Goal: Task Accomplishment & Management: Manage account settings

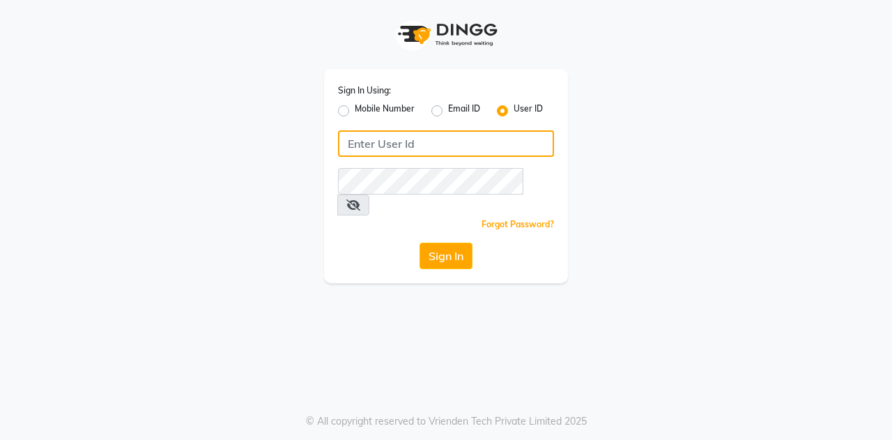
click at [373, 148] on input "Username" at bounding box center [446, 143] width 216 height 26
paste input "9922339922"
type input "9922339922"
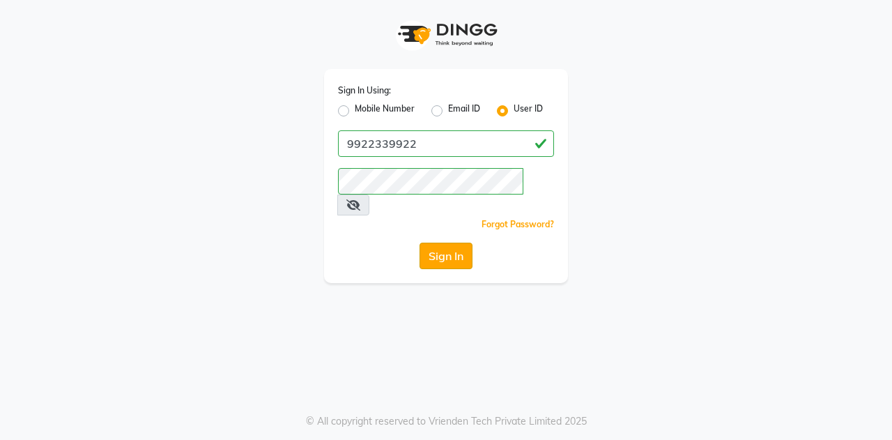
click at [433, 242] on button "Sign In" at bounding box center [445, 255] width 53 height 26
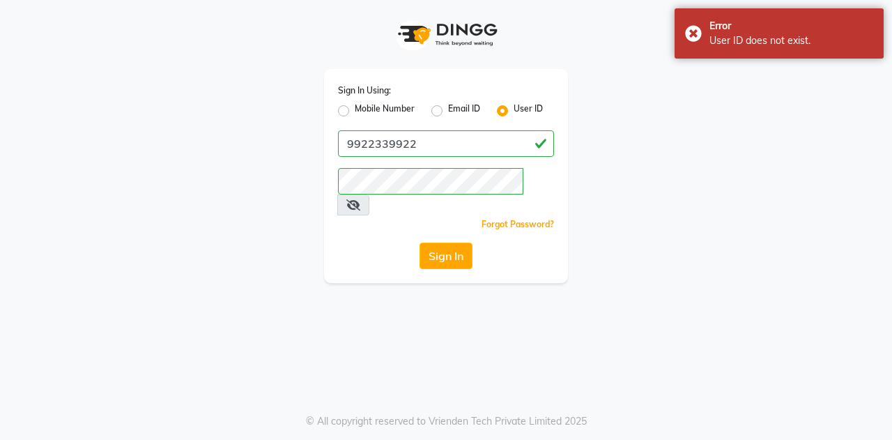
click at [355, 109] on label "Mobile Number" at bounding box center [385, 110] width 60 height 17
click at [355, 109] on input "Mobile Number" at bounding box center [359, 106] width 9 height 9
radio input "true"
radio input "false"
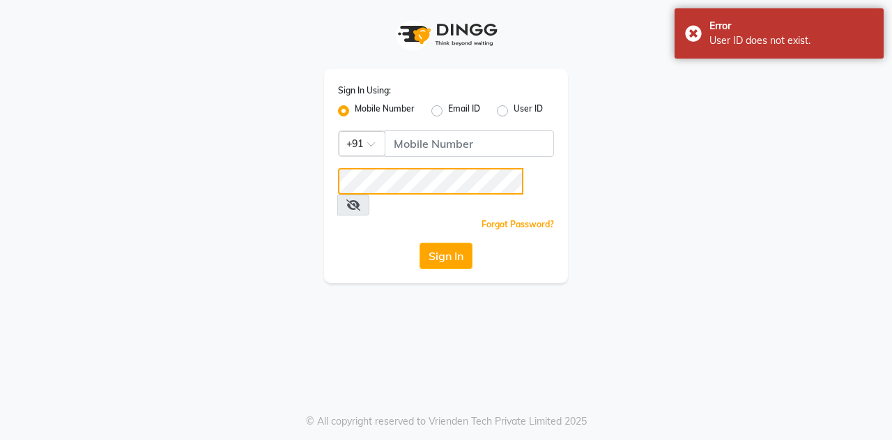
click at [442, 145] on div "Sign In Using: Mobile Number Email ID User ID Country Code × +91 Remember me Fo…" at bounding box center [446, 176] width 244 height 214
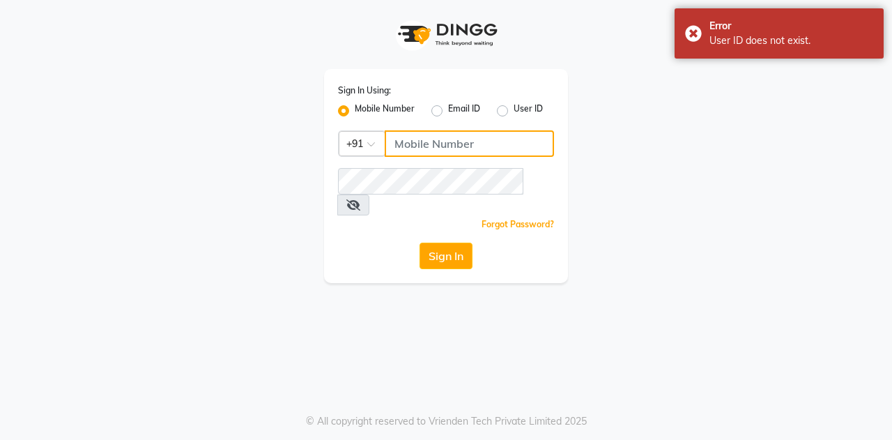
click at [442, 145] on input "Username" at bounding box center [469, 143] width 169 height 26
paste input "9922339922"
type input "9922339922"
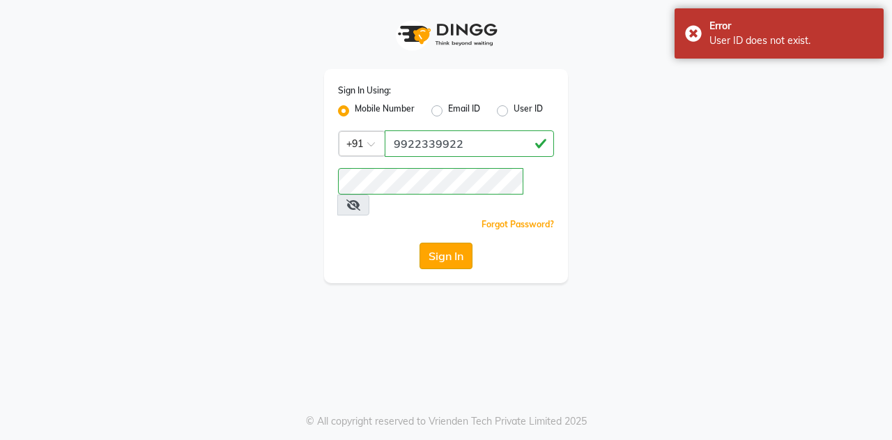
click at [449, 242] on button "Sign In" at bounding box center [445, 255] width 53 height 26
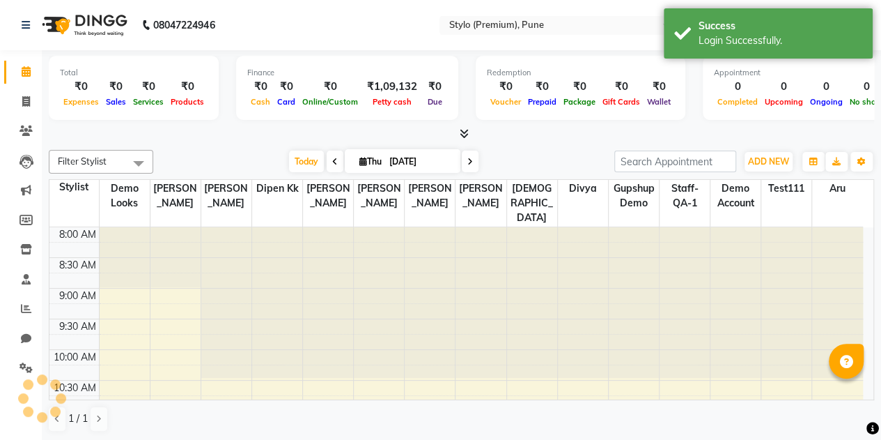
select select "en"
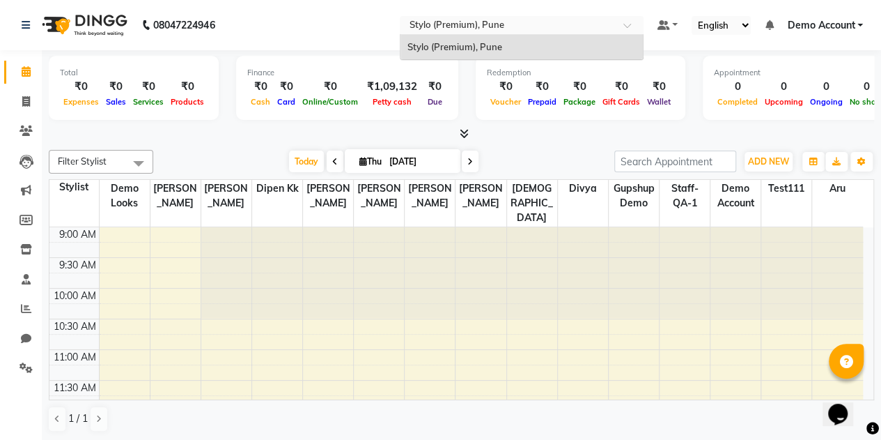
click at [480, 26] on input "text" at bounding box center [508, 27] width 202 height 14
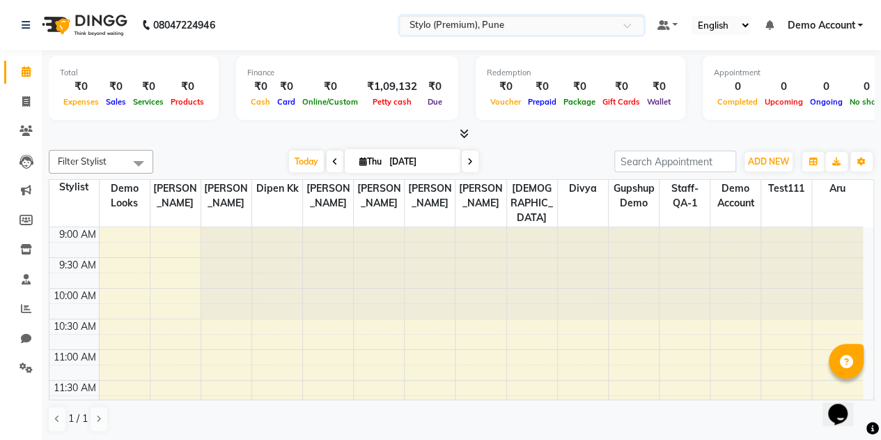
click at [527, 248] on div at bounding box center [532, 272] width 50 height 91
click at [300, 157] on span "Today" at bounding box center [306, 161] width 35 height 22
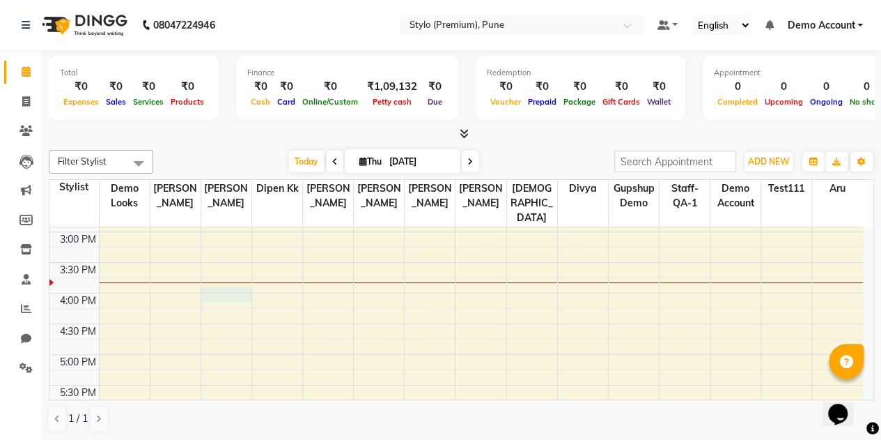
click at [233, 273] on div "9:00 AM 9:30 AM 10:00 AM 10:30 AM 11:00 AM 11:30 AM 12:00 PM 12:30 PM 1:00 PM 1…" at bounding box center [456, 231] width 814 height 735
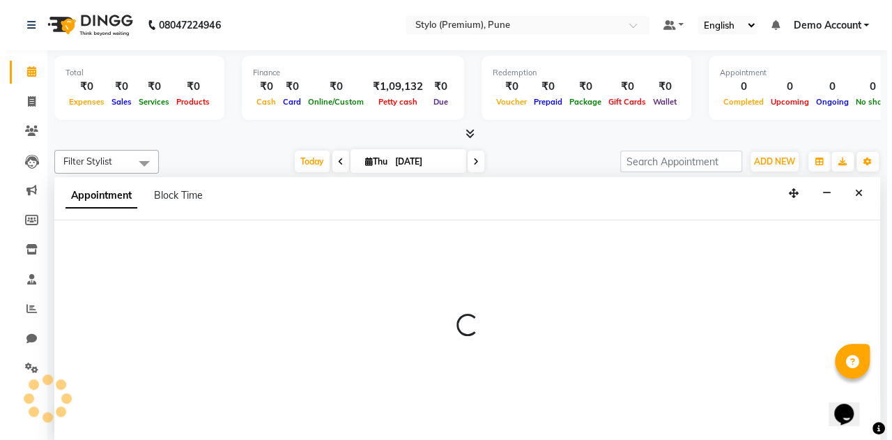
scroll to position [0, 0]
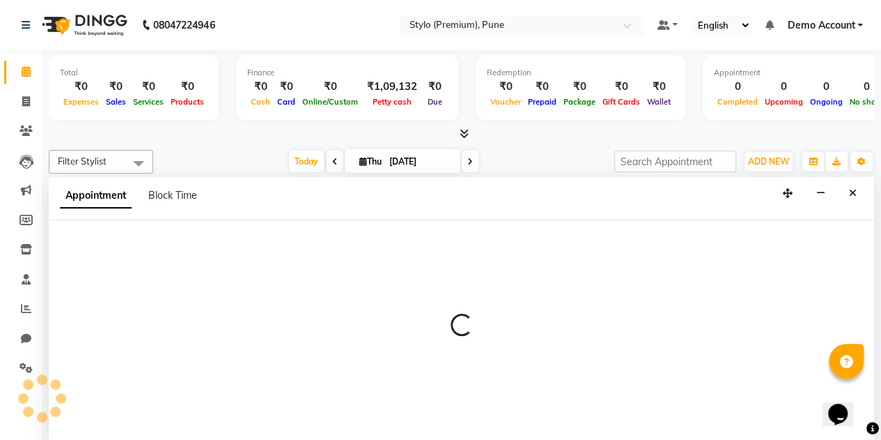
select select "82214"
select select "960"
select select "tentative"
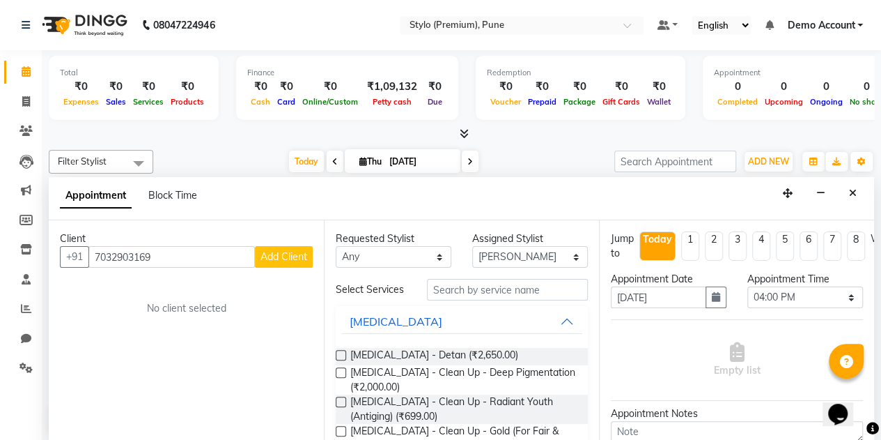
type input "7032903169"
click at [283, 256] on span "Add Client" at bounding box center [284, 256] width 47 height 13
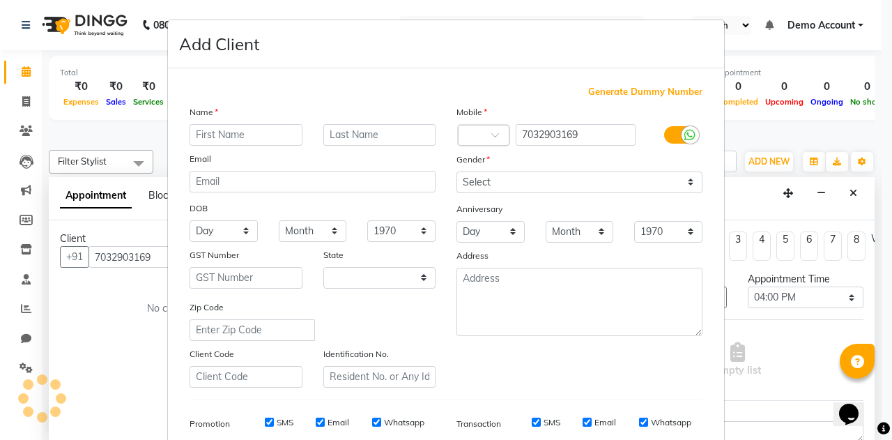
select select "22"
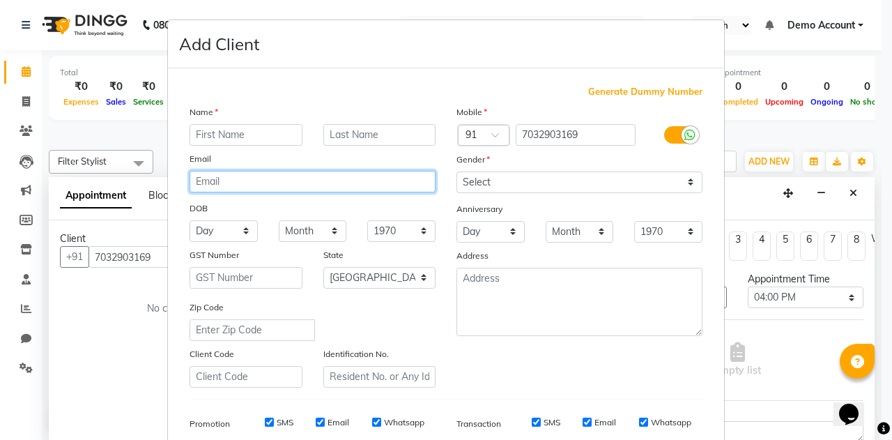
click at [281, 171] on input "email" at bounding box center [313, 182] width 246 height 22
type input "R"
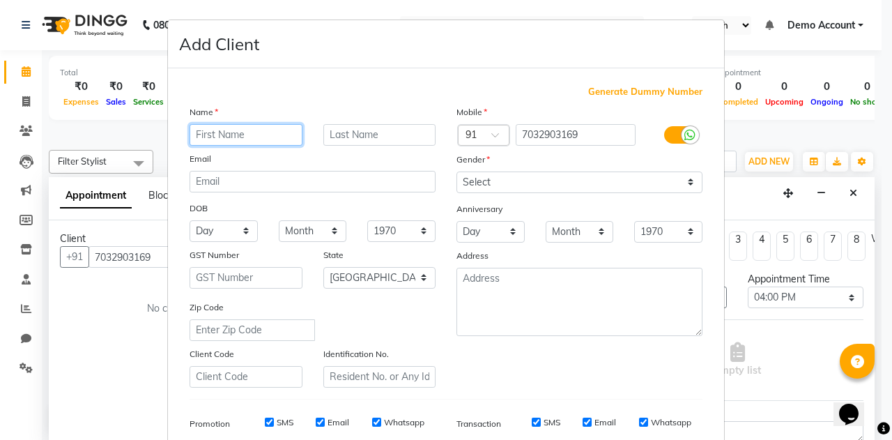
click at [240, 134] on input "text" at bounding box center [246, 135] width 113 height 22
type input "[PERSON_NAME]"
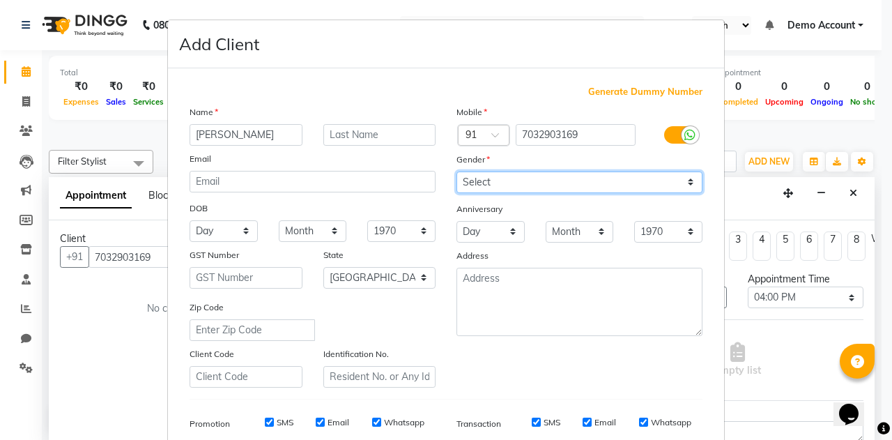
click at [501, 172] on select "Select Male Female Other Prefer Not To Say" at bounding box center [579, 182] width 246 height 22
select select "male"
click at [456, 171] on select "Select Male Female Other Prefer Not To Say" at bounding box center [579, 182] width 246 height 22
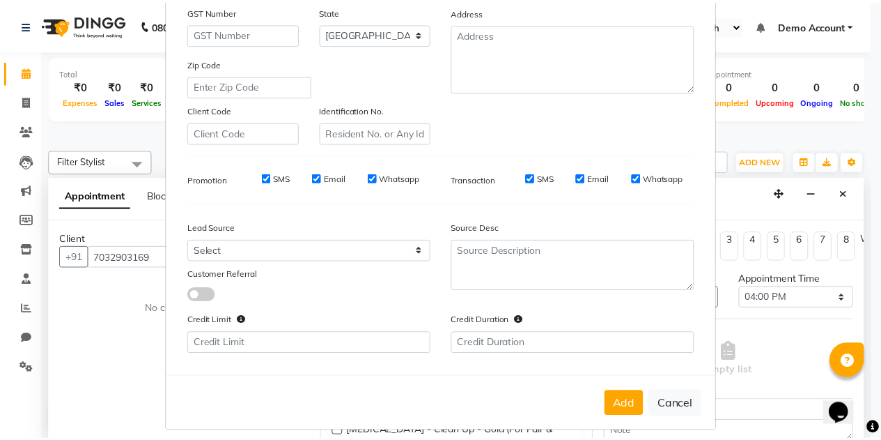
scroll to position [253, 0]
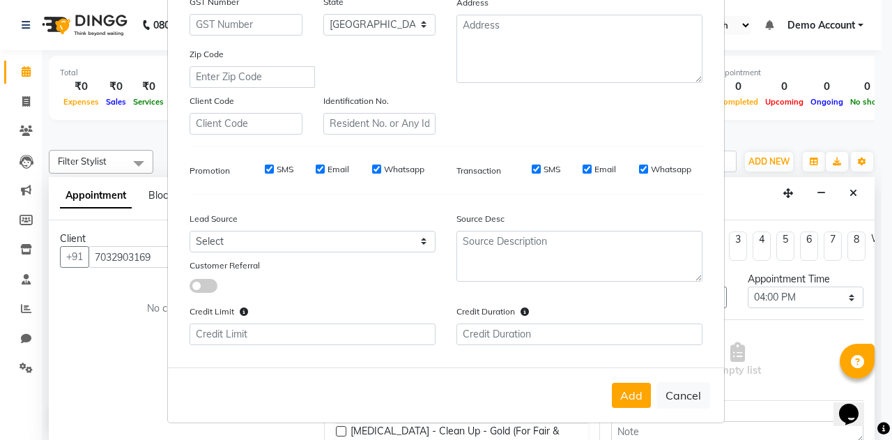
click at [634, 405] on div "Add Cancel" at bounding box center [446, 394] width 556 height 55
click at [631, 395] on button "Add" at bounding box center [631, 394] width 39 height 25
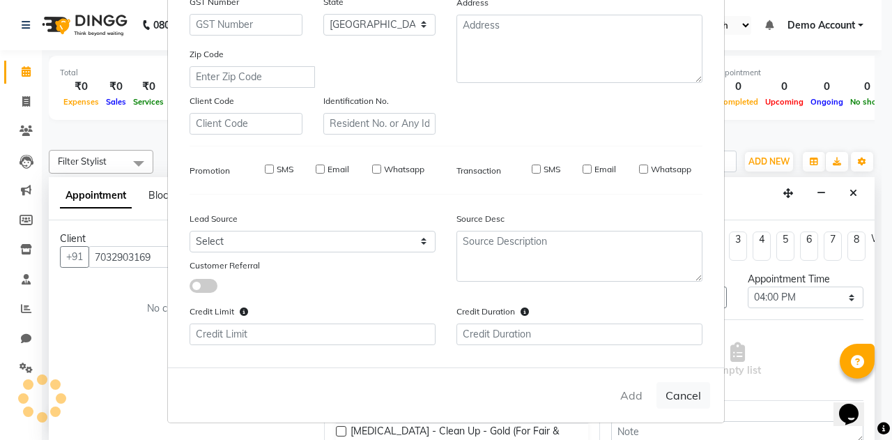
select select
select select "null"
select select
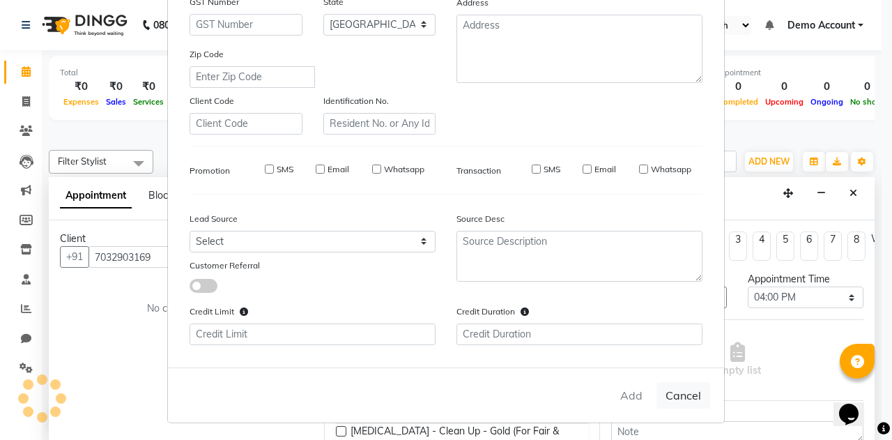
select select
checkbox input "false"
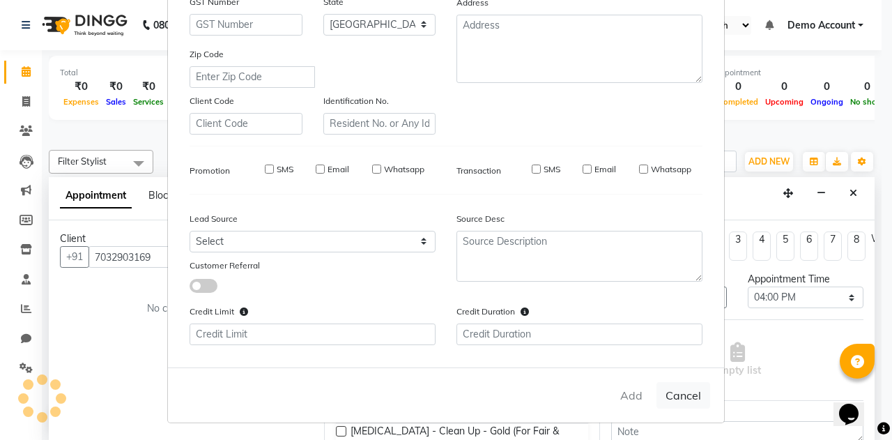
checkbox input "false"
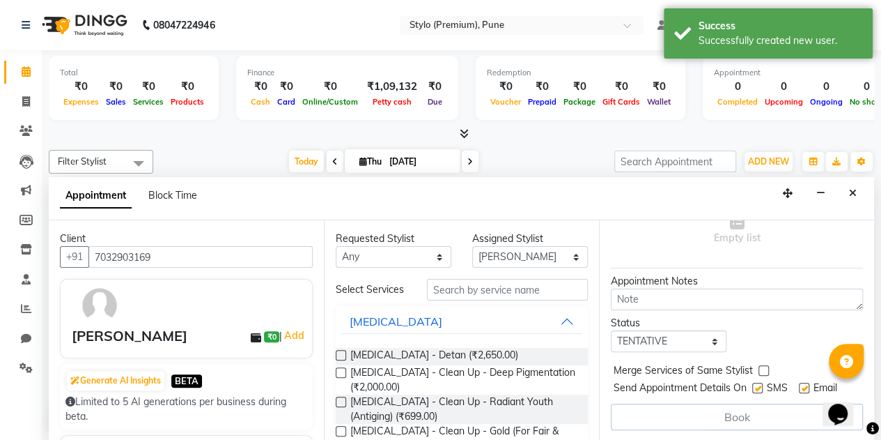
scroll to position [0, 0]
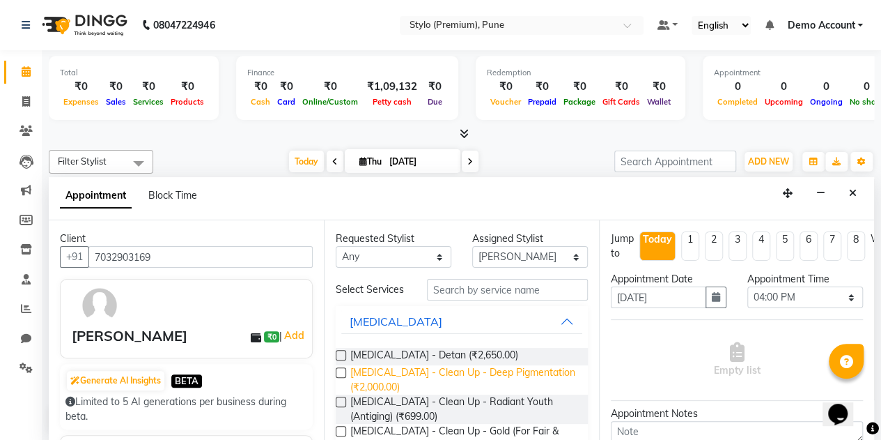
click at [404, 392] on span "[MEDICAL_DATA] - Clean Up - Deep Pigmentation (₹2,000.00)" at bounding box center [463, 379] width 226 height 29
checkbox input "false"
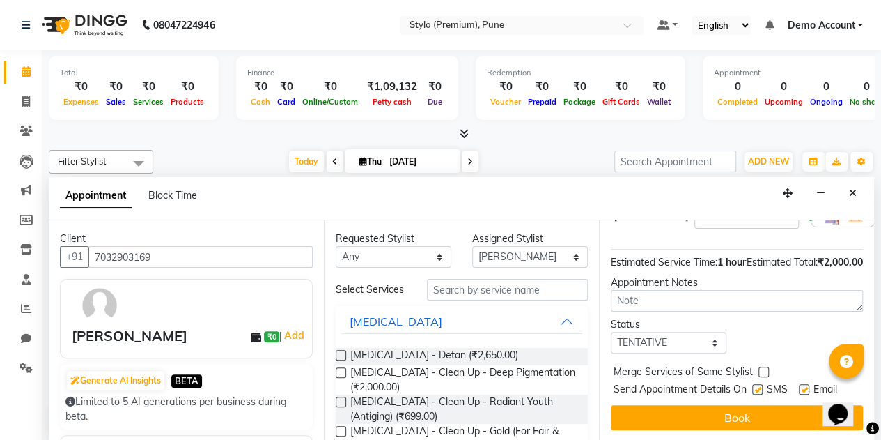
scroll to position [185, 0]
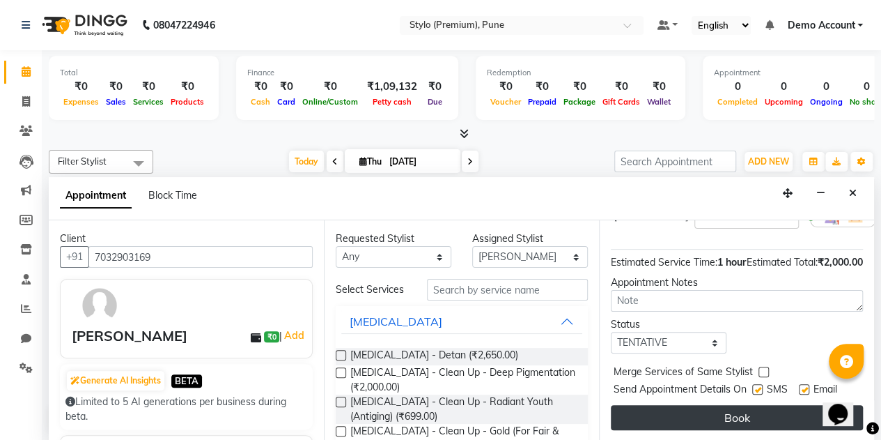
click at [719, 405] on button "Book" at bounding box center [737, 417] width 252 height 25
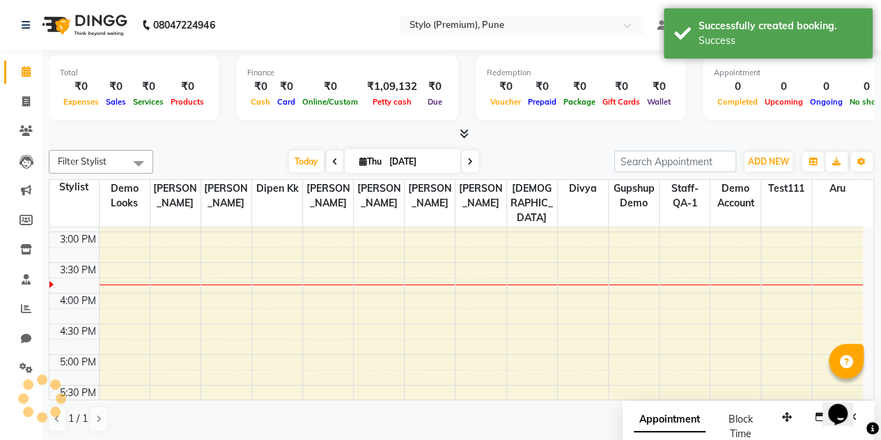
scroll to position [0, 0]
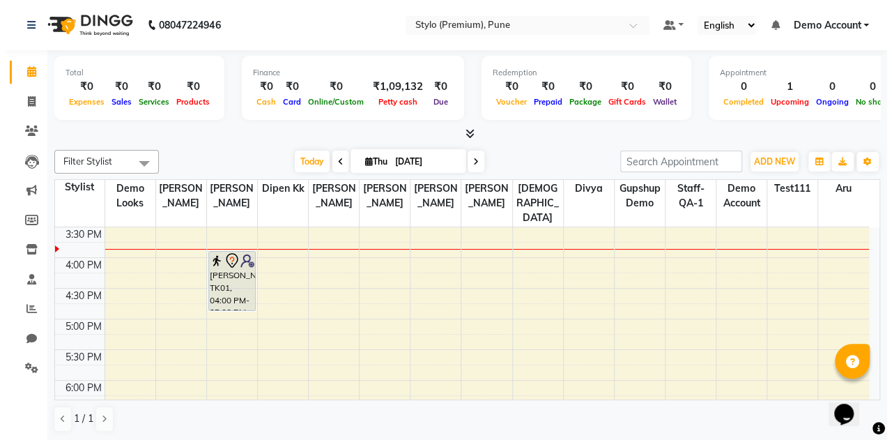
scroll to position [396, 0]
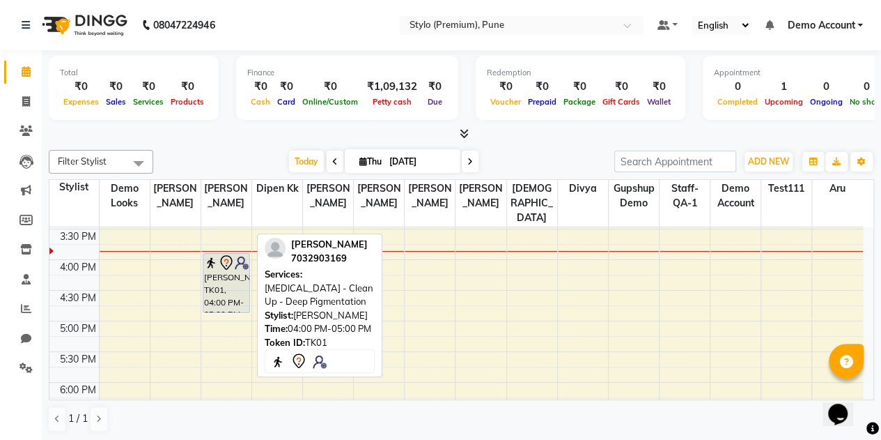
click at [240, 264] on div "[PERSON_NAME], TK01, 04:00 PM-05:00 PM, [MEDICAL_DATA] - Clean Up - Deep Pigmen…" at bounding box center [226, 283] width 46 height 59
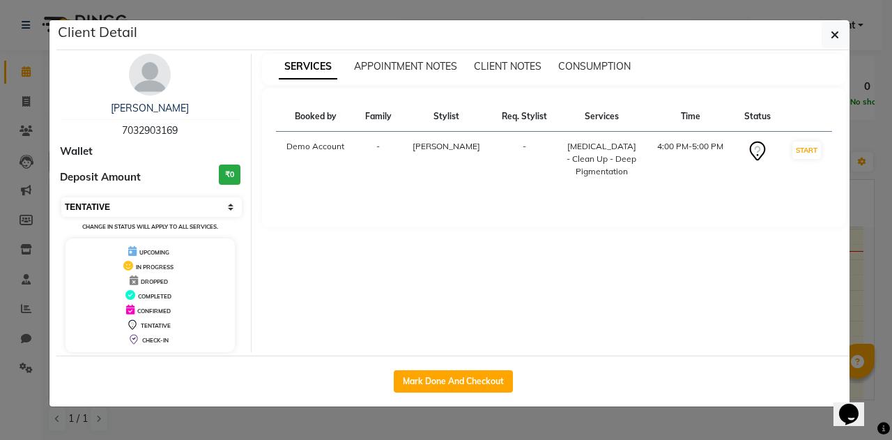
click at [135, 199] on select "Select IN SERVICE CONFIRMED TENTATIVE CHECK IN MARK DONE DROPPED UPCOMING" at bounding box center [151, 207] width 180 height 20
select select "1"
click at [61, 197] on select "Select IN SERVICE CONFIRMED TENTATIVE CHECK IN MARK DONE DROPPED UPCOMING" at bounding box center [151, 207] width 180 height 20
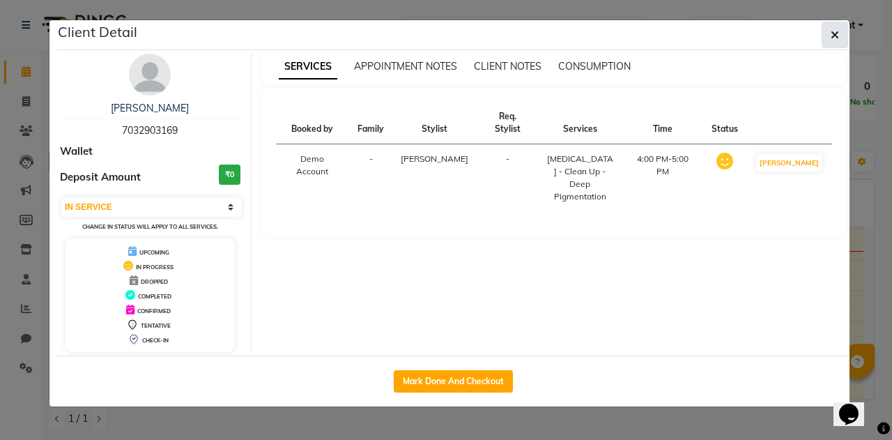
click at [839, 29] on button "button" at bounding box center [834, 35] width 26 height 26
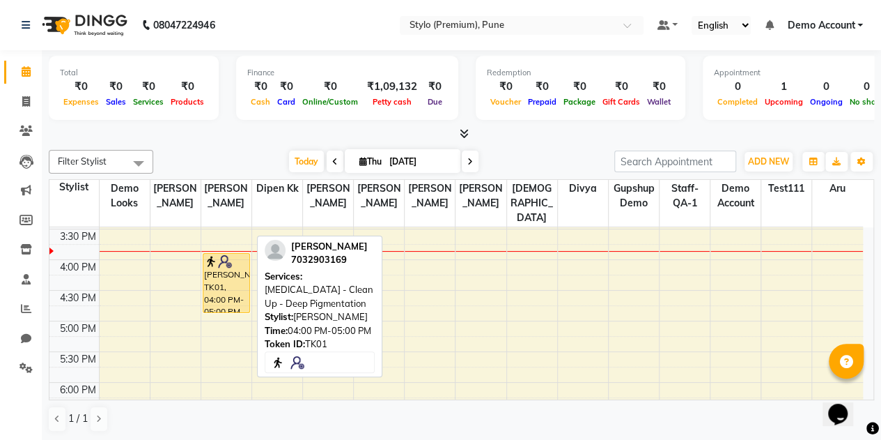
click at [230, 277] on div "[PERSON_NAME], TK01, 04:00 PM-05:00 PM, [MEDICAL_DATA] - Clean Up - Deep Pigmen…" at bounding box center [226, 283] width 46 height 59
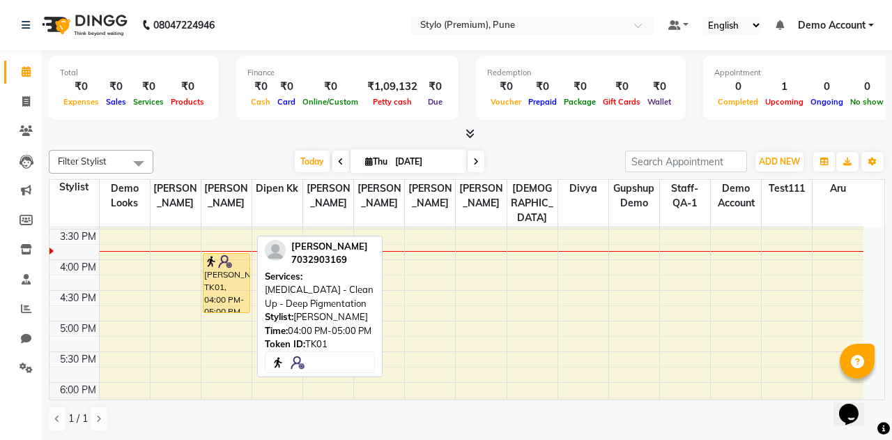
select select "1"
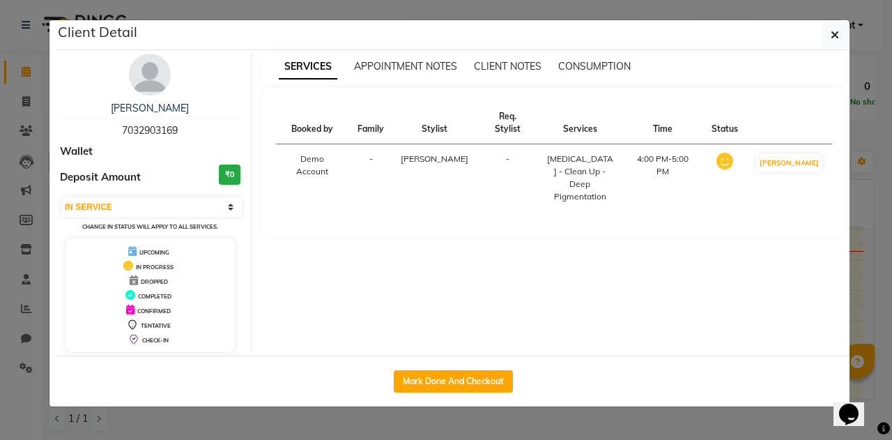
click at [574, 113] on th "Services" at bounding box center [580, 123] width 84 height 42
drag, startPoint x: 569, startPoint y: 146, endPoint x: 674, endPoint y: 138, distance: 105.5
click at [674, 144] on tr "Demo Account - Rajni - Skin Care - Clean Up - Deep Pigmentation 4:00 PM-5:00 PM…" at bounding box center [554, 178] width 557 height 68
click at [674, 144] on td "4:00 PM-5:00 PM" at bounding box center [662, 178] width 82 height 68
click at [314, 149] on td "Demo Account" at bounding box center [313, 178] width 74 height 68
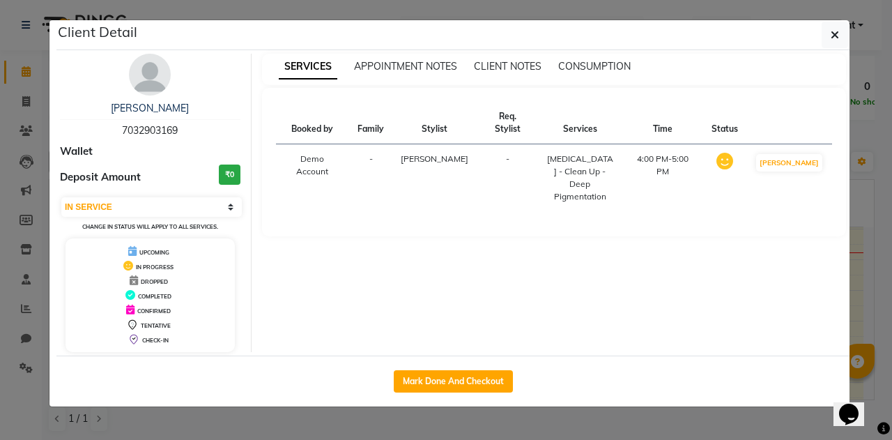
click at [314, 149] on td "Demo Account" at bounding box center [313, 178] width 74 height 68
click at [429, 153] on span "[PERSON_NAME]" at bounding box center [435, 158] width 68 height 10
click at [546, 153] on div "Skin Care - Clean Up - Deep Pigmentation" at bounding box center [579, 178] width 67 height 50
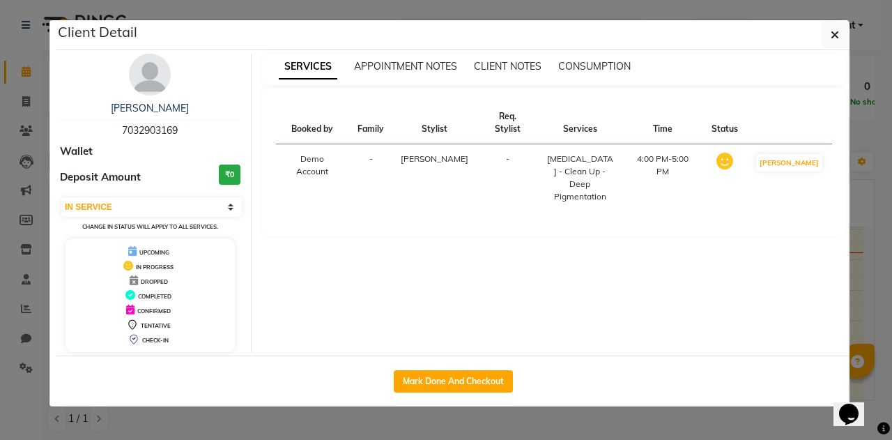
click at [634, 149] on td "4:00 PM-5:00 PM" at bounding box center [662, 178] width 82 height 68
click at [410, 63] on span "APPOINTMENT NOTES" at bounding box center [405, 66] width 103 height 13
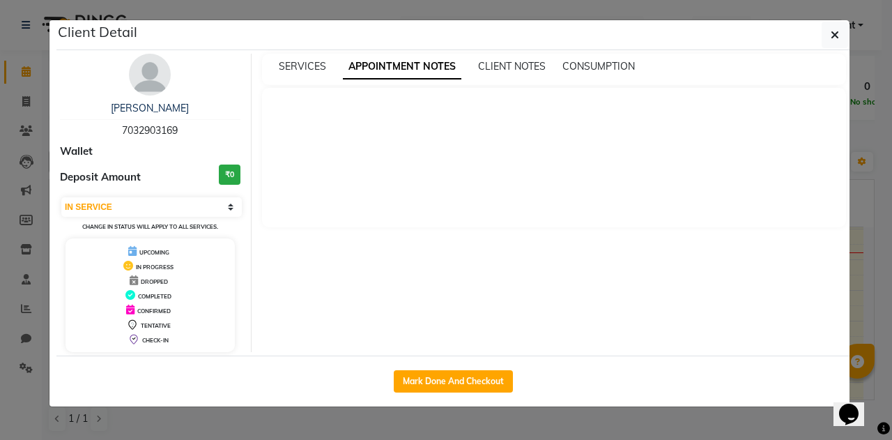
click at [517, 76] on div "SERVICES APPOINTMENT NOTES CLIENT NOTES CONSUMPTION" at bounding box center [554, 69] width 585 height 31
click at [516, 63] on span "CLIENT NOTES" at bounding box center [512, 66] width 68 height 13
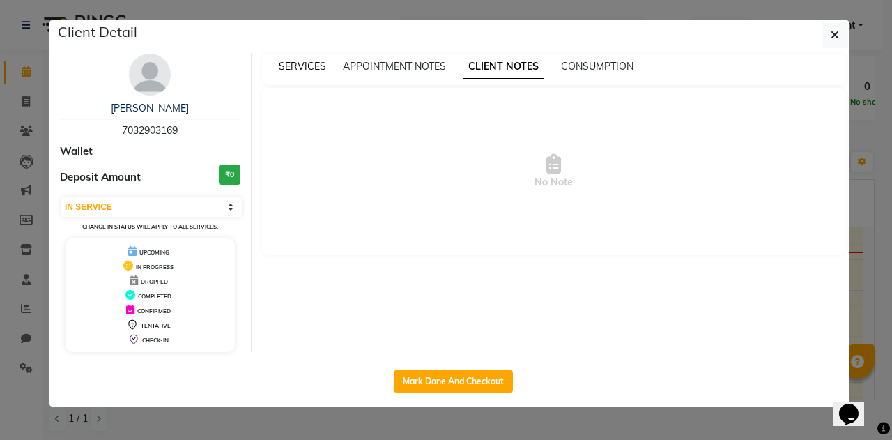
click at [307, 67] on span "SERVICES" at bounding box center [302, 66] width 47 height 13
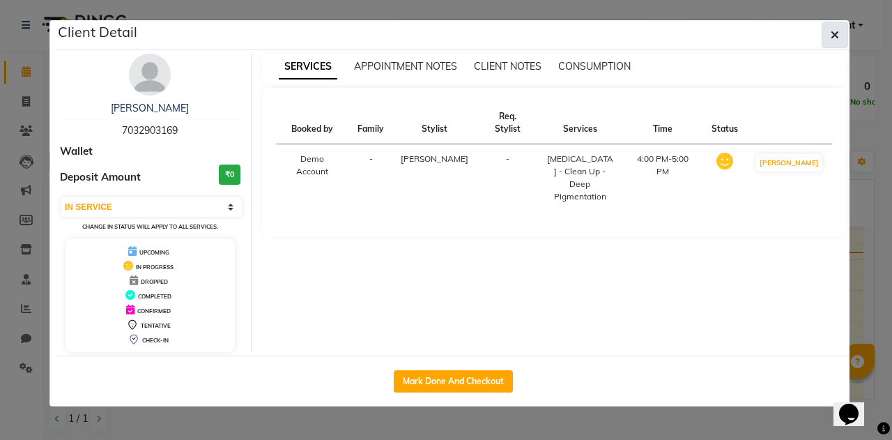
click at [832, 33] on icon "button" at bounding box center [834, 34] width 8 height 11
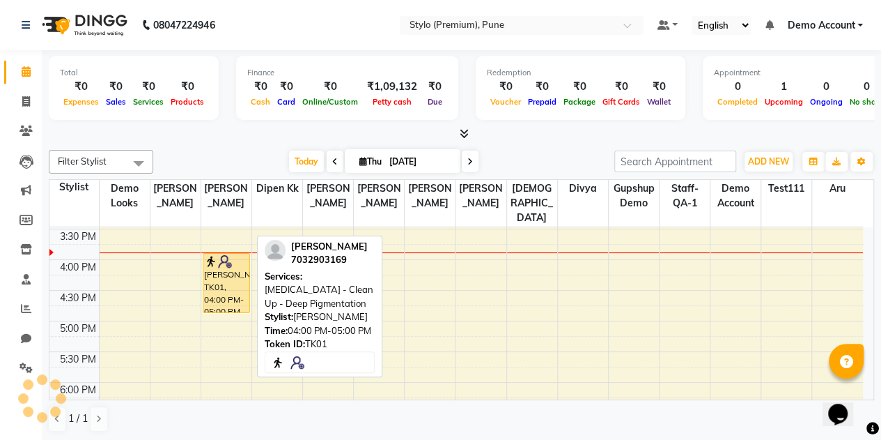
click at [231, 263] on div "[PERSON_NAME], TK01, 04:00 PM-05:00 PM, [MEDICAL_DATA] - Clean Up - Deep Pigmen…" at bounding box center [226, 283] width 46 height 59
select select "1"
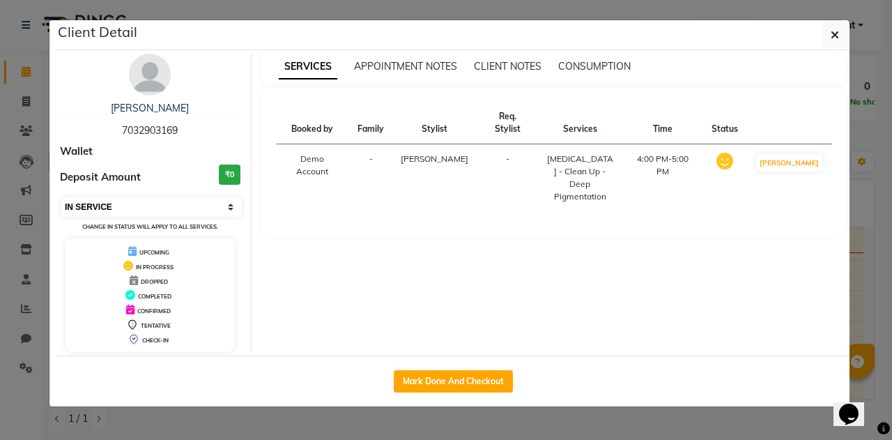
click at [171, 212] on select "Select IN SERVICE CONFIRMED TENTATIVE CHECK IN MARK DONE DROPPED UPCOMING" at bounding box center [151, 207] width 180 height 20
click at [304, 194] on div "Booked by Family Stylist Req. Stylist Services Time Status Demo Account - Rajni…" at bounding box center [554, 162] width 557 height 121
click at [315, 144] on td "Demo Account" at bounding box center [313, 178] width 74 height 68
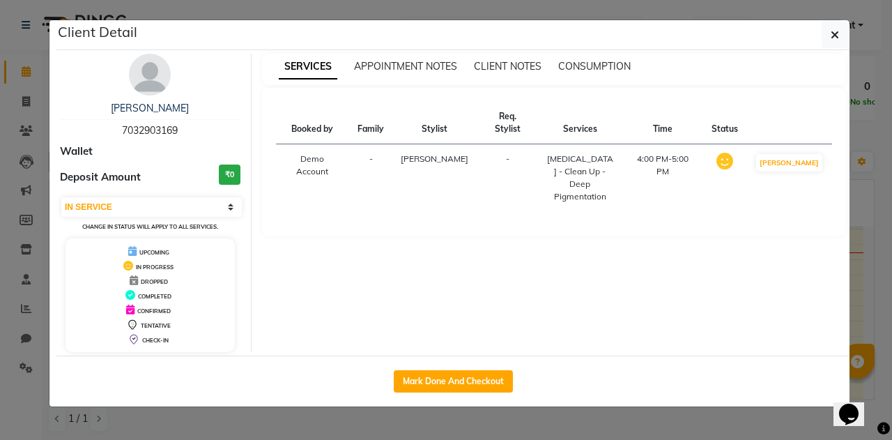
click at [392, 147] on td "-" at bounding box center [370, 178] width 43 height 68
drag, startPoint x: 399, startPoint y: 147, endPoint x: 472, endPoint y: 147, distance: 73.2
click at [472, 147] on tr "Demo Account - Rajni - Skin Care - Clean Up - Deep Pigmentation 4:00 PM-5:00 PM…" at bounding box center [554, 178] width 557 height 68
click at [477, 147] on td "-" at bounding box center [507, 178] width 61 height 68
drag, startPoint x: 472, startPoint y: 147, endPoint x: 756, endPoint y: 130, distance: 284.8
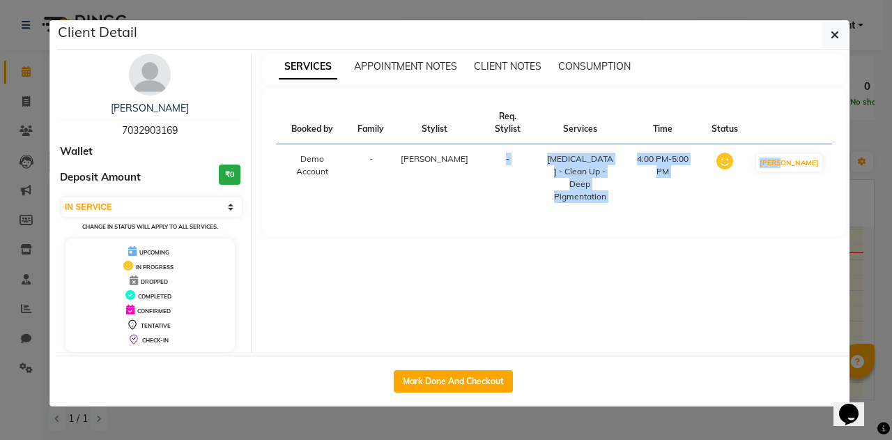
click at [756, 144] on tr "Demo Account - Rajni - Skin Care - Clean Up - Deep Pigmentation 4:00 PM-5:00 PM…" at bounding box center [554, 178] width 557 height 68
click at [413, 69] on span "APPOINTMENT NOTES" at bounding box center [405, 66] width 103 height 13
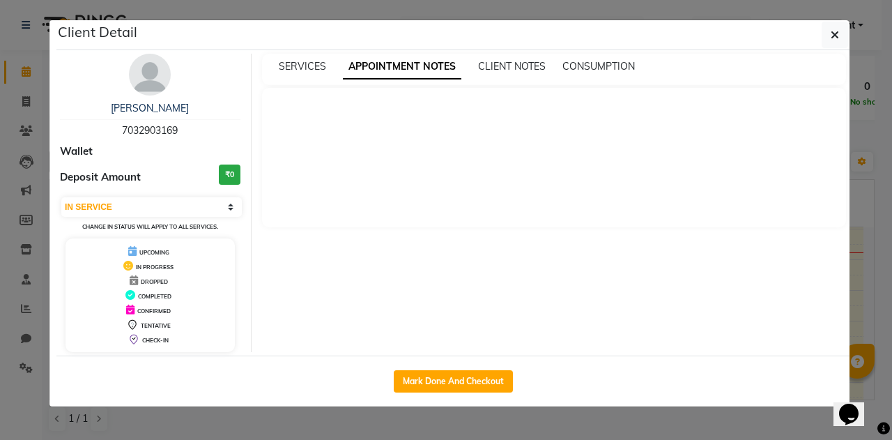
click at [298, 73] on div "SERVICES APPOINTMENT NOTES CLIENT NOTES CONSUMPTION" at bounding box center [554, 69] width 585 height 31
click at [298, 70] on span "SERVICES" at bounding box center [302, 66] width 47 height 13
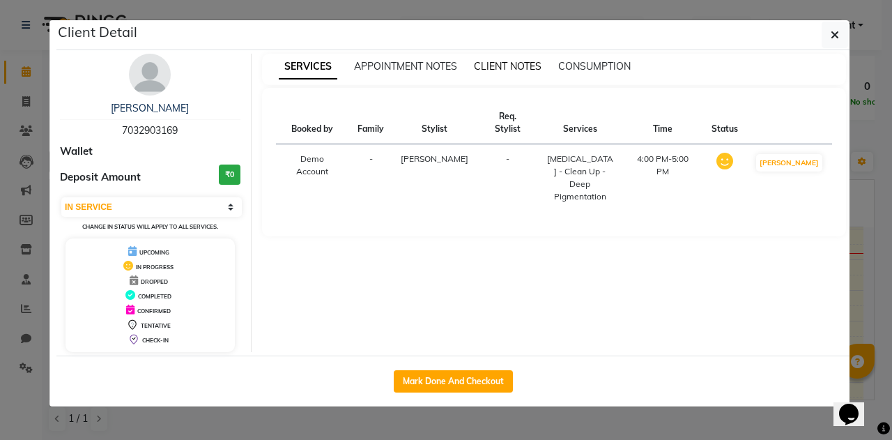
click at [503, 60] on span "CLIENT NOTES" at bounding box center [508, 66] width 68 height 13
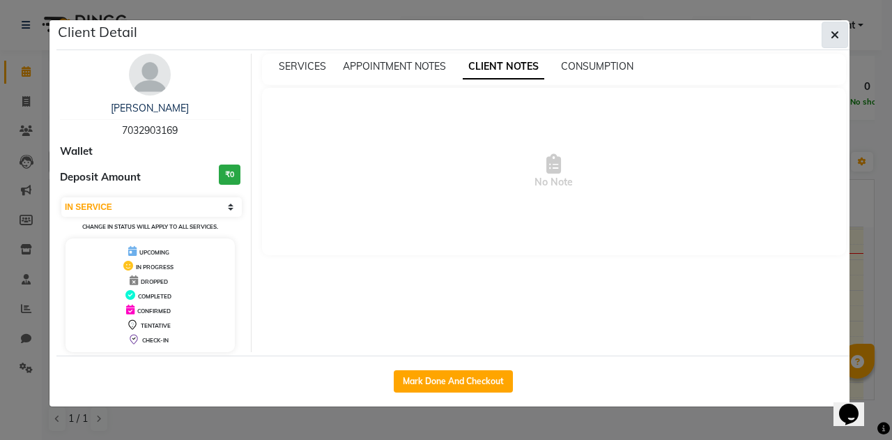
click at [842, 27] on button "button" at bounding box center [834, 35] width 26 height 26
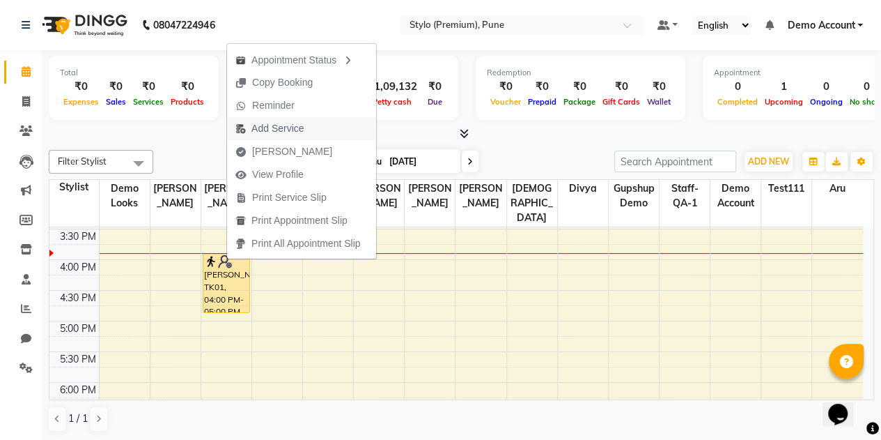
click at [286, 132] on span "Add Service" at bounding box center [278, 128] width 52 height 15
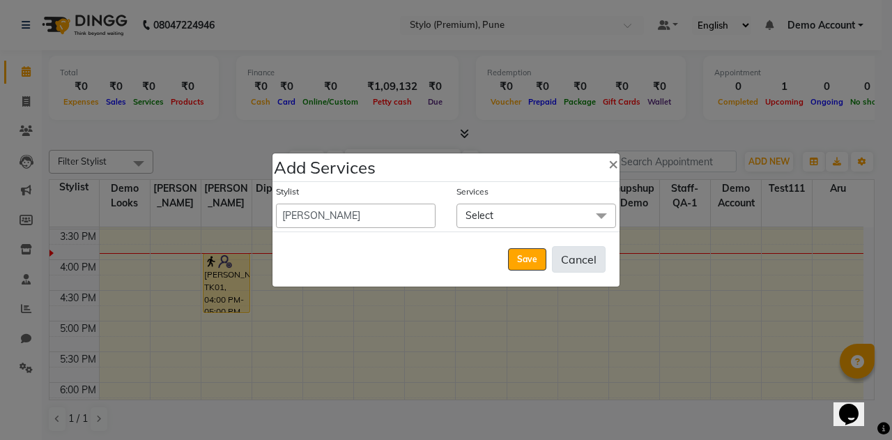
click at [587, 265] on button "Cancel" at bounding box center [579, 259] width 54 height 26
select select "82216"
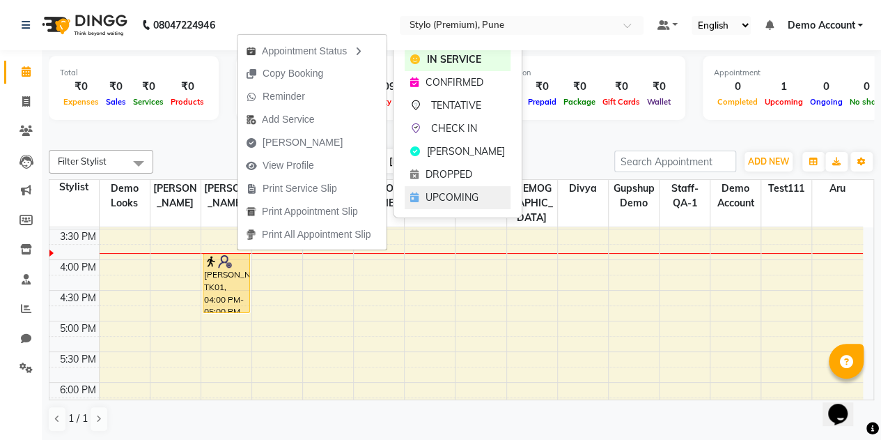
click at [448, 199] on span "UPCOMING" at bounding box center [452, 197] width 53 height 15
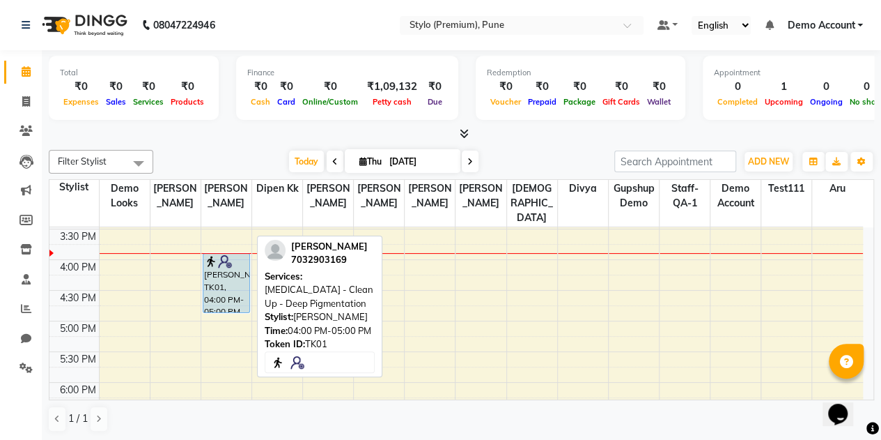
click at [239, 263] on div "[PERSON_NAME], TK01, 04:00 PM-05:00 PM, [MEDICAL_DATA] - Clean Up - Deep Pigmen…" at bounding box center [226, 283] width 46 height 59
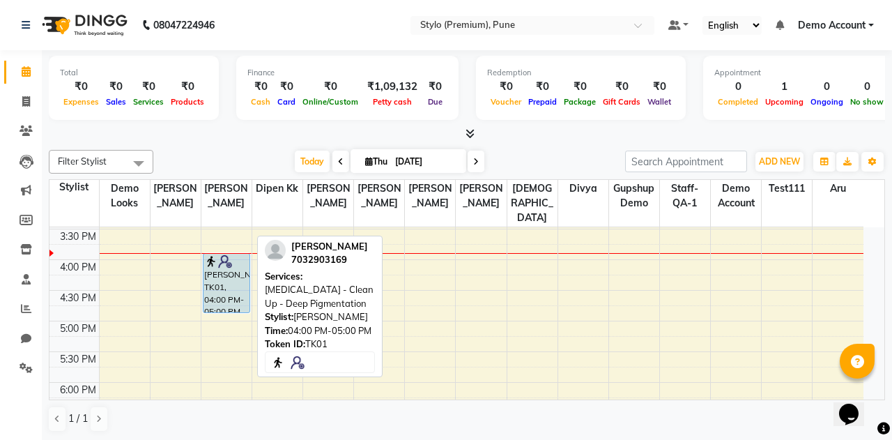
select select "5"
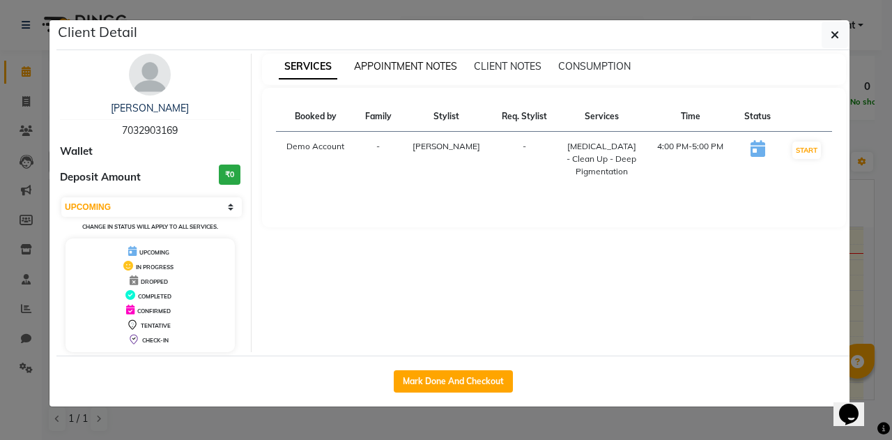
click at [387, 70] on span "APPOINTMENT NOTES" at bounding box center [405, 66] width 103 height 13
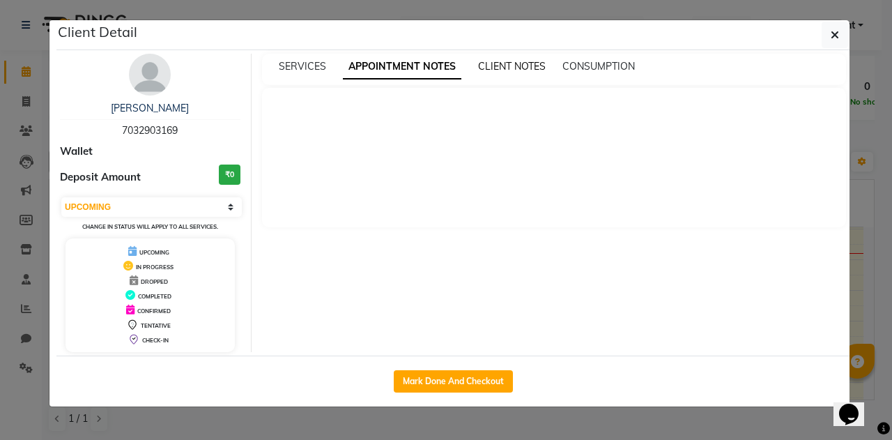
click at [495, 63] on span "CLIENT NOTES" at bounding box center [512, 66] width 68 height 13
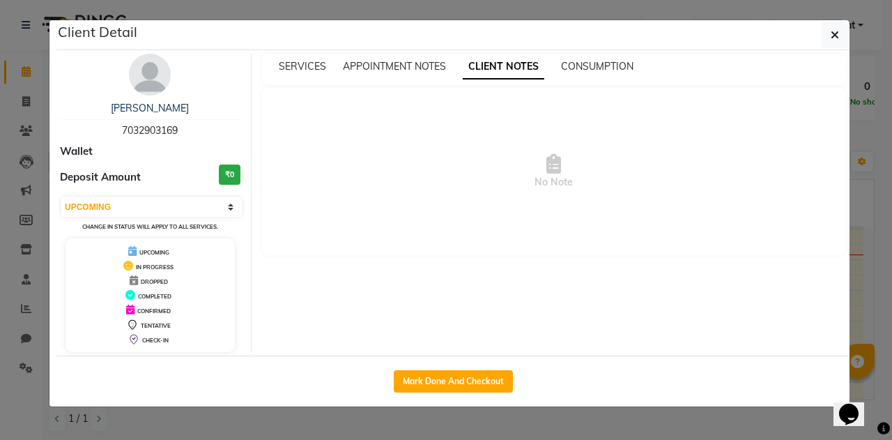
click at [617, 56] on div "SERVICES APPOINTMENT NOTES CLIENT NOTES CONSUMPTION" at bounding box center [554, 69] width 585 height 31
click at [594, 71] on span "CONSUMPTION" at bounding box center [597, 66] width 72 height 13
click at [304, 75] on div "SERVICES APPOINTMENT NOTES CLIENT NOTES CONSUMPTION" at bounding box center [554, 69] width 585 height 31
click at [833, 31] on icon "button" at bounding box center [834, 34] width 8 height 11
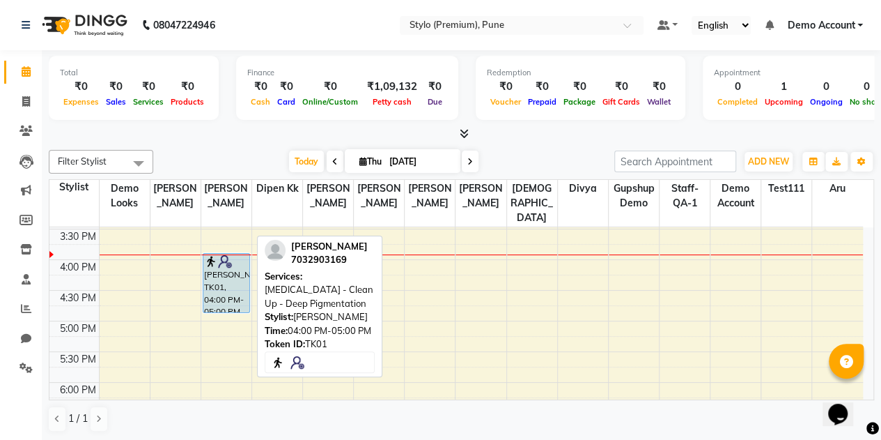
click at [229, 260] on div "[PERSON_NAME], TK01, 04:00 PM-05:00 PM, [MEDICAL_DATA] - Clean Up - Deep Pigmen…" at bounding box center [226, 283] width 46 height 59
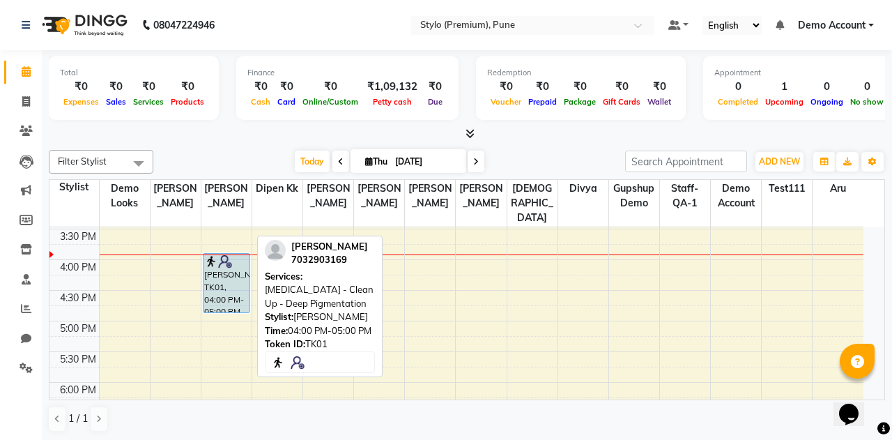
select select "5"
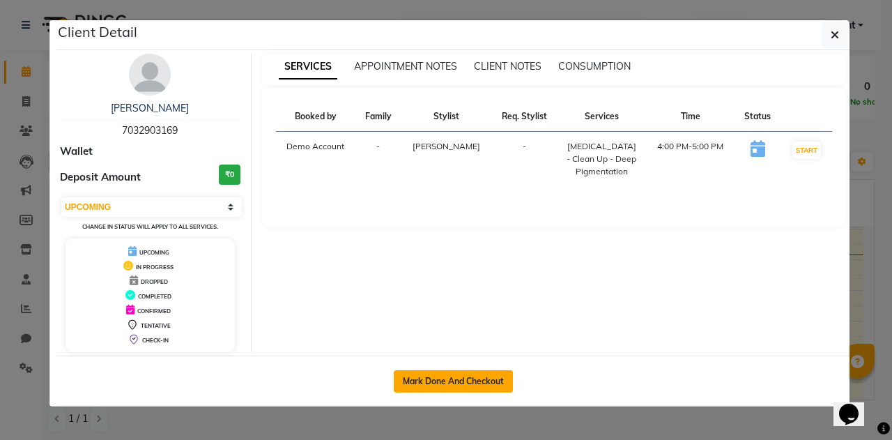
click at [466, 378] on button "Mark Done And Checkout" at bounding box center [453, 381] width 119 height 22
select select "service"
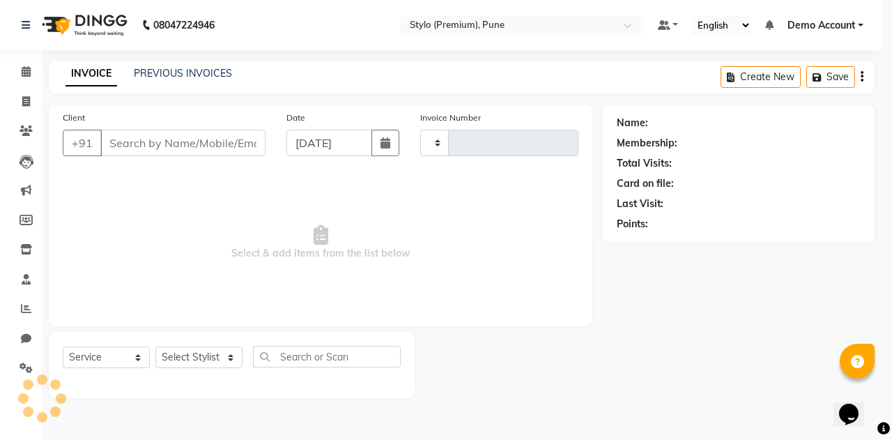
type input "0078"
select select "7978"
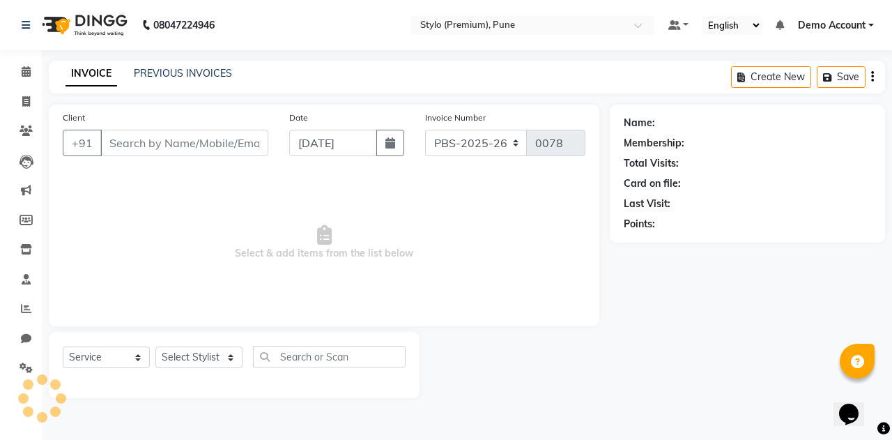
type input "7032903169"
select select "82214"
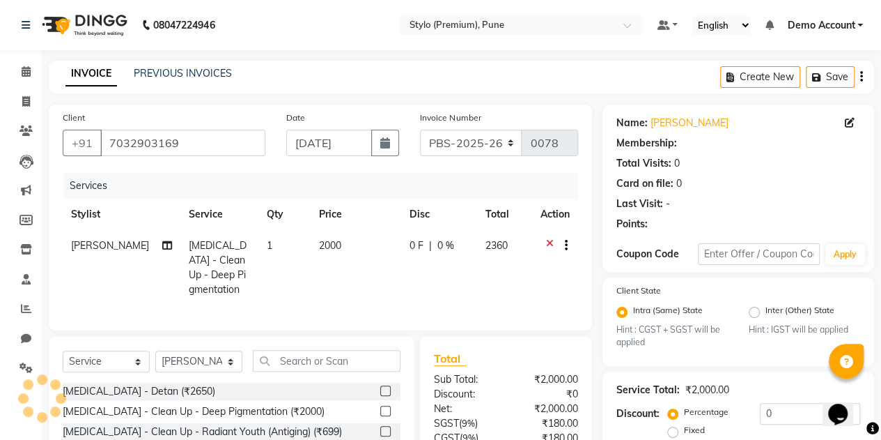
select select "1: Object"
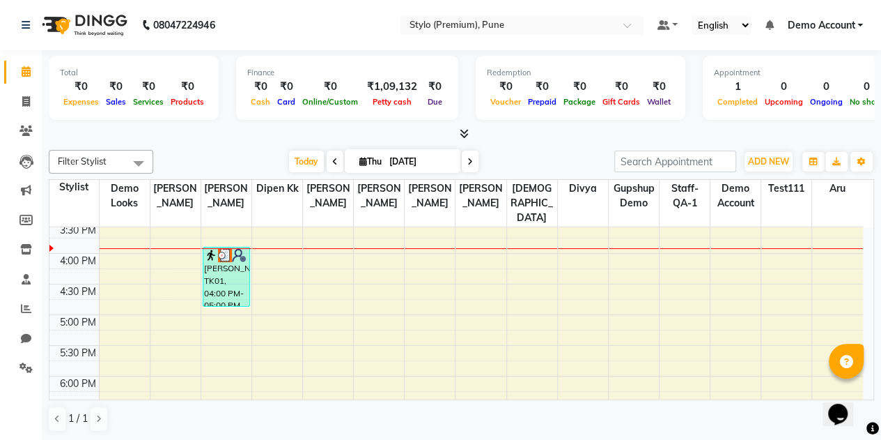
scroll to position [405, 0]
click at [331, 17] on nav "08047224946 Select Location × Stylo (Premium), Pune Default Panel My Panel Engl…" at bounding box center [440, 25] width 881 height 50
click at [371, 10] on nav "08047224946 Select Location × Stylo (Premium), Pune Default Panel My Panel Engl…" at bounding box center [440, 25] width 881 height 50
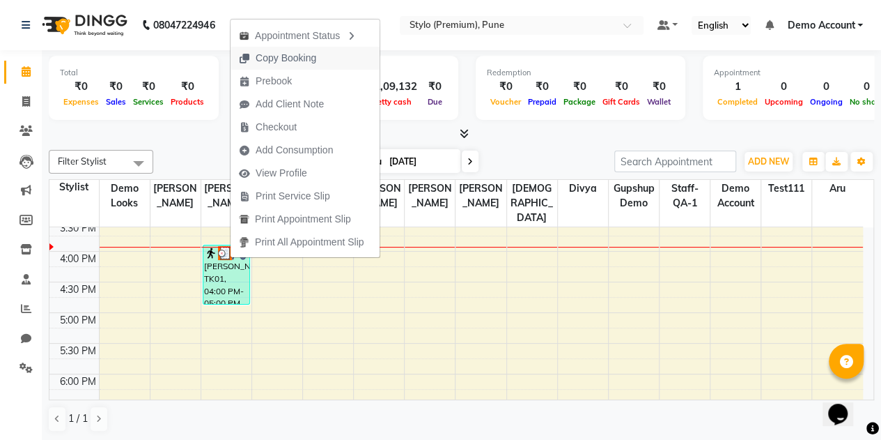
click at [266, 52] on span "Copy Booking" at bounding box center [286, 58] width 61 height 15
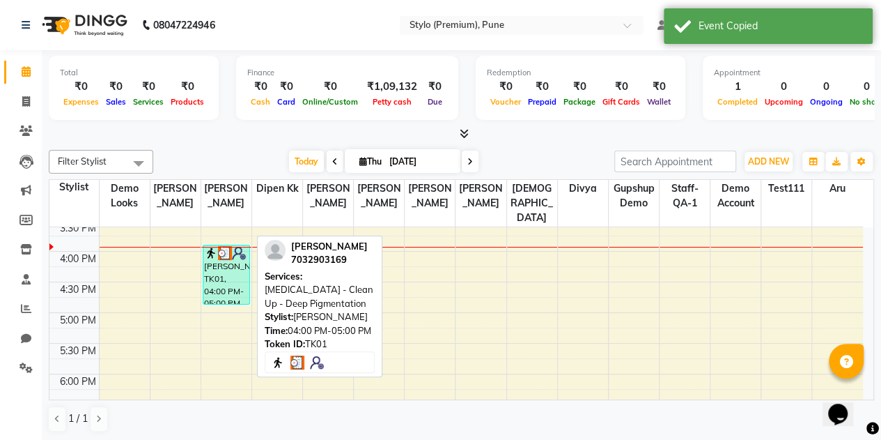
click at [240, 263] on div "[PERSON_NAME], TK01, 04:00 PM-05:00 PM, [MEDICAL_DATA] - Clean Up - Deep Pigmen…" at bounding box center [226, 274] width 46 height 59
select select "3"
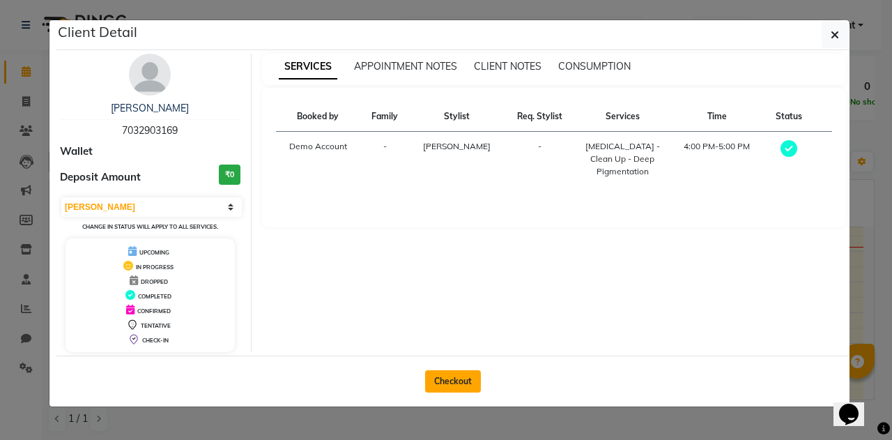
click at [448, 379] on button "Checkout" at bounding box center [453, 381] width 56 height 22
select select "service"
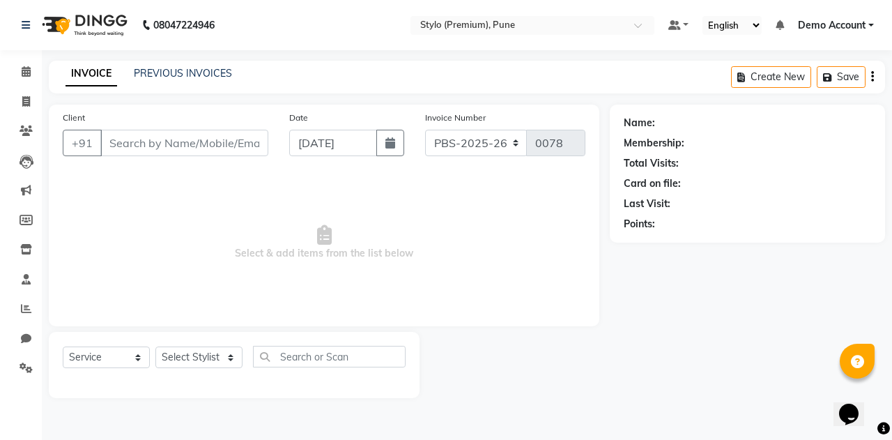
type input "7032903169"
select select "82214"
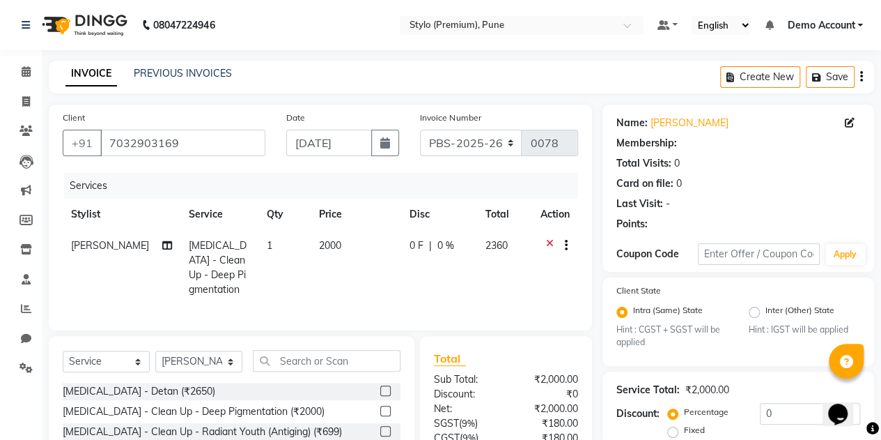
select select "1: Object"
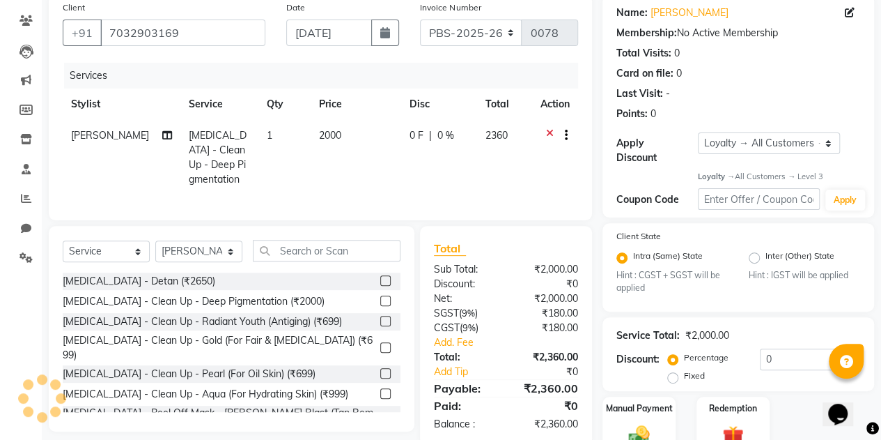
scroll to position [176, 0]
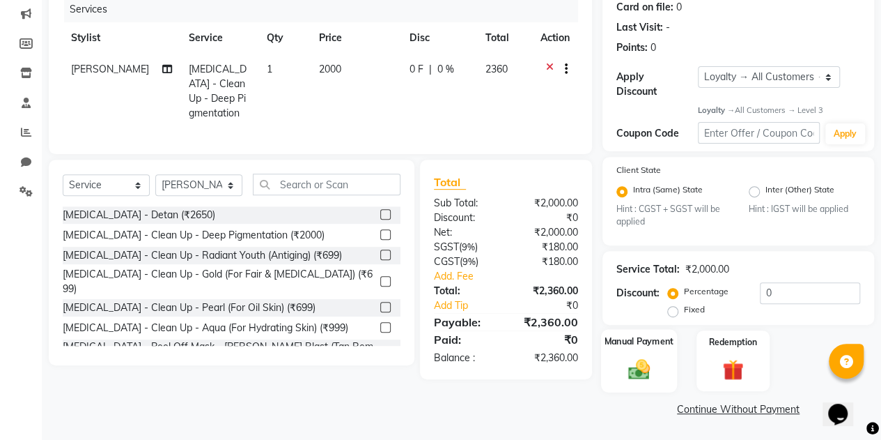
click at [648, 355] on div "Manual Payment" at bounding box center [639, 360] width 76 height 63
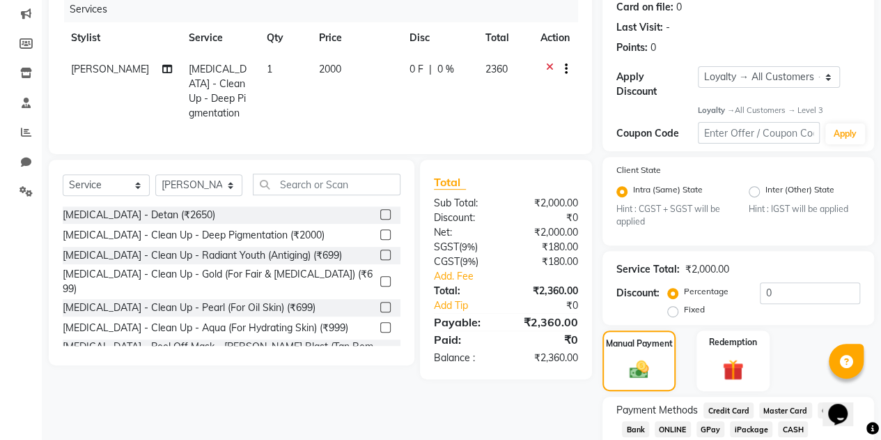
scroll to position [265, 0]
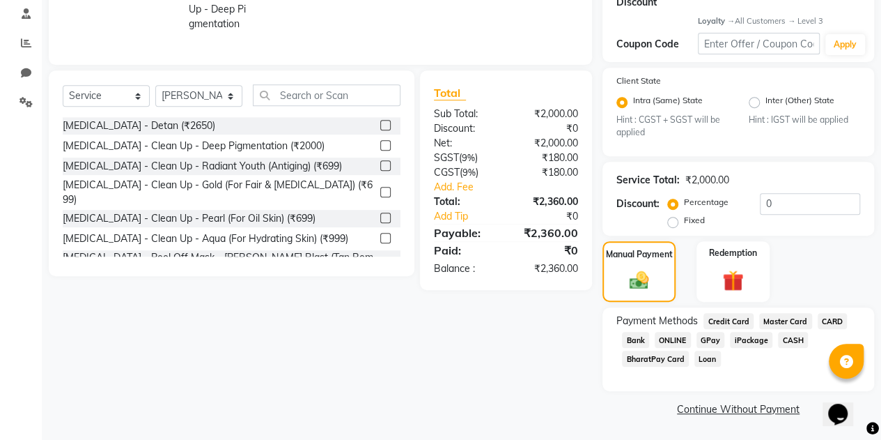
click at [798, 337] on span "CASH" at bounding box center [793, 340] width 30 height 16
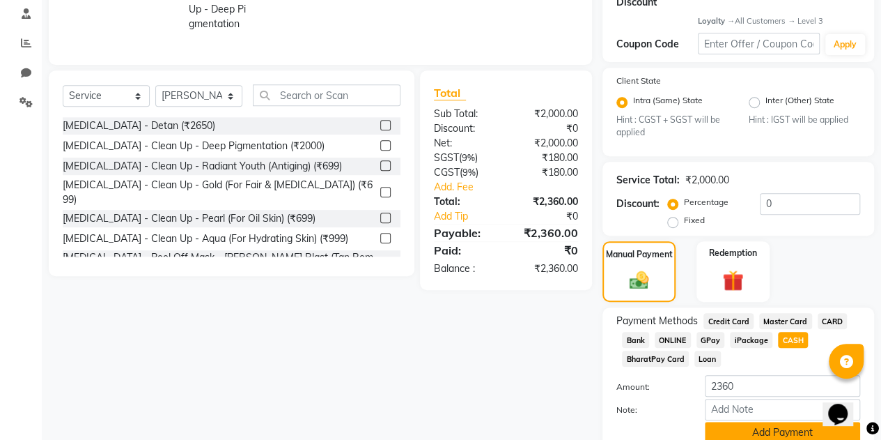
click at [762, 431] on button "Add Payment" at bounding box center [782, 433] width 155 height 22
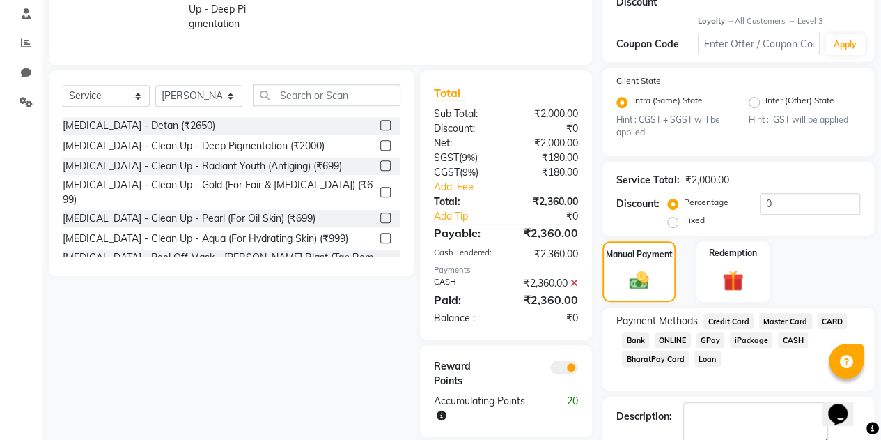
scroll to position [343, 0]
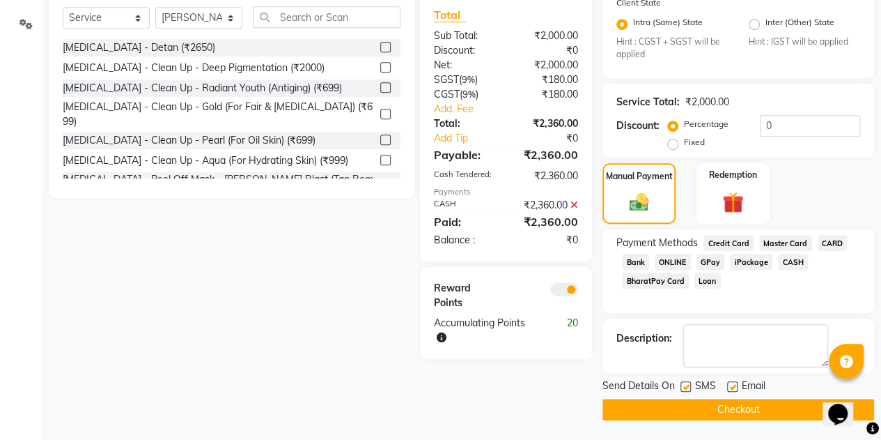
click at [741, 410] on button "Checkout" at bounding box center [739, 410] width 272 height 22
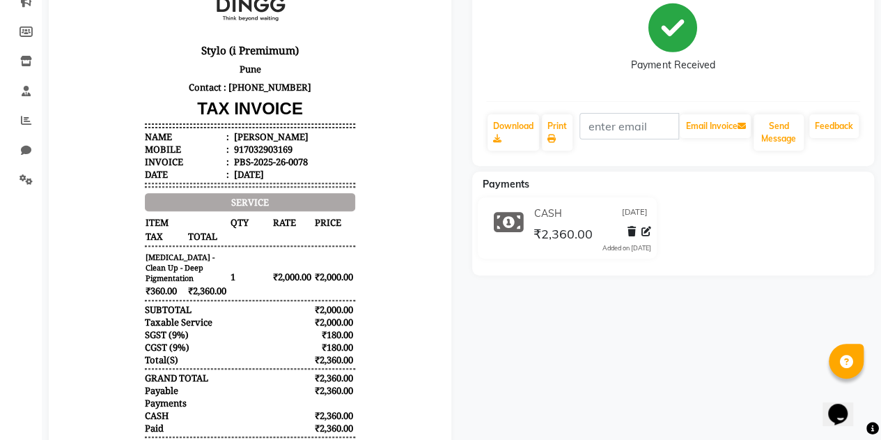
scroll to position [178, 0]
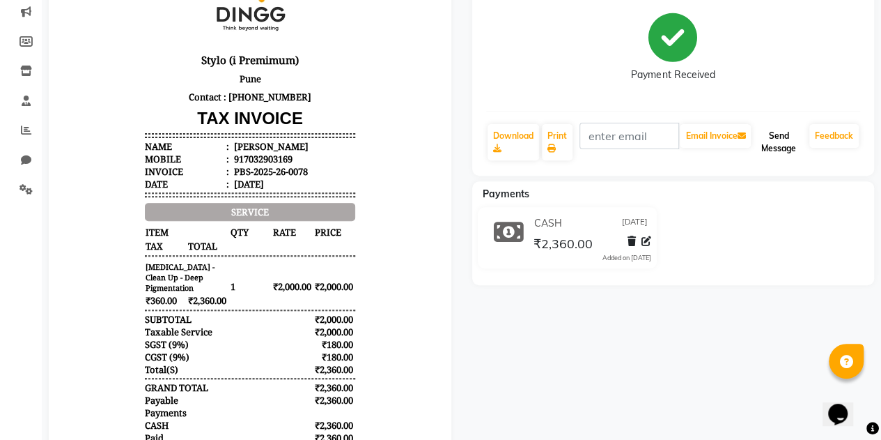
click at [782, 150] on button "Send Message" at bounding box center [779, 142] width 50 height 36
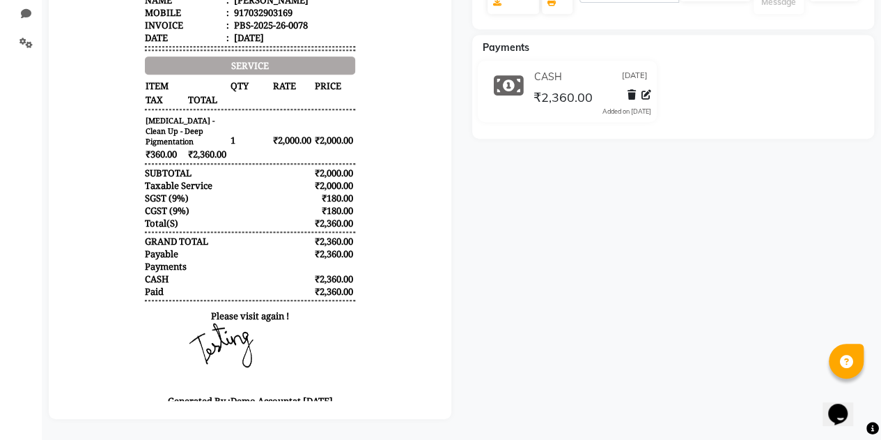
click at [845, 407] on icon "Chat widget" at bounding box center [838, 413] width 20 height 21
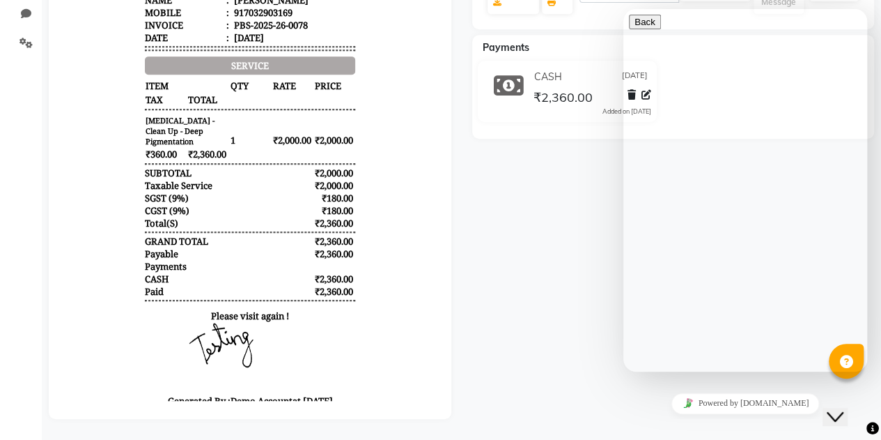
click at [670, 421] on textarea at bounding box center [692, 426] width 127 height 11
type textarea "editing appointments?"
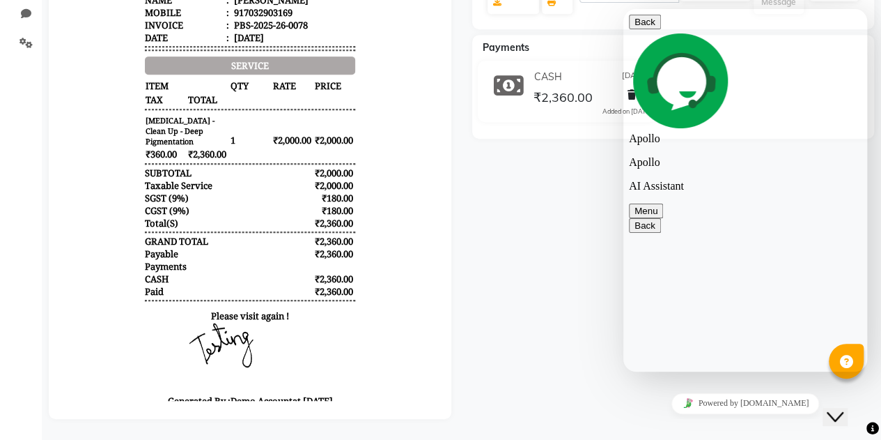
scroll to position [0, 0]
drag, startPoint x: 862, startPoint y: 262, endPoint x: 867, endPoint y: 186, distance: 76.1
click at [867, 186] on html "Back Apollo Apollo AI Assistant Menu Back Rate this chat Upload File Insert emo…" at bounding box center [746, 190] width 244 height 362
drag, startPoint x: 864, startPoint y: 189, endPoint x: 864, endPoint y: 228, distance: 39.0
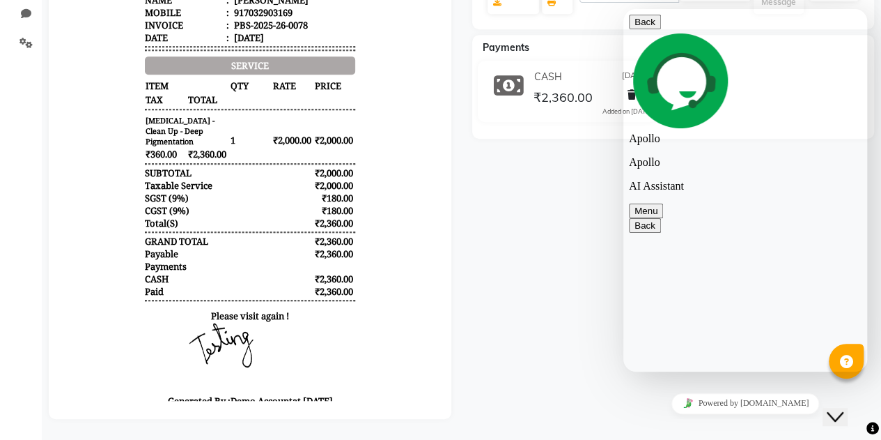
drag, startPoint x: 778, startPoint y: 297, endPoint x: 781, endPoint y: 238, distance: 58.6
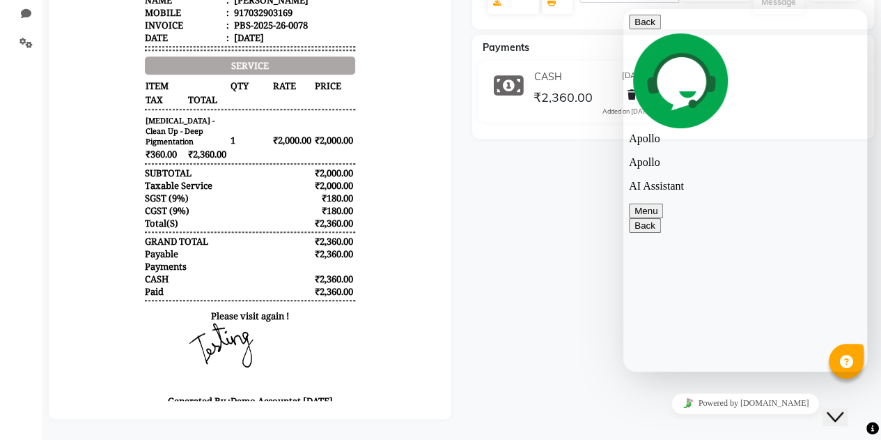
type textarea "editing services in appointments"
click at [528, 168] on div "Renjith Prebook Payment Received Download Print Email Invoice Send Message Feed…" at bounding box center [674, 104] width 424 height 629
click at [525, 226] on div "Renjith Prebook Payment Received Download Print Email Invoice Send Message Feed…" at bounding box center [674, 104] width 424 height 629
click at [844, 408] on icon "Close Chat This icon closes the chat window." at bounding box center [835, 416] width 17 height 17
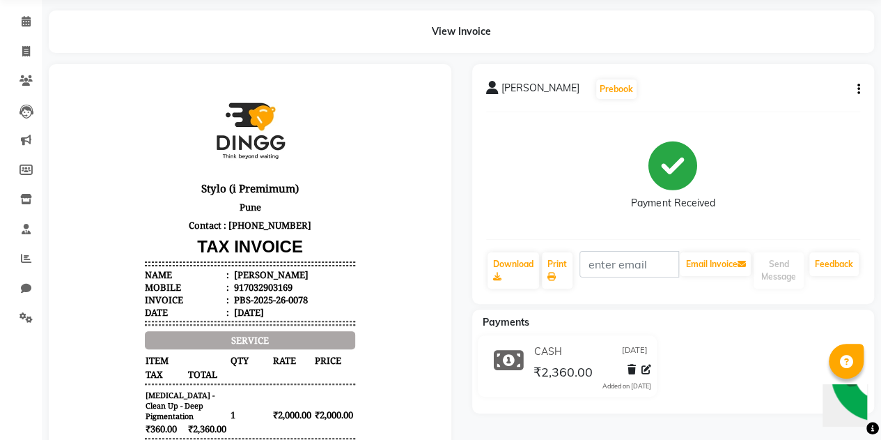
scroll to position [0, 0]
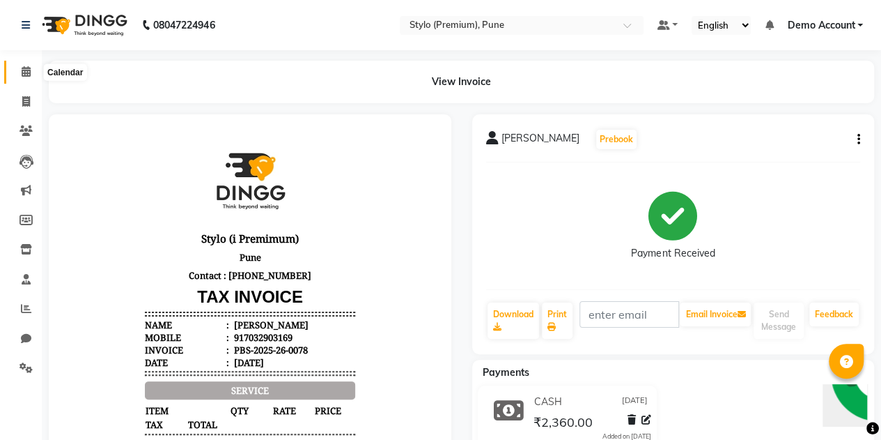
click at [18, 72] on span at bounding box center [26, 72] width 24 height 16
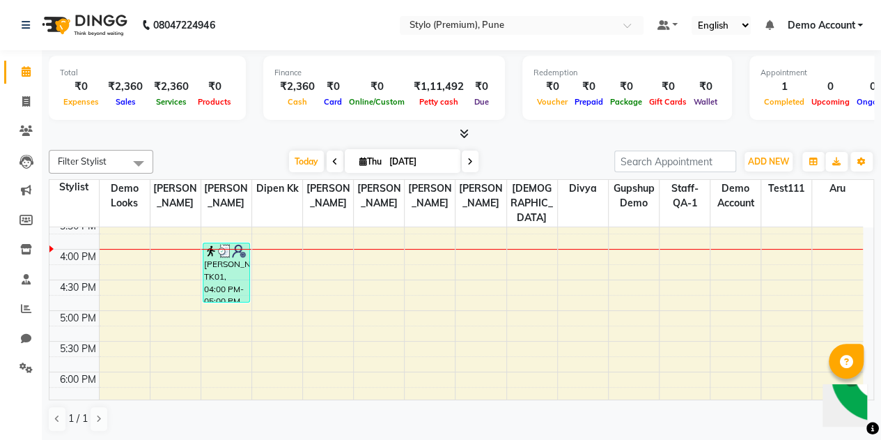
scroll to position [392, 0]
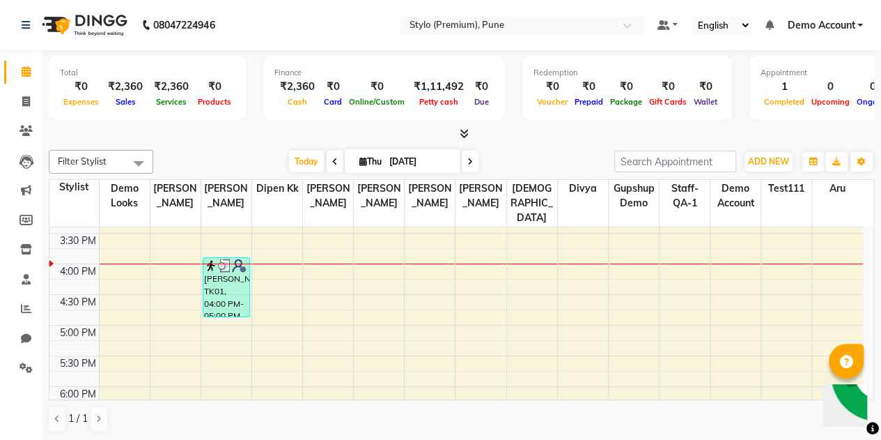
click at [336, 249] on div "9:00 AM 9:30 AM 10:00 AM 10:30 AM 11:00 AM 11:30 AM 12:00 PM 12:30 PM 1:00 PM 1…" at bounding box center [456, 202] width 814 height 735
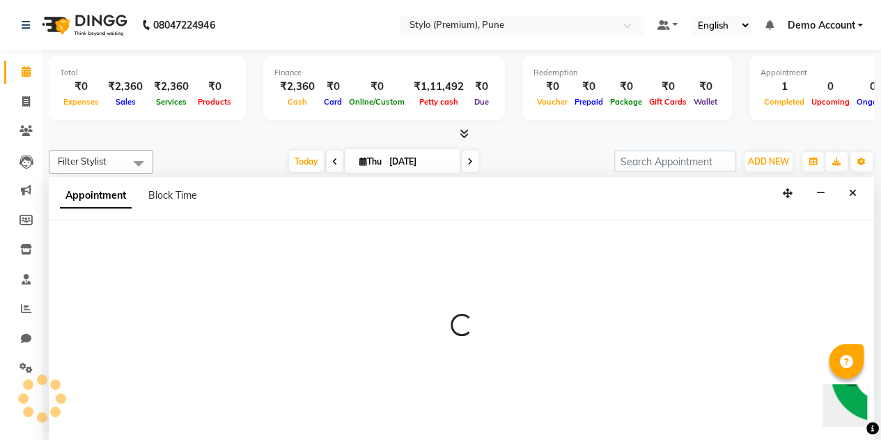
scroll to position [0, 0]
select select "82216"
select select "tentative"
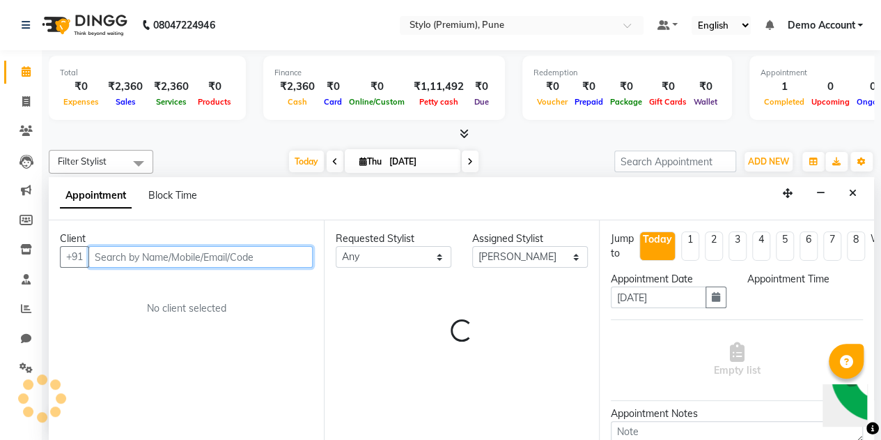
select select "960"
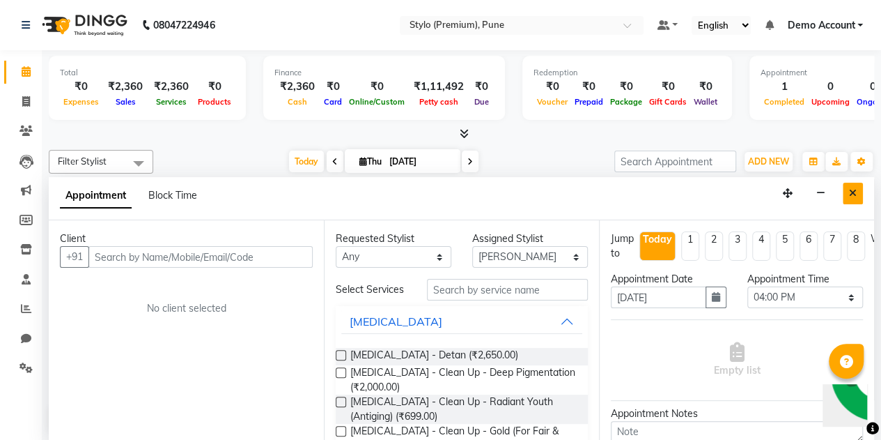
click at [856, 197] on button "Close" at bounding box center [853, 194] width 20 height 22
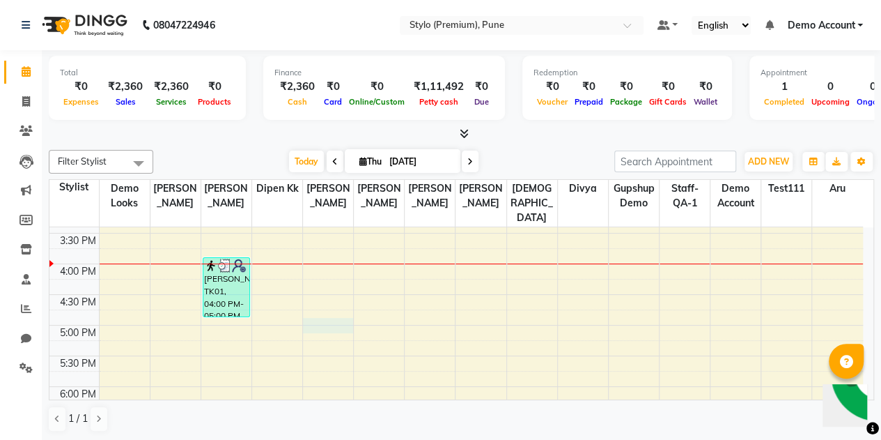
click at [317, 303] on div "9:00 AM 9:30 AM 10:00 AM 10:30 AM 11:00 AM 11:30 AM 12:00 PM 12:30 PM 1:00 PM 1…" at bounding box center [456, 202] width 814 height 735
select select "82216"
select select "1020"
select select "tentative"
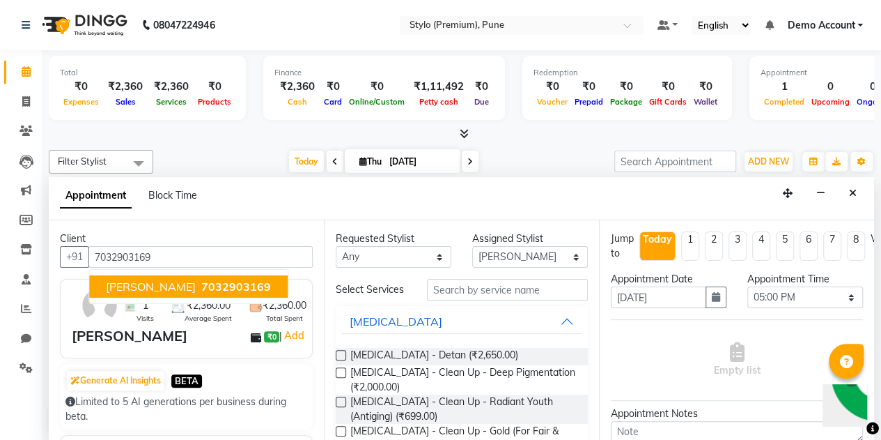
click at [201, 288] on span "7032903169" at bounding box center [236, 286] width 70 height 14
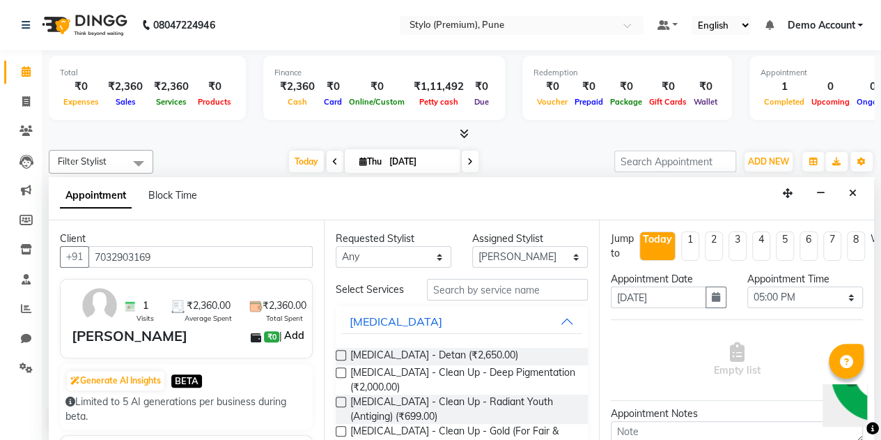
type input "7032903169"
click at [284, 338] on link "Add" at bounding box center [294, 335] width 24 height 17
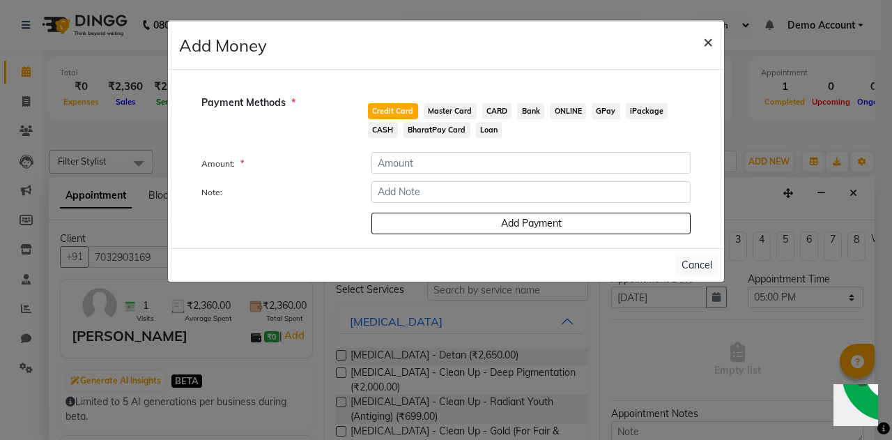
click at [706, 45] on span "×" at bounding box center [708, 41] width 10 height 21
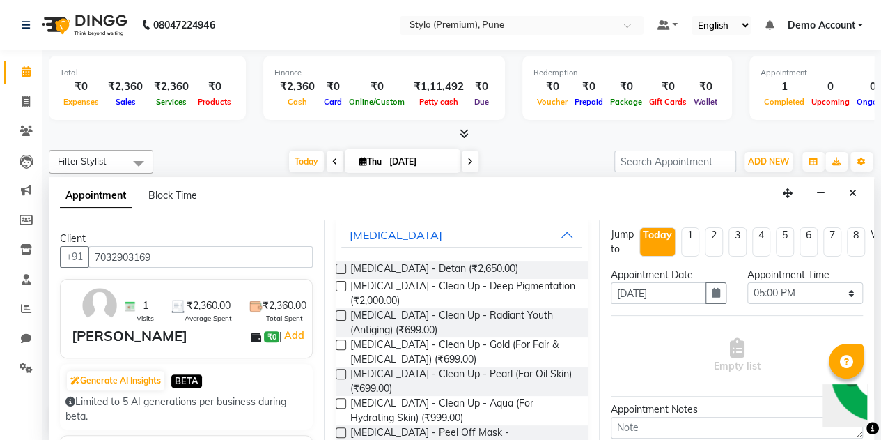
scroll to position [118, 0]
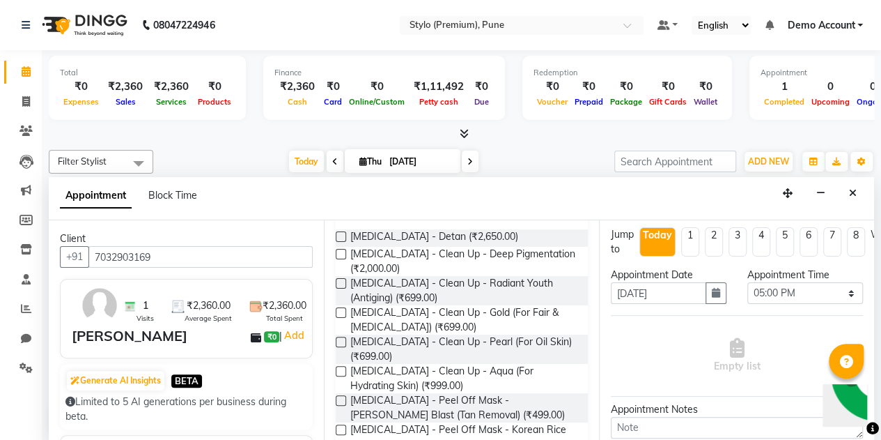
click at [339, 318] on label at bounding box center [341, 312] width 10 height 10
click at [339, 318] on input "checkbox" at bounding box center [340, 313] width 9 height 9
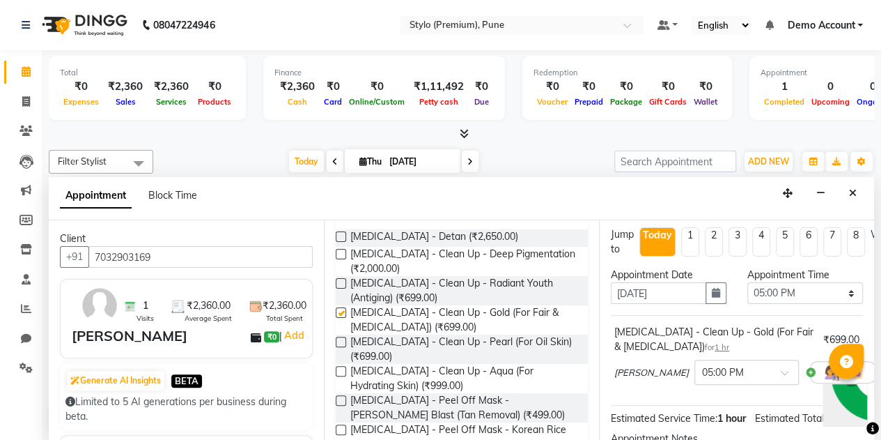
checkbox input "false"
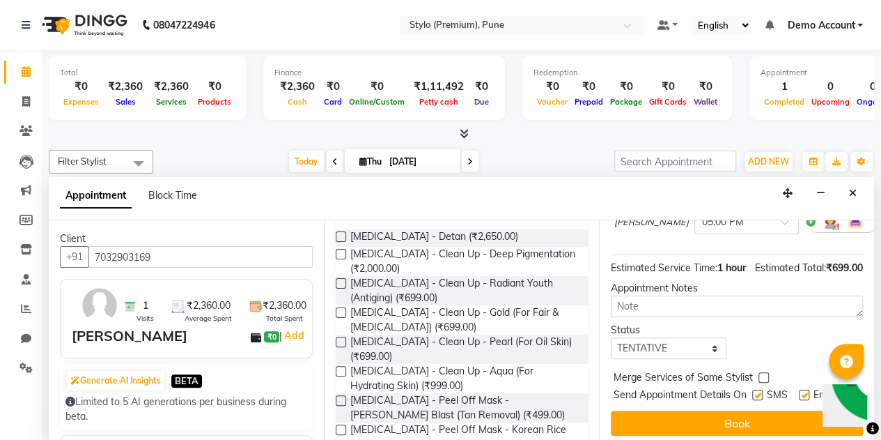
scroll to position [157, 0]
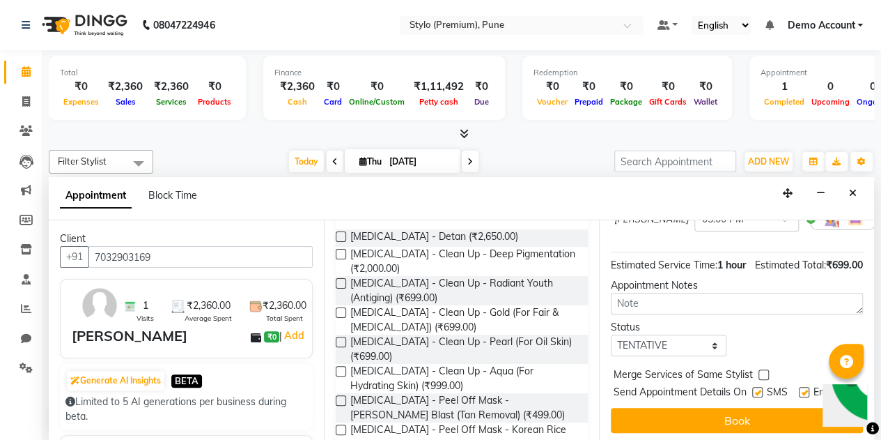
click at [826, 271] on span "₹699.00" at bounding box center [844, 264] width 37 height 13
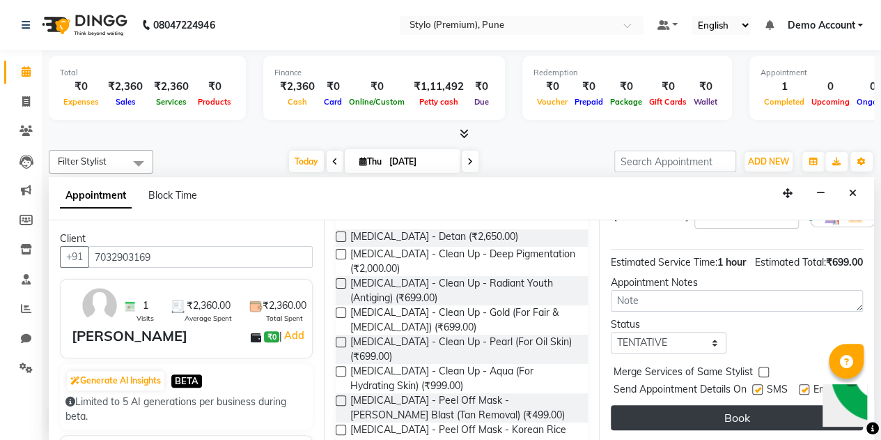
click at [730, 405] on button "Book" at bounding box center [737, 417] width 252 height 25
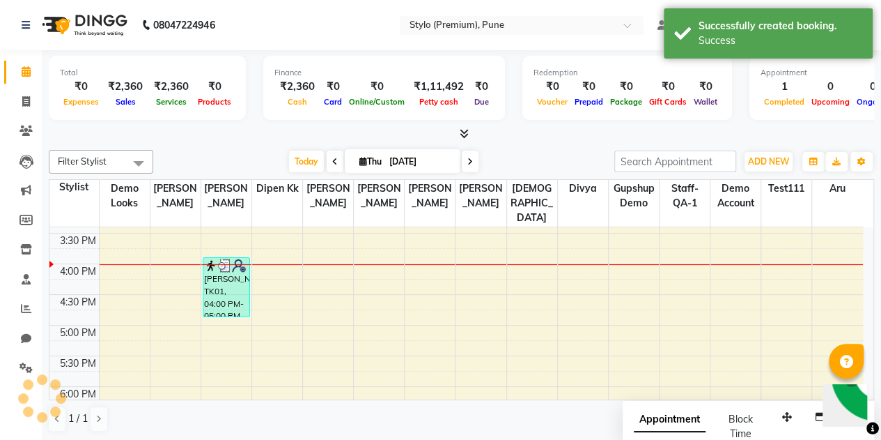
scroll to position [0, 0]
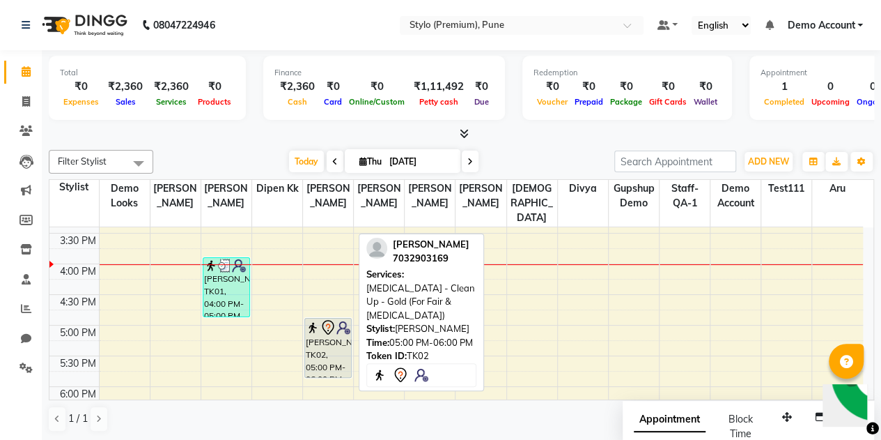
click at [314, 320] on img at bounding box center [313, 327] width 14 height 14
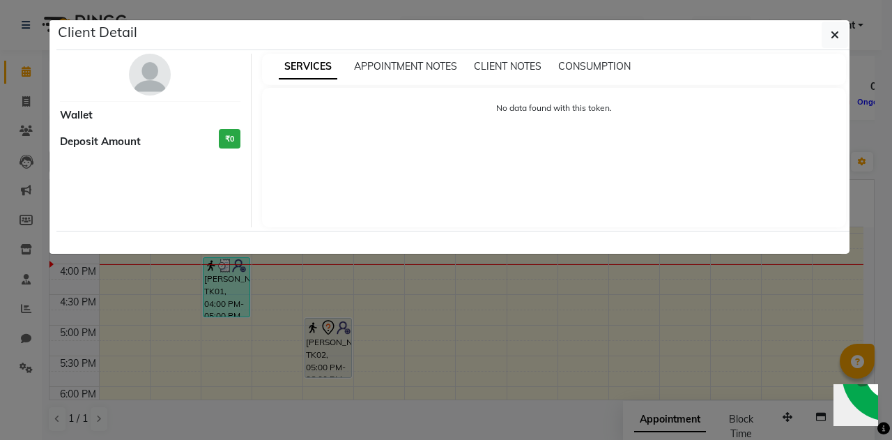
select select "7"
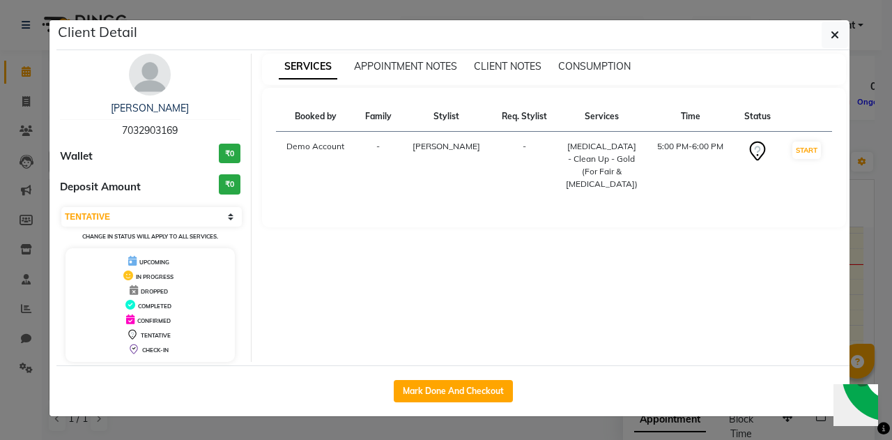
click at [595, 165] on div "Skin Care - Clean Up - Gold (For Fair & Dry Skin)" at bounding box center [602, 165] width 72 height 50
click at [315, 143] on td "Demo Account" at bounding box center [315, 166] width 79 height 68
click at [586, 115] on th "Services" at bounding box center [601, 117] width 89 height 30
click at [581, 116] on th "Services" at bounding box center [601, 117] width 89 height 30
drag, startPoint x: 453, startPoint y: 118, endPoint x: 406, endPoint y: 118, distance: 46.7
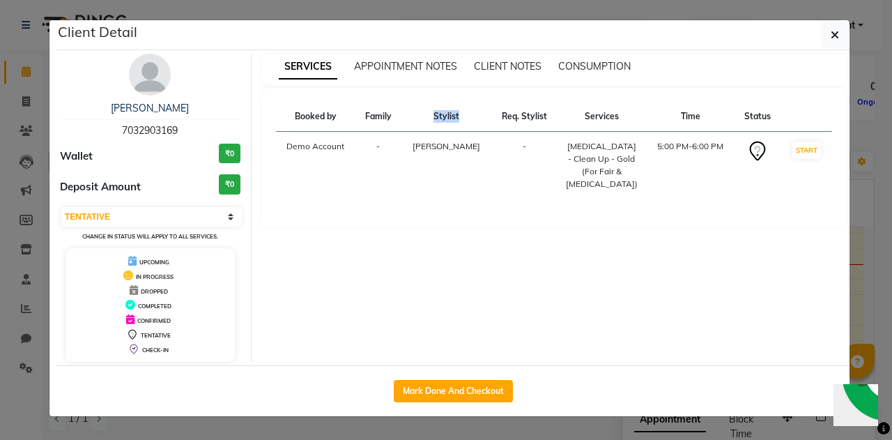
click at [406, 118] on tr "Booked by Family Stylist Req. Stylist Services Time Status" at bounding box center [554, 117] width 557 height 30
click at [342, 119] on th "Booked by" at bounding box center [315, 117] width 79 height 30
click at [330, 151] on td "Demo Account" at bounding box center [315, 166] width 79 height 68
click at [426, 147] on span "[PERSON_NAME]" at bounding box center [446, 146] width 68 height 10
click at [532, 147] on td "-" at bounding box center [524, 166] width 66 height 68
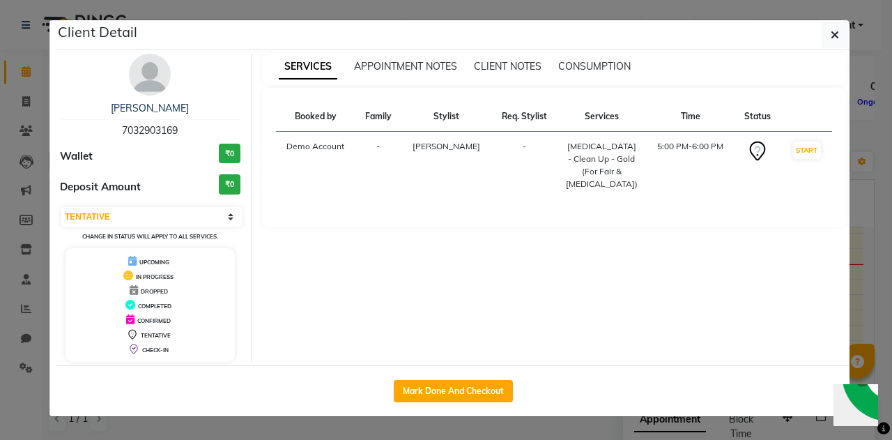
click at [532, 147] on td "-" at bounding box center [524, 166] width 66 height 68
click at [581, 154] on div "Skin Care - Clean Up - Gold (For Fair & Dry Skin)" at bounding box center [602, 165] width 72 height 50
click at [596, 167] on div "Skin Care - Clean Up - Gold (For Fair & Dry Skin)" at bounding box center [602, 165] width 72 height 50
drag, startPoint x: 752, startPoint y: 141, endPoint x: 750, endPoint y: 150, distance: 9.5
click at [750, 150] on icon at bounding box center [757, 151] width 22 height 22
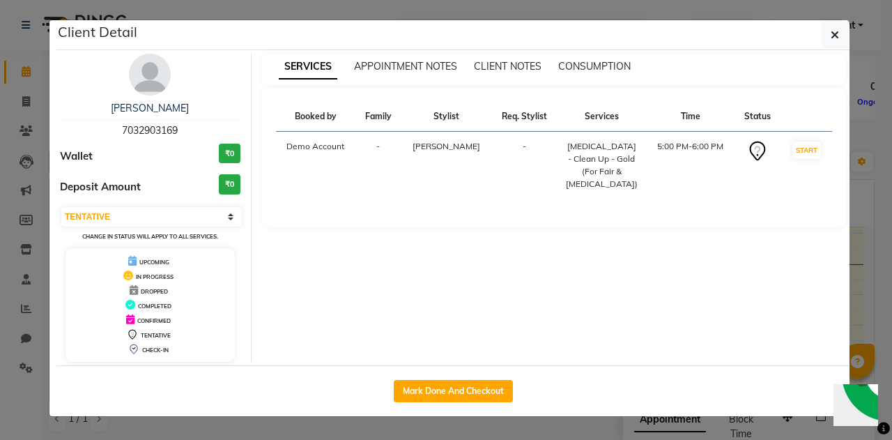
click at [750, 150] on icon at bounding box center [757, 151] width 22 height 22
click at [125, 224] on select "Select IN SERVICE CONFIRMED TENTATIVE CHECK IN MARK DONE DROPPED UPCOMING" at bounding box center [151, 217] width 180 height 20
click at [159, 171] on div "Renjith 7032903169 Wallet ₹0 Deposit Amount ₹0 Select IN SERVICE CONFIRMED TENT…" at bounding box center [150, 208] width 202 height 308
click at [835, 34] on icon "button" at bounding box center [834, 34] width 8 height 11
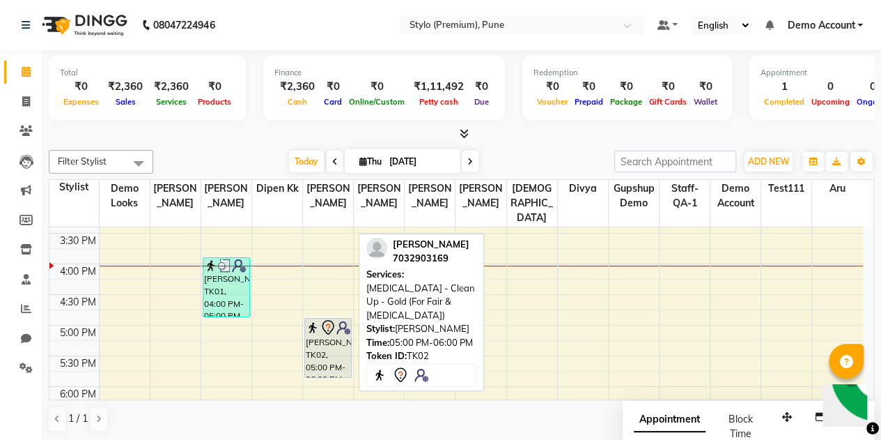
click at [314, 357] on div "Renjith, TK02, 05:00 PM-06:00 PM, Skin Care - Clean Up - Gold (For Fair & Dry S…" at bounding box center [328, 347] width 46 height 59
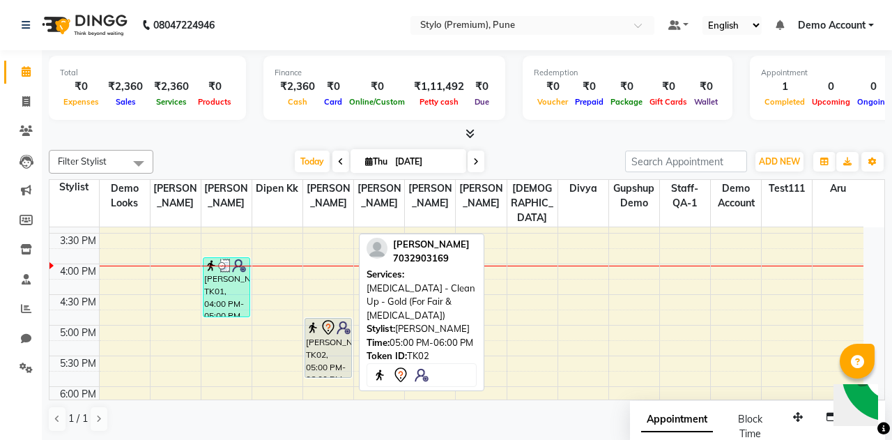
select select "7"
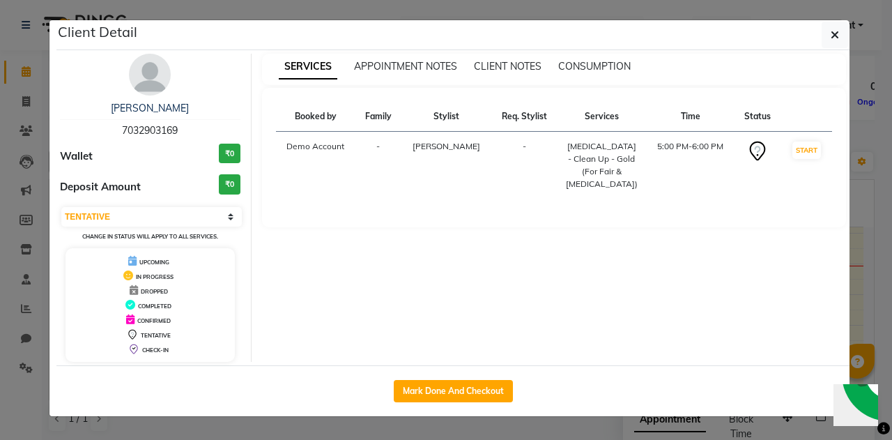
click at [307, 147] on td "Demo Account" at bounding box center [315, 166] width 79 height 68
click at [833, 33] on icon "button" at bounding box center [834, 34] width 8 height 11
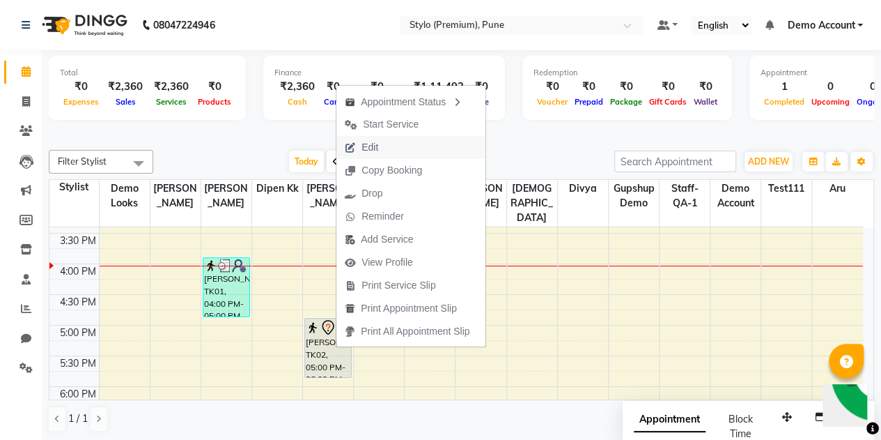
click at [364, 144] on span "Edit" at bounding box center [370, 147] width 17 height 15
select select "tentative"
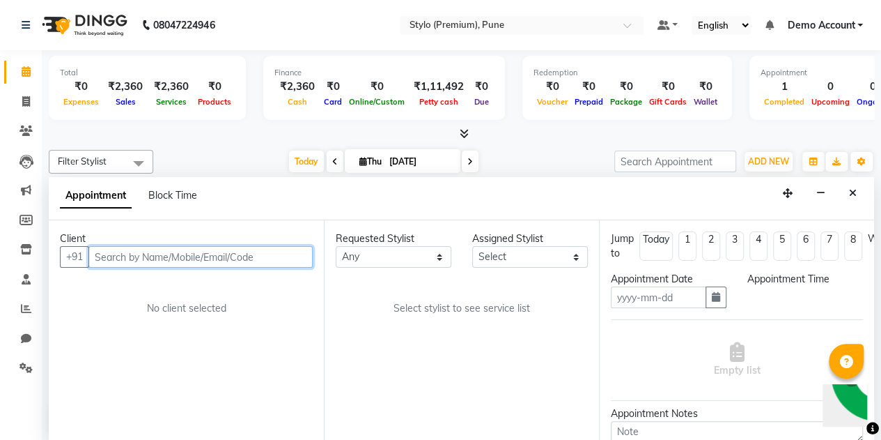
type input "[DATE]"
select select "1020"
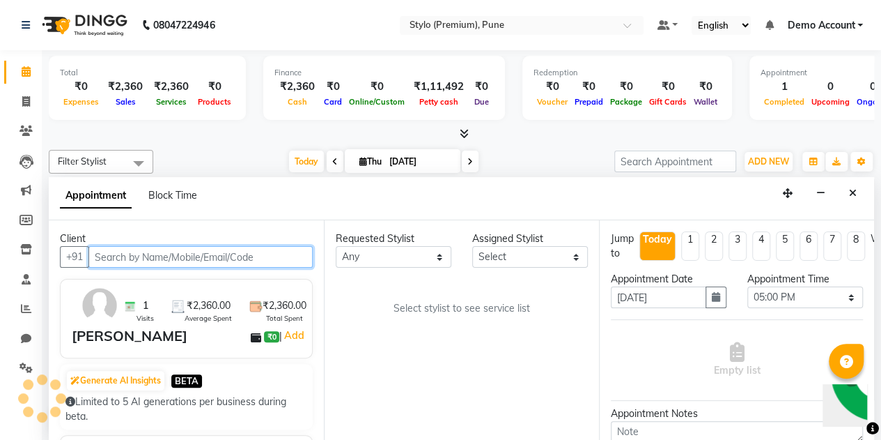
select select "82216"
select select "3770"
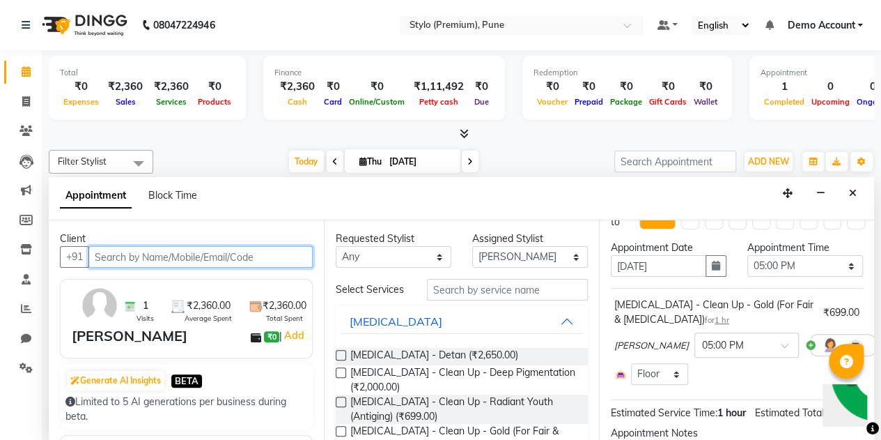
scroll to position [29, 0]
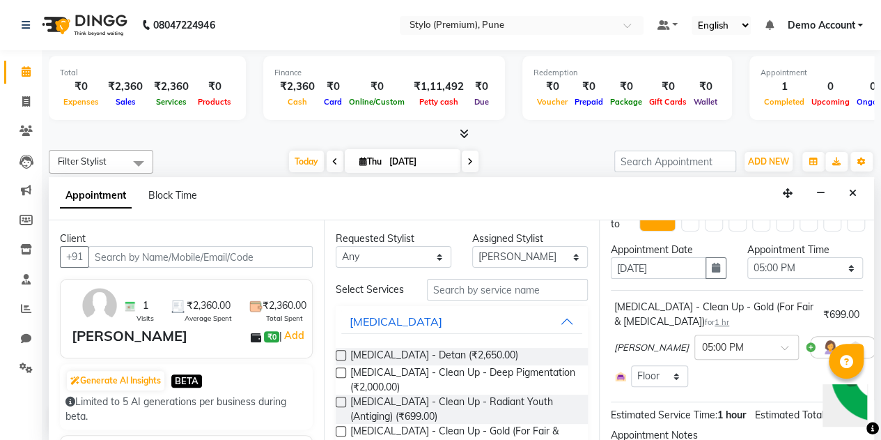
click at [752, 309] on div "Skin Care - Clean Up - Gold (For Fair & Dry Skin) for 1 hr" at bounding box center [716, 314] width 203 height 29
click at [625, 325] on div "Skin Care - Clean Up - Gold (For Fair & Dry Skin) for 1 hr" at bounding box center [716, 314] width 203 height 29
click at [830, 321] on div "Skin Care - Clean Up - Gold (For Fair & Dry Skin) for 1 hr ₹699.00" at bounding box center [737, 314] width 245 height 29
click at [875, 323] on div "Total ₹0 Expenses ₹2,360 Sales ₹2,360 Services ₹0 Products Finance ₹2,360 Cash …" at bounding box center [462, 245] width 840 height 391
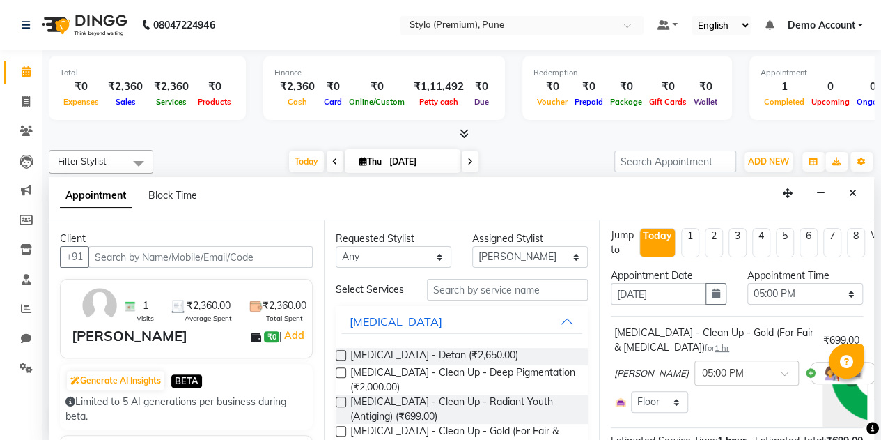
scroll to position [0, 0]
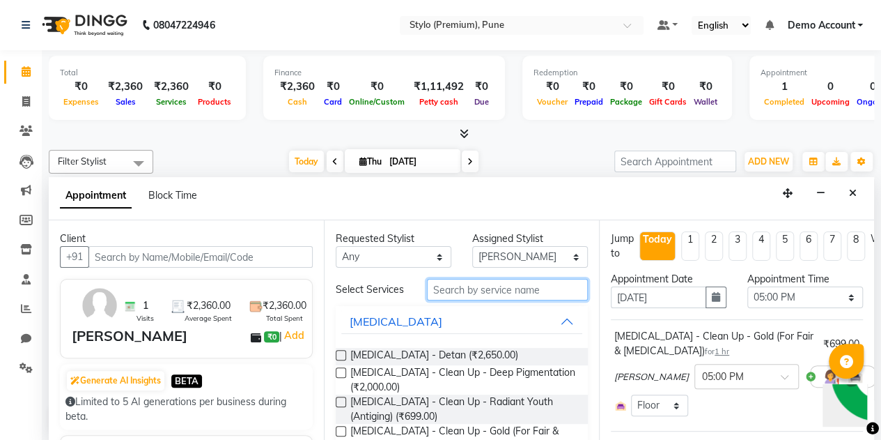
click at [465, 295] on input "text" at bounding box center [507, 290] width 161 height 22
click at [376, 295] on div "Select Services" at bounding box center [370, 289] width 91 height 15
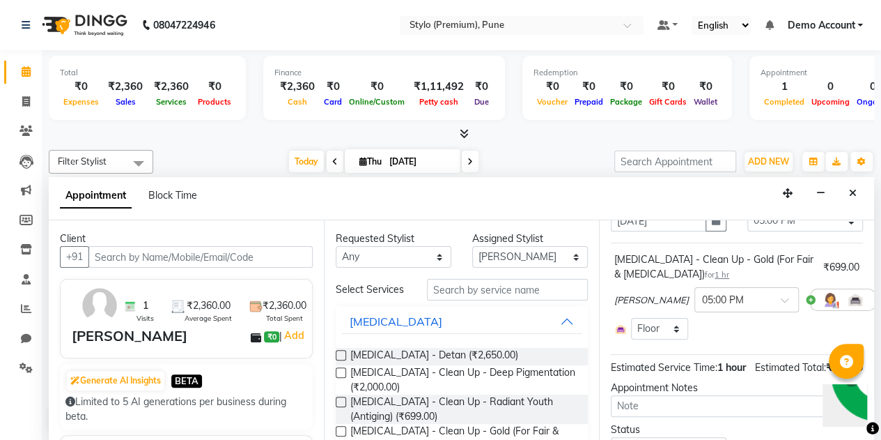
scroll to position [71, 0]
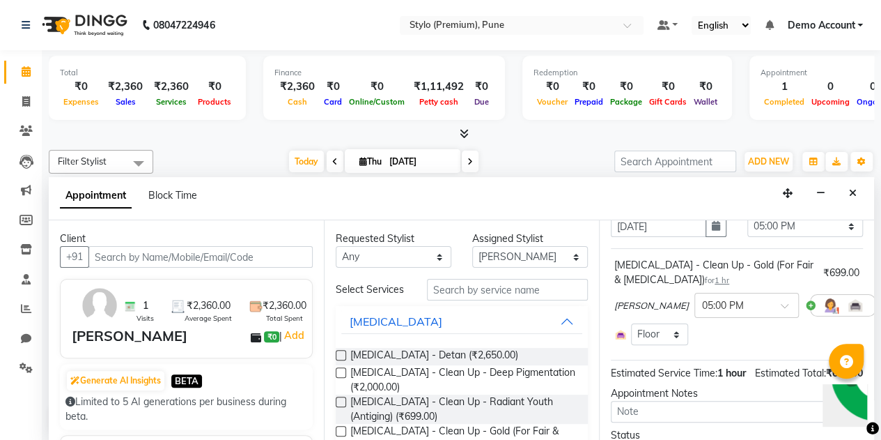
click at [715, 282] on span "1 hr" at bounding box center [722, 280] width 15 height 10
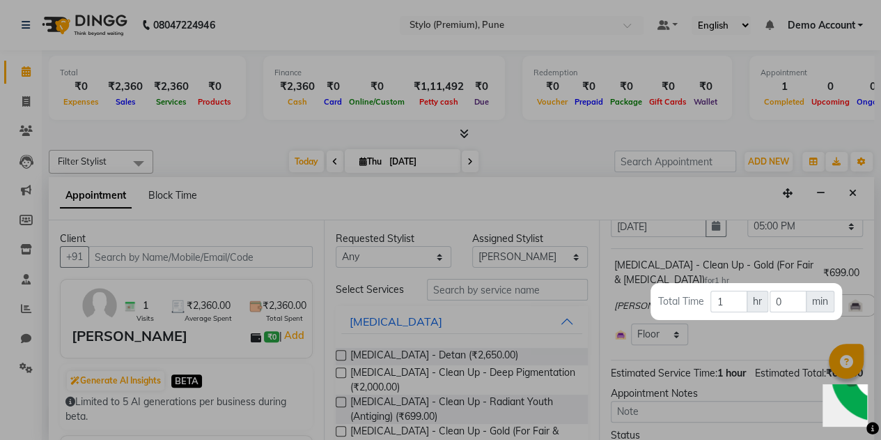
click at [756, 274] on div at bounding box center [440, 220] width 881 height 440
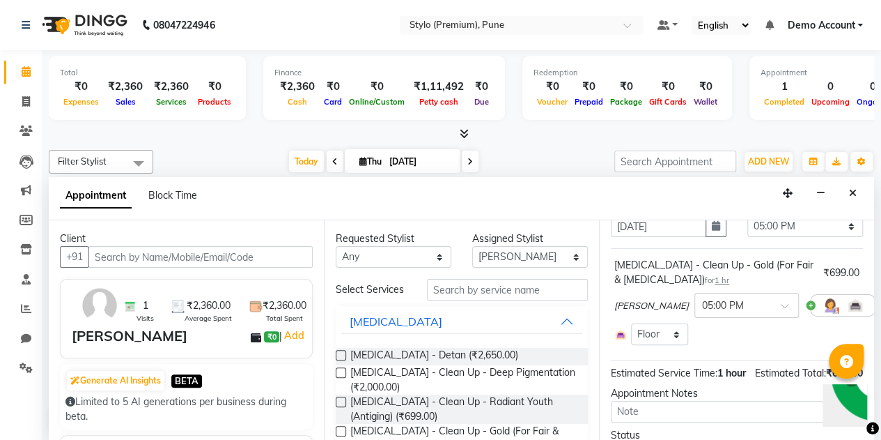
click at [830, 272] on div "₹699.00" at bounding box center [842, 272] width 36 height 15
click at [850, 272] on div "Skin Care - Clean Up - Gold (For Fair & Dry Skin) for 1 hr ₹699.00 Amank × 05:0…" at bounding box center [737, 301] width 252 height 94
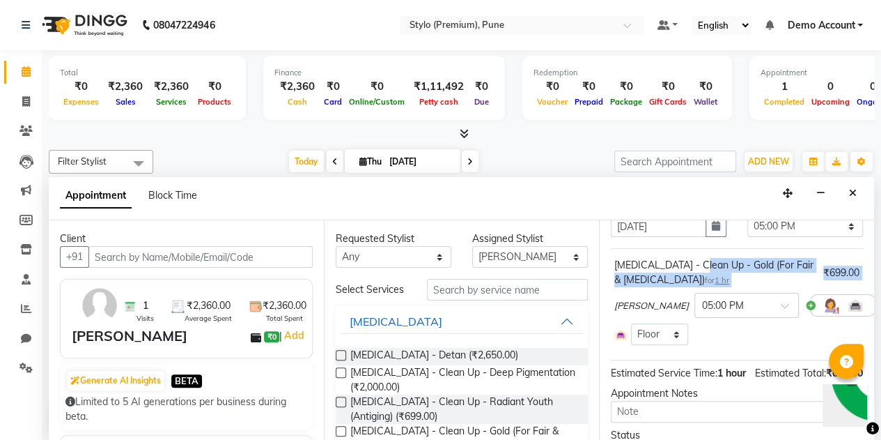
drag, startPoint x: 850, startPoint y: 272, endPoint x: 699, endPoint y: 270, distance: 150.5
click at [699, 270] on div "Skin Care - Clean Up - Gold (For Fair & Dry Skin) for 1 hr ₹699.00 Amank × 05:0…" at bounding box center [737, 301] width 252 height 94
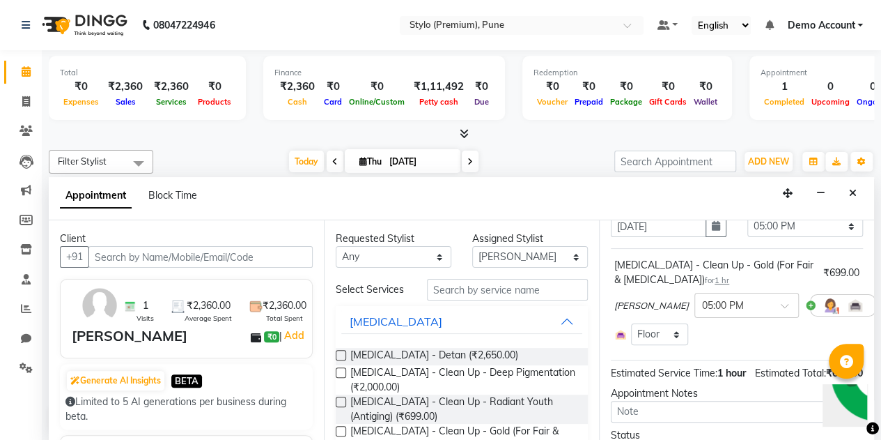
click at [647, 265] on div "Skin Care - Clean Up - Gold (For Fair & Dry Skin) for 1 hr" at bounding box center [716, 272] width 203 height 29
click at [612, 266] on div "Skin Care - Clean Up - Gold (For Fair & Dry Skin) for 1 hr ₹699.00 Amank × 05:0…" at bounding box center [737, 301] width 252 height 94
click at [842, 271] on div "₹699.00" at bounding box center [842, 272] width 36 height 15
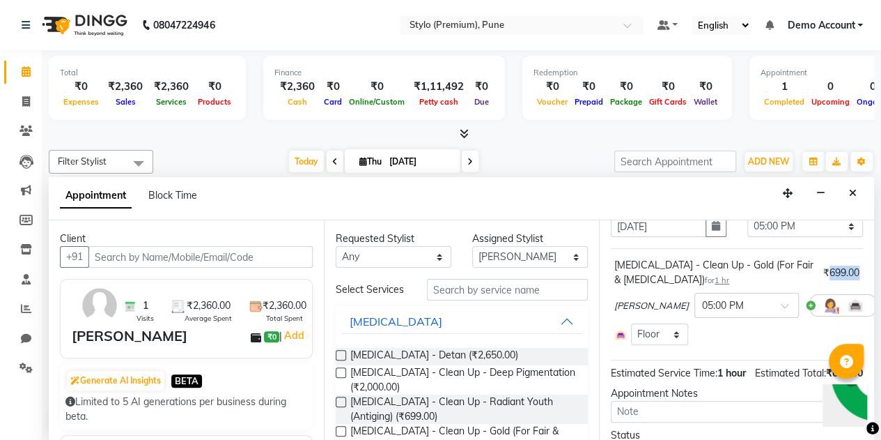
click at [842, 271] on div "₹699.00" at bounding box center [842, 272] width 36 height 15
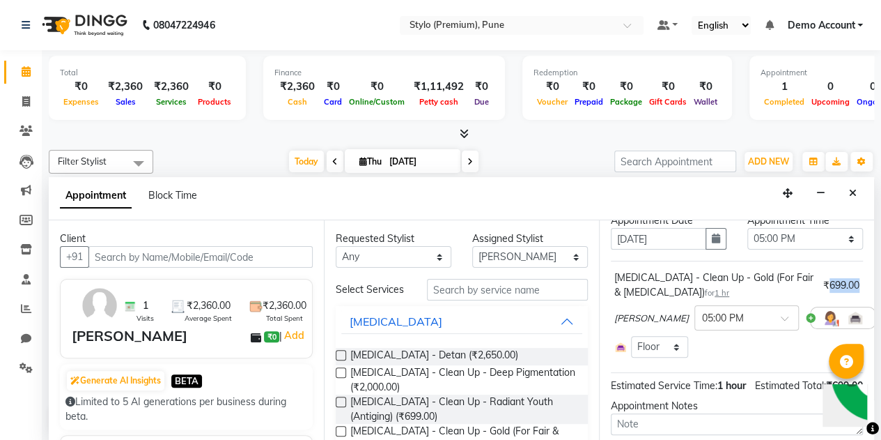
scroll to position [54, 0]
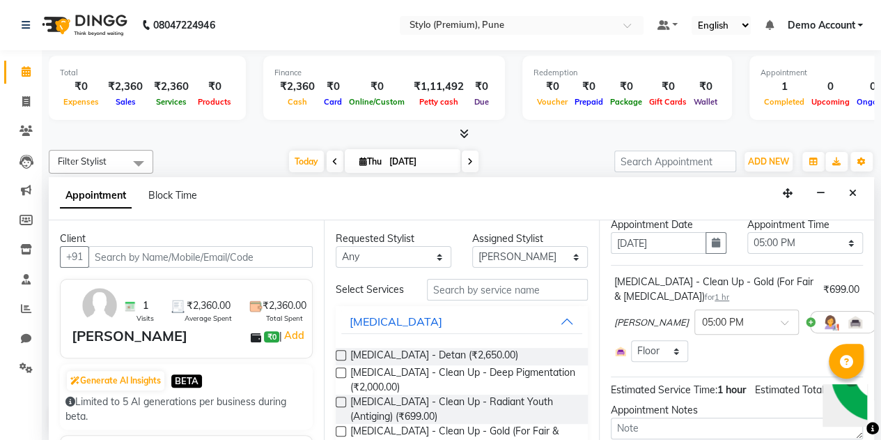
click at [778, 283] on div "Skin Care - Clean Up - Gold (For Fair & Dry Skin) for 1 hr" at bounding box center [716, 289] width 203 height 29
click at [628, 293] on div "Skin Care - Clean Up - Gold (For Fair & Dry Skin) for 1 hr" at bounding box center [716, 289] width 203 height 29
click at [688, 278] on div "Skin Care - Clean Up - Gold (For Fair & Dry Skin) for 1 hr" at bounding box center [716, 289] width 203 height 29
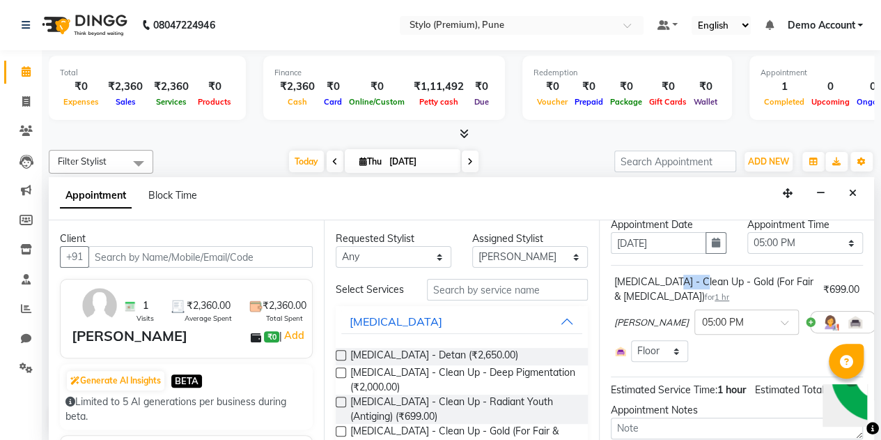
click at [688, 278] on div "Skin Care - Clean Up - Gold (For Fair & Dry Skin) for 1 hr" at bounding box center [716, 289] width 203 height 29
click at [850, 282] on div "Skin Care - Clean Up - Gold (For Fair & Dry Skin) for 1 hr ₹699.00 Amank × 05:0…" at bounding box center [737, 318] width 252 height 94
click at [810, 322] on div at bounding box center [842, 322] width 65 height 22
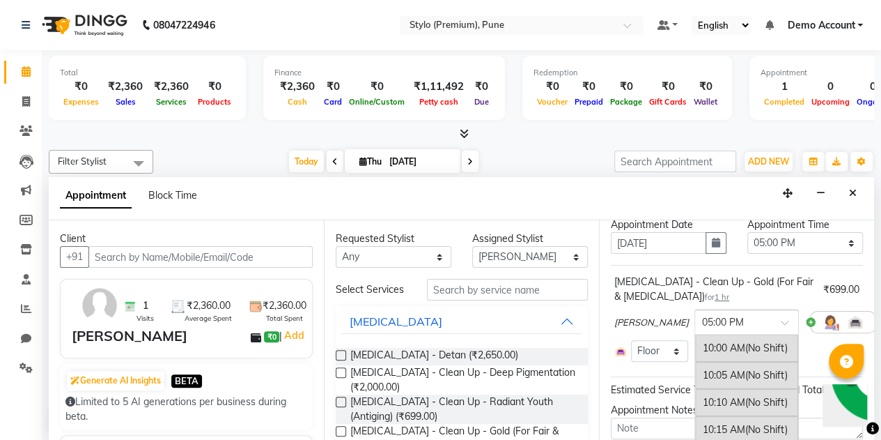
click at [781, 322] on span at bounding box center [789, 326] width 17 height 15
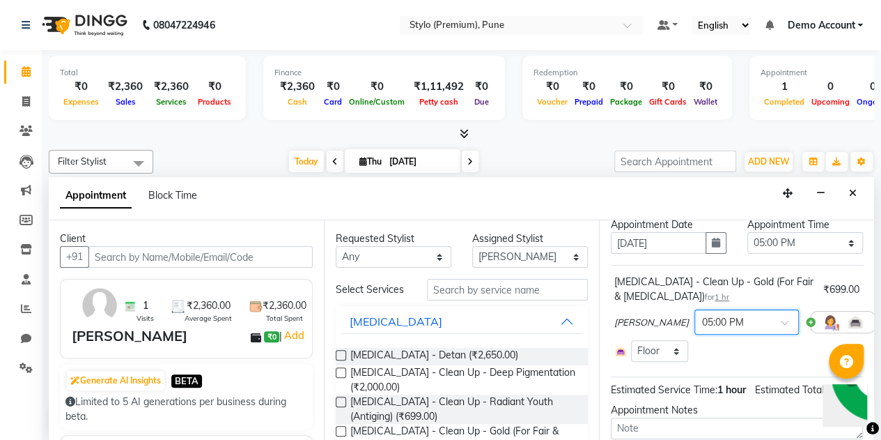
click at [781, 322] on span at bounding box center [789, 326] width 17 height 15
click at [881, 320] on icon at bounding box center [885, 322] width 8 height 10
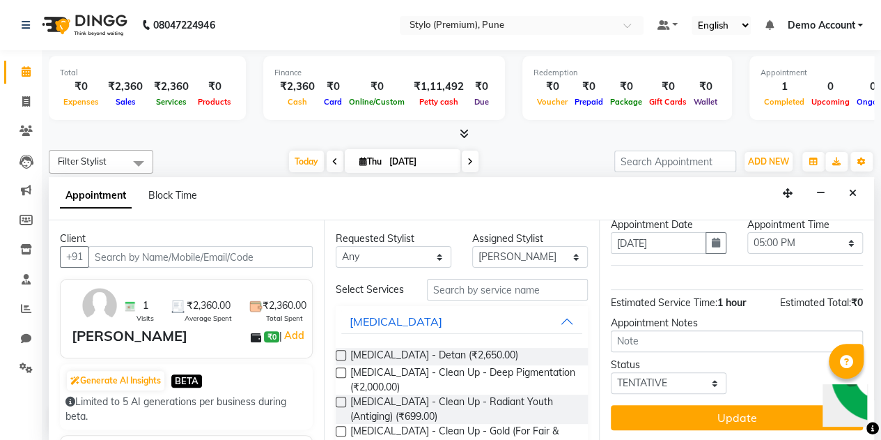
click at [344, 360] on label at bounding box center [341, 355] width 10 height 10
click at [344, 360] on input "checkbox" at bounding box center [340, 356] width 9 height 9
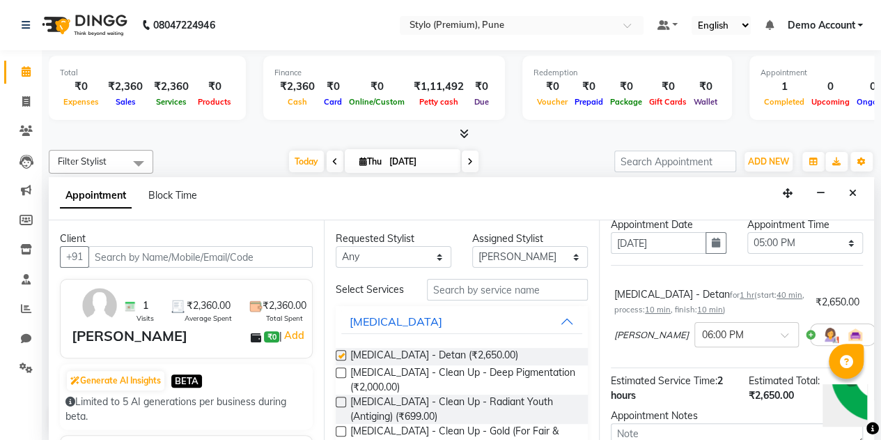
checkbox input "false"
click at [830, 299] on div "₹2,650.00" at bounding box center [838, 302] width 44 height 15
click at [758, 313] on div "Skin Care - Detan for 1 hr ( start: 40 min , process: 10 min , finish: 10 min )" at bounding box center [713, 301] width 196 height 29
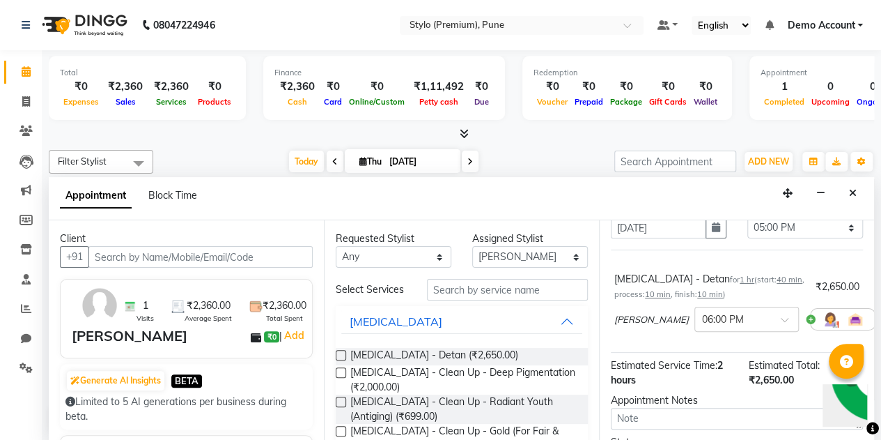
scroll to position [68, 0]
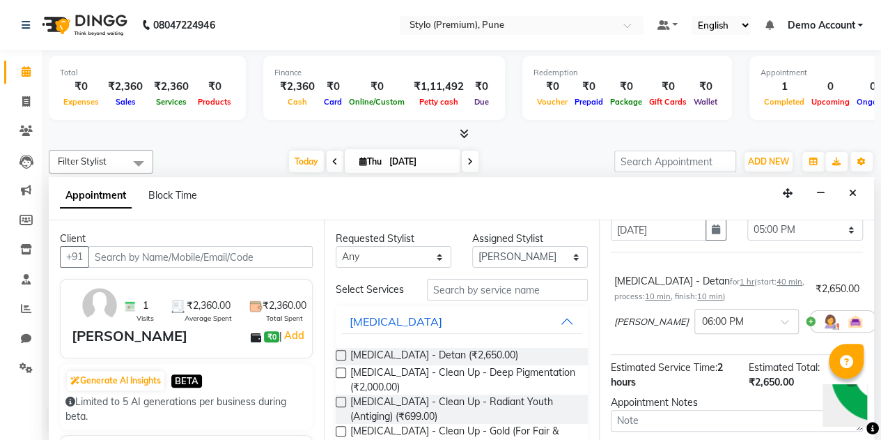
click at [817, 290] on div "₹2,650.00" at bounding box center [838, 288] width 44 height 15
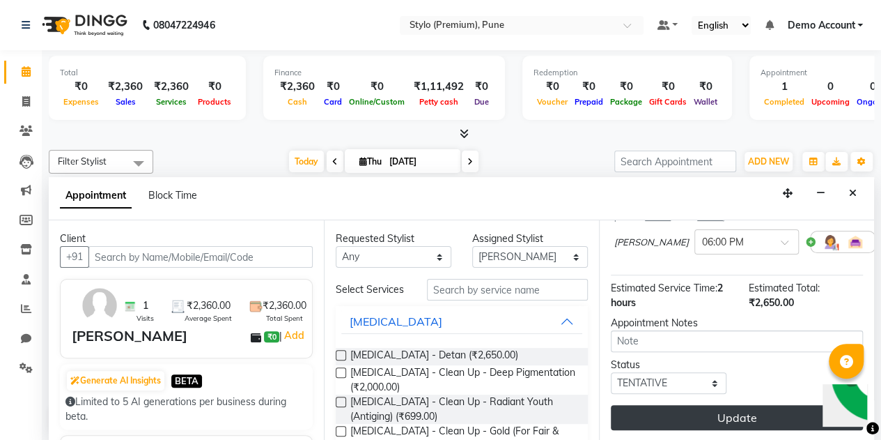
click at [732, 405] on button "Update" at bounding box center [737, 417] width 252 height 25
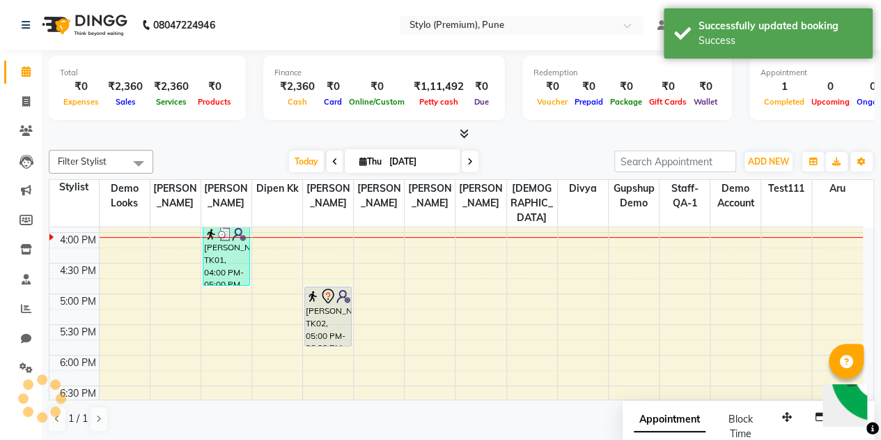
scroll to position [0, 0]
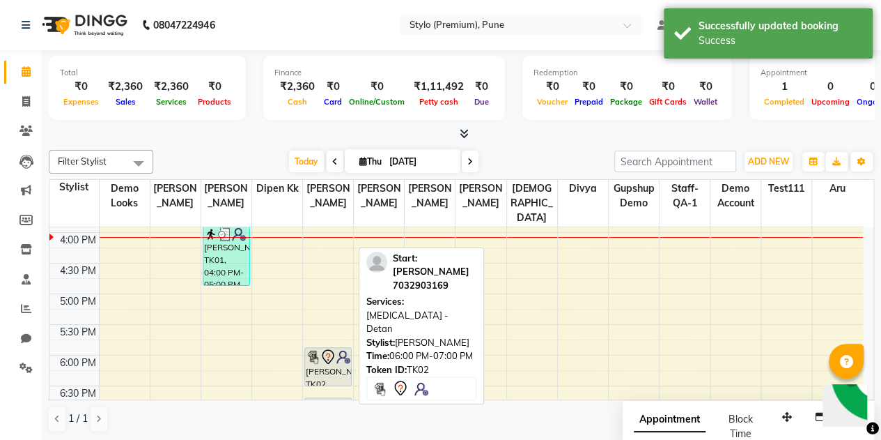
click at [333, 348] on icon at bounding box center [328, 356] width 17 height 17
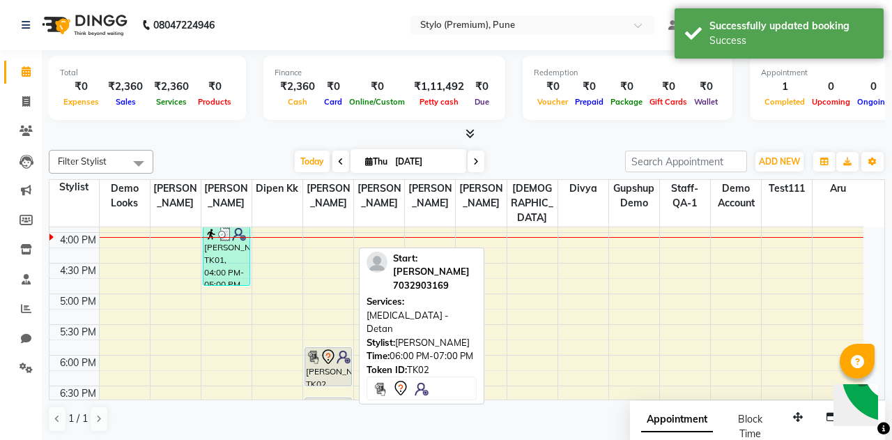
select select "7"
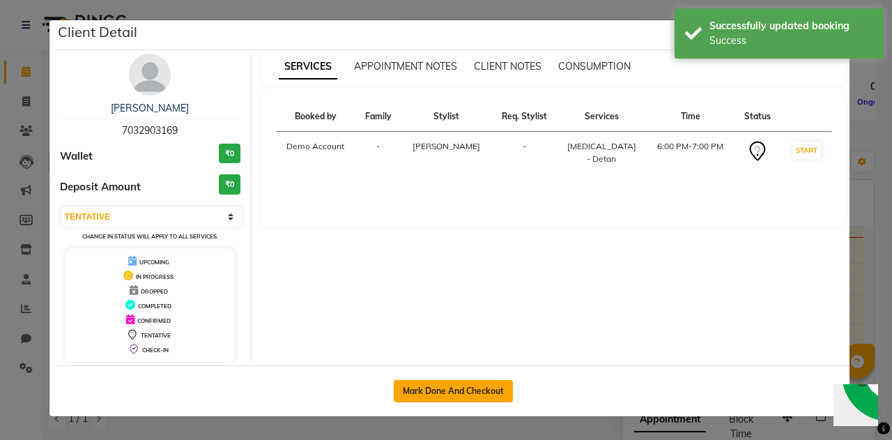
click at [454, 394] on button "Mark Done And Checkout" at bounding box center [453, 391] width 119 height 22
select select "service"
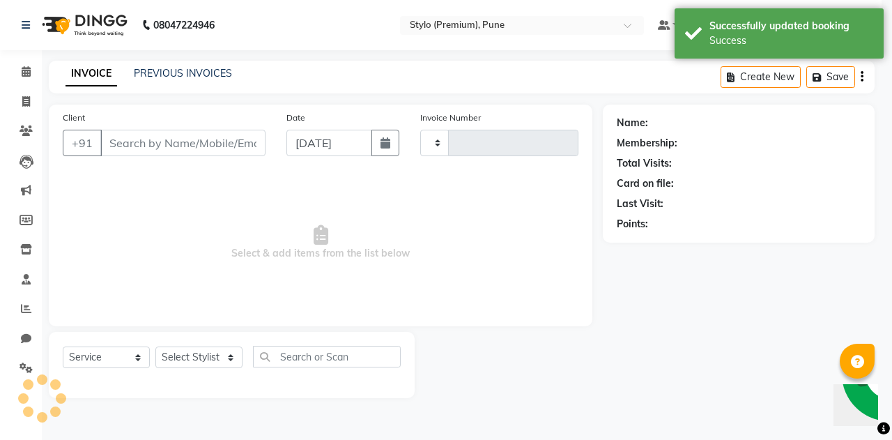
type input "0079"
select select "7978"
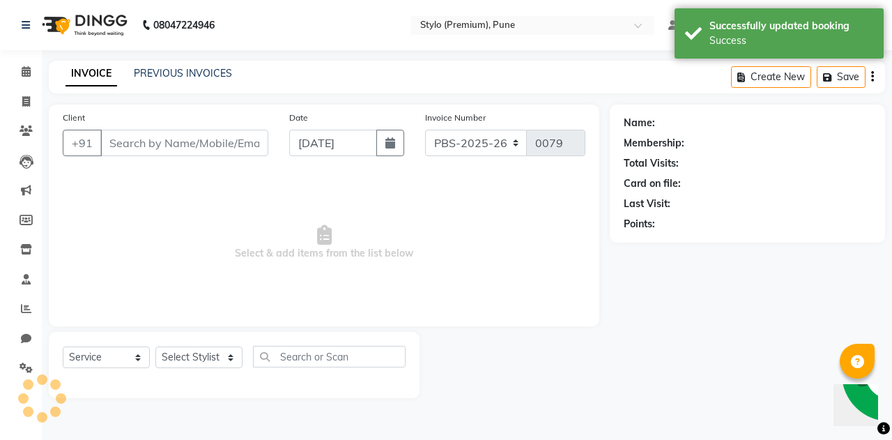
type input "7032903169"
select select "82216"
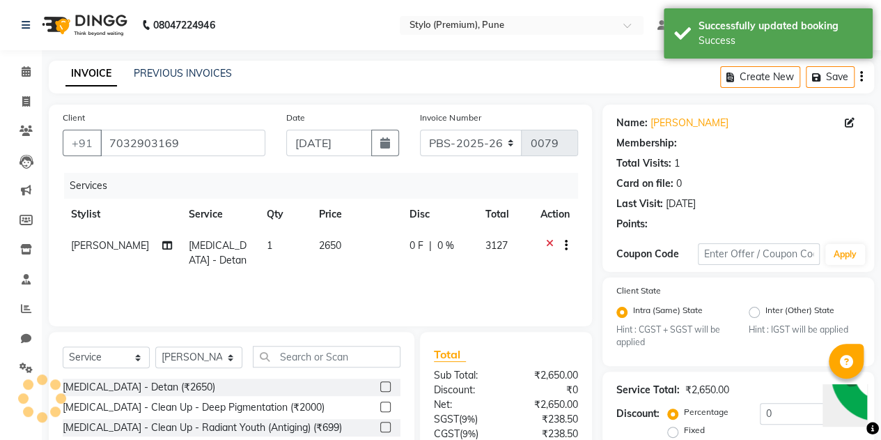
select select "1: Object"
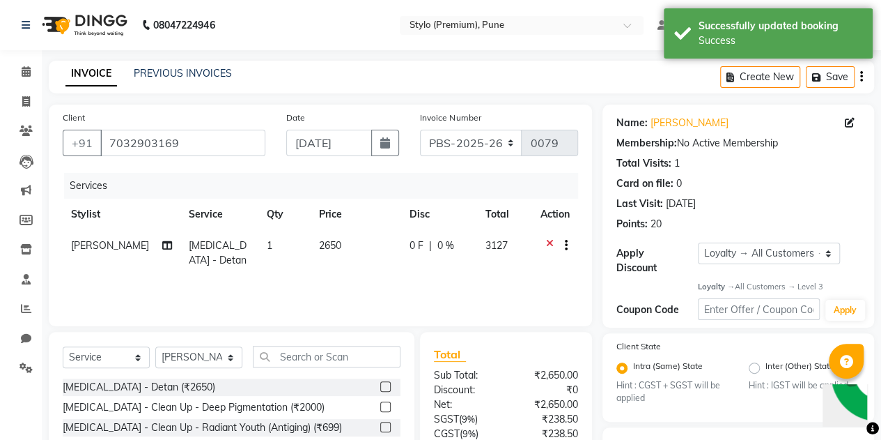
click at [319, 243] on span "2650" at bounding box center [330, 245] width 22 height 13
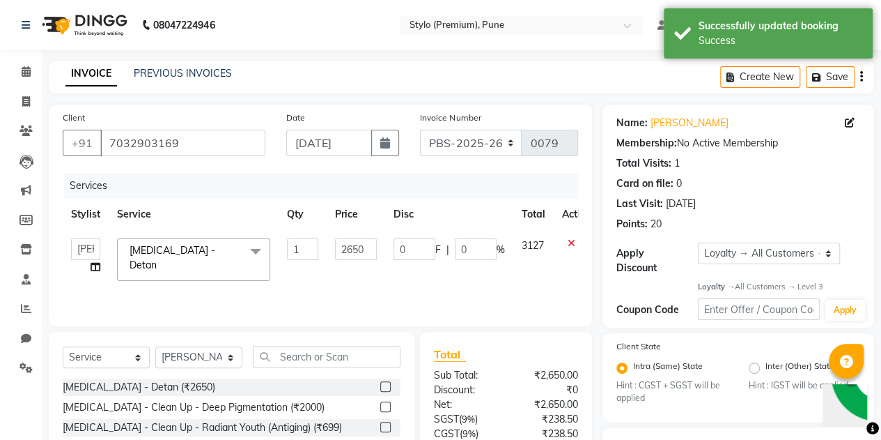
click at [319, 243] on td "1" at bounding box center [303, 259] width 48 height 59
click at [349, 253] on input "2650" at bounding box center [356, 249] width 42 height 22
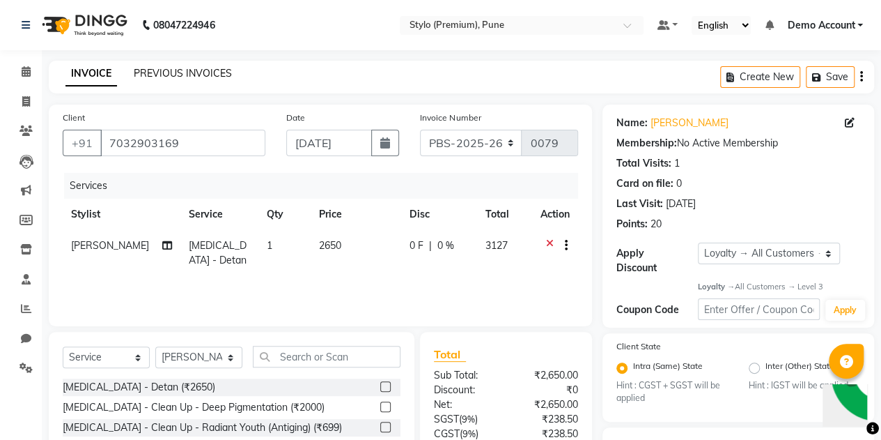
click at [162, 77] on link "PREVIOUS INVOICES" at bounding box center [183, 73] width 98 height 13
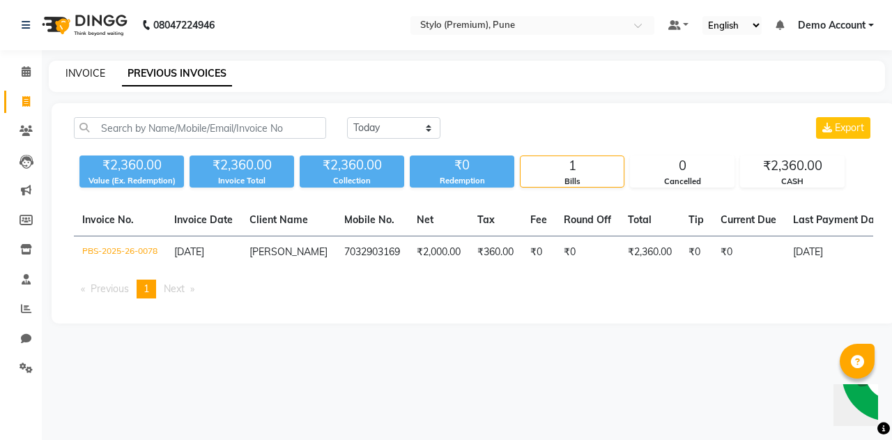
click at [88, 75] on link "INVOICE" at bounding box center [85, 73] width 40 height 13
select select "service"
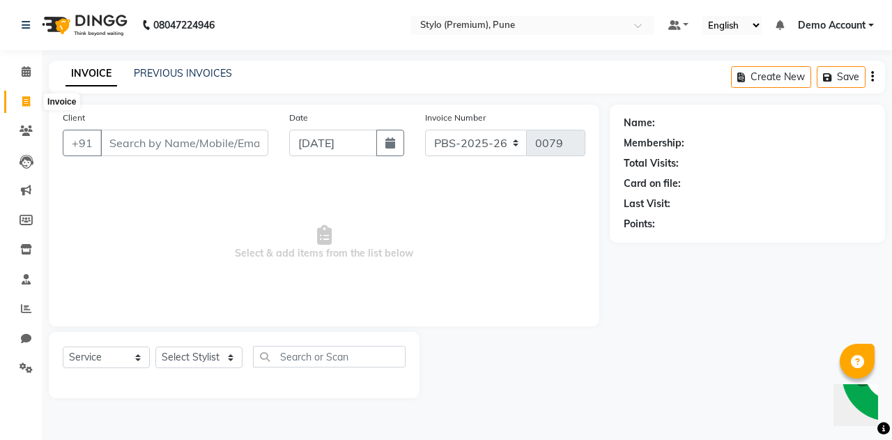
click at [20, 98] on span at bounding box center [26, 102] width 24 height 16
select select "service"
click at [28, 72] on icon at bounding box center [26, 71] width 9 height 10
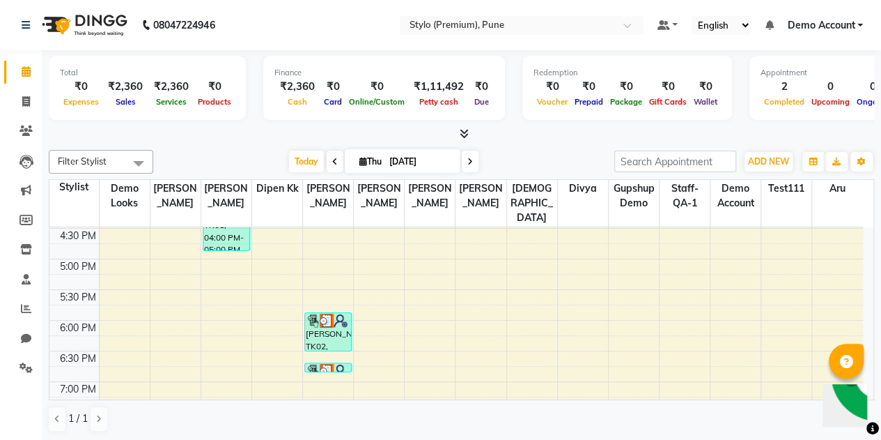
scroll to position [475, 0]
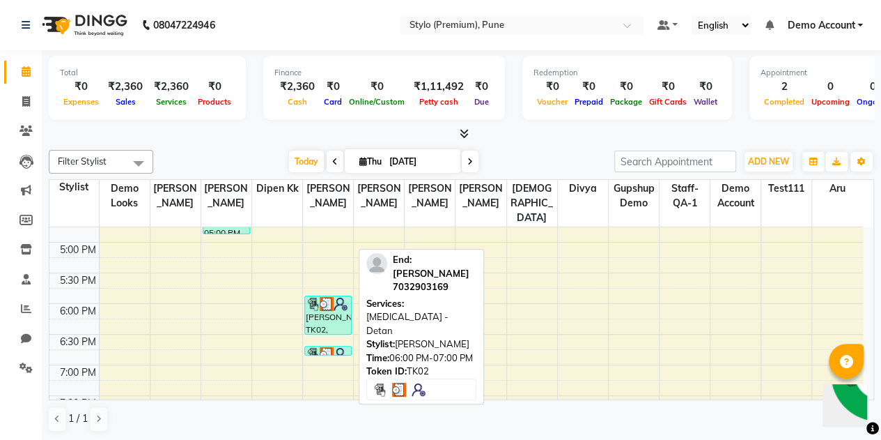
click at [334, 347] on img at bounding box center [341, 354] width 14 height 14
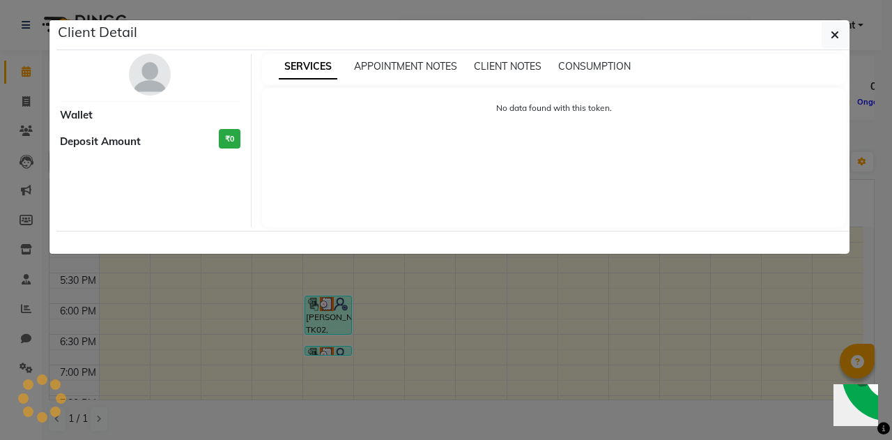
select select "3"
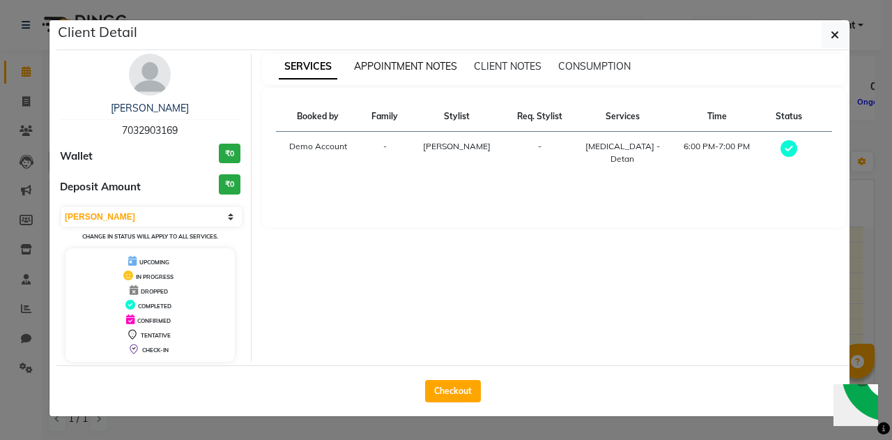
click at [433, 68] on span "APPOINTMENT NOTES" at bounding box center [405, 66] width 103 height 13
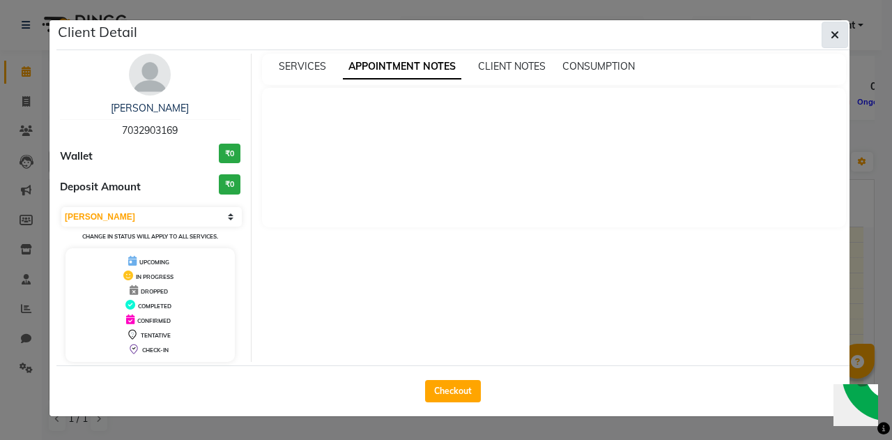
click at [837, 29] on icon "button" at bounding box center [834, 34] width 8 height 11
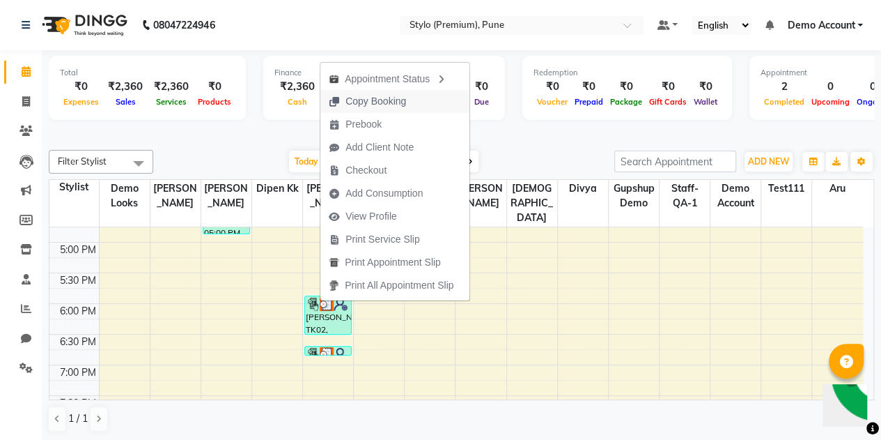
click at [364, 104] on span "Copy Booking" at bounding box center [376, 101] width 61 height 15
type textarea "JTdCJTIydXNlciUyMiUzQSU3QiUyMmlkJTIyJTNBNzM1NzM3NiUyQyUyMmZuYW1lJTIyJTNBJTIyUmV…"
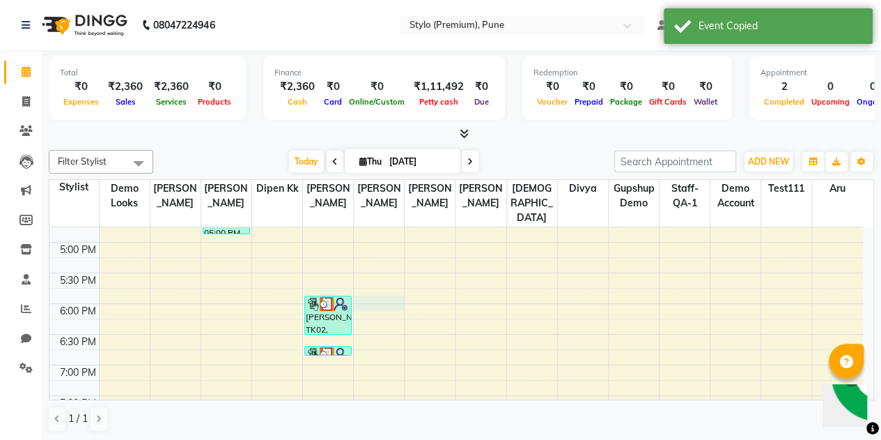
click at [372, 286] on div "9:00 AM 9:30 AM 10:00 AM 10:30 AM 11:00 AM 11:30 AM 12:00 PM 12:30 PM 1:00 PM 1…" at bounding box center [456, 119] width 814 height 735
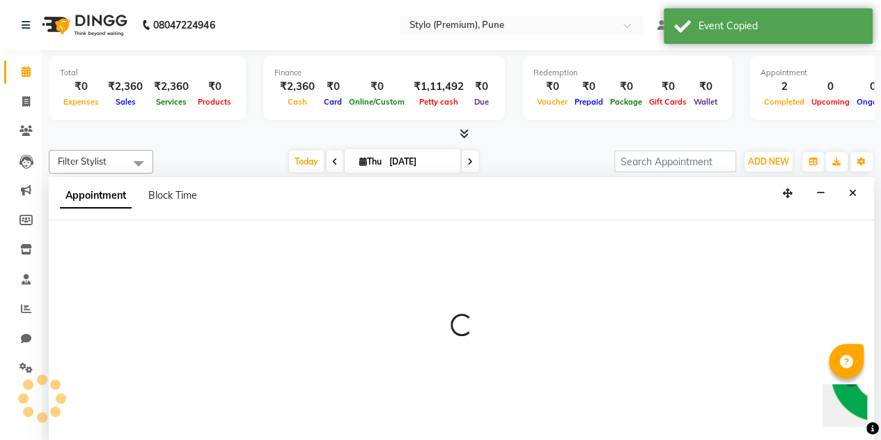
scroll to position [0, 0]
select select "82217"
select select "1080"
select select "tentative"
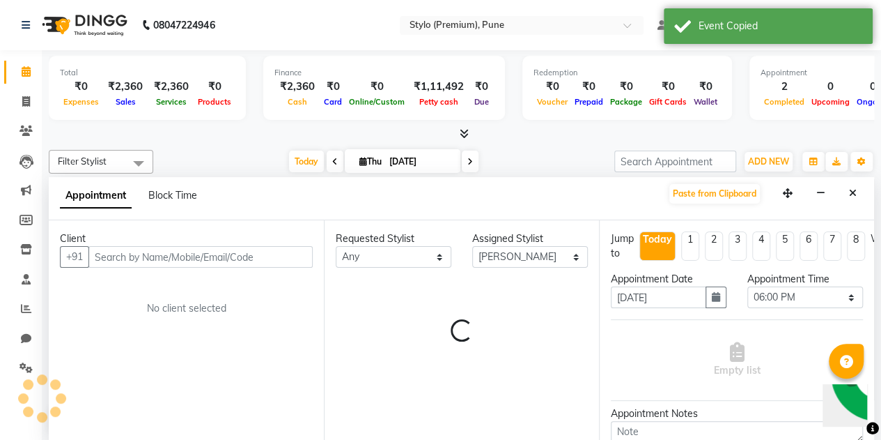
click at [372, 286] on div "Requested Stylist Any Amank Aru Demo Account Demo Looks Dipen kk Divya Divyani …" at bounding box center [461, 330] width 275 height 221
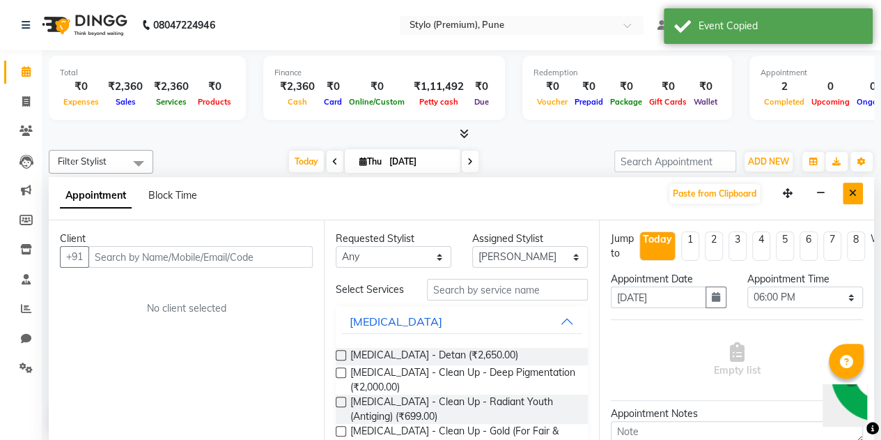
click at [861, 190] on button "Close" at bounding box center [853, 194] width 20 height 22
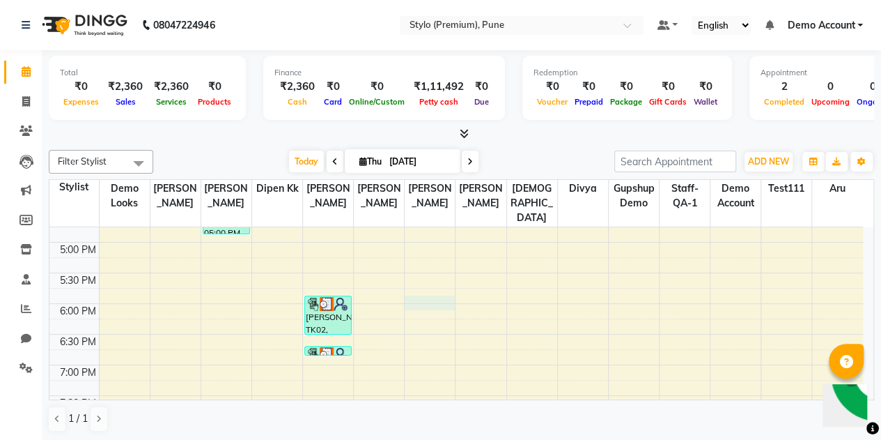
click at [419, 291] on div "9:00 AM 9:30 AM 10:00 AM 10:30 AM 11:00 AM 11:30 AM 12:00 PM 12:30 PM 1:00 PM 1…" at bounding box center [456, 119] width 814 height 735
select select "82219"
select select "1080"
select select "tentative"
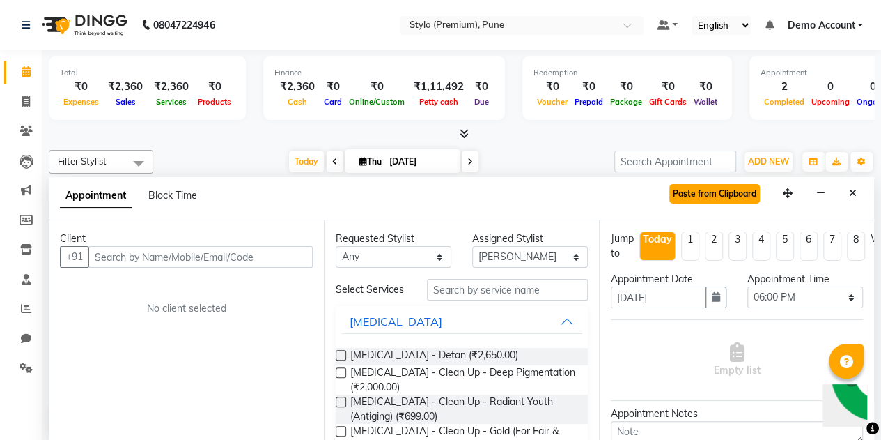
click at [702, 201] on button "Paste from Clipboard" at bounding box center [715, 194] width 91 height 20
select select
select select "3770"
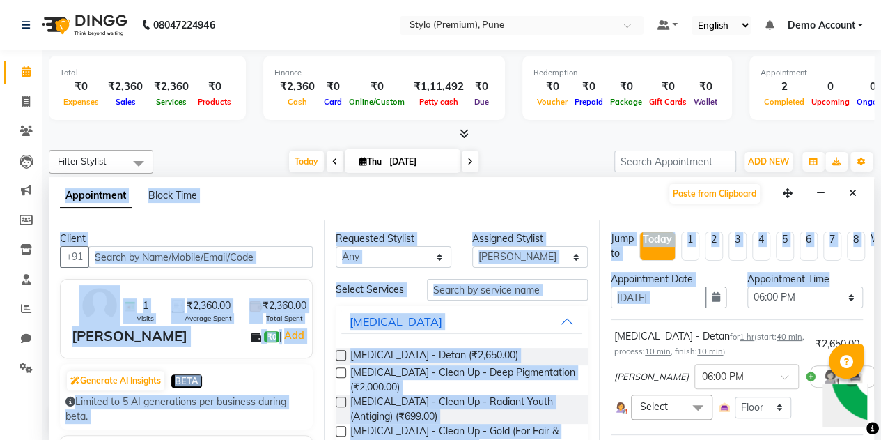
scroll to position [0, 35]
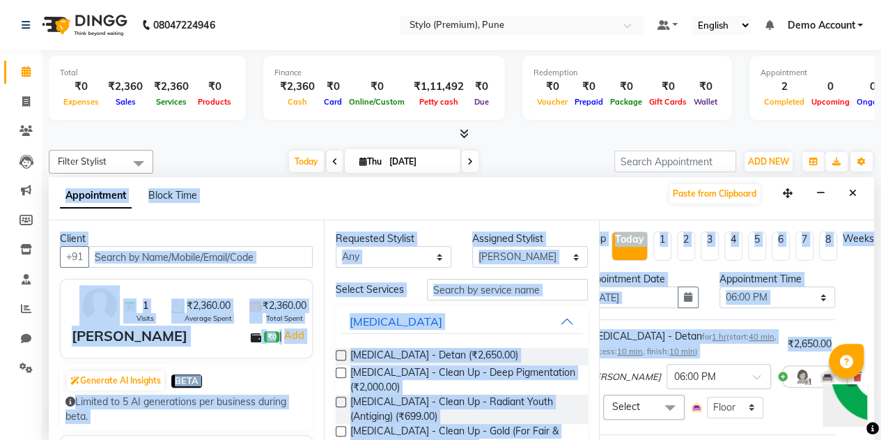
drag, startPoint x: 874, startPoint y: 263, endPoint x: 864, endPoint y: 324, distance: 62.1
click at [864, 324] on div "Total ₹0 Expenses ₹2,360 Sales ₹2,360 Services ₹0 Products Finance ₹2,360 Cash …" at bounding box center [462, 245] width 840 height 391
click at [624, 191] on div "Appointment Block Time Paste from Clipboard" at bounding box center [462, 198] width 826 height 43
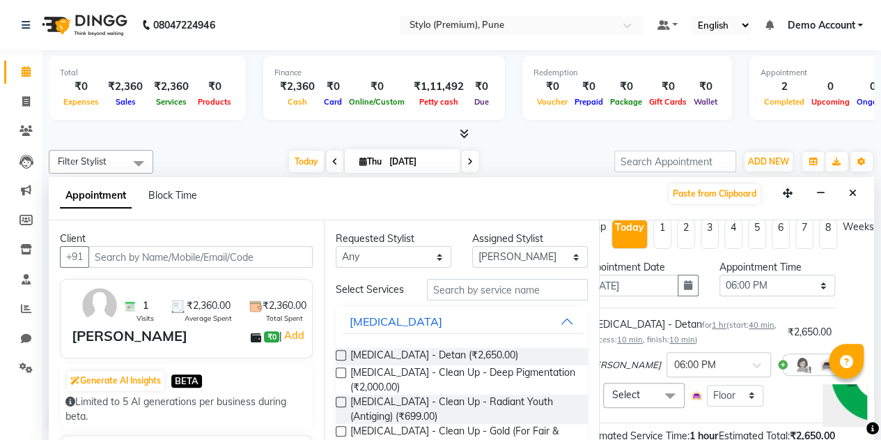
scroll to position [13, 35]
click at [788, 335] on div "₹2,650.00" at bounding box center [810, 331] width 44 height 15
click at [798, 331] on div "₹2,650.00" at bounding box center [810, 331] width 44 height 15
click at [286, 333] on link "Add" at bounding box center [294, 335] width 24 height 17
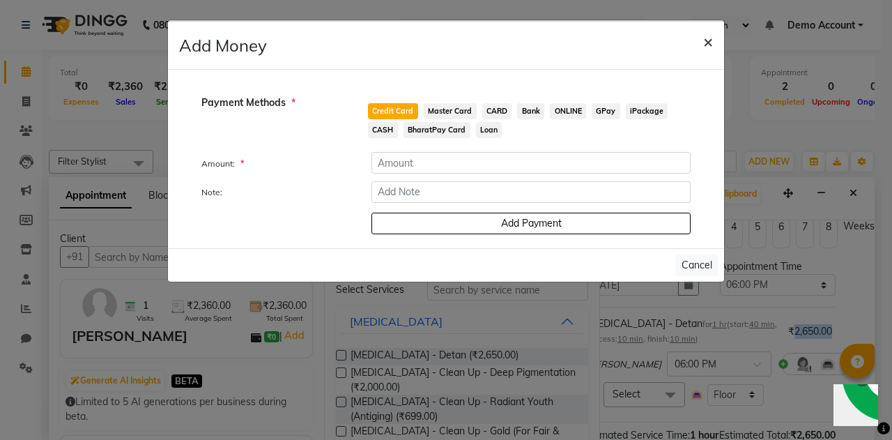
click at [716, 36] on button "×" at bounding box center [708, 41] width 32 height 39
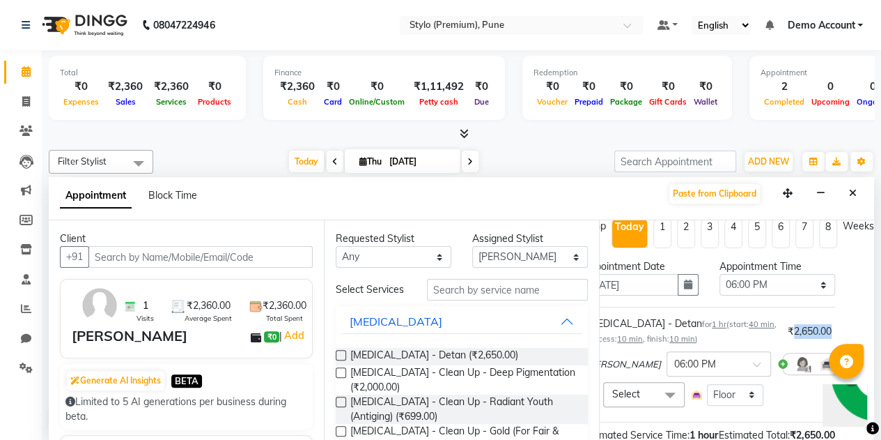
scroll to position [13, 31]
click at [856, 194] on icon "Close" at bounding box center [853, 193] width 8 height 10
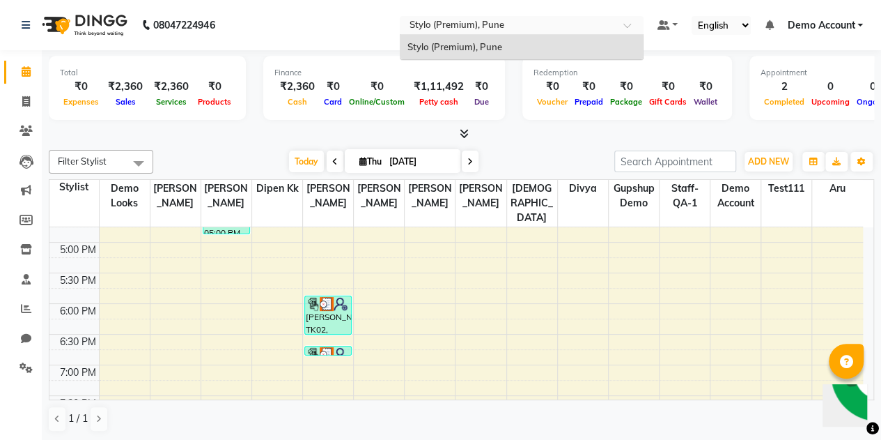
click at [445, 20] on input "text" at bounding box center [508, 27] width 202 height 14
click at [580, 27] on input "text" at bounding box center [508, 27] width 202 height 14
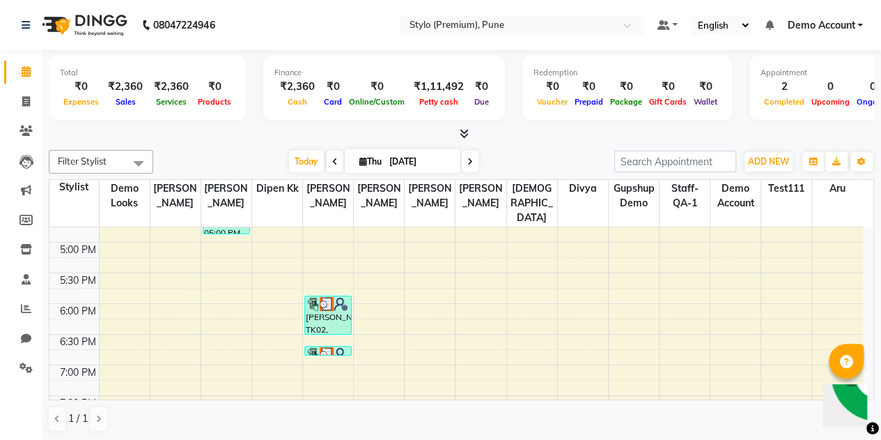
click at [348, 24] on nav "08047224946 Select Location × Stylo (Premium), Pune Default Panel My Panel Engl…" at bounding box center [440, 25] width 881 height 50
click at [20, 373] on span at bounding box center [26, 368] width 24 height 16
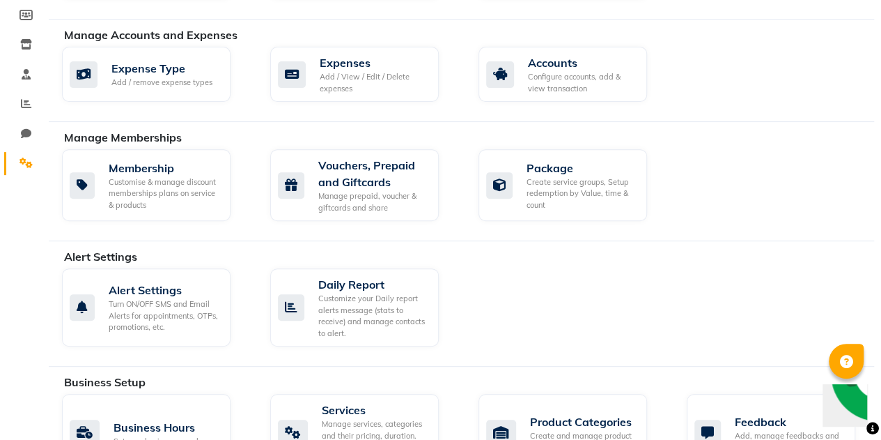
scroll to position [234, 0]
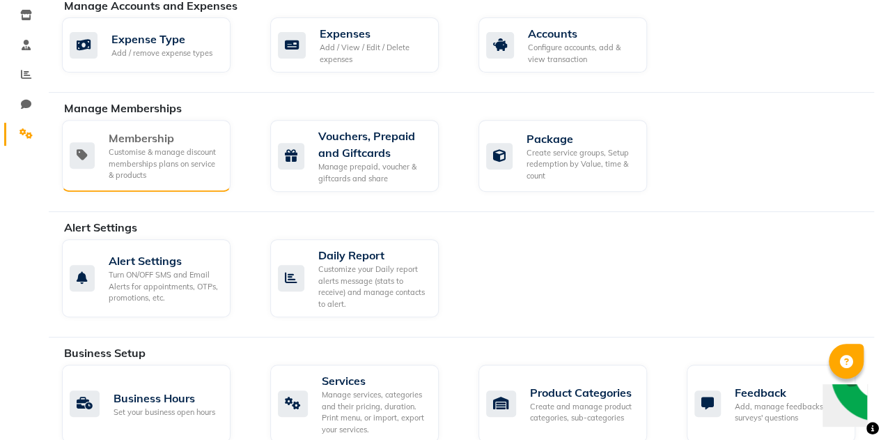
click at [153, 133] on div "Membership" at bounding box center [164, 138] width 111 height 17
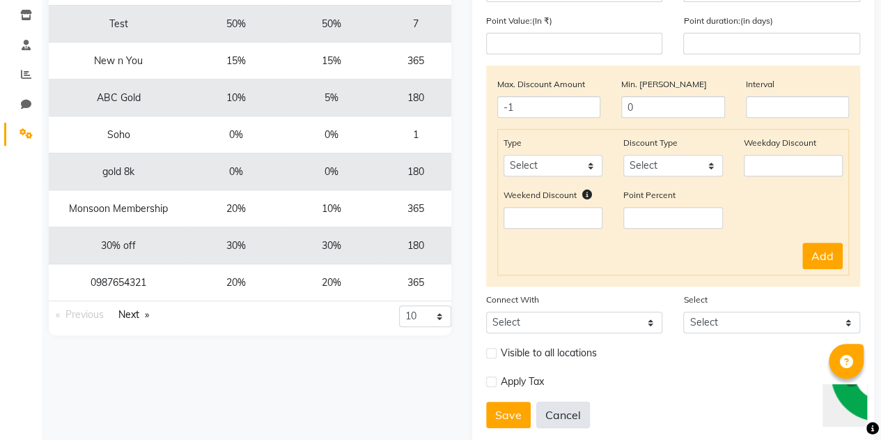
click at [574, 417] on button "Cancel" at bounding box center [563, 414] width 54 height 26
select select
type input "-1"
type input "0"
select select
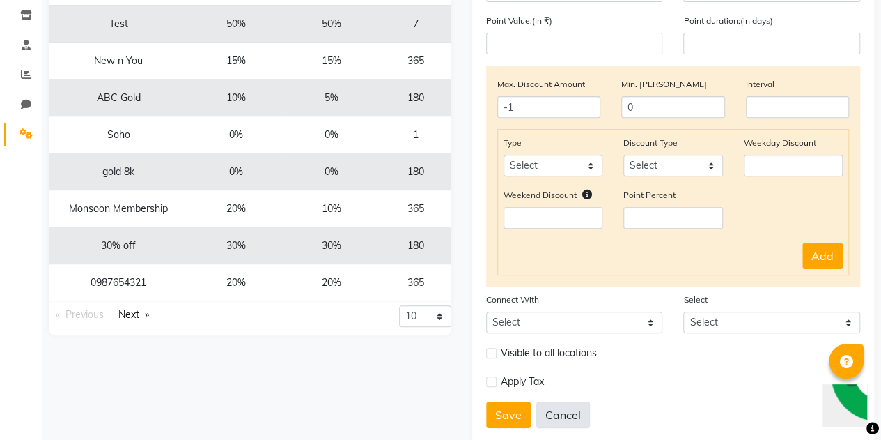
select select
checkbox input "false"
click at [569, 409] on button "Cancel" at bounding box center [563, 414] width 54 height 26
select select
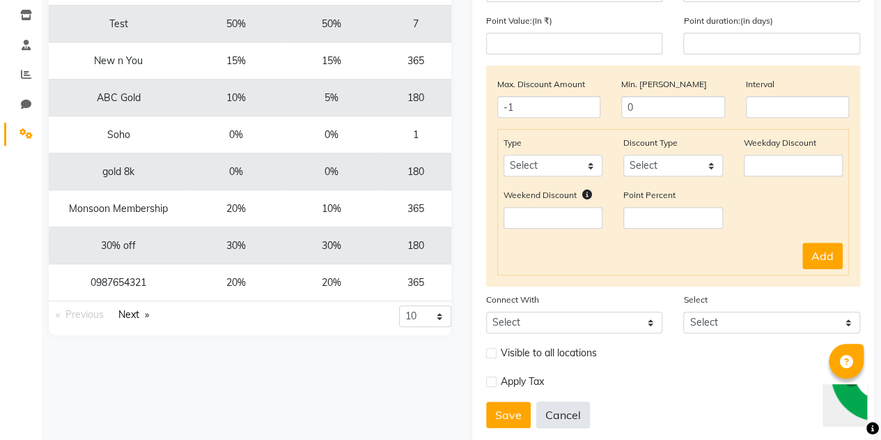
type input "-1"
type input "0"
select select
checkbox input "false"
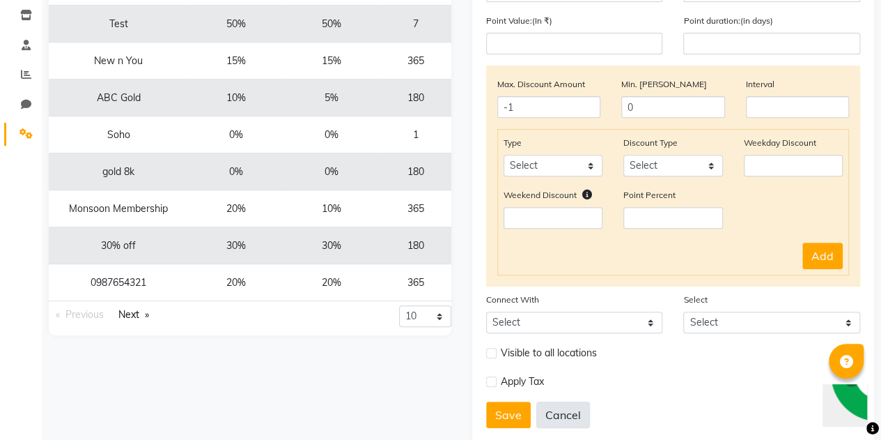
checkbox input "false"
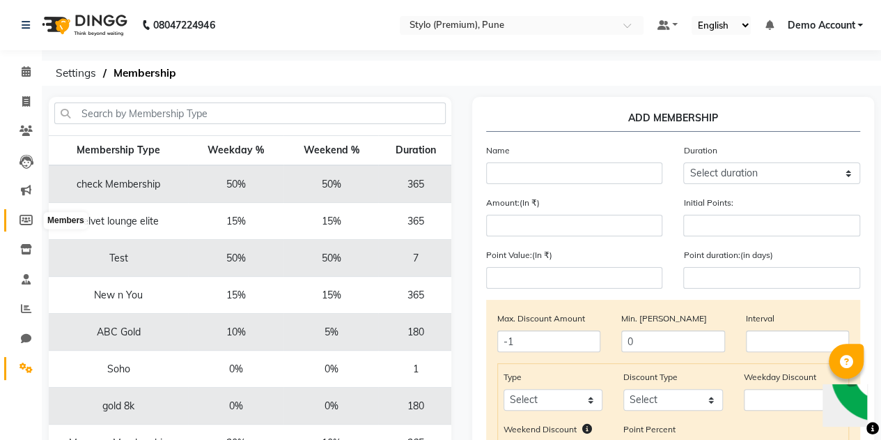
click at [25, 224] on icon at bounding box center [26, 220] width 13 height 10
select select
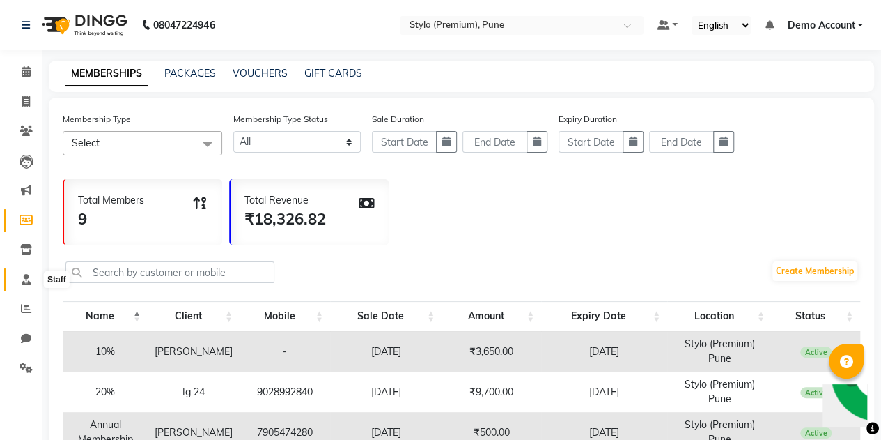
click at [22, 275] on icon at bounding box center [26, 279] width 9 height 10
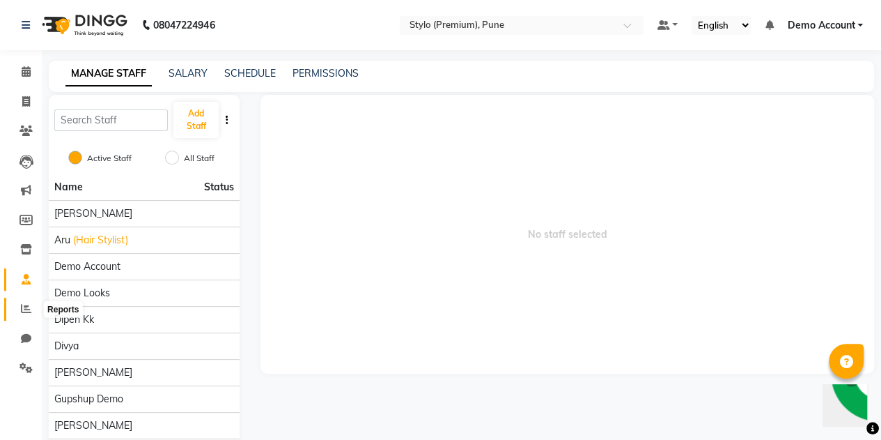
click at [25, 304] on icon at bounding box center [26, 308] width 10 height 10
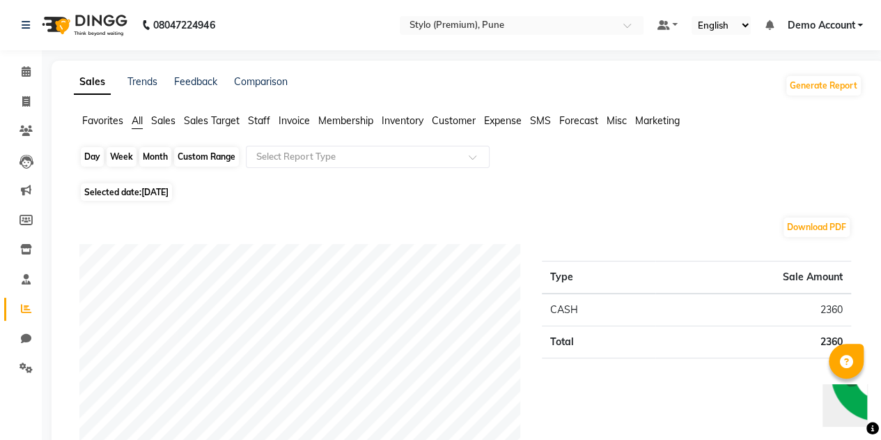
click at [92, 160] on div "Day" at bounding box center [92, 157] width 23 height 20
select select "9"
select select "2025"
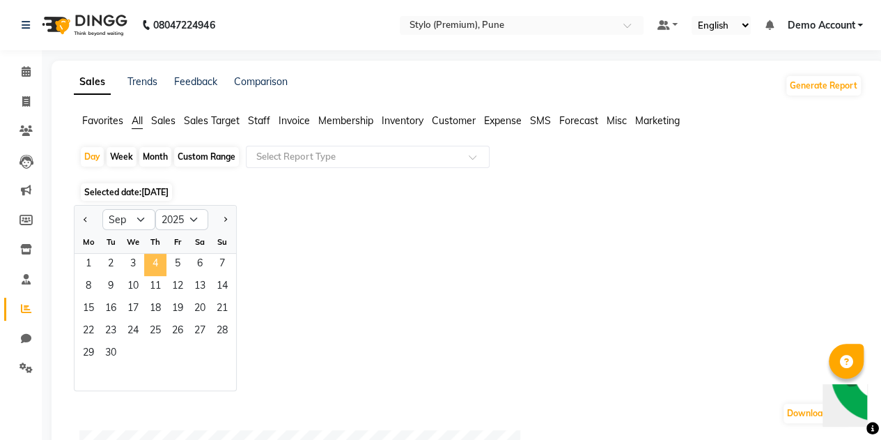
click at [154, 263] on span "4" at bounding box center [155, 265] width 22 height 22
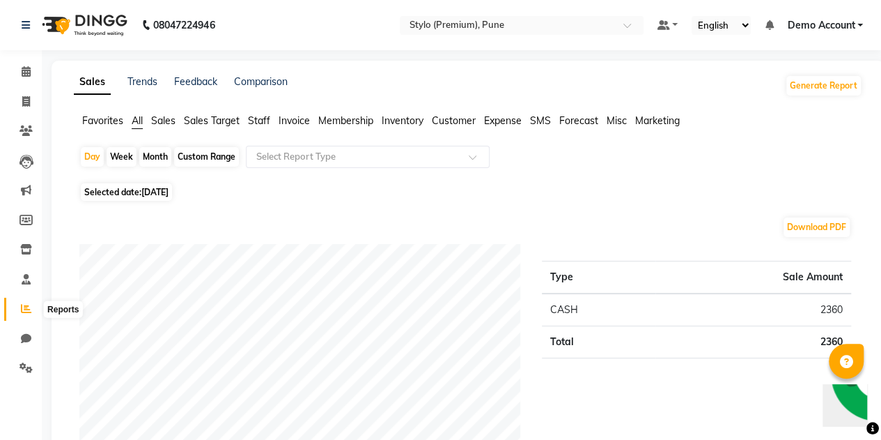
click at [22, 307] on icon at bounding box center [26, 308] width 10 height 10
click at [133, 121] on span "All" at bounding box center [137, 120] width 11 height 13
click at [167, 121] on span "Sales" at bounding box center [163, 120] width 24 height 13
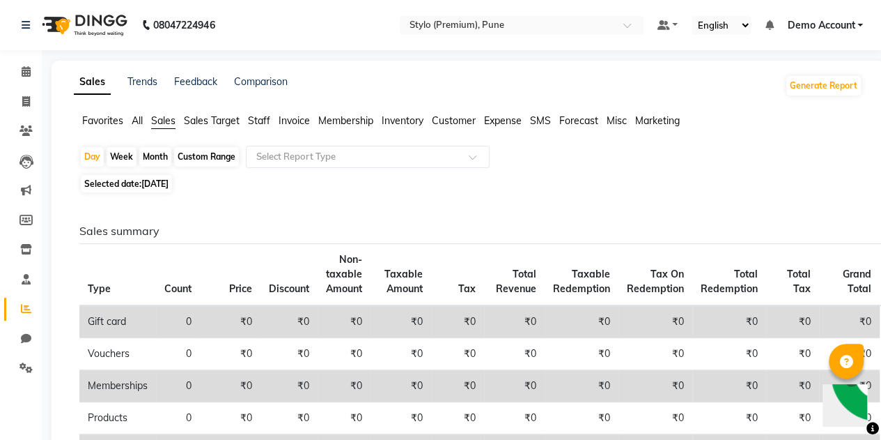
click at [191, 121] on span "Sales Target" at bounding box center [212, 120] width 56 height 13
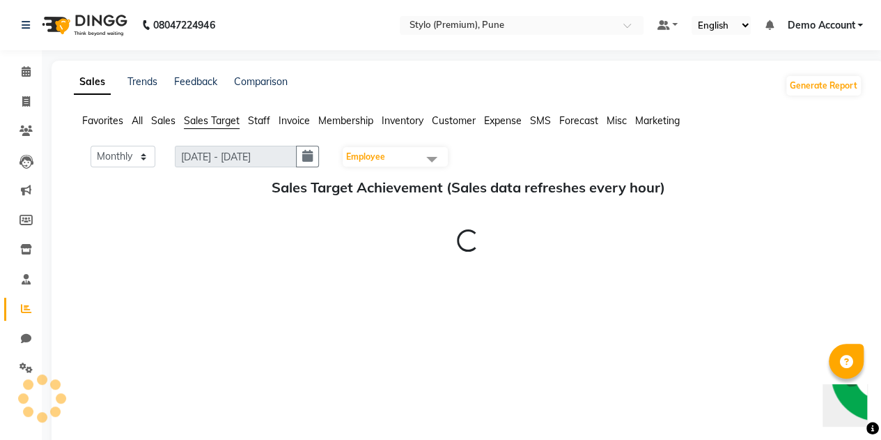
click at [263, 118] on span "Staff" at bounding box center [259, 120] width 22 height 13
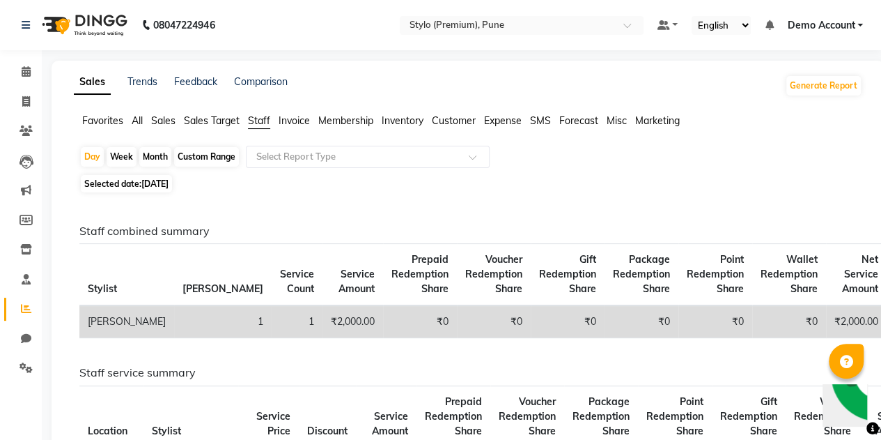
click at [304, 118] on span "Invoice" at bounding box center [294, 120] width 31 height 13
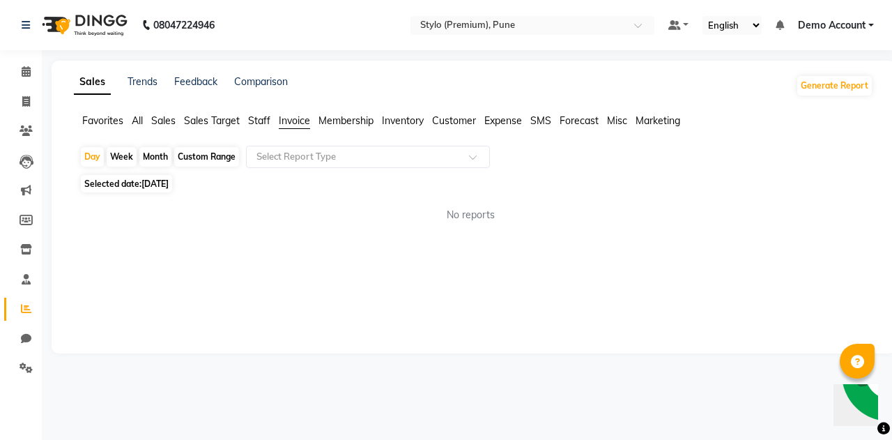
click at [350, 119] on span "Membership" at bounding box center [345, 120] width 55 height 13
click at [415, 116] on span "Inventory" at bounding box center [403, 120] width 42 height 13
click at [452, 116] on span "Customer" at bounding box center [454, 120] width 44 height 13
click at [507, 118] on span "Expense" at bounding box center [503, 120] width 38 height 13
click at [556, 116] on ul "Favorites All Sales Sales Target Staff Invoice Membership Inventory Customer Ex…" at bounding box center [473, 121] width 799 height 15
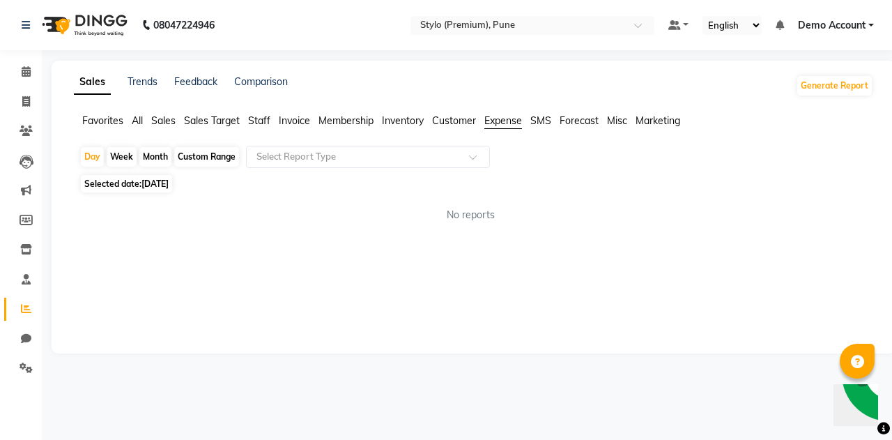
click at [608, 114] on span "Misc" at bounding box center [617, 120] width 20 height 13
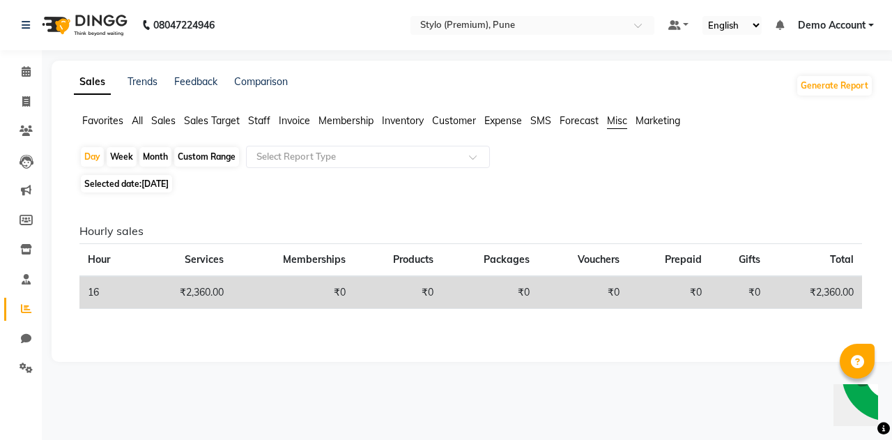
click at [642, 115] on span "Marketing" at bounding box center [657, 120] width 45 height 13
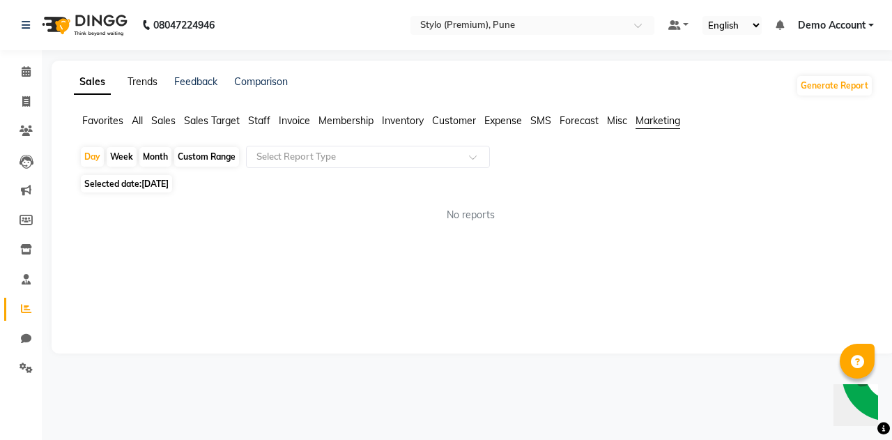
click at [145, 80] on link "Trends" at bounding box center [142, 81] width 30 height 13
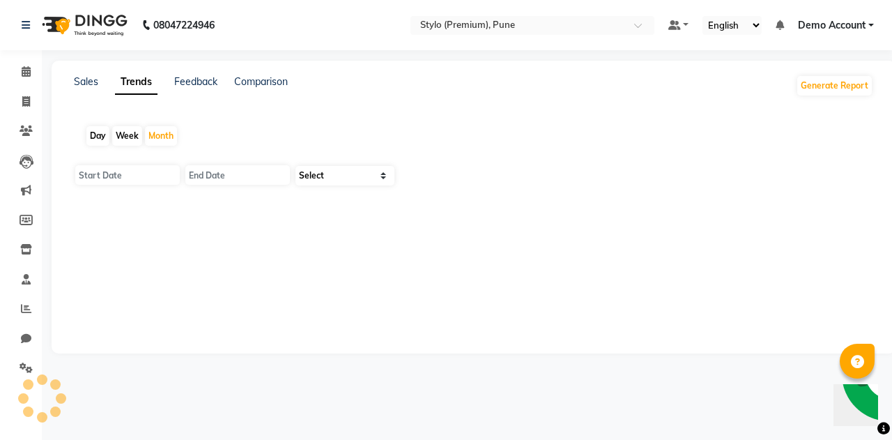
type input "01-09-2025"
type input "30-09-2025"
select select "by_client"
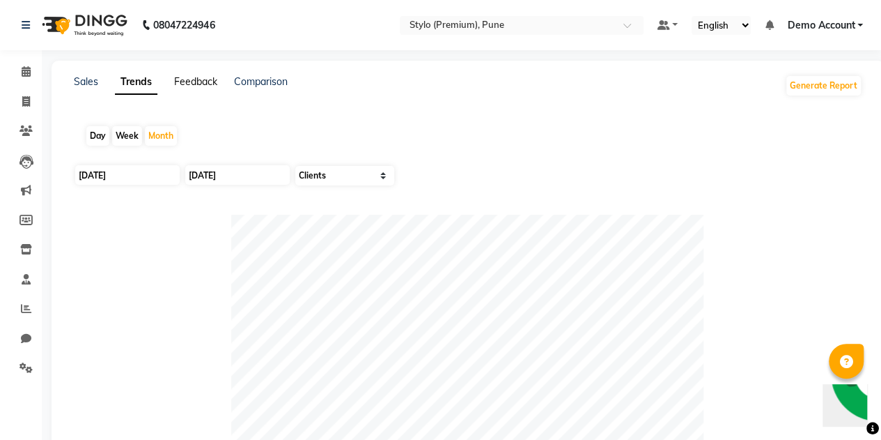
click at [203, 82] on link "Feedback" at bounding box center [195, 81] width 43 height 13
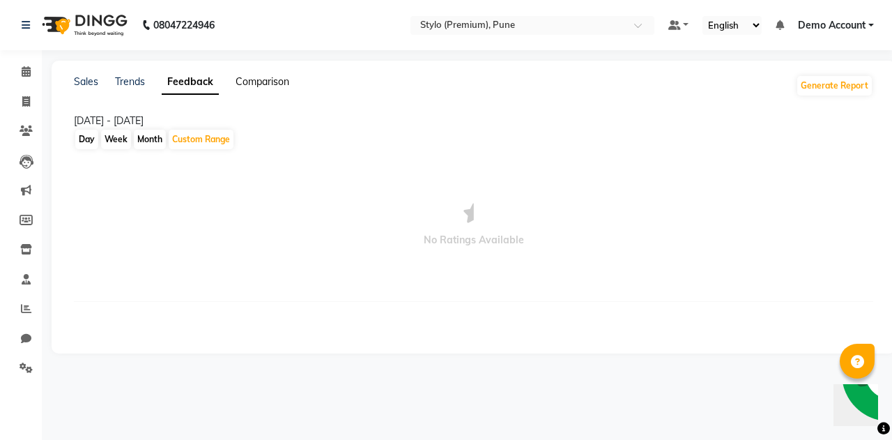
click at [252, 82] on link "Comparison" at bounding box center [262, 81] width 54 height 13
select select "single_date"
select select "single_date_dash"
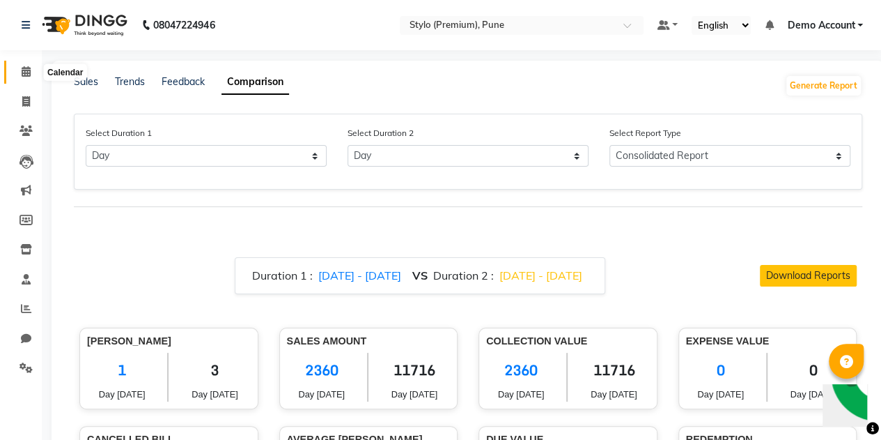
click at [22, 75] on icon at bounding box center [26, 71] width 9 height 10
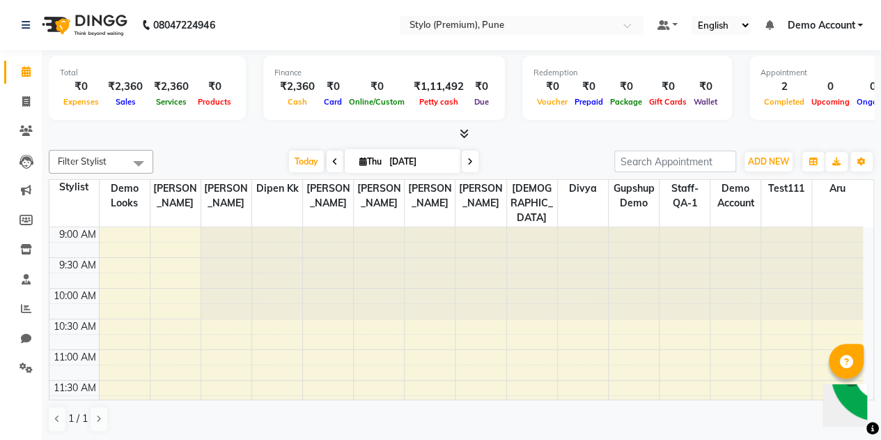
click at [762, 68] on div "Appointment" at bounding box center [847, 73] width 173 height 12
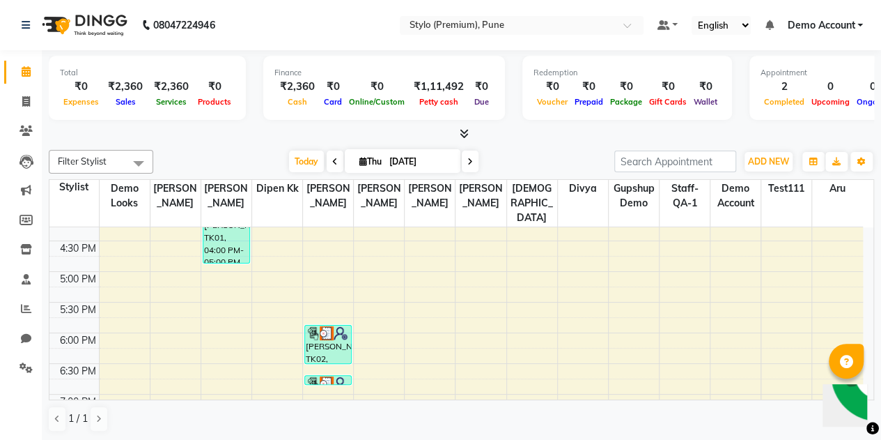
scroll to position [456, 0]
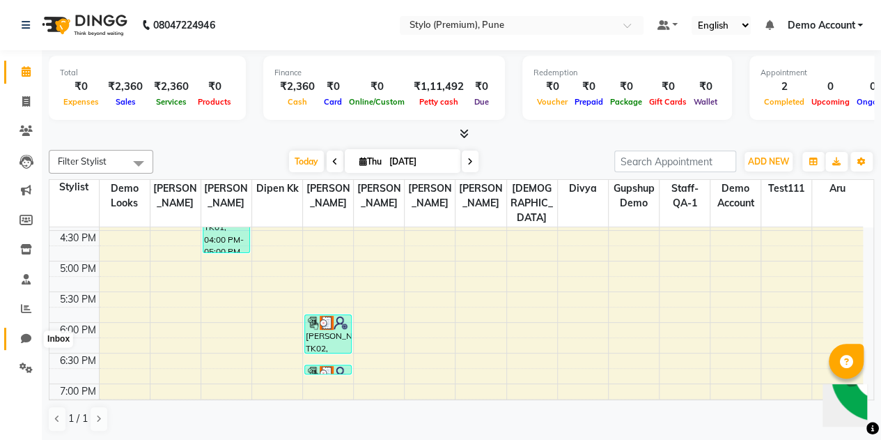
click at [26, 341] on icon at bounding box center [26, 338] width 10 height 10
select select "100"
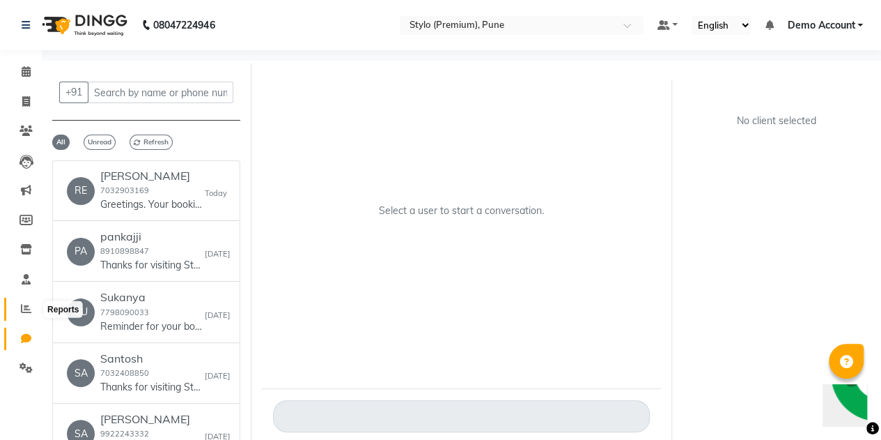
click at [20, 303] on span at bounding box center [26, 309] width 24 height 16
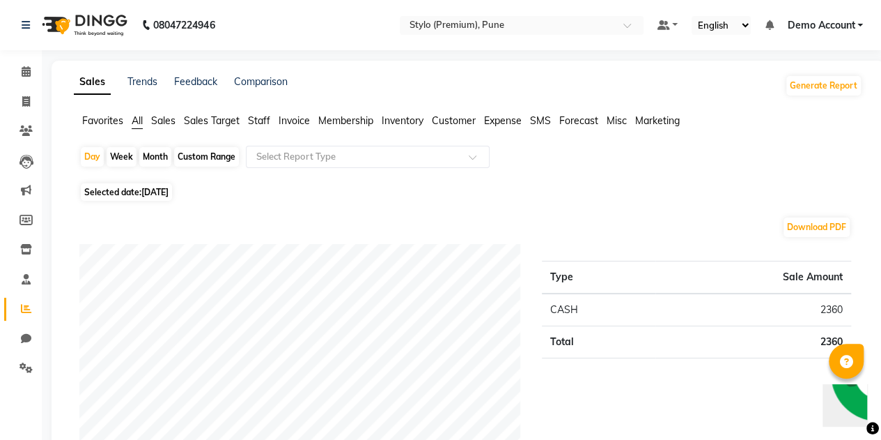
click at [105, 121] on span "Favorites" at bounding box center [102, 120] width 41 height 13
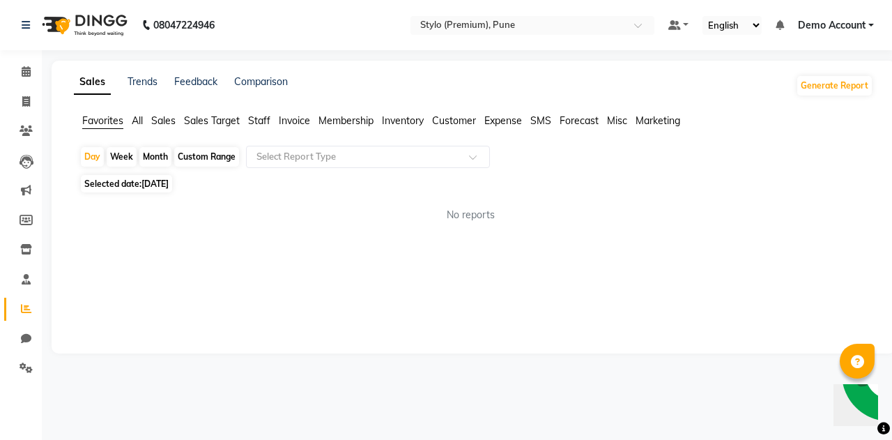
click at [131, 119] on ul "Favorites All Sales Sales Target Staff Invoice Membership Inventory Customer Ex…" at bounding box center [473, 121] width 799 height 15
click at [136, 121] on span "All" at bounding box center [137, 120] width 11 height 13
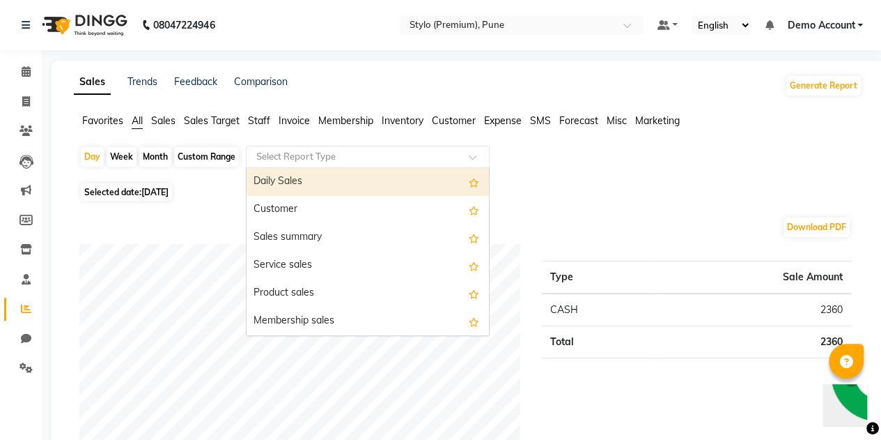
click at [332, 155] on input "text" at bounding box center [354, 157] width 201 height 14
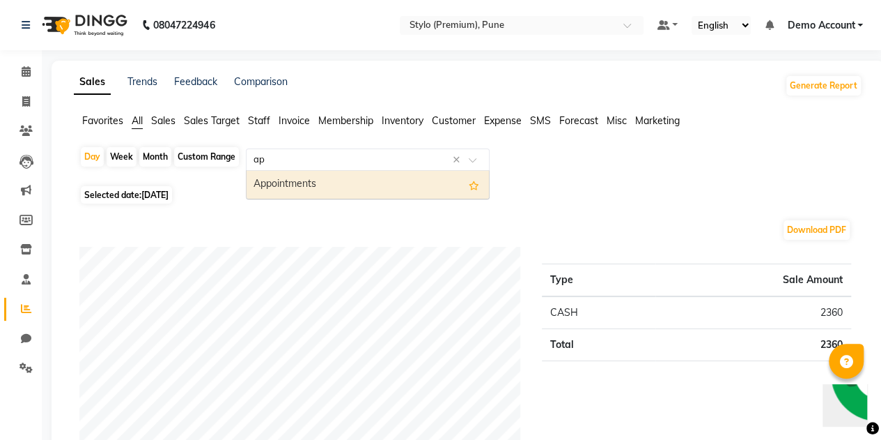
type input "app"
click at [288, 183] on div "Appointments" at bounding box center [368, 185] width 242 height 28
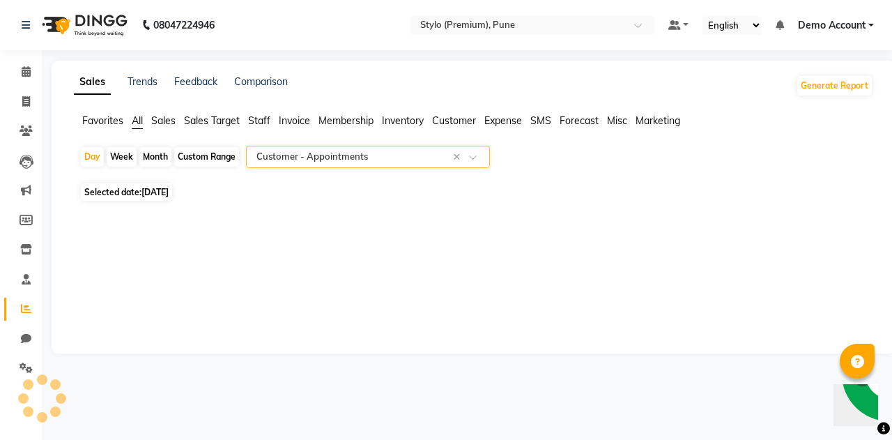
select select "filtered_report"
select select "csv"
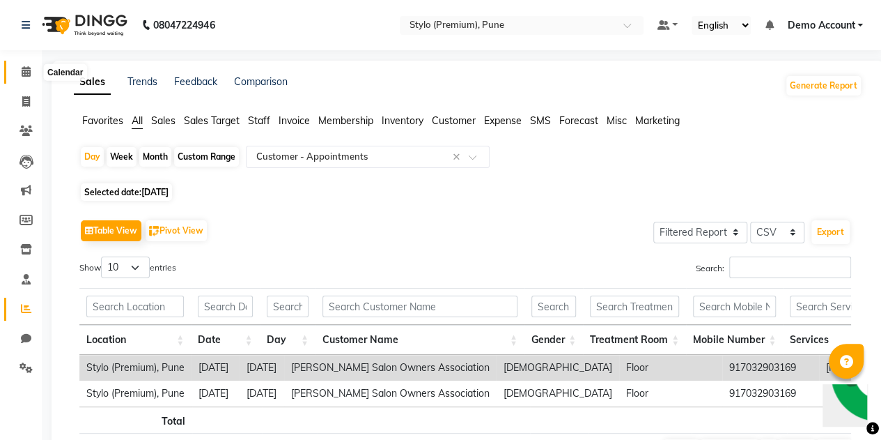
click at [29, 71] on icon at bounding box center [26, 71] width 9 height 10
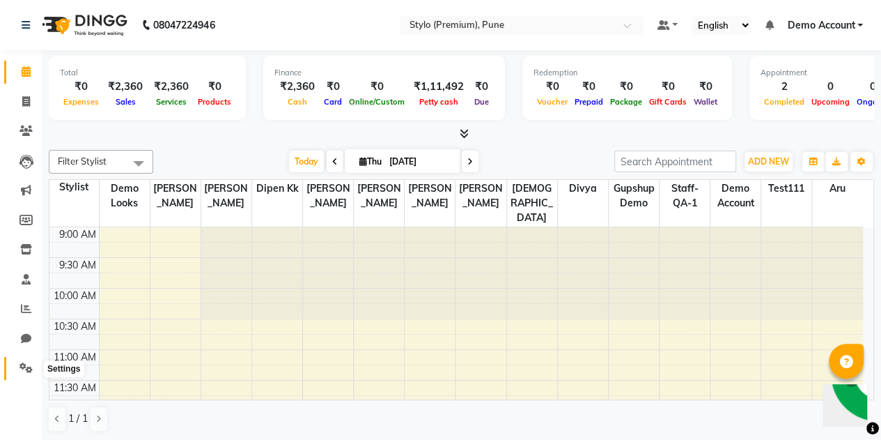
click at [26, 368] on icon at bounding box center [26, 367] width 13 height 10
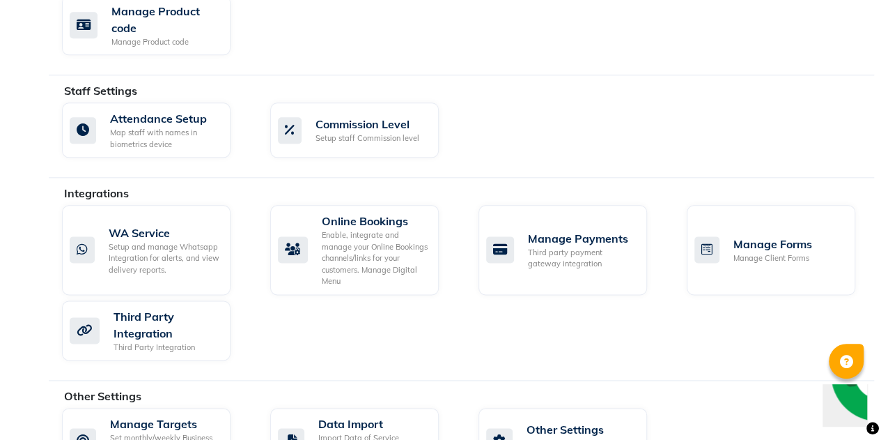
scroll to position [806, 0]
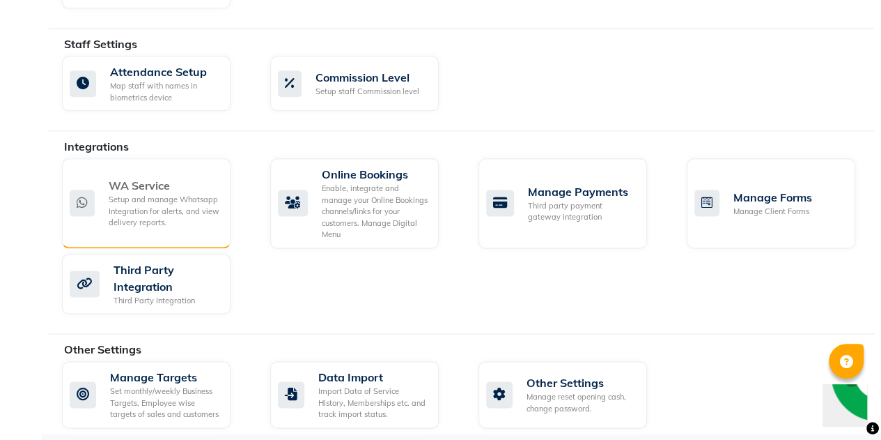
click at [172, 199] on div "Setup and manage Whatsapp Integration for alerts, and view delivery reports." at bounding box center [164, 211] width 111 height 35
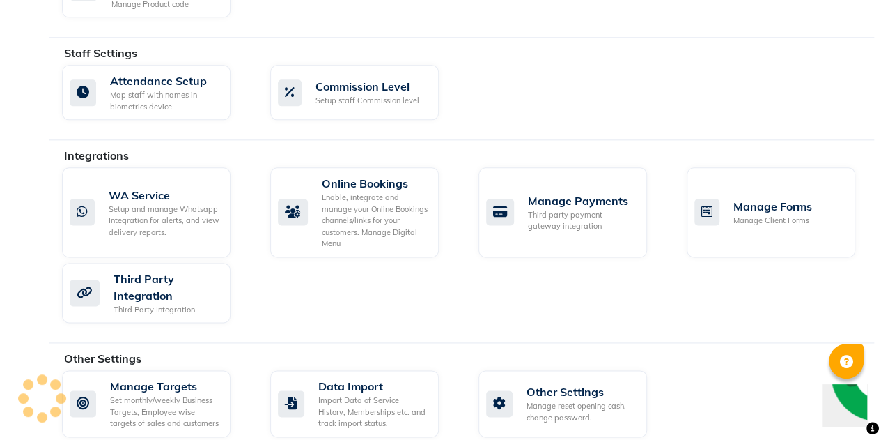
scroll to position [806, 0]
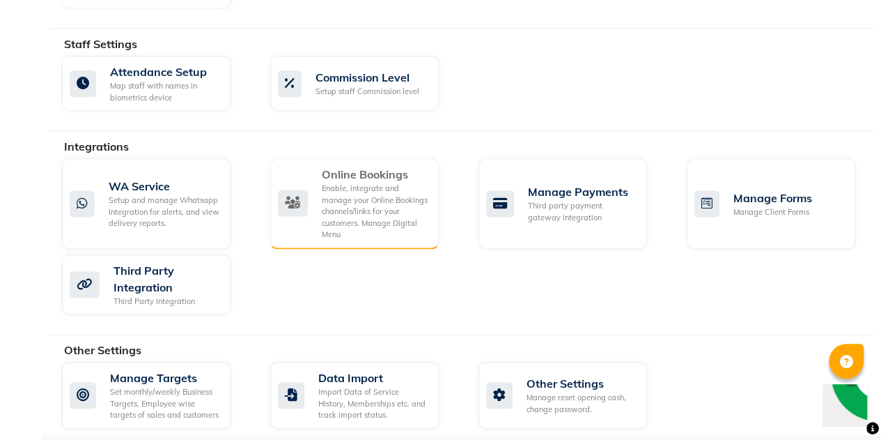
click at [387, 192] on div "Enable, integrate and manage your Online Bookings channels/links for your custo…" at bounding box center [375, 212] width 106 height 58
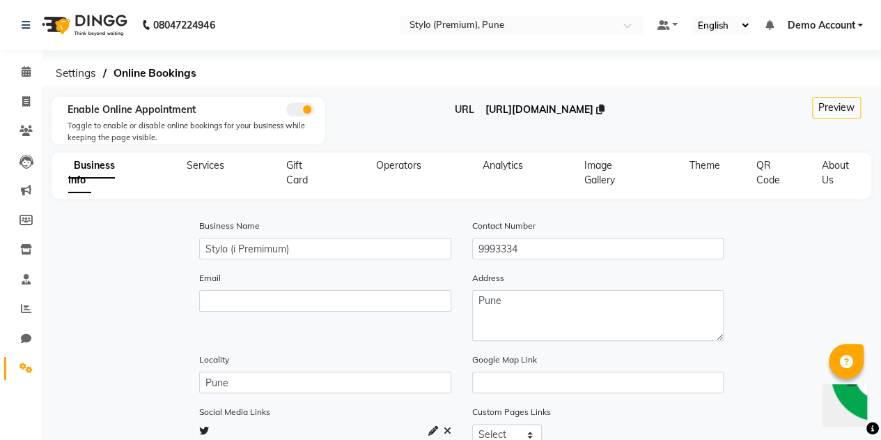
click at [594, 109] on span "https://dingg.app/booking/stylo-i-premimum-pune" at bounding box center [540, 109] width 108 height 13
click at [28, 73] on icon at bounding box center [26, 71] width 9 height 10
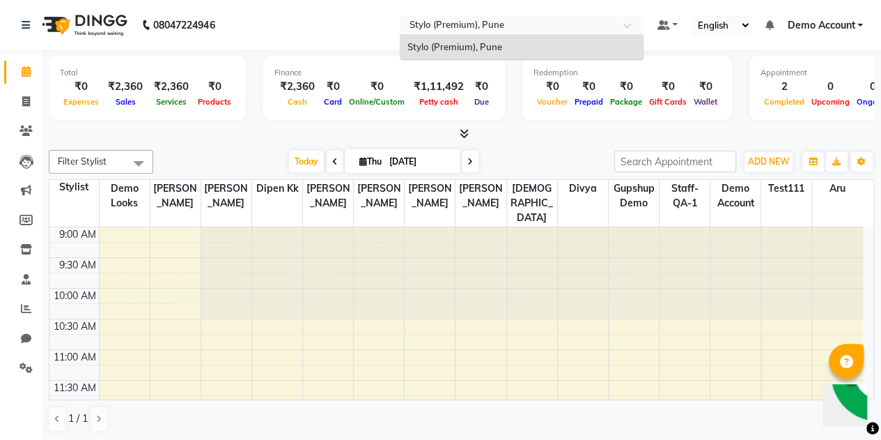
click at [538, 16] on div "Select Location × Stylo (Premium), Pune" at bounding box center [522, 25] width 244 height 19
click at [504, 29] on input "text" at bounding box center [508, 27] width 202 height 14
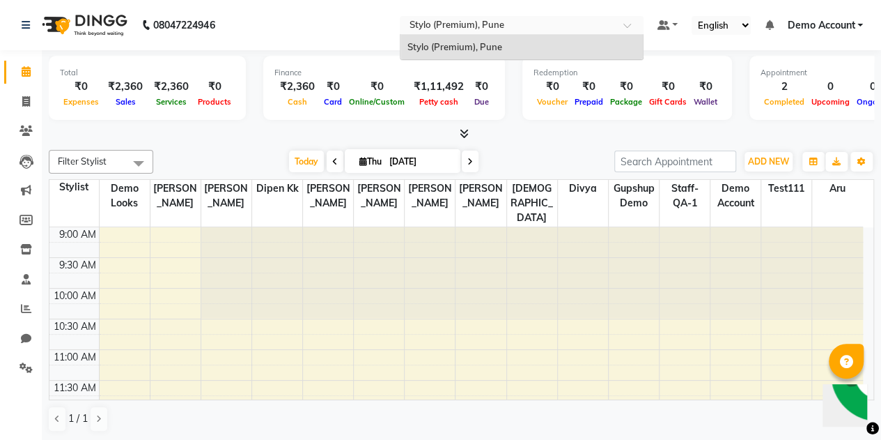
click at [617, 20] on div at bounding box center [522, 27] width 244 height 14
drag, startPoint x: 617, startPoint y: 20, endPoint x: 624, endPoint y: 26, distance: 9.4
click at [624, 26] on div "Select Location × Stylo (Premium), Pune" at bounding box center [522, 25] width 244 height 19
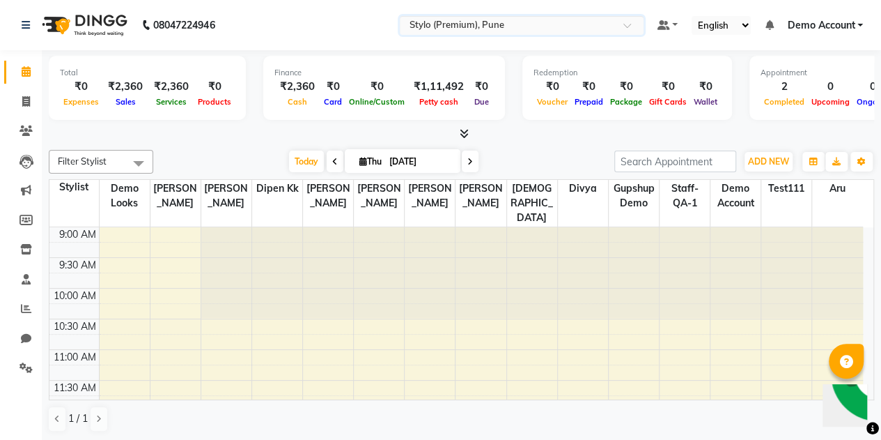
click at [624, 26] on span at bounding box center [632, 29] width 17 height 14
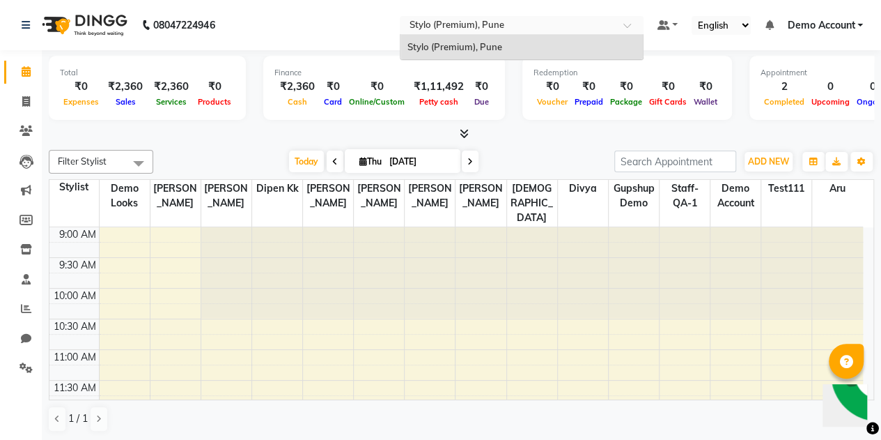
click at [624, 26] on span at bounding box center [632, 29] width 17 height 14
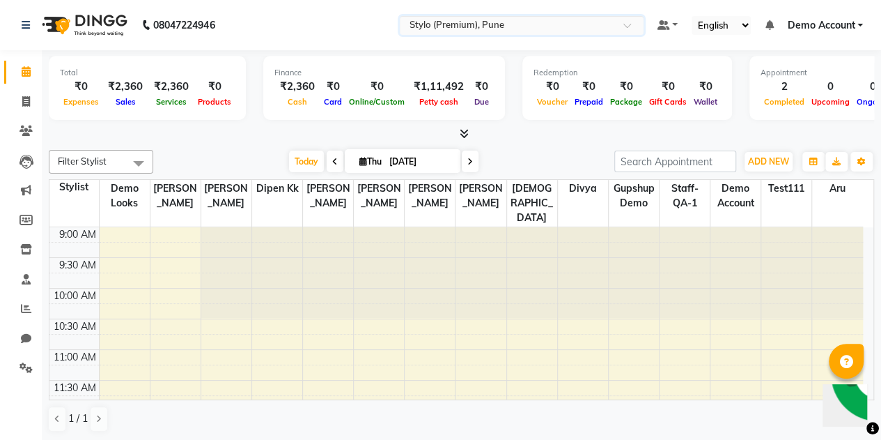
click at [624, 26] on span at bounding box center [632, 29] width 17 height 14
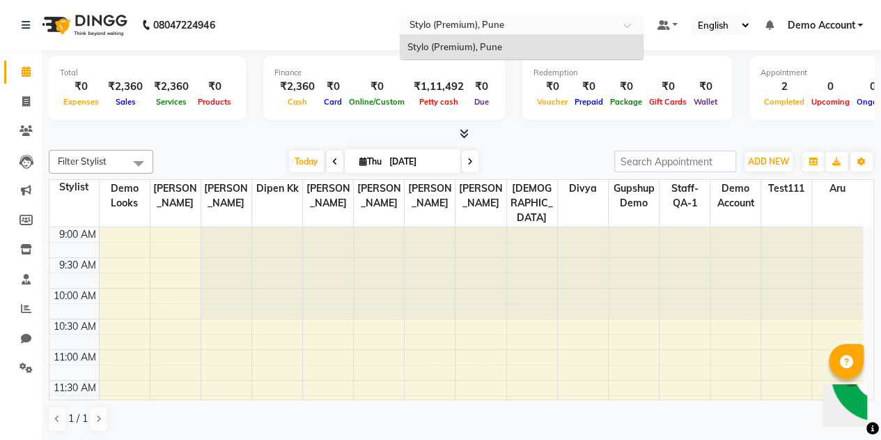
click at [624, 26] on span at bounding box center [632, 29] width 17 height 14
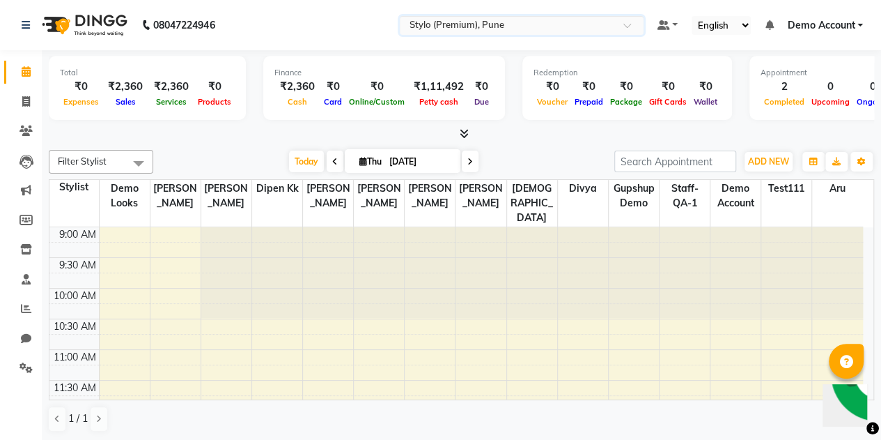
click at [624, 26] on span at bounding box center [632, 29] width 17 height 14
click at [24, 26] on icon at bounding box center [26, 25] width 8 height 10
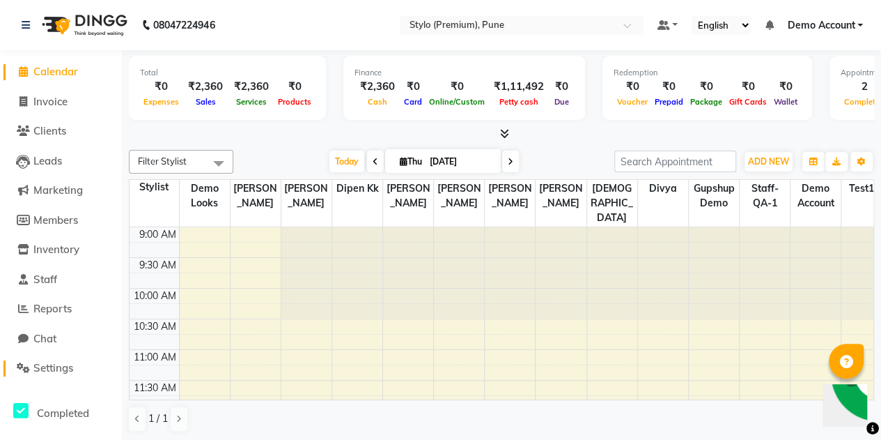
click at [57, 362] on span "Settings" at bounding box center [53, 367] width 40 height 13
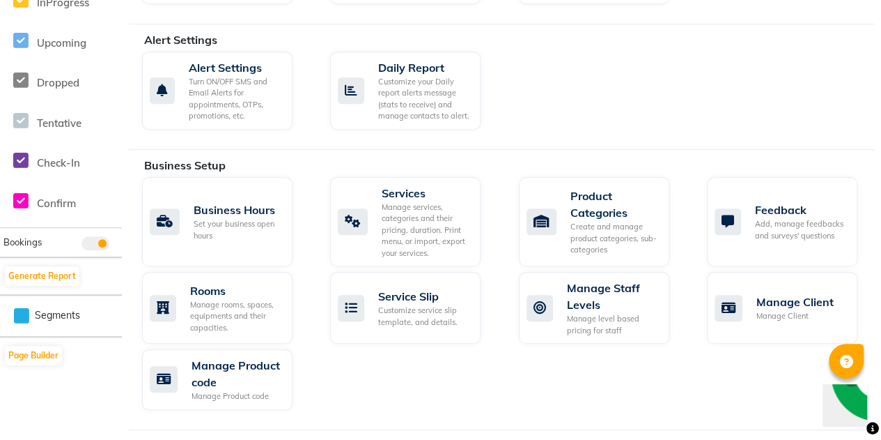
scroll to position [451, 0]
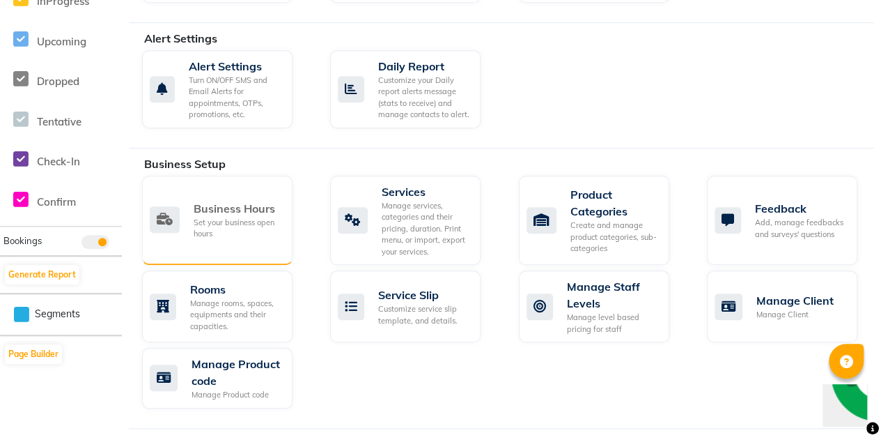
click at [249, 226] on div "Set your business open hours" at bounding box center [238, 228] width 88 height 23
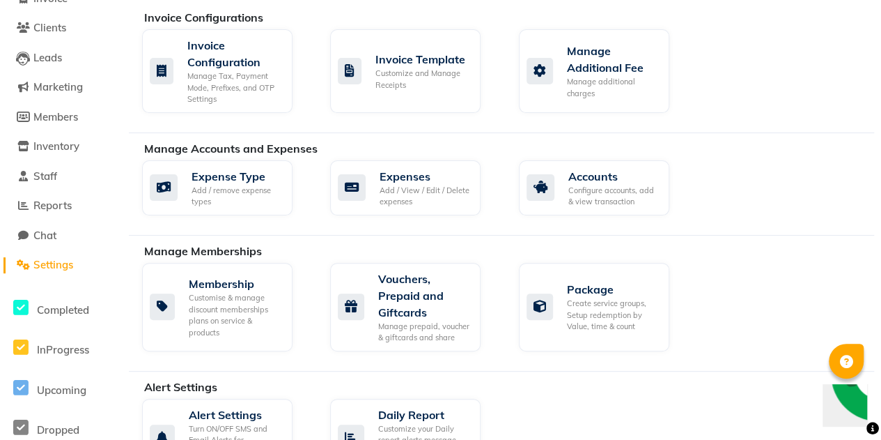
scroll to position [566, 0]
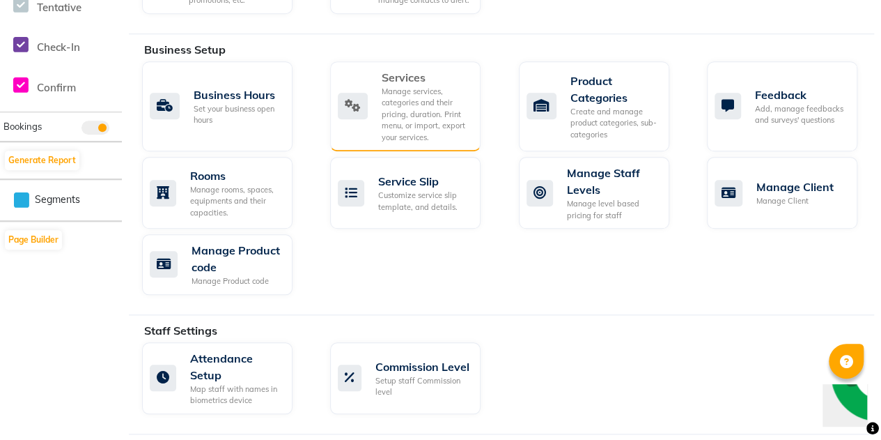
click at [422, 121] on div "Manage services, categories and their pricing, duration. Print menu, or import,…" at bounding box center [426, 115] width 88 height 58
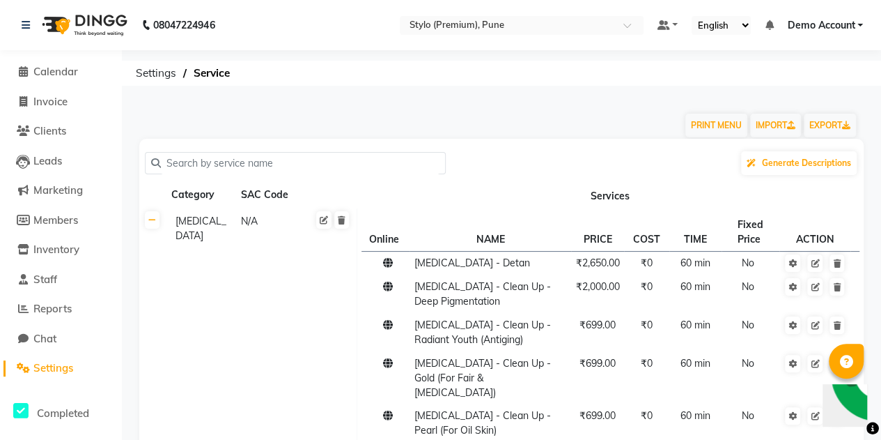
click at [53, 373] on span "Settings" at bounding box center [53, 367] width 40 height 13
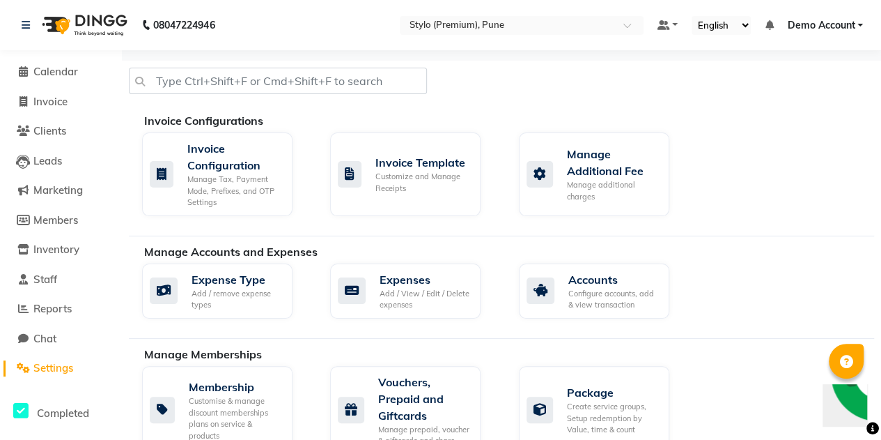
click at [859, 23] on link "Demo Account" at bounding box center [825, 25] width 76 height 15
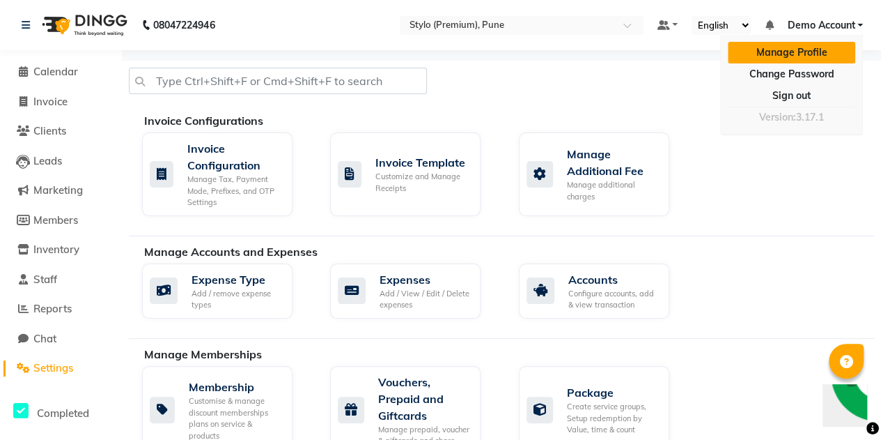
click at [794, 47] on link "Manage Profile" at bounding box center [791, 53] width 127 height 22
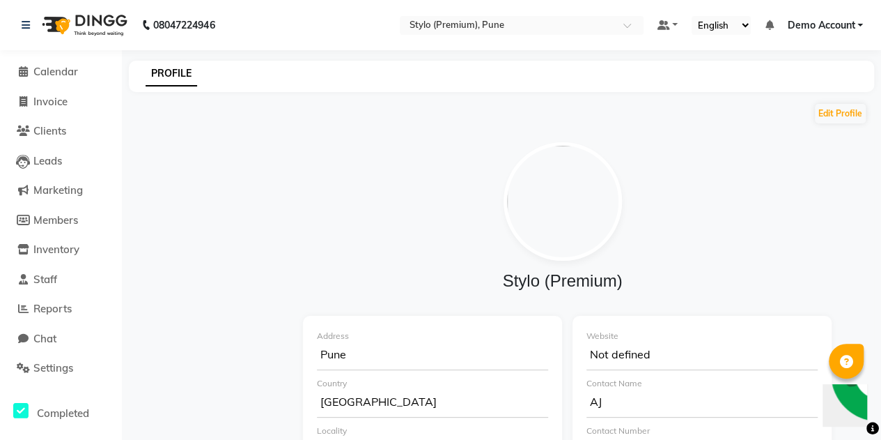
click at [412, 357] on div "Pune" at bounding box center [432, 356] width 231 height 28
click at [598, 281] on h4 "Stylo (Premium)" at bounding box center [563, 281] width 518 height 20
click at [833, 118] on button "Edit Profile" at bounding box center [840, 114] width 51 height 20
select select "1"
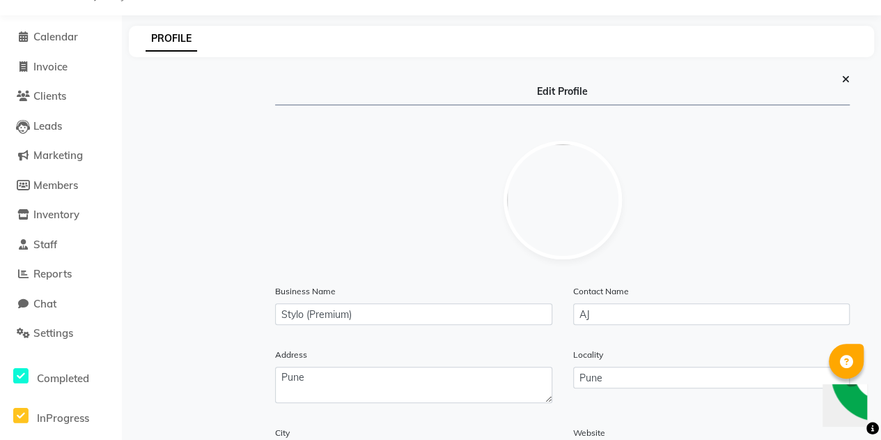
scroll to position [17, 0]
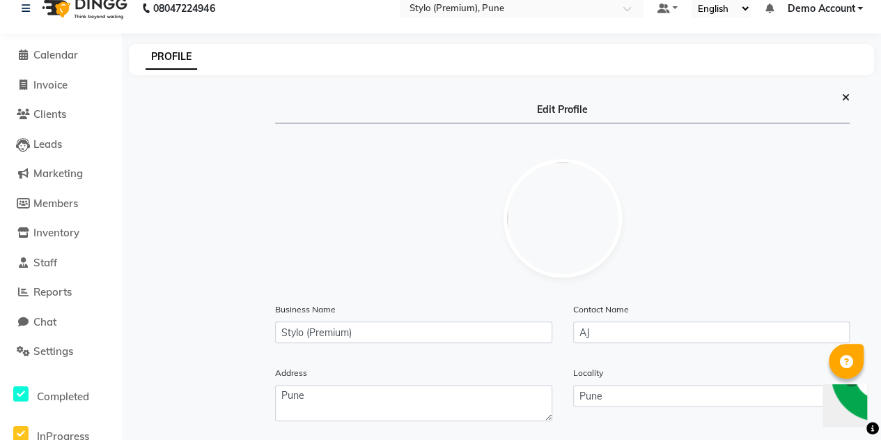
click at [849, 97] on icon at bounding box center [846, 98] width 8 height 10
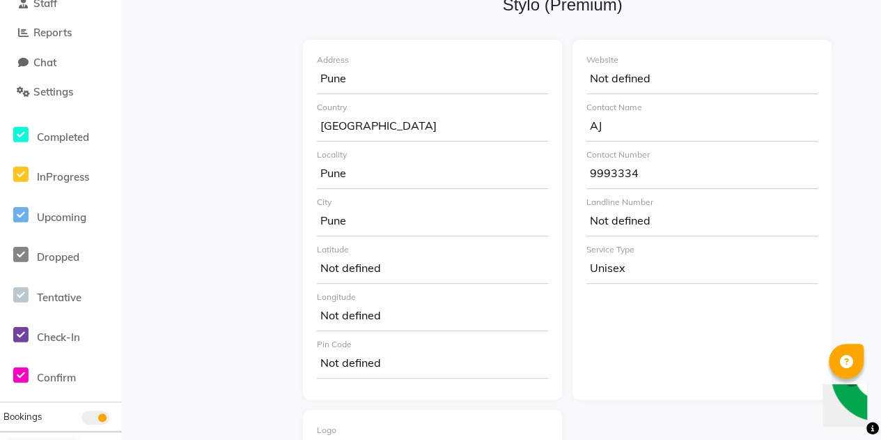
scroll to position [0, 0]
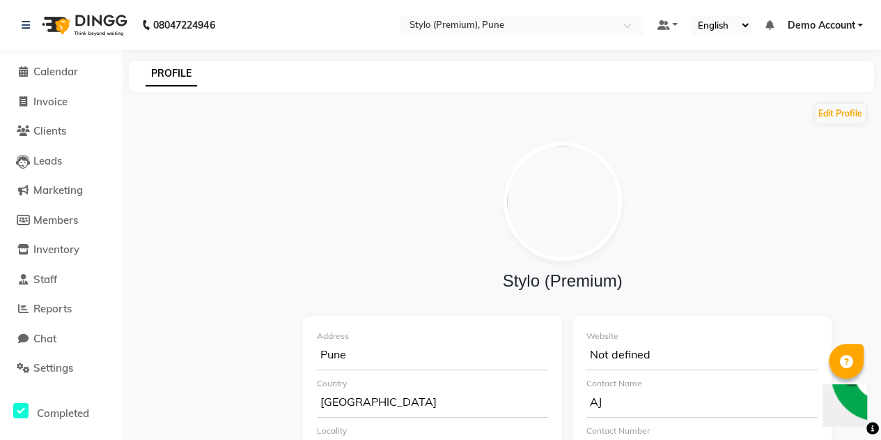
click at [832, 30] on span "Demo Account" at bounding box center [821, 25] width 68 height 15
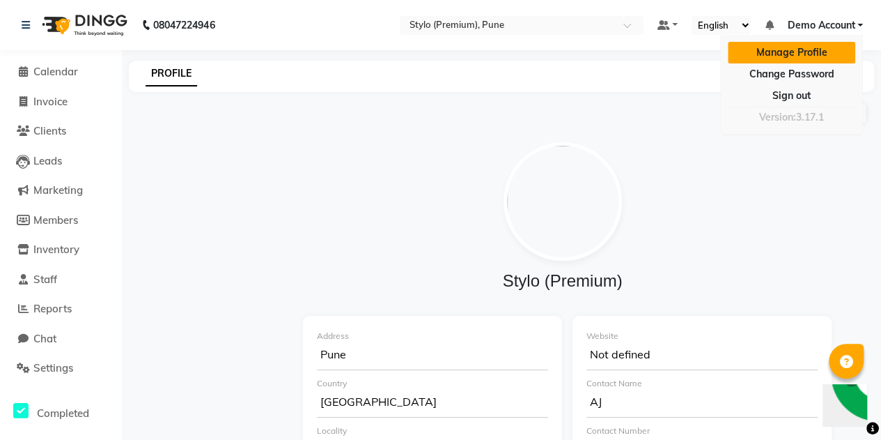
click at [801, 52] on link "Manage Profile" at bounding box center [791, 53] width 127 height 22
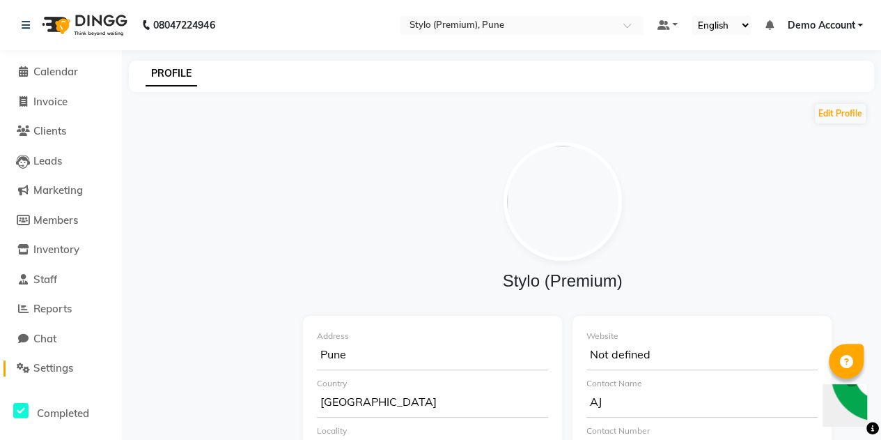
click at [49, 371] on span "Settings" at bounding box center [53, 367] width 40 height 13
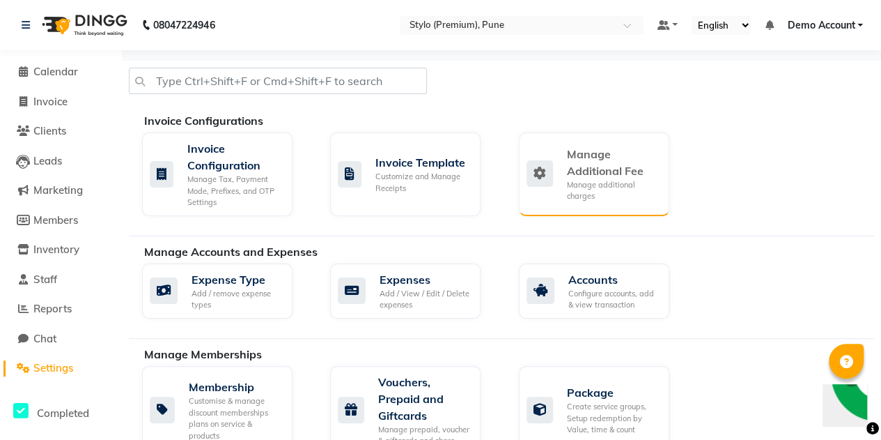
click at [620, 187] on div "Manage additional charges" at bounding box center [612, 190] width 91 height 23
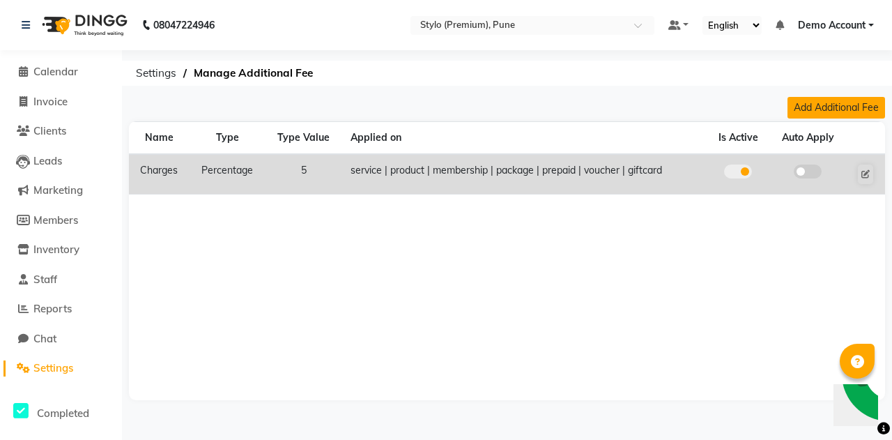
click at [851, 109] on button "Add Additional Fee" at bounding box center [836, 108] width 98 height 22
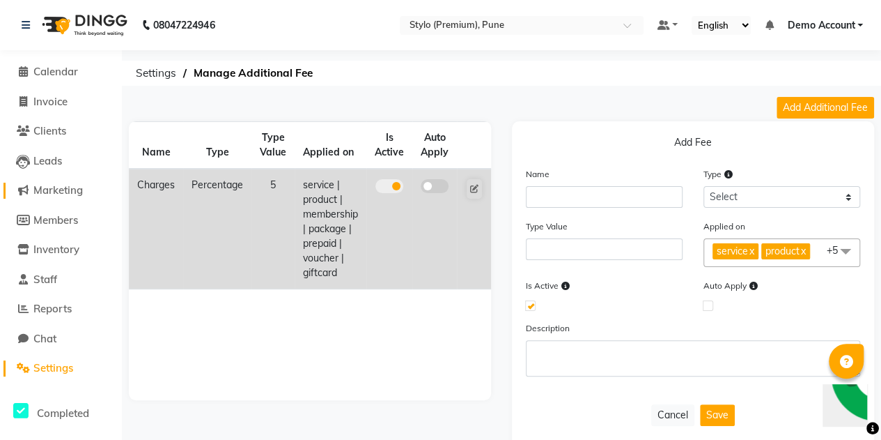
click at [61, 192] on span "Marketing" at bounding box center [57, 189] width 49 height 13
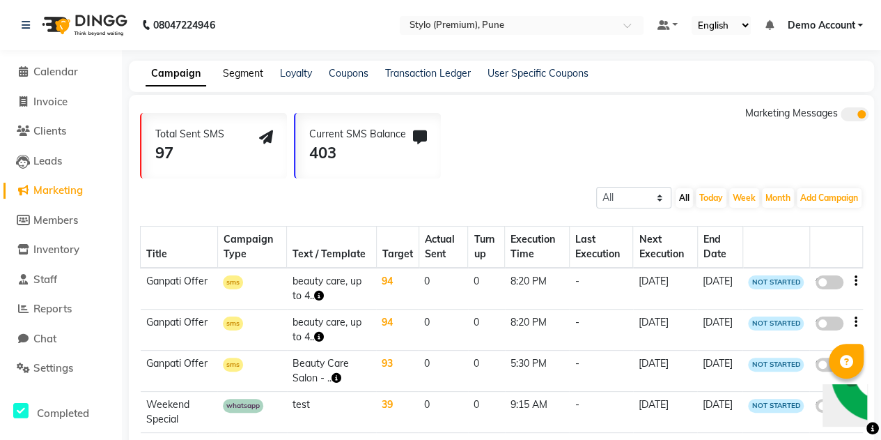
click at [247, 76] on link "Segment" at bounding box center [243, 73] width 40 height 13
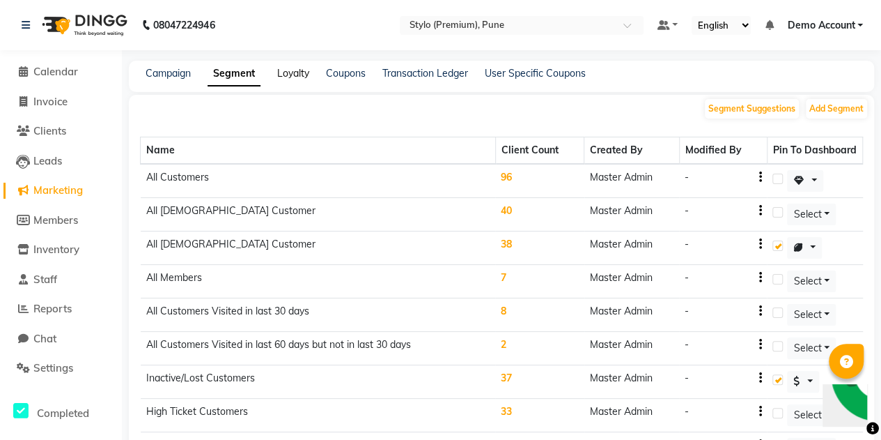
click at [302, 73] on link "Loyalty" at bounding box center [293, 73] width 32 height 13
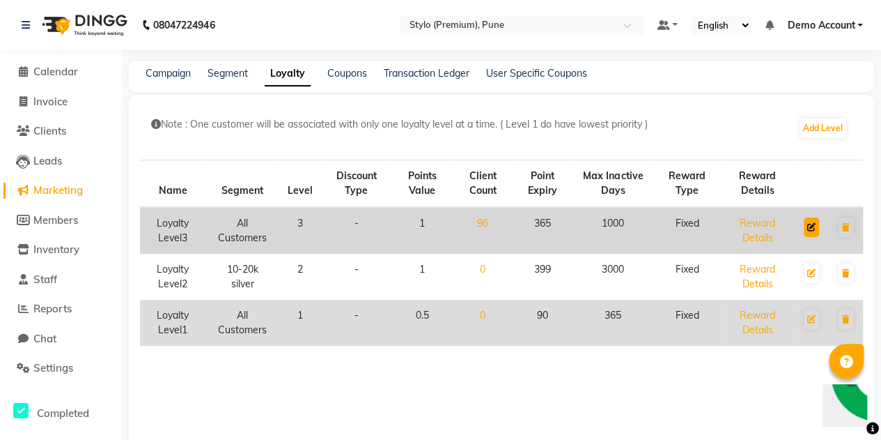
click at [812, 226] on icon at bounding box center [811, 227] width 8 height 8
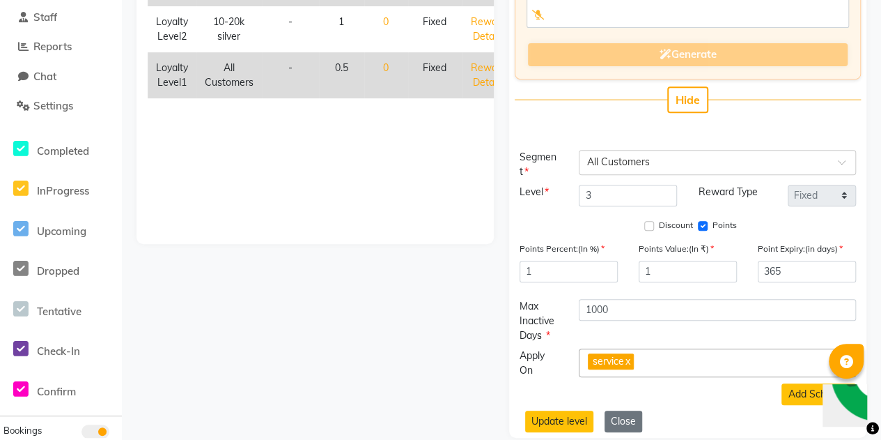
scroll to position [278, 0]
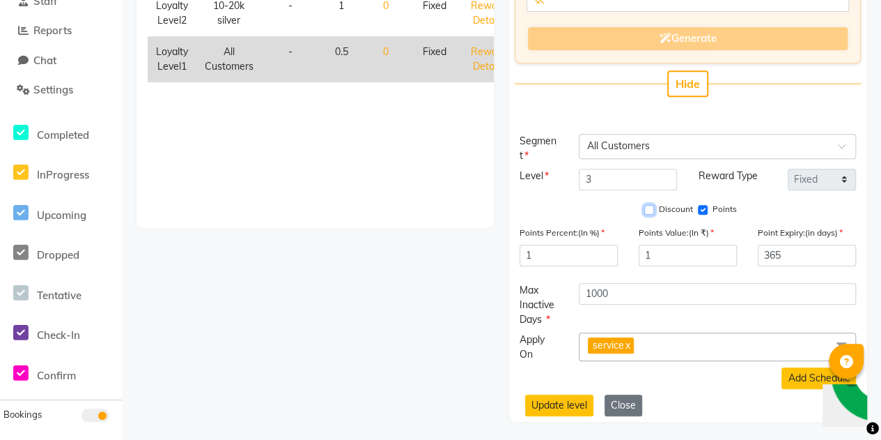
click at [648, 209] on input "Discount" at bounding box center [649, 210] width 10 height 10
checkbox input "true"
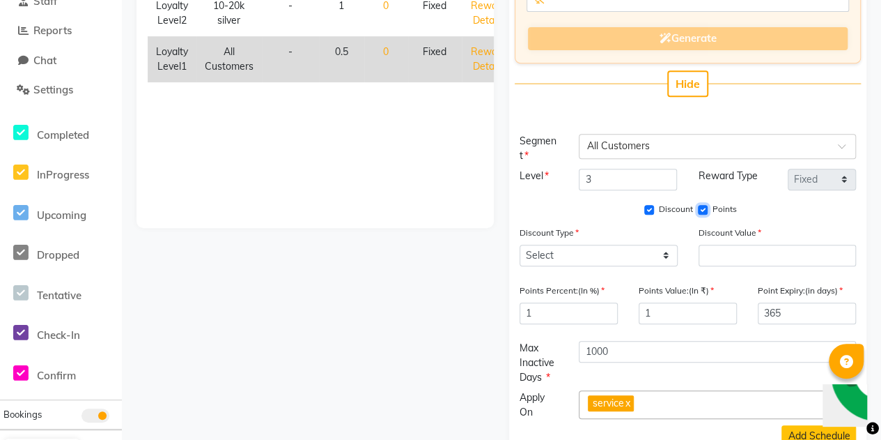
click at [704, 208] on input "Points" at bounding box center [703, 210] width 10 height 10
checkbox input "false"
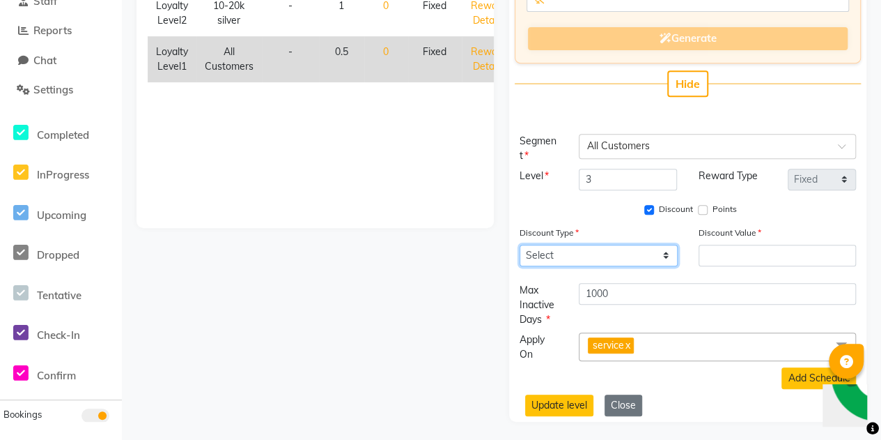
click at [599, 256] on select "Select Percent Flat" at bounding box center [599, 256] width 158 height 22
select select "P"
click at [520, 245] on select "Select Percent Flat" at bounding box center [599, 256] width 158 height 22
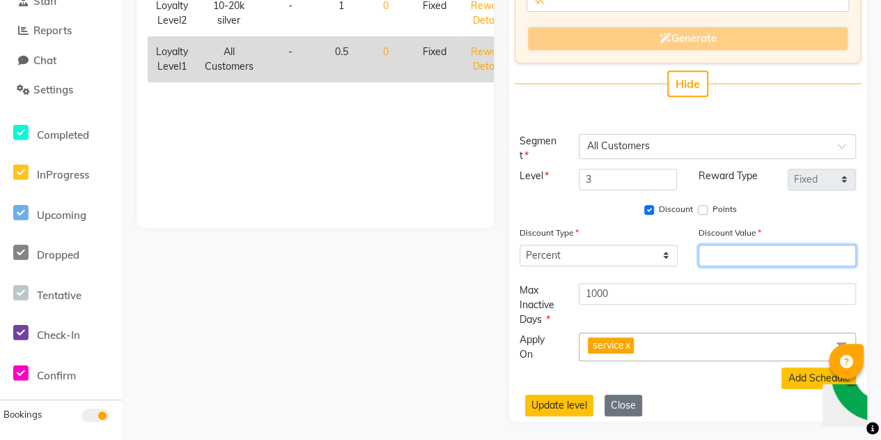
click at [737, 257] on input "number" at bounding box center [778, 256] width 158 height 22
type input "5"
click at [791, 201] on div "Discount Points" at bounding box center [688, 210] width 337 height 18
click at [629, 410] on button "Close" at bounding box center [624, 405] width 38 height 22
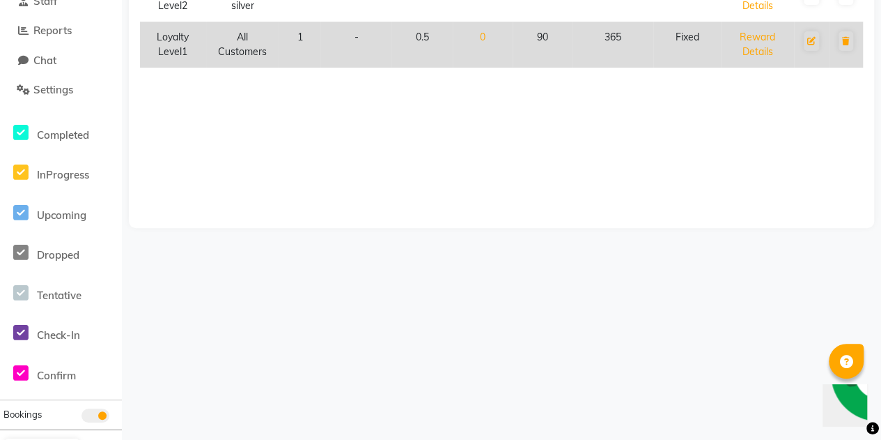
scroll to position [0, 0]
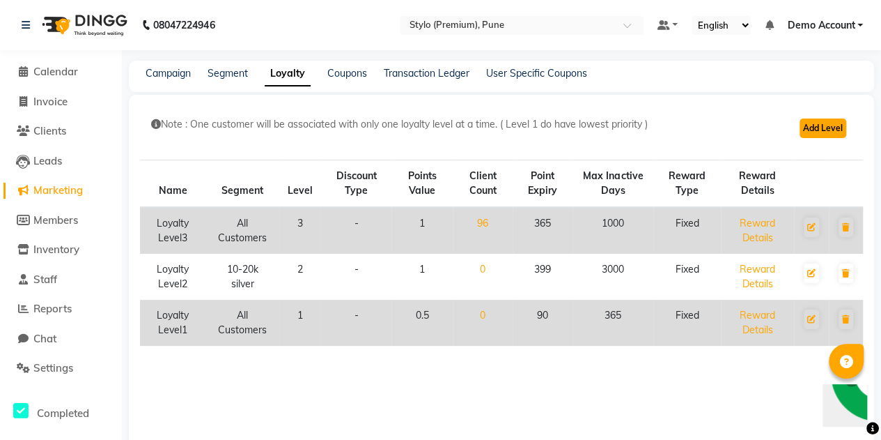
click at [818, 133] on button "Add Level" at bounding box center [823, 128] width 47 height 20
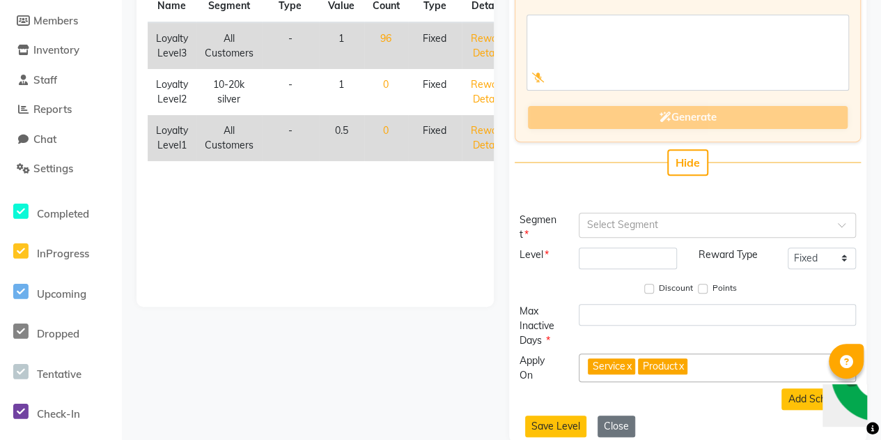
scroll to position [220, 0]
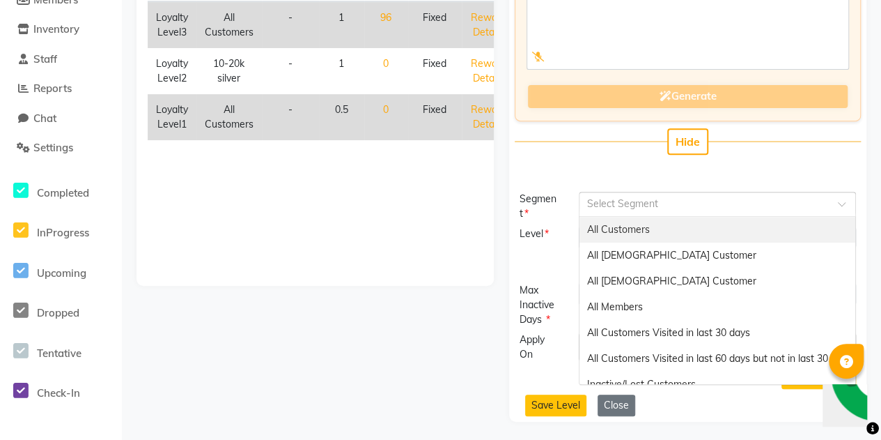
click at [656, 204] on input "text" at bounding box center [704, 203] width 234 height 15
drag, startPoint x: 656, startPoint y: 204, endPoint x: 628, endPoint y: 238, distance: 44.0
click at [628, 217] on ng-select "Select Segment All Customers All Male Customer All Female Customer All Members …" at bounding box center [717, 204] width 277 height 25
click at [628, 238] on div "All Customers" at bounding box center [718, 230] width 276 height 26
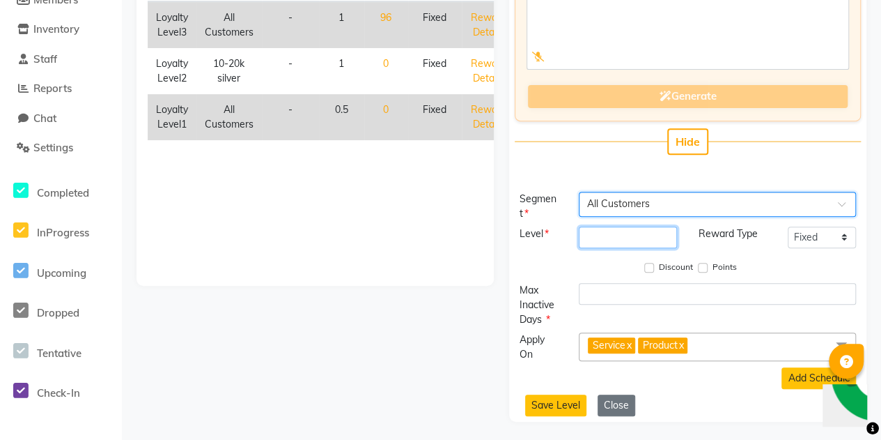
click at [633, 231] on input "number" at bounding box center [628, 237] width 98 height 22
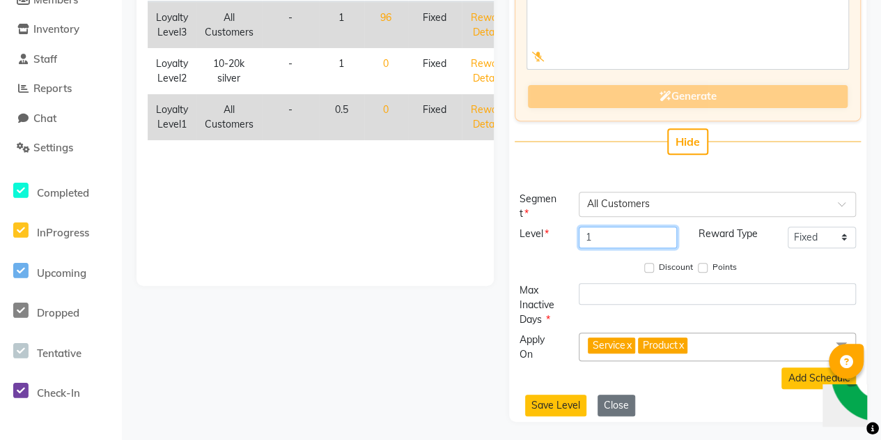
type input "1"
click at [833, 236] on select "Fixed Tiered Item-wise" at bounding box center [822, 237] width 68 height 22
click at [788, 226] on select "Fixed Tiered Item-wise" at bounding box center [822, 237] width 68 height 22
click at [648, 270] on input "Discount" at bounding box center [649, 268] width 10 height 10
checkbox input "true"
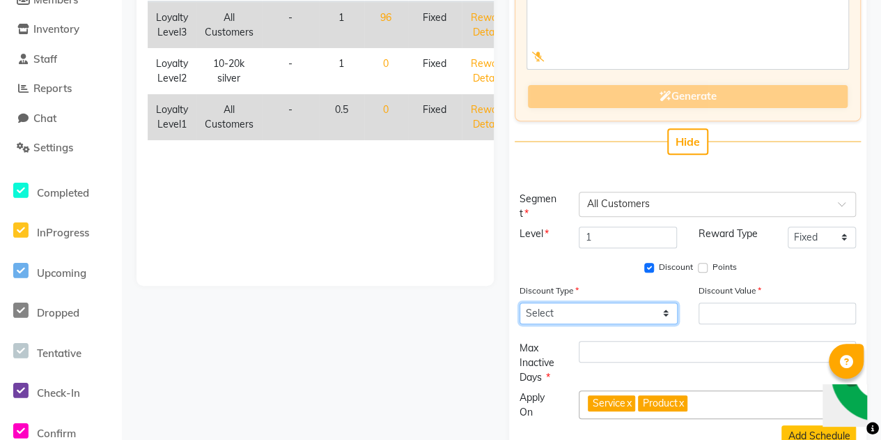
click at [591, 307] on select "Select Percent Flat" at bounding box center [599, 313] width 158 height 22
select select "P"
click at [520, 302] on select "Select Percent Flat" at bounding box center [599, 313] width 158 height 22
click at [582, 317] on select "Select Percent Flat" at bounding box center [599, 313] width 158 height 22
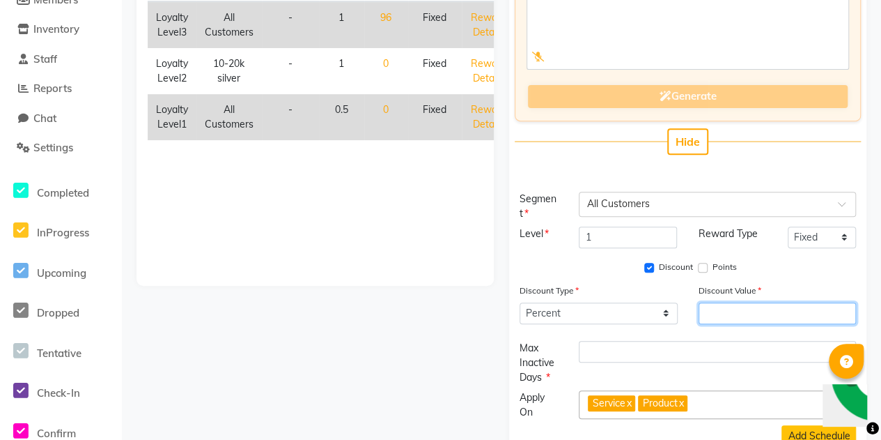
click at [729, 306] on input "number" at bounding box center [778, 313] width 158 height 22
type input "5"
click at [861, 274] on div "Discount Points" at bounding box center [688, 266] width 358 height 24
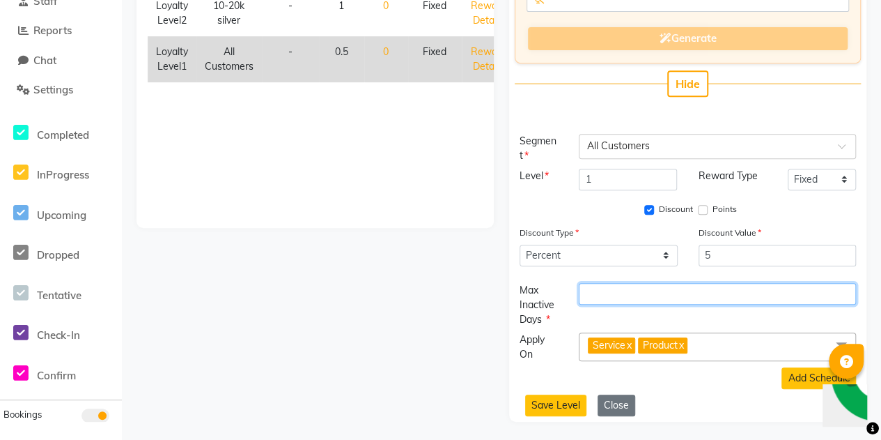
click at [617, 288] on input "number" at bounding box center [717, 294] width 277 height 22
type input "45"
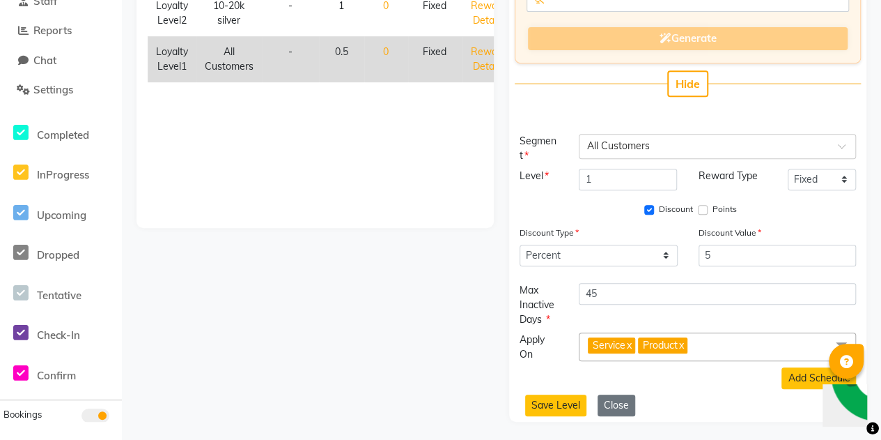
click at [554, 369] on div "Add Schedule" at bounding box center [688, 378] width 337 height 22
click at [814, 377] on button "Add Schedule" at bounding box center [819, 378] width 75 height 22
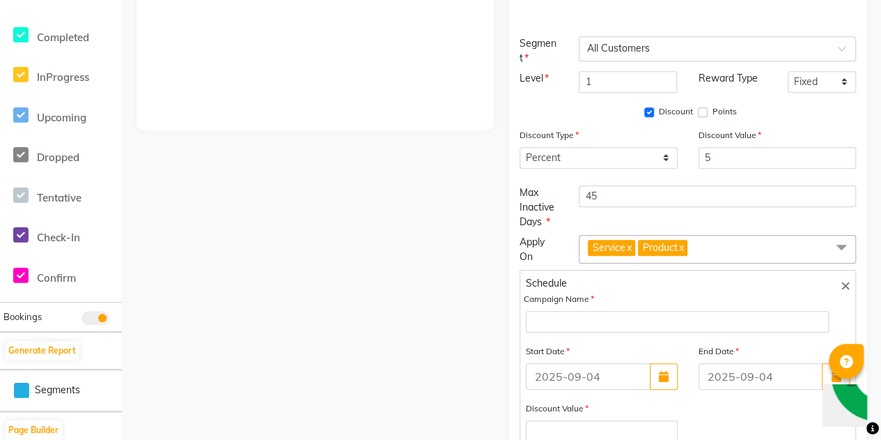
scroll to position [502, 0]
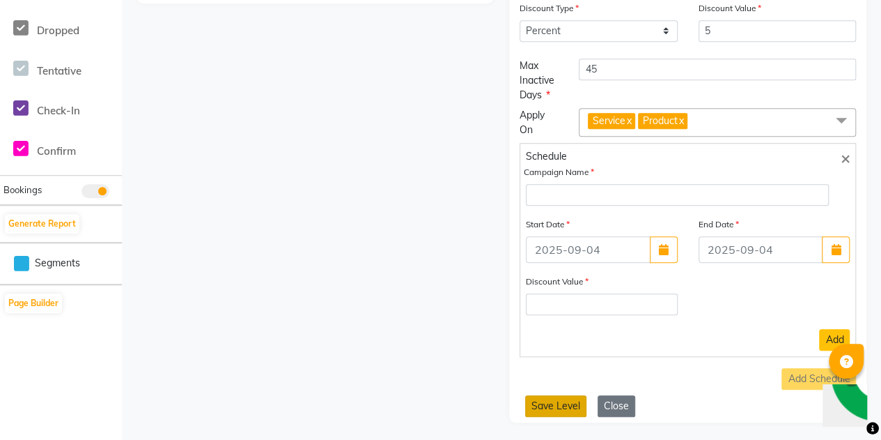
click at [560, 401] on button "Save Level" at bounding box center [555, 406] width 61 height 22
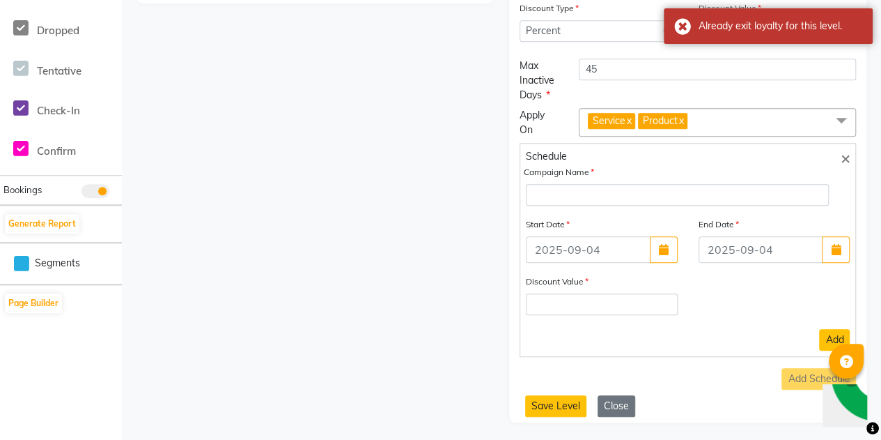
scroll to position [343, 0]
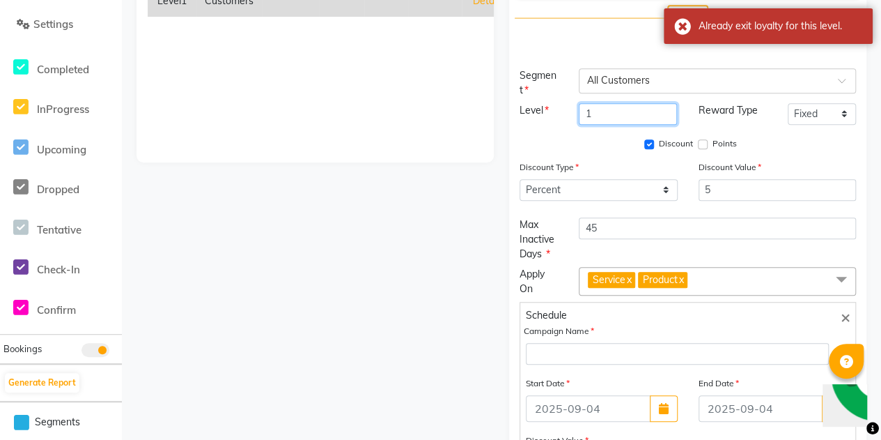
click at [595, 108] on input "1" at bounding box center [628, 114] width 98 height 22
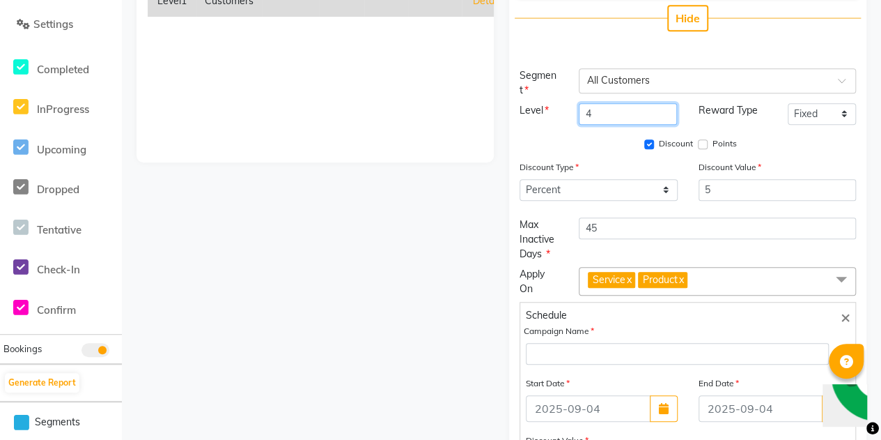
scroll to position [502, 0]
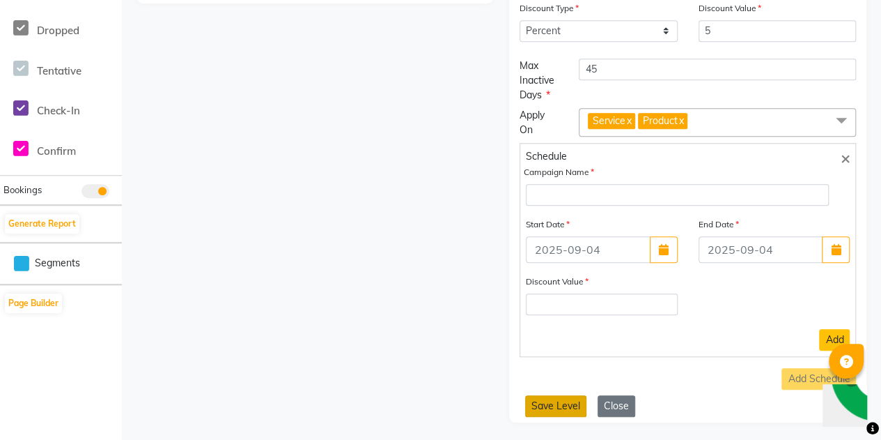
type input "4"
click at [554, 402] on button "Save Level" at bounding box center [555, 406] width 61 height 22
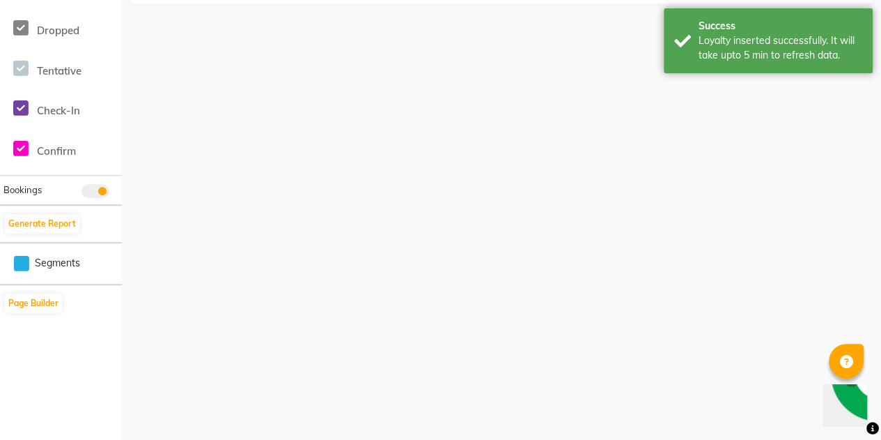
scroll to position [49, 0]
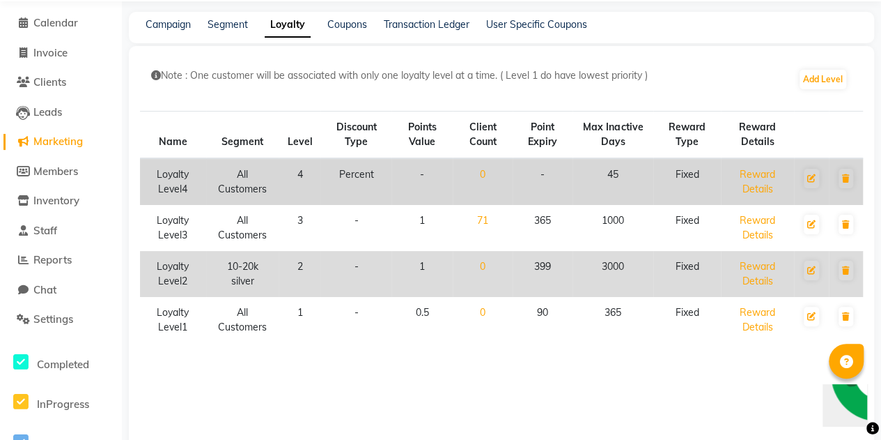
click at [748, 194] on div "Reward Details" at bounding box center [757, 181] width 56 height 29
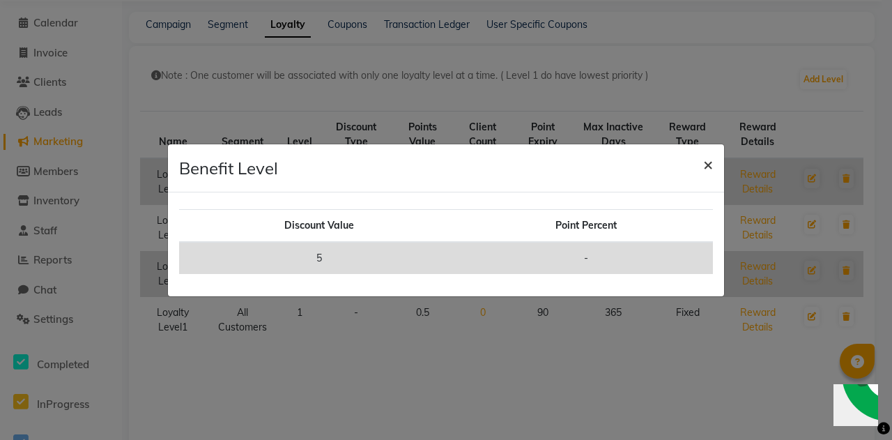
click at [709, 164] on span "×" at bounding box center [708, 163] width 10 height 21
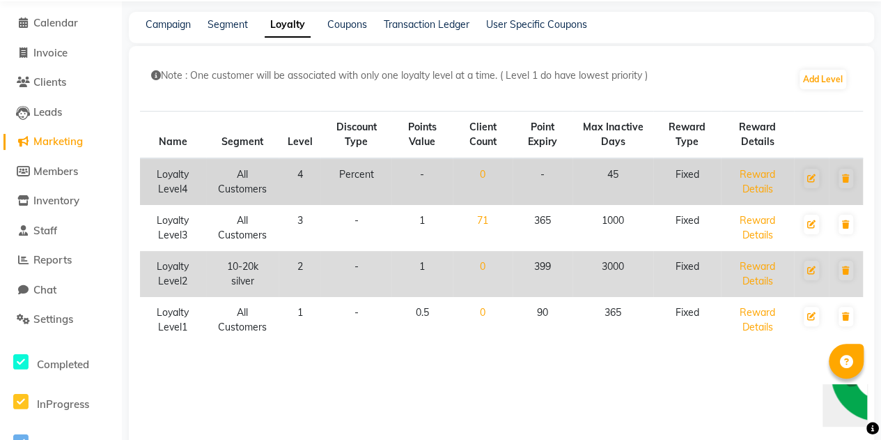
click at [375, 185] on td "Percent" at bounding box center [355, 181] width 71 height 47
click at [818, 181] on button at bounding box center [811, 179] width 15 height 20
select select "P"
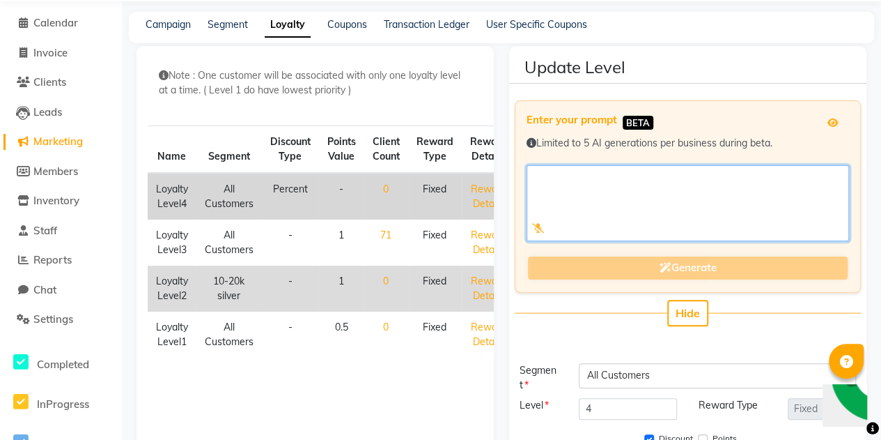
click at [818, 181] on textarea at bounding box center [688, 203] width 323 height 76
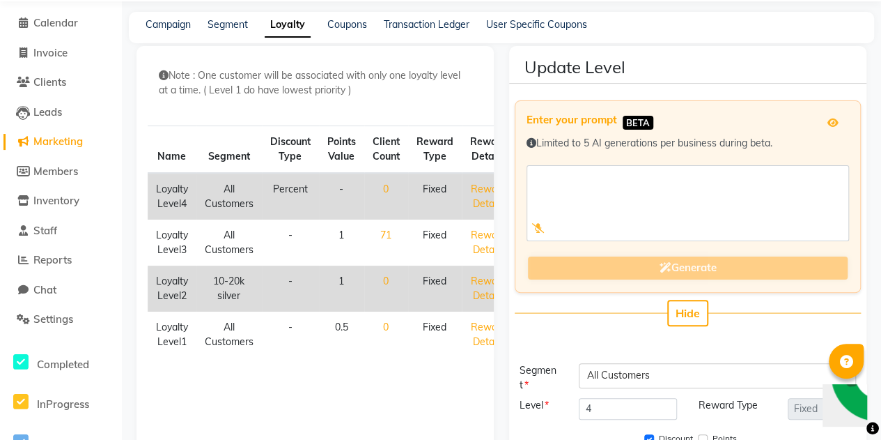
click at [844, 359] on icon at bounding box center [846, 361] width 13 height 13
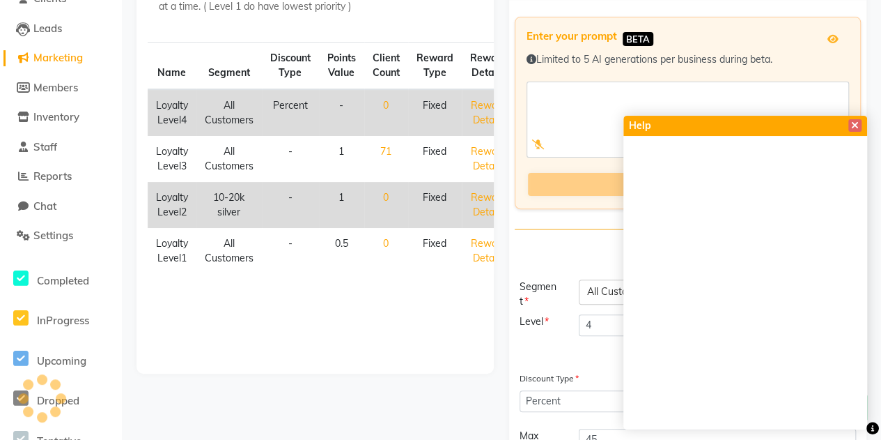
scroll to position [244, 0]
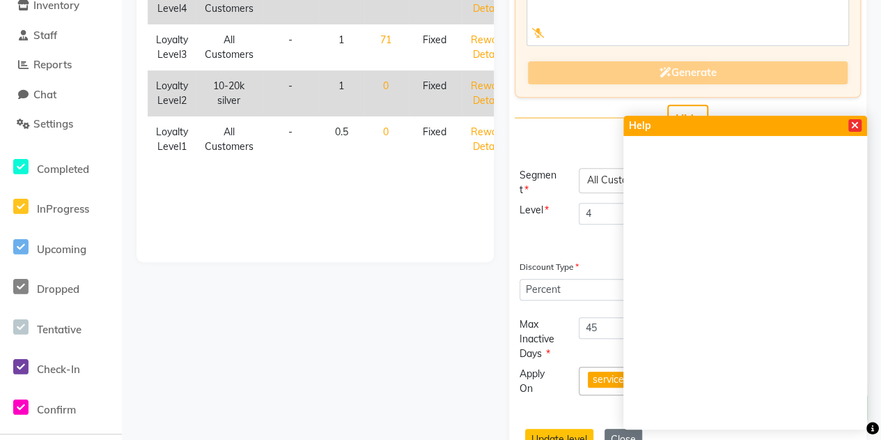
click at [856, 126] on icon at bounding box center [855, 126] width 8 height 10
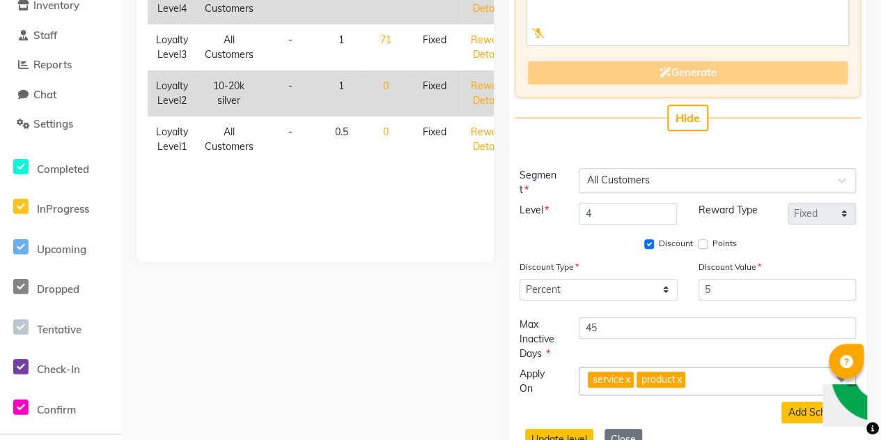
scroll to position [0, 0]
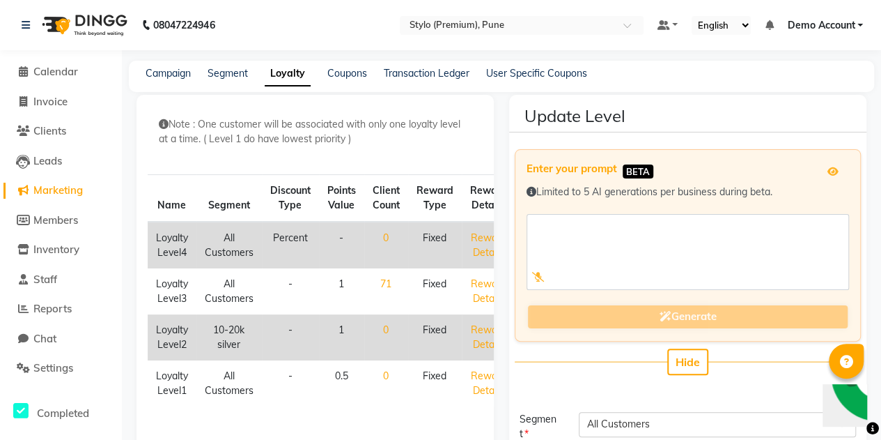
drag, startPoint x: 889, startPoint y: 279, endPoint x: 876, endPoint y: 311, distance: 35.3
click at [876, 311] on main "Campaign Segment Loyalty Coupons Transaction Ledger User Specific Coupons Note …" at bounding box center [501, 391] width 759 height 660
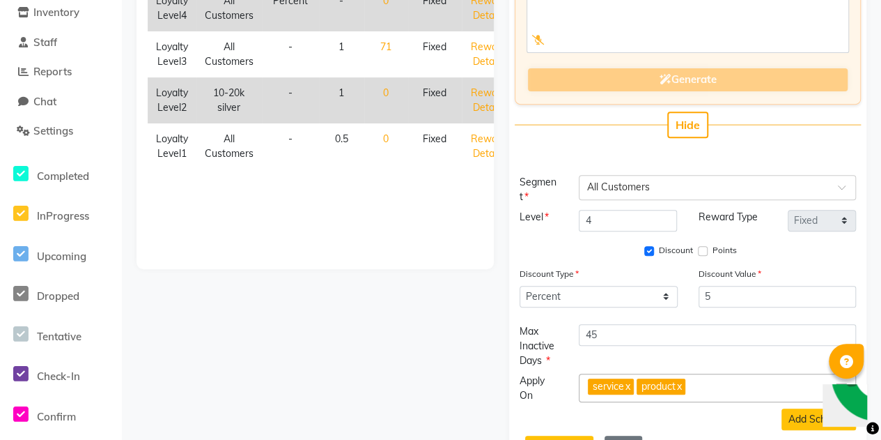
scroll to position [278, 0]
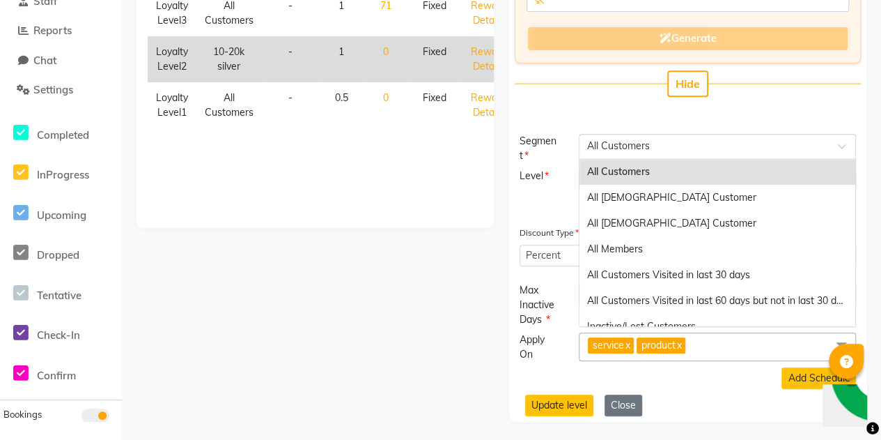
click at [650, 140] on input "text" at bounding box center [704, 145] width 234 height 15
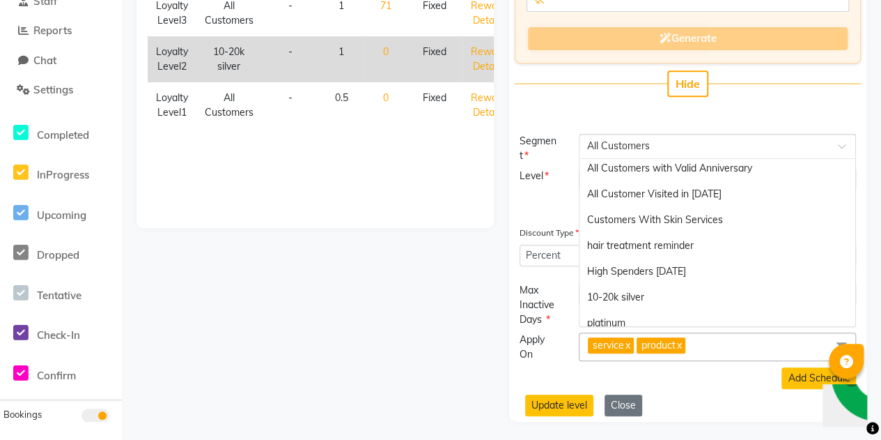
scroll to position [348, 0]
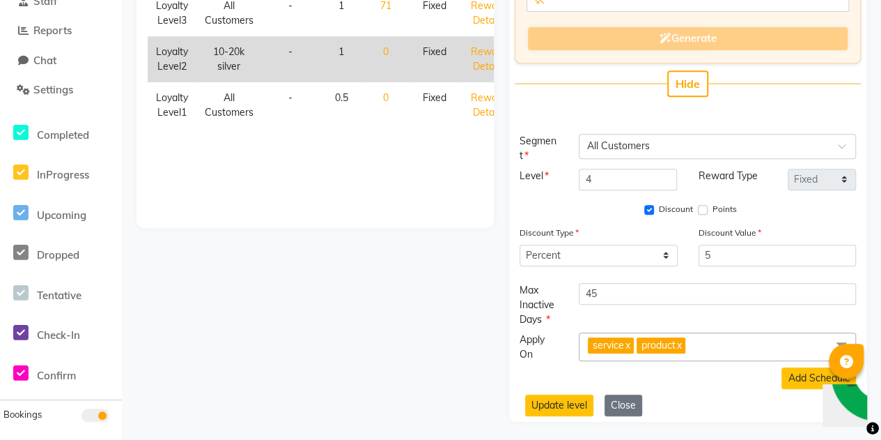
click at [528, 206] on div "Discount Points" at bounding box center [688, 210] width 337 height 18
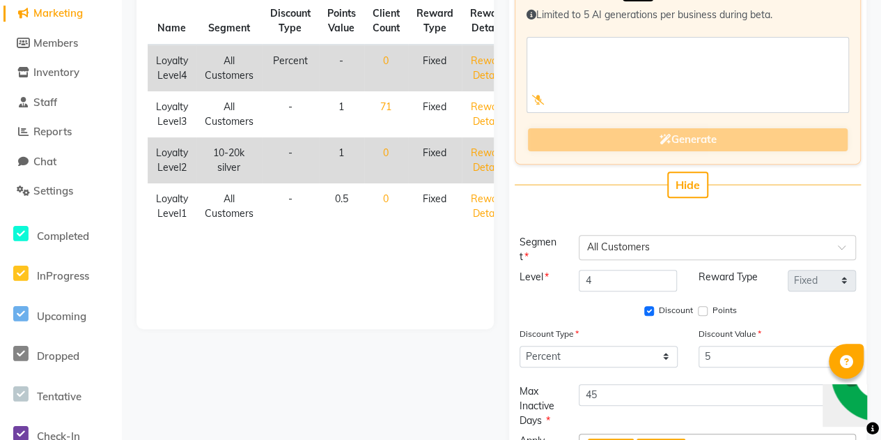
scroll to position [278, 0]
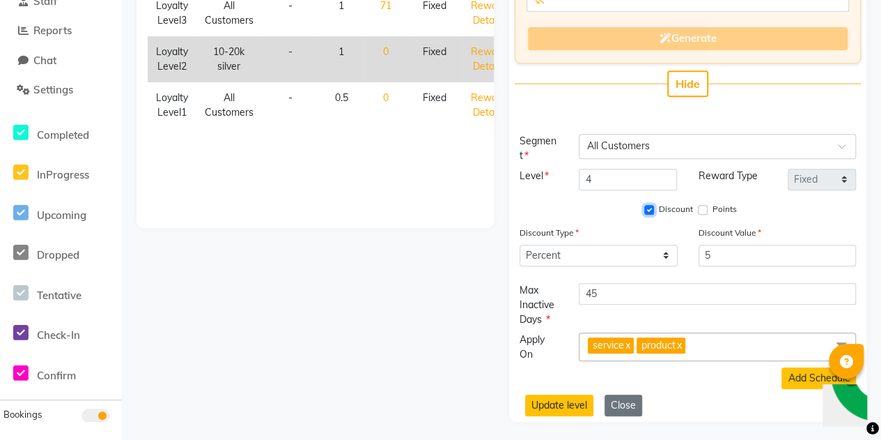
click at [651, 210] on input "Discount" at bounding box center [649, 210] width 10 height 10
checkbox input "false"
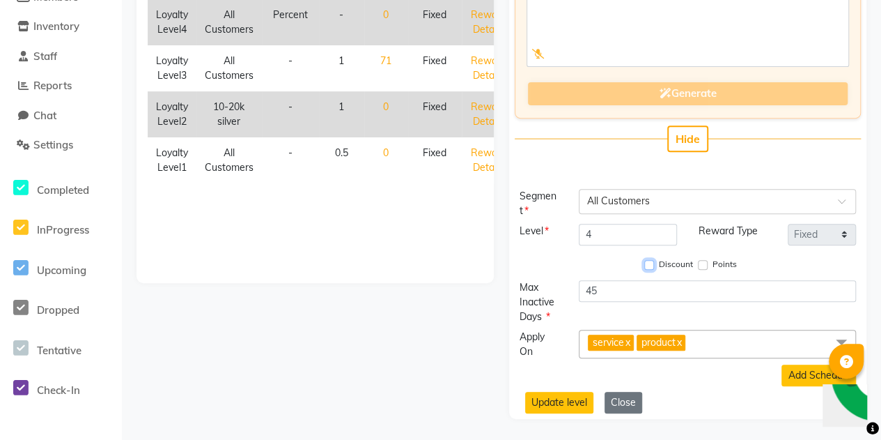
scroll to position [220, 0]
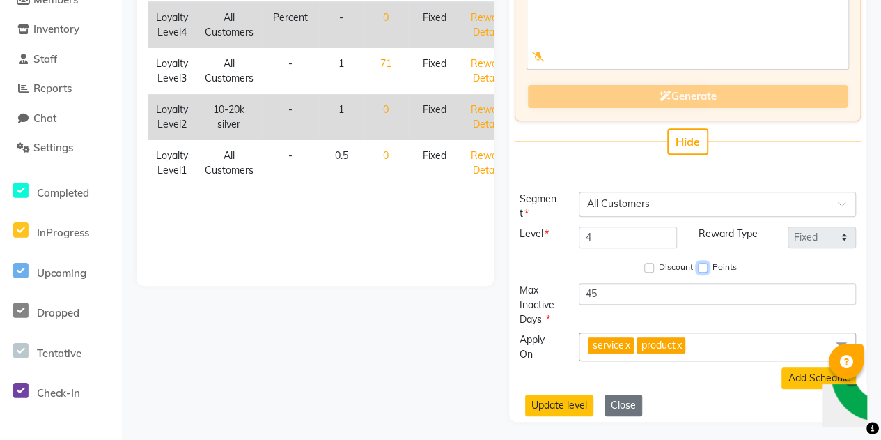
click at [703, 267] on input "Points" at bounding box center [703, 268] width 10 height 10
checkbox input "true"
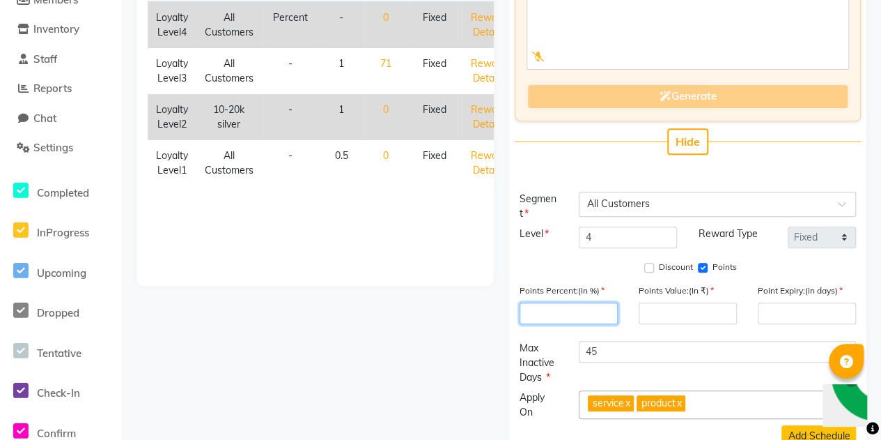
click at [583, 311] on input "number" at bounding box center [569, 313] width 98 height 22
type input "5"
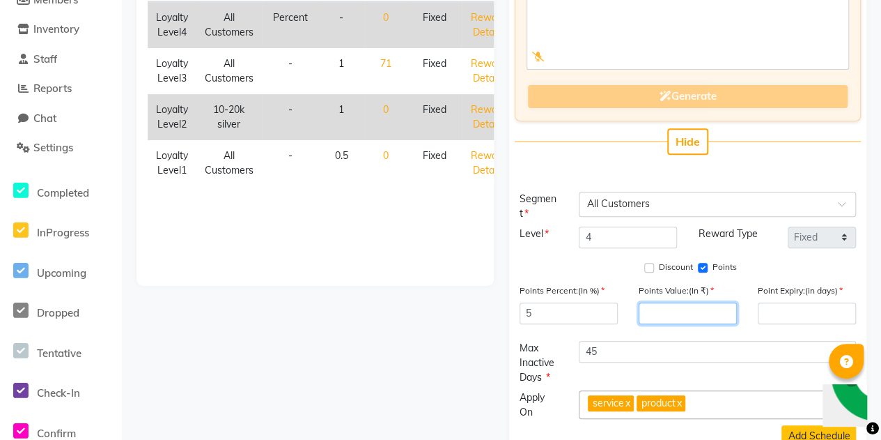
click at [690, 311] on input "number" at bounding box center [688, 313] width 98 height 22
type input "1"
click at [587, 259] on div "Discount Points" at bounding box center [688, 268] width 337 height 18
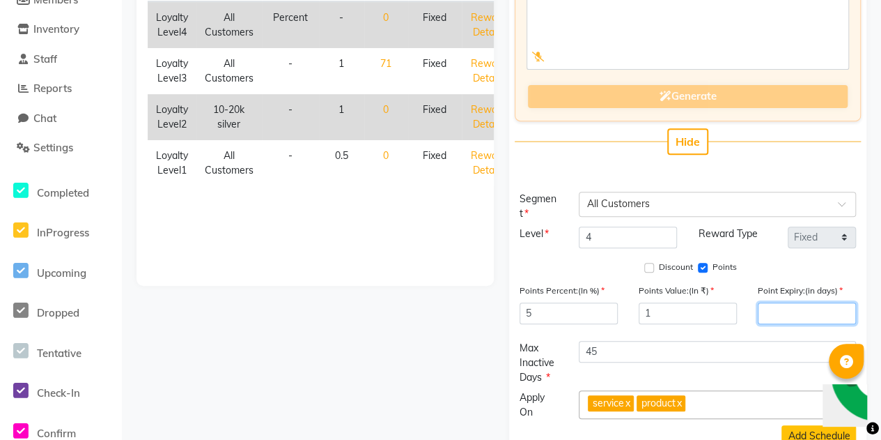
click at [802, 302] on input "number" at bounding box center [807, 313] width 98 height 22
type input "45"
click at [608, 277] on div "Segment Select Segment × All Customers Level 4 Reward Type Fixed Tiered Item-wi…" at bounding box center [688, 333] width 358 height 282
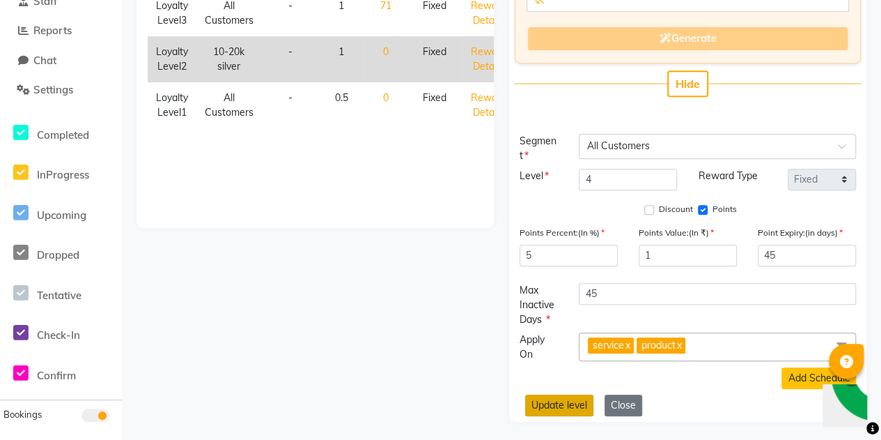
click at [564, 403] on button "Update level" at bounding box center [559, 405] width 68 height 22
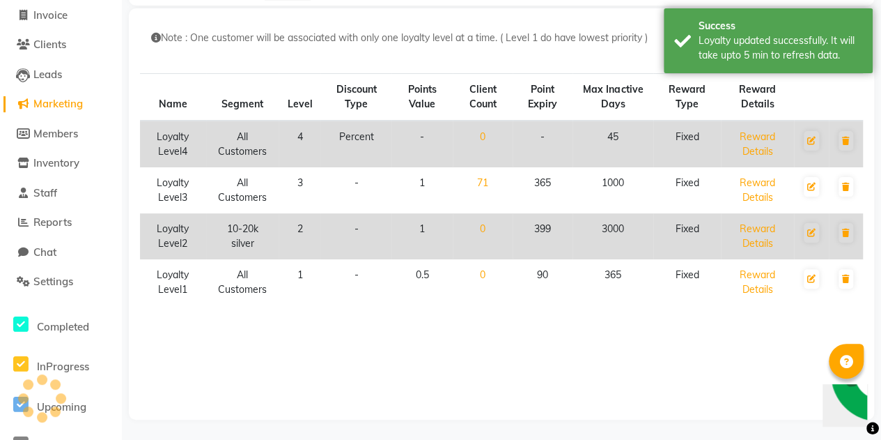
scroll to position [0, 0]
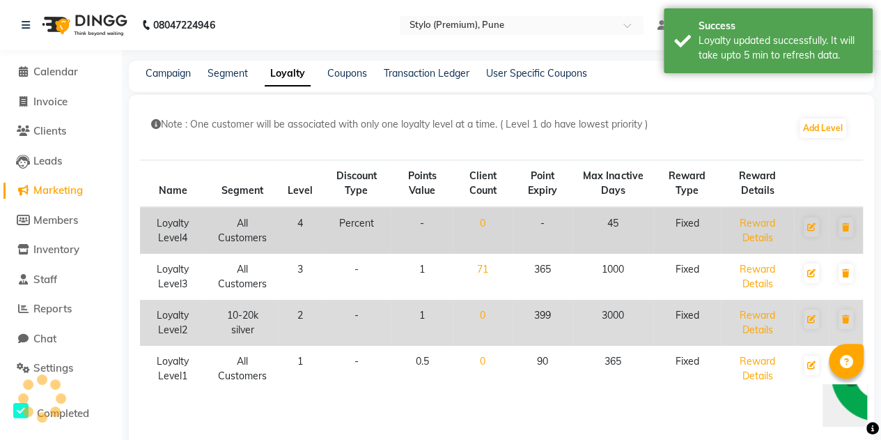
click at [357, 218] on td "Percent" at bounding box center [355, 230] width 71 height 47
click at [309, 135] on div "Note : One customer will be associated with only one loyalty level at a time. (…" at bounding box center [474, 130] width 647 height 26
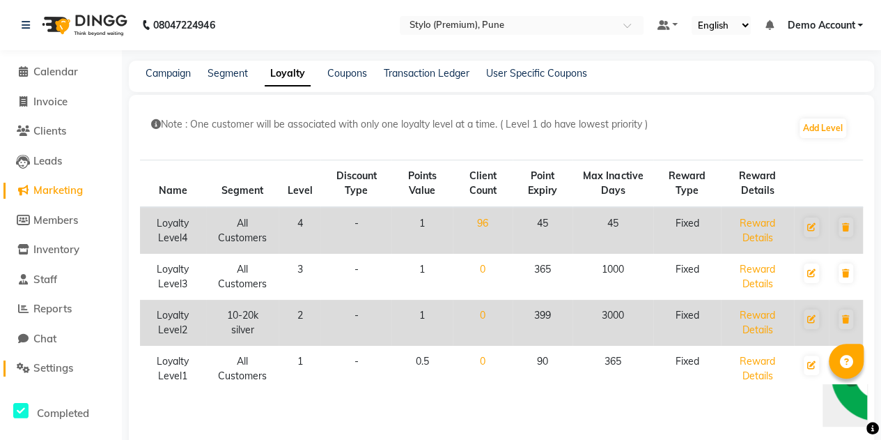
click at [60, 369] on span "Settings" at bounding box center [53, 367] width 40 height 13
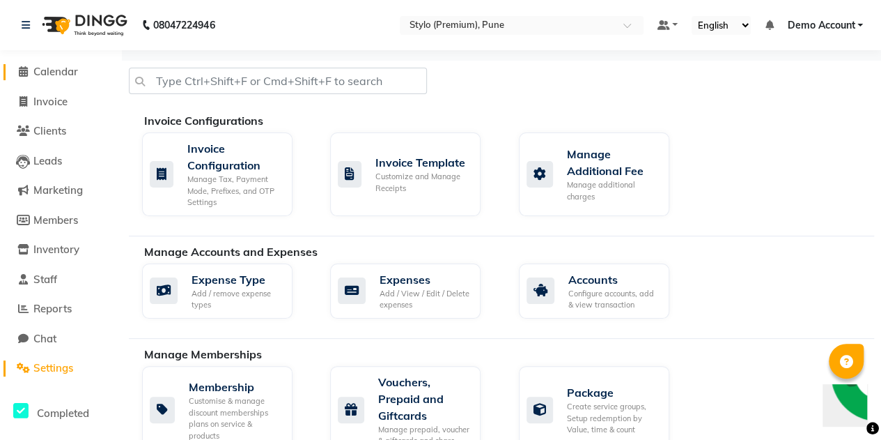
click at [66, 70] on span "Calendar" at bounding box center [55, 71] width 45 height 13
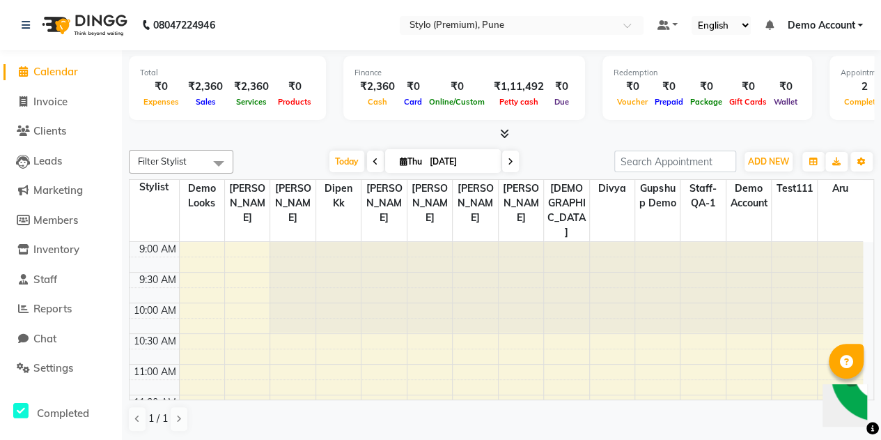
click at [502, 132] on icon at bounding box center [504, 133] width 9 height 10
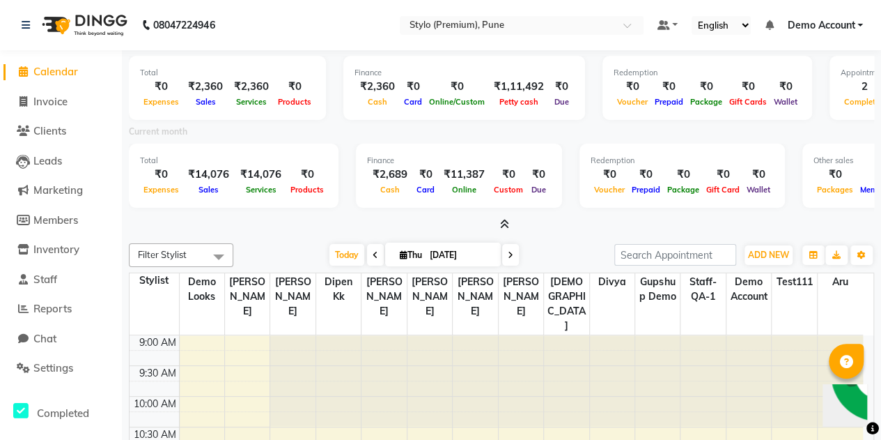
click at [506, 225] on icon at bounding box center [504, 224] width 9 height 10
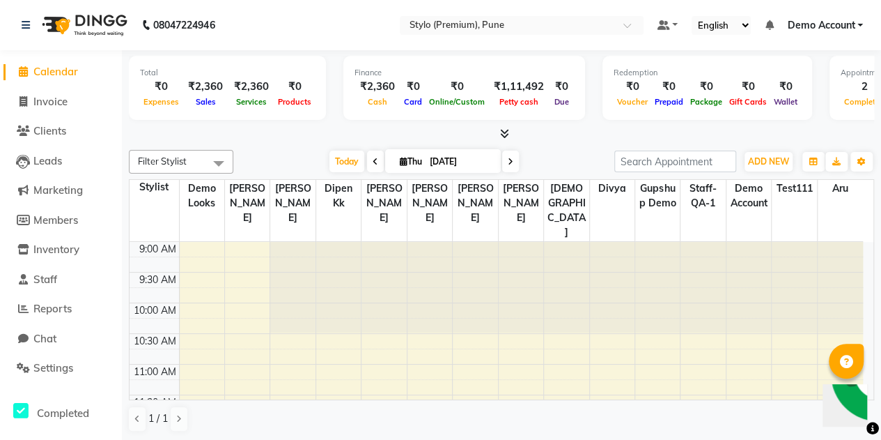
click at [750, 26] on ul "Default Panel My Panel English ENGLISH Español العربية मराठी हिंदी ગુજરાતી தமிழ…" at bounding box center [760, 25] width 219 height 19
click at [747, 26] on select "English ENGLISH Español العربية मराठी हिंदी ગુજરાતી தமிழ் 中文" at bounding box center [721, 25] width 59 height 19
click at [675, 28] on link at bounding box center [668, 25] width 21 height 15
click at [708, 68] on span "My Panel" at bounding box center [707, 68] width 38 height 11
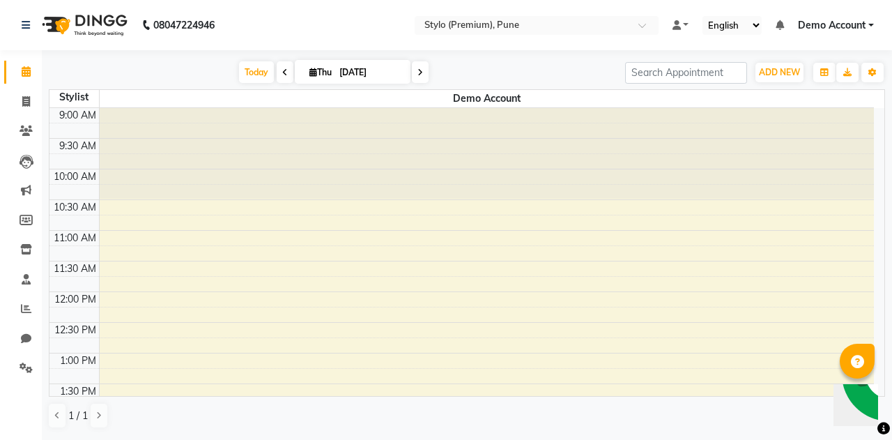
click at [819, 26] on span "Demo Account" at bounding box center [832, 25] width 68 height 15
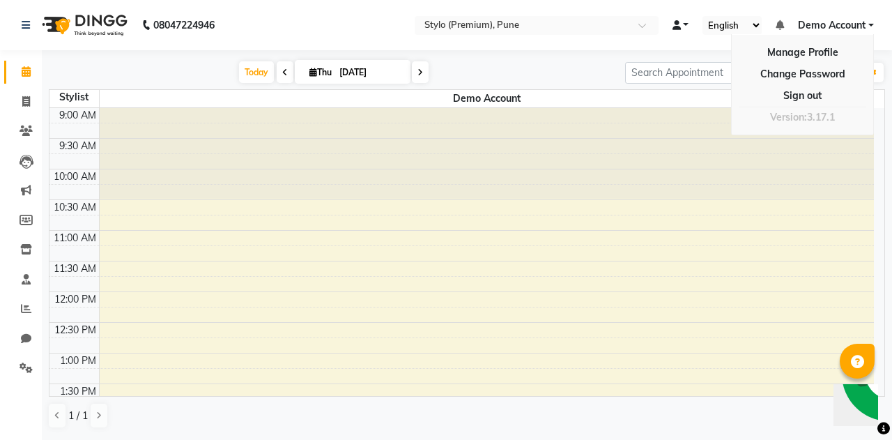
click at [678, 24] on span at bounding box center [676, 25] width 8 height 10
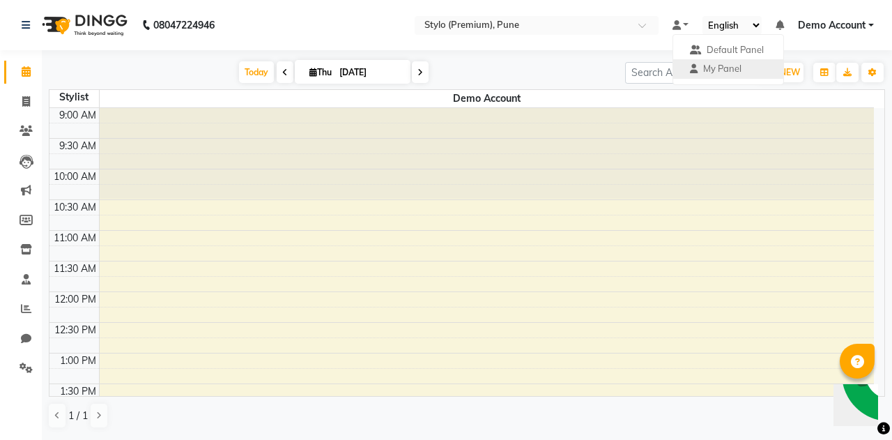
click at [622, 45] on nav "08047224946 Select Location × Stylo (Premium), Pune Default Panel My Panel Engl…" at bounding box center [446, 25] width 892 height 50
click at [518, 56] on div "Today Thu 04-09-2025 Toggle Dropdown Add Appointment Add Invoice Add Expense Ad…" at bounding box center [467, 245] width 836 height 378
click at [710, 68] on input "search" at bounding box center [686, 73] width 122 height 22
click at [825, 74] on icon "button" at bounding box center [824, 72] width 8 height 8
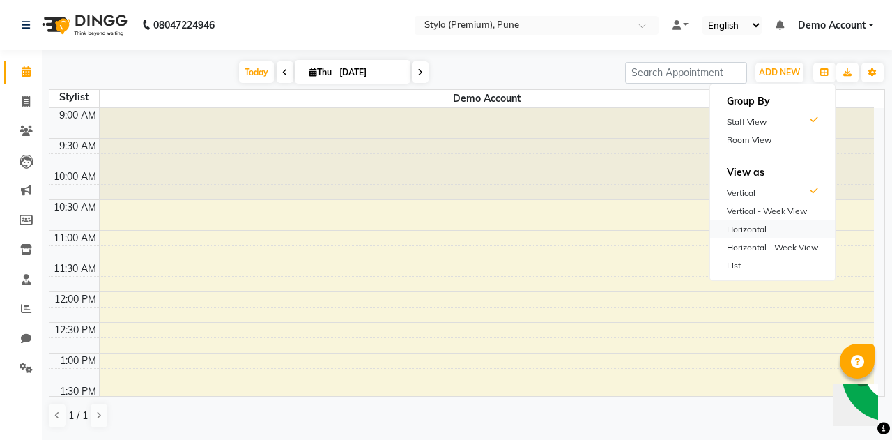
click at [750, 224] on div "Horizontal" at bounding box center [772, 229] width 125 height 18
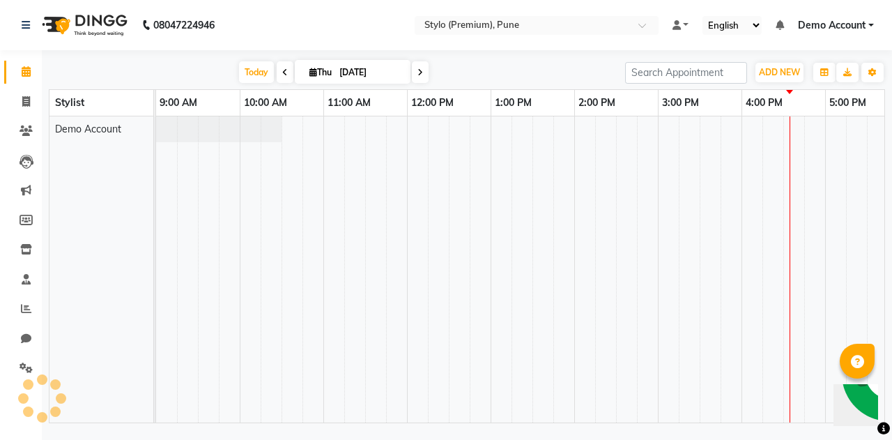
scroll to position [0, 275]
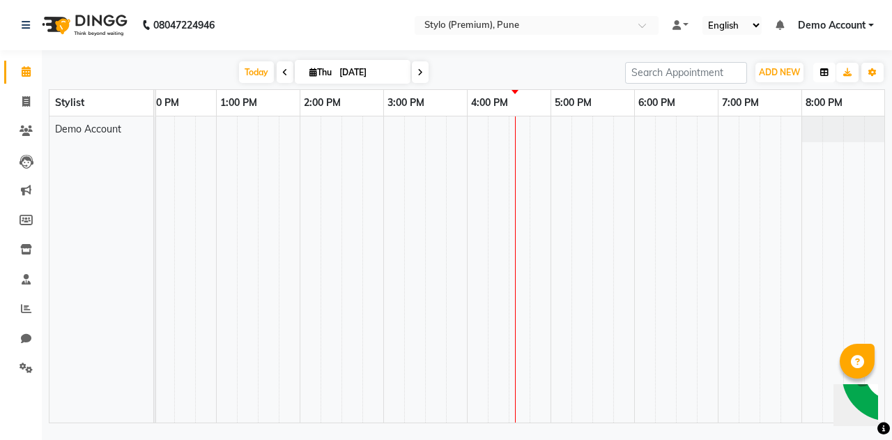
click at [819, 72] on button "button" at bounding box center [824, 73] width 22 height 20
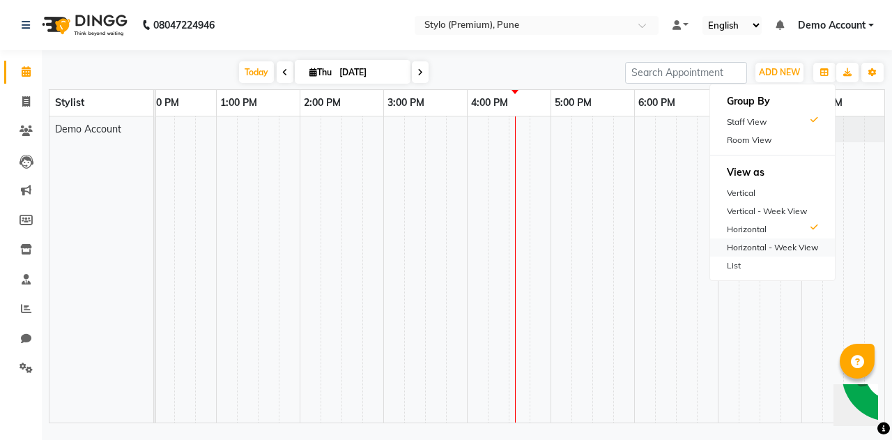
click at [771, 250] on div "Horizontal - Week View" at bounding box center [772, 247] width 125 height 18
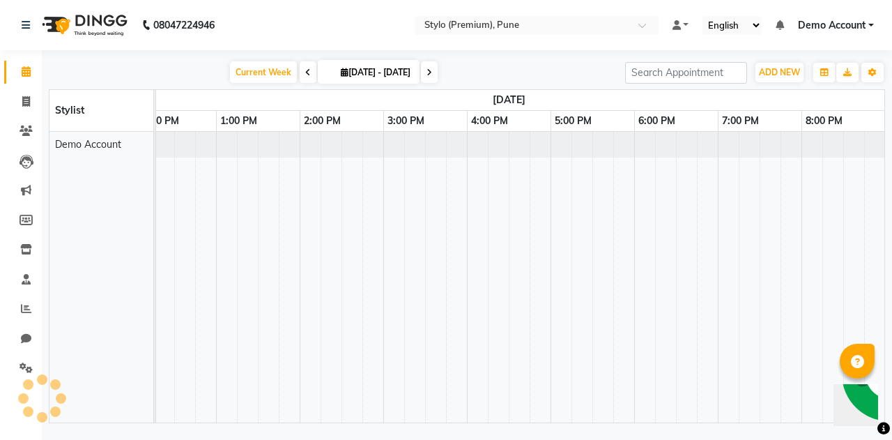
scroll to position [0, 586]
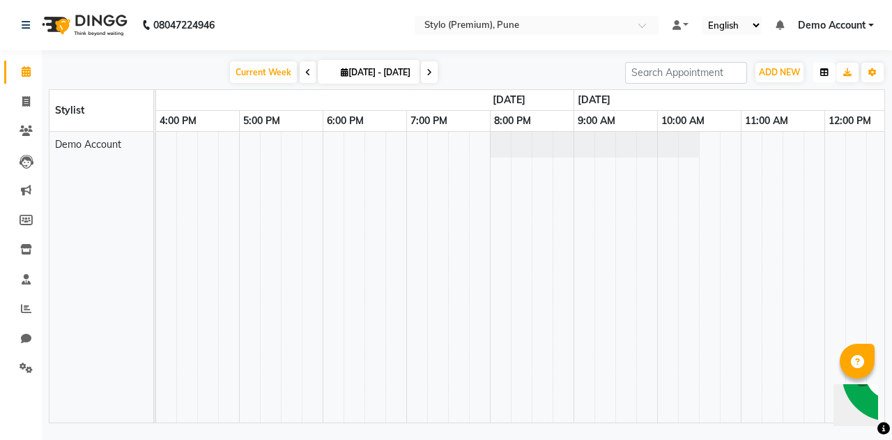
click at [819, 74] on button "button" at bounding box center [824, 73] width 22 height 20
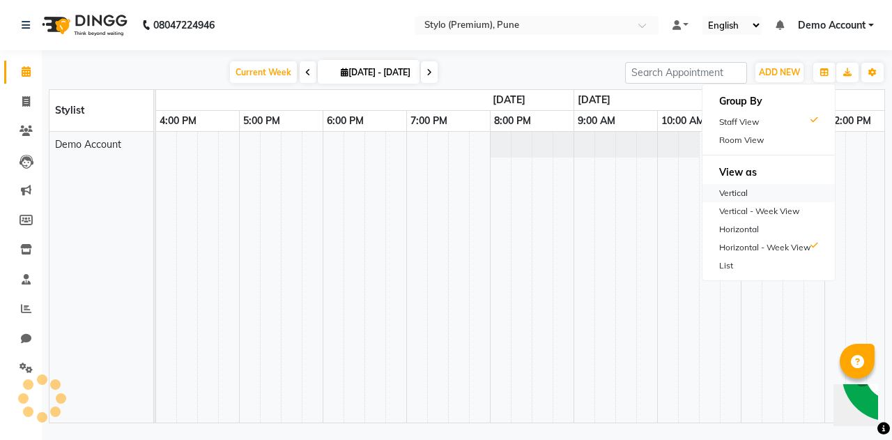
click at [735, 194] on div "Vertical" at bounding box center [768, 193] width 132 height 18
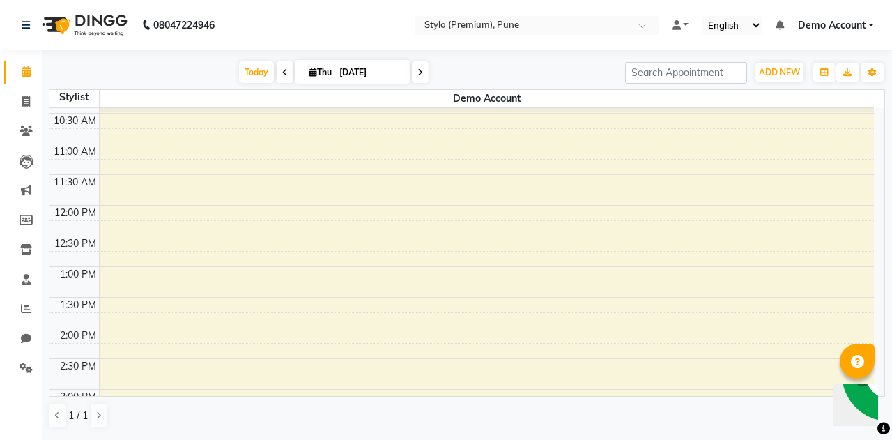
scroll to position [0, 0]
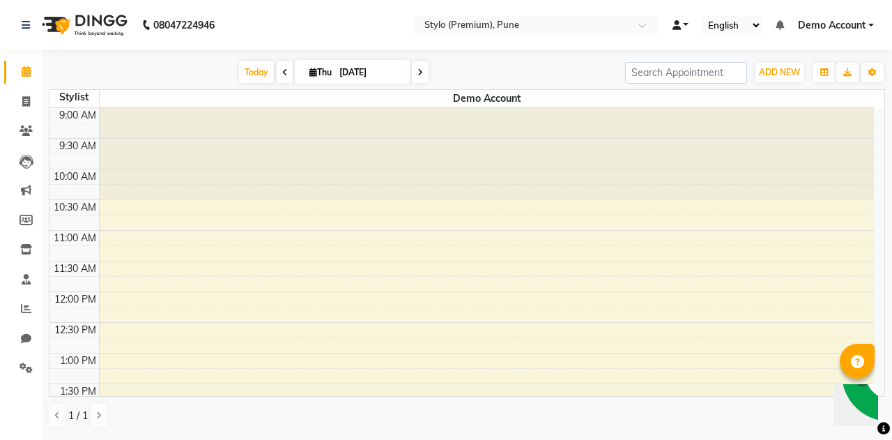
click at [688, 22] on link at bounding box center [680, 25] width 17 height 15
click at [719, 48] on span "Default Panel" at bounding box center [734, 49] width 57 height 11
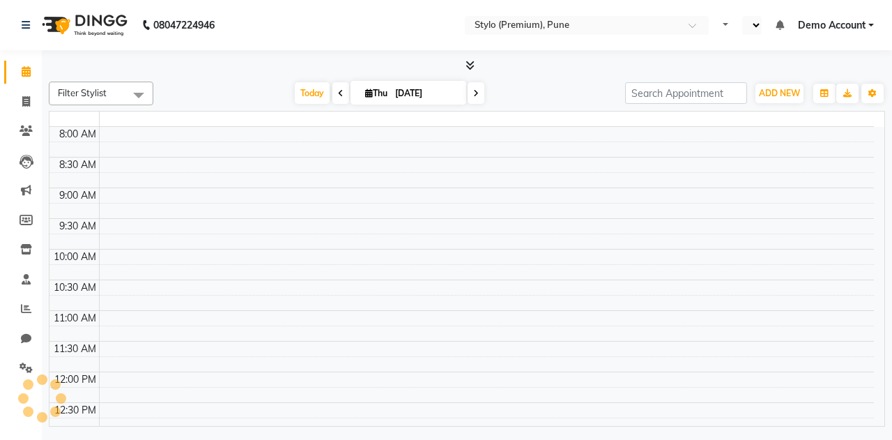
select select "en"
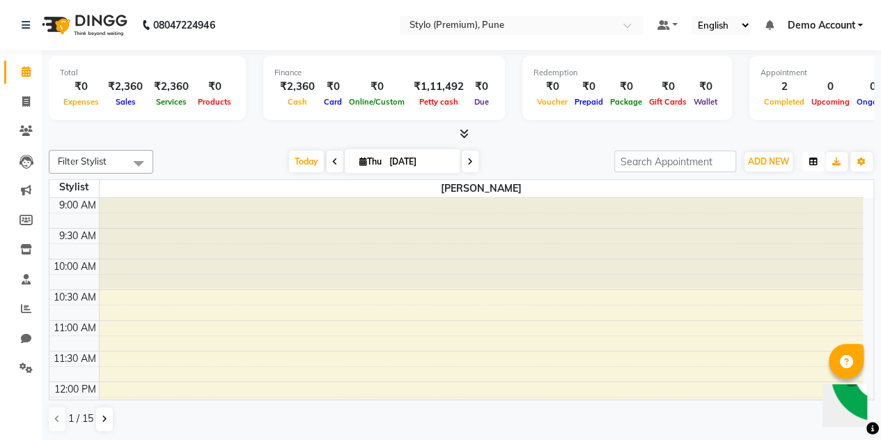
click at [817, 162] on icon "button" at bounding box center [814, 161] width 8 height 8
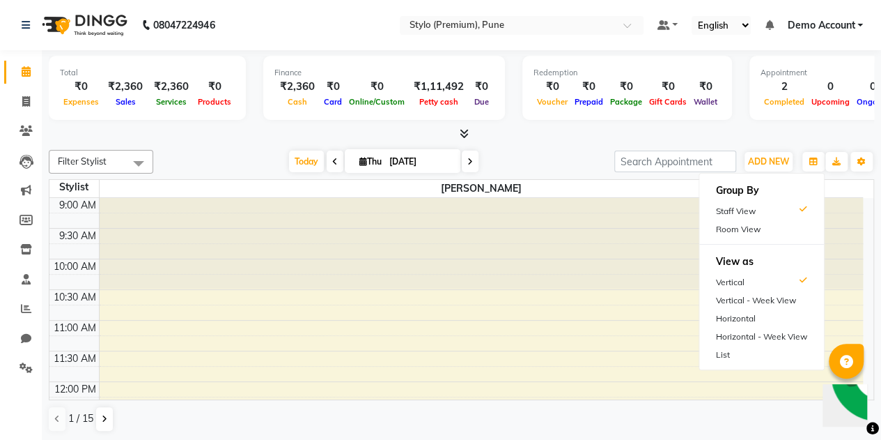
click at [569, 154] on div "Today Thu 04-09-2025" at bounding box center [383, 161] width 447 height 21
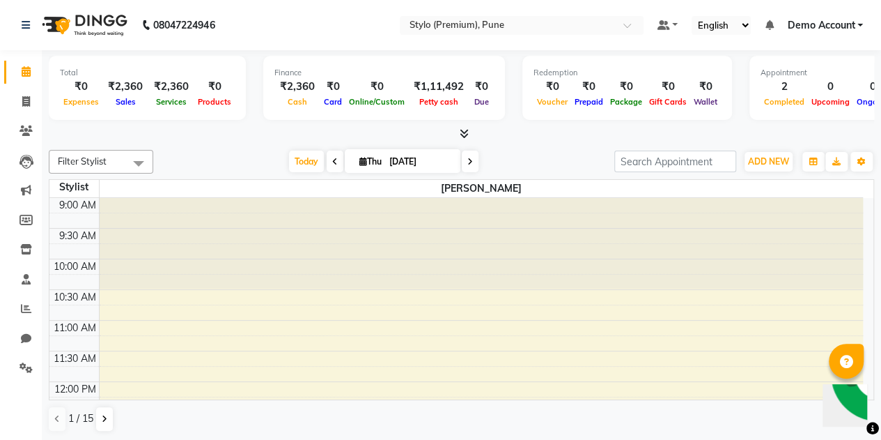
click at [569, 154] on div "Today Thu 04-09-2025" at bounding box center [383, 161] width 447 height 21
click at [810, 162] on icon "button" at bounding box center [814, 161] width 8 height 8
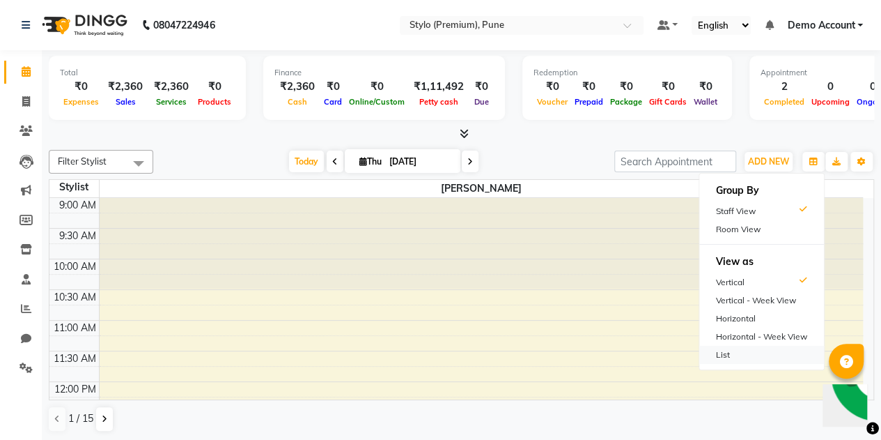
click at [725, 355] on div "List" at bounding box center [761, 355] width 125 height 18
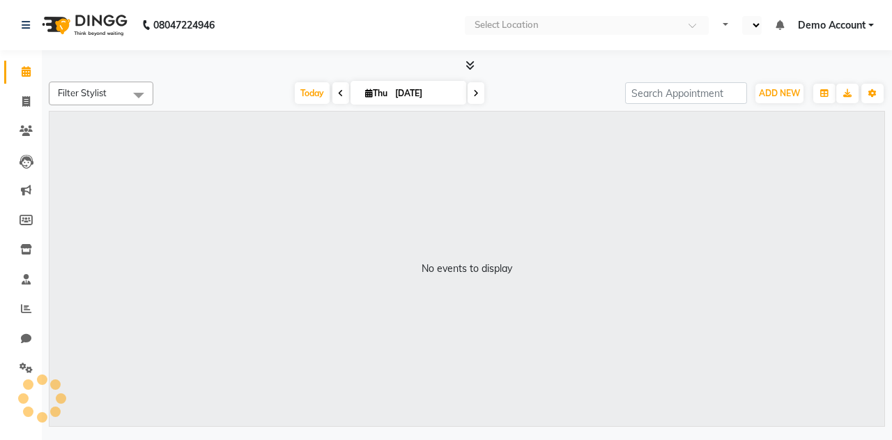
select select "en"
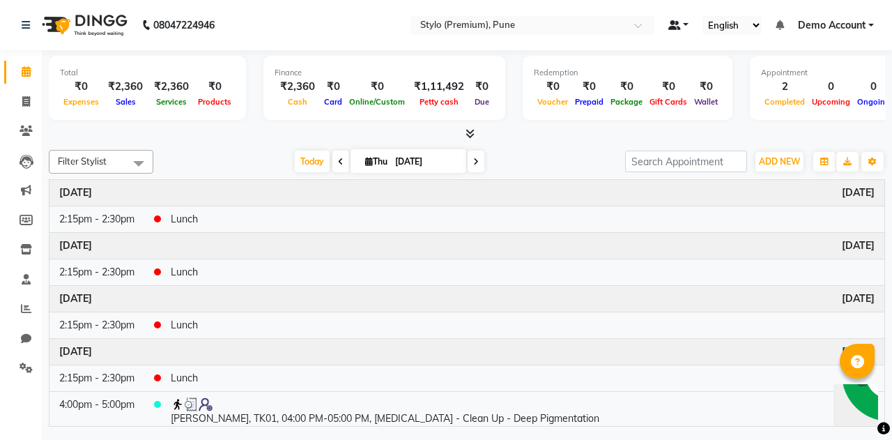
click at [677, 30] on span at bounding box center [674, 25] width 13 height 10
click at [732, 49] on span "Default Panel" at bounding box center [730, 49] width 57 height 11
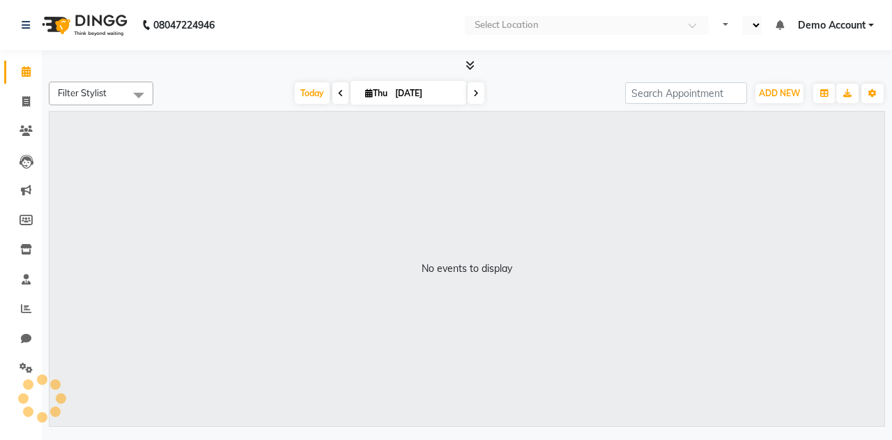
select select "en"
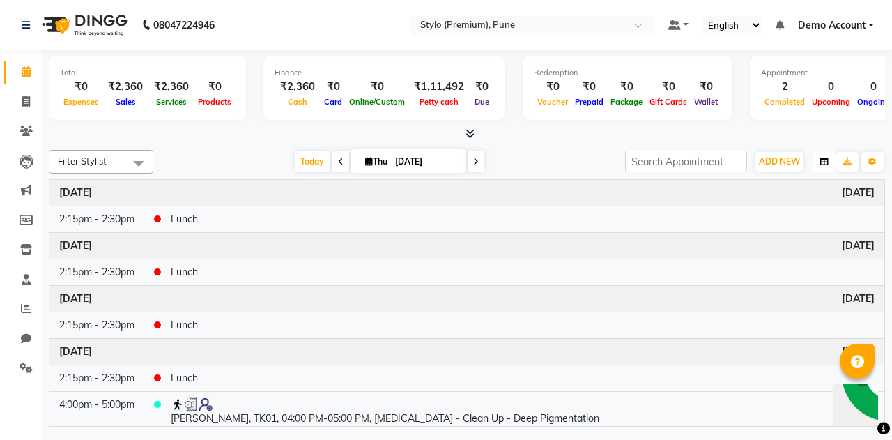
click at [821, 169] on button "button" at bounding box center [824, 162] width 22 height 20
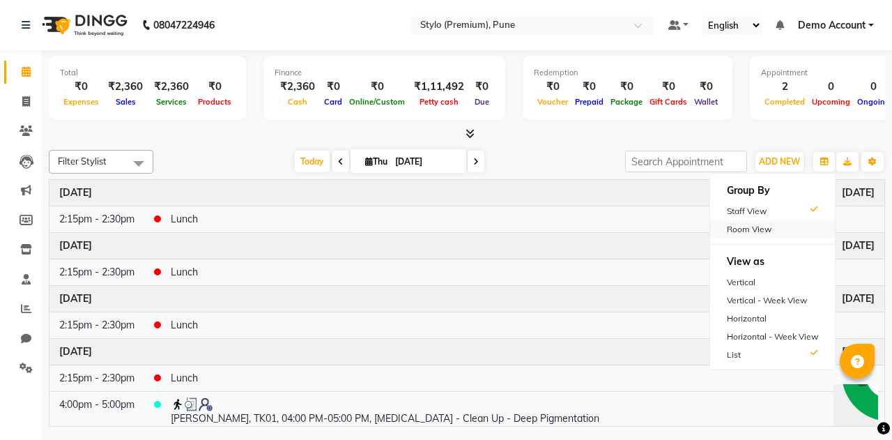
click at [749, 229] on div "Room View" at bounding box center [772, 229] width 125 height 18
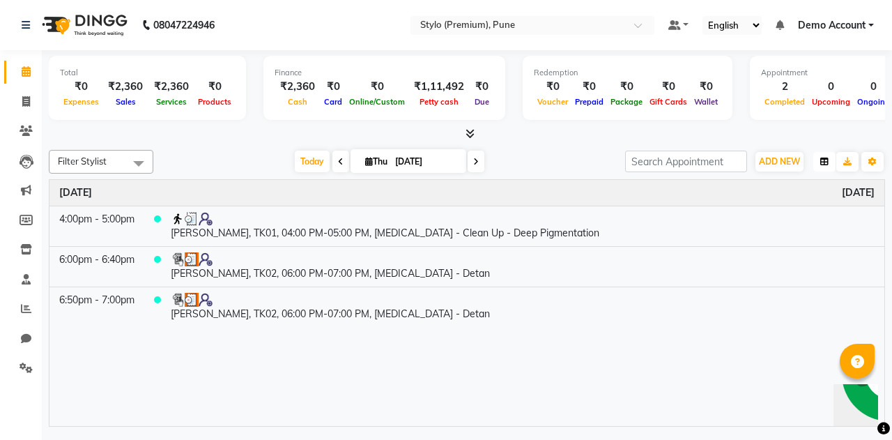
click at [824, 164] on icon "button" at bounding box center [824, 161] width 8 height 8
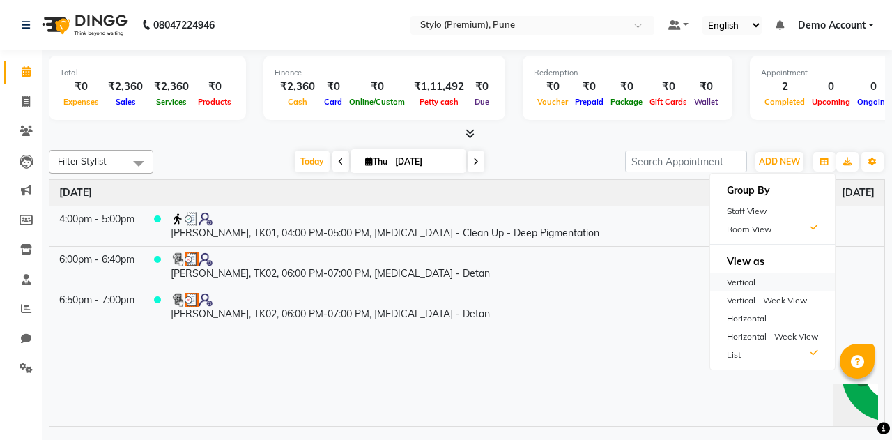
click at [749, 284] on div "Vertical" at bounding box center [772, 282] width 125 height 18
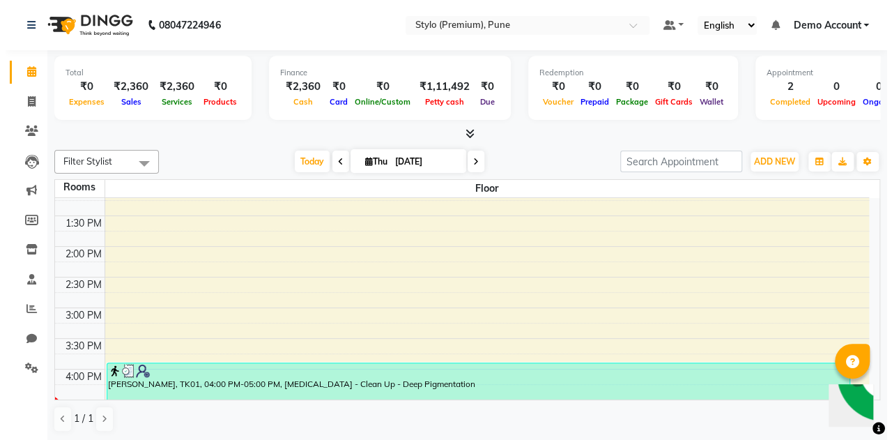
scroll to position [261, 0]
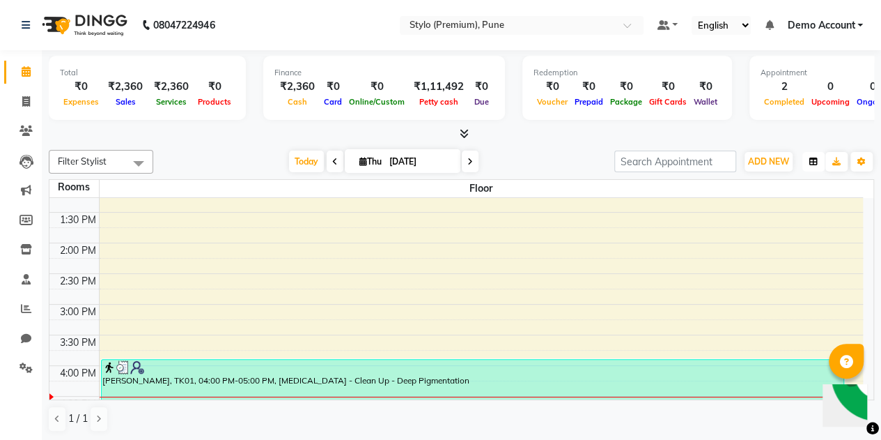
click at [815, 157] on icon "button" at bounding box center [814, 161] width 8 height 8
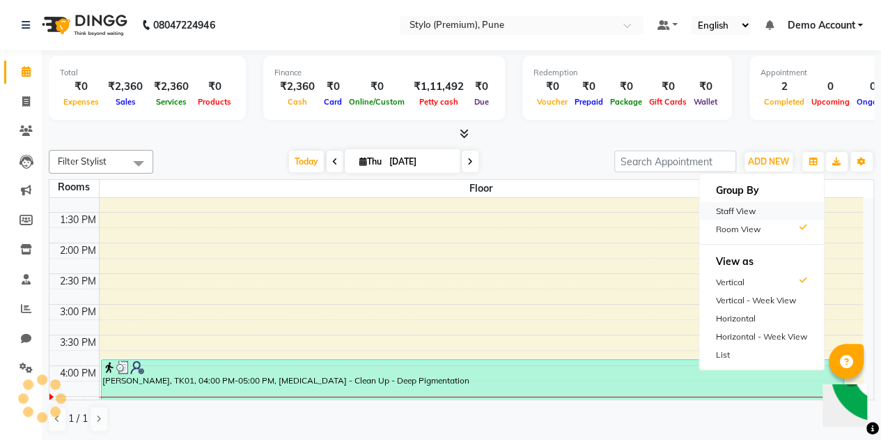
click at [751, 208] on div "Staff View" at bounding box center [761, 211] width 125 height 18
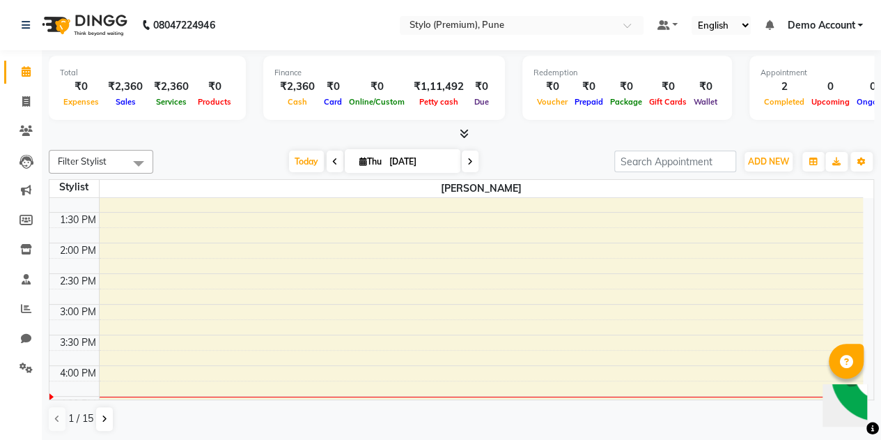
drag, startPoint x: 95, startPoint y: 416, endPoint x: 106, endPoint y: 421, distance: 12.2
click at [106, 421] on div "1 / 15" at bounding box center [86, 418] width 75 height 26
click at [106, 421] on icon at bounding box center [105, 419] width 6 height 8
click at [84, 419] on span "3 / 15" at bounding box center [80, 418] width 25 height 15
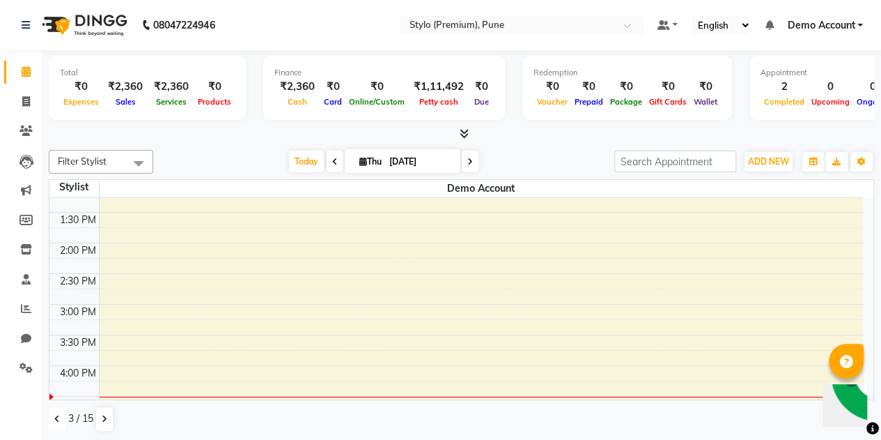
click at [61, 416] on button at bounding box center [57, 419] width 17 height 24
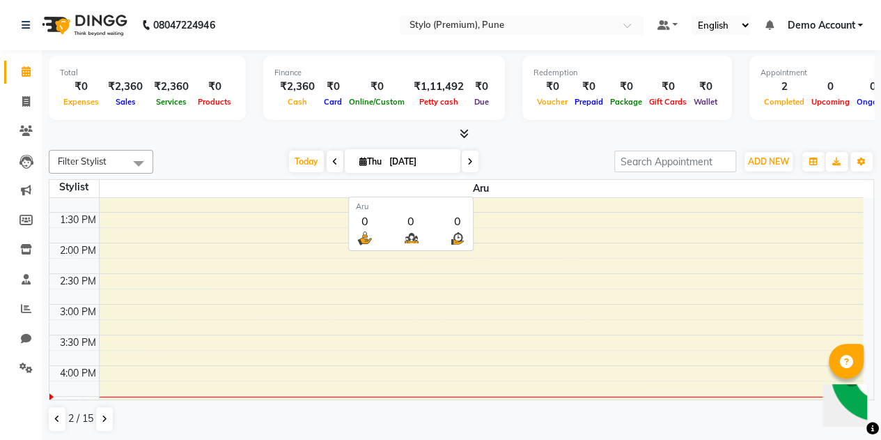
click at [501, 190] on span "Aru" at bounding box center [482, 188] width 764 height 17
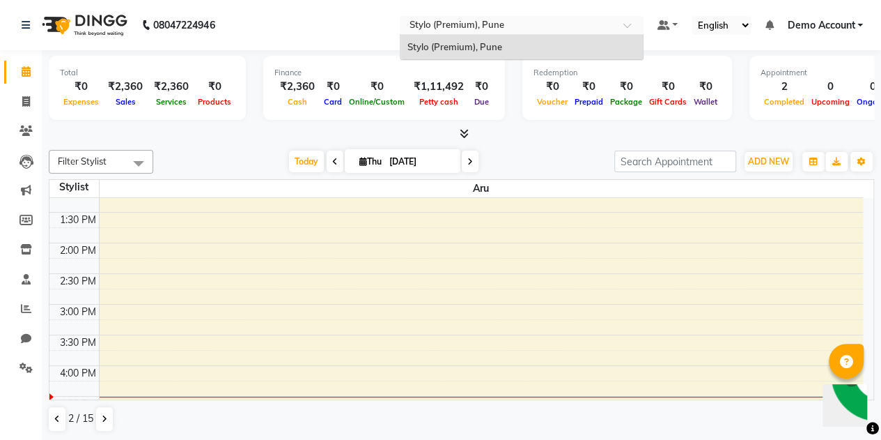
click at [494, 28] on input "text" at bounding box center [508, 27] width 202 height 14
click at [428, 52] on span "Stylo (Premium), Pune" at bounding box center [455, 46] width 95 height 11
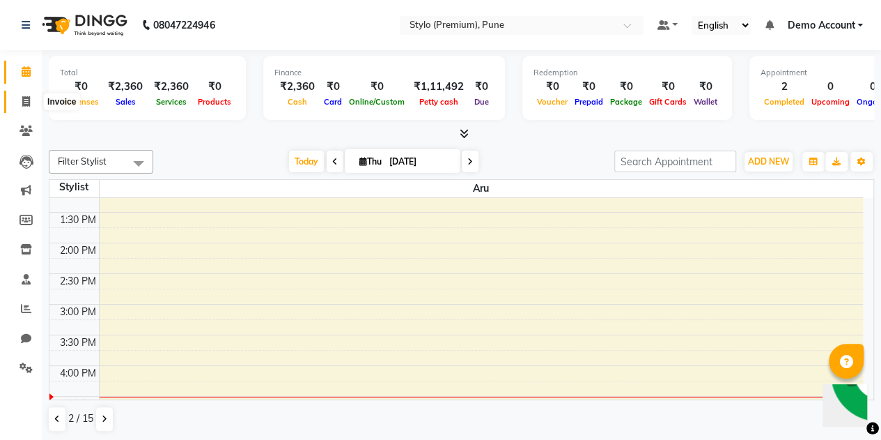
click at [15, 100] on span at bounding box center [26, 102] width 24 height 16
select select "service"
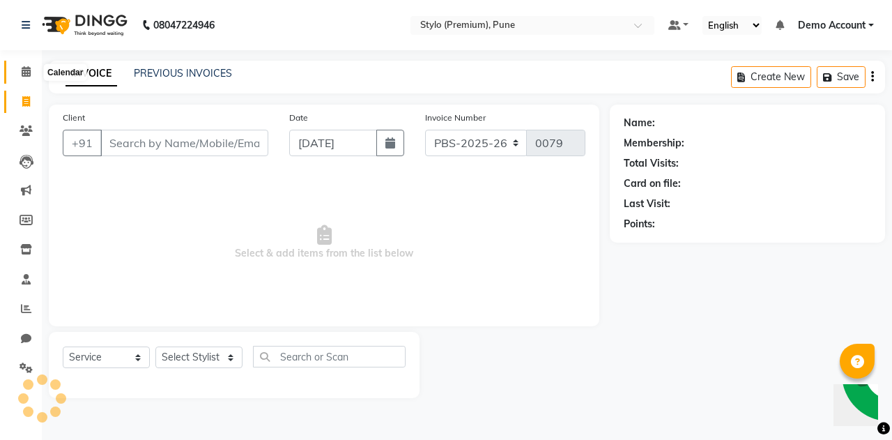
click at [22, 74] on icon at bounding box center [26, 71] width 9 height 10
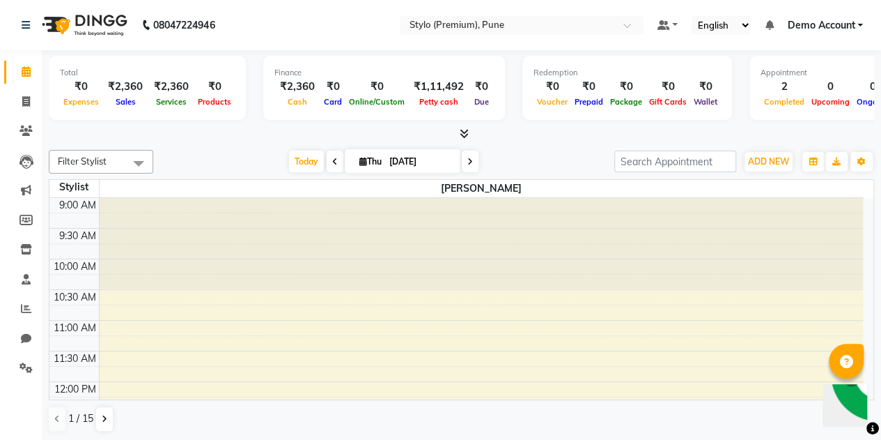
click at [115, 164] on span "Filter Stylist" at bounding box center [101, 162] width 105 height 24
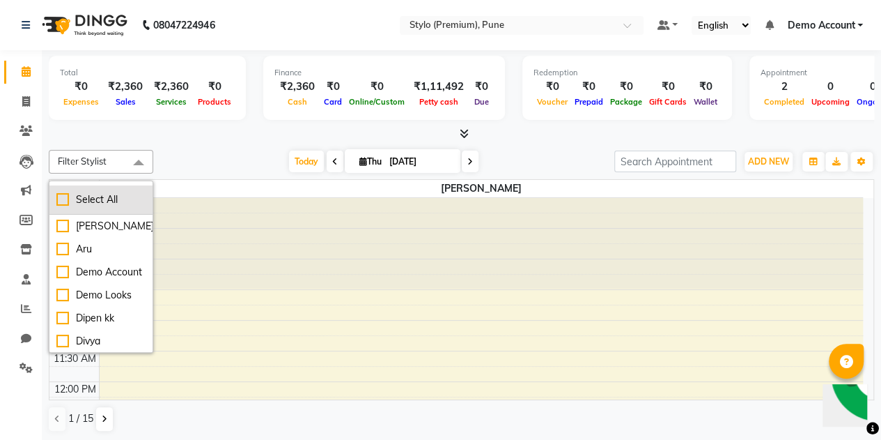
click at [68, 199] on div "Select All" at bounding box center [100, 199] width 89 height 15
checkbox input "true"
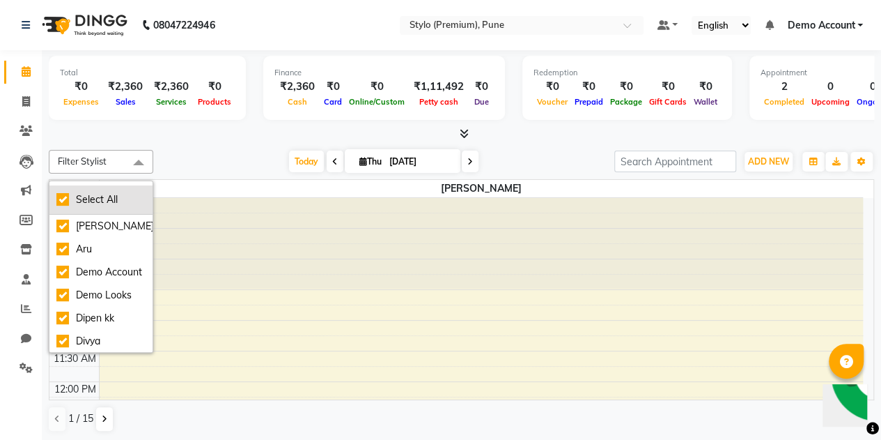
checkbox input "true"
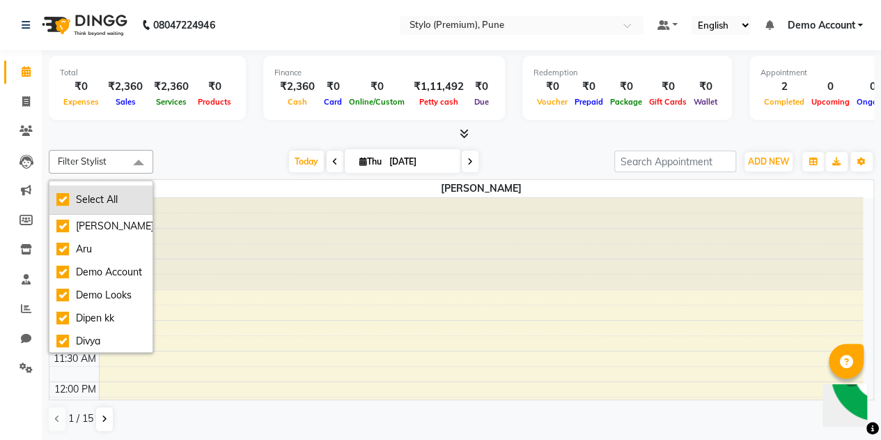
checkbox input "true"
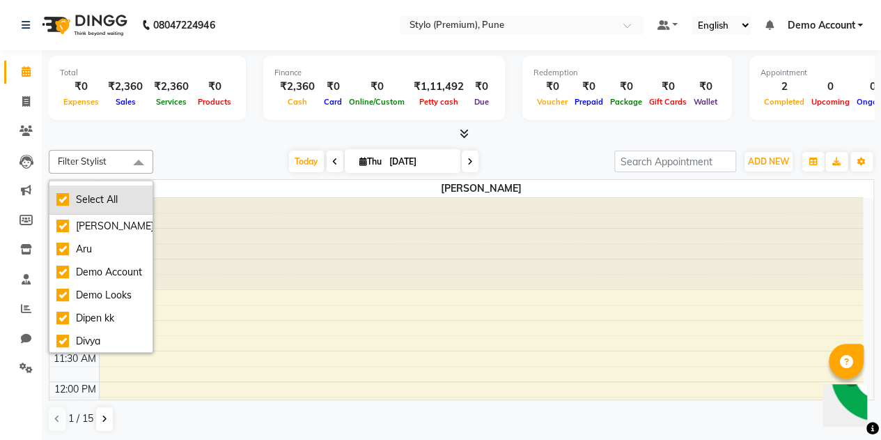
checkbox input "true"
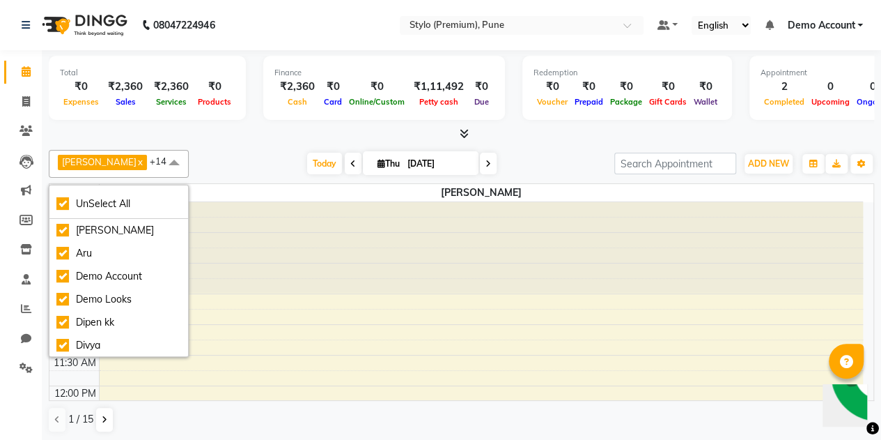
click at [202, 168] on div "[DATE] [DATE]" at bounding box center [402, 163] width 412 height 21
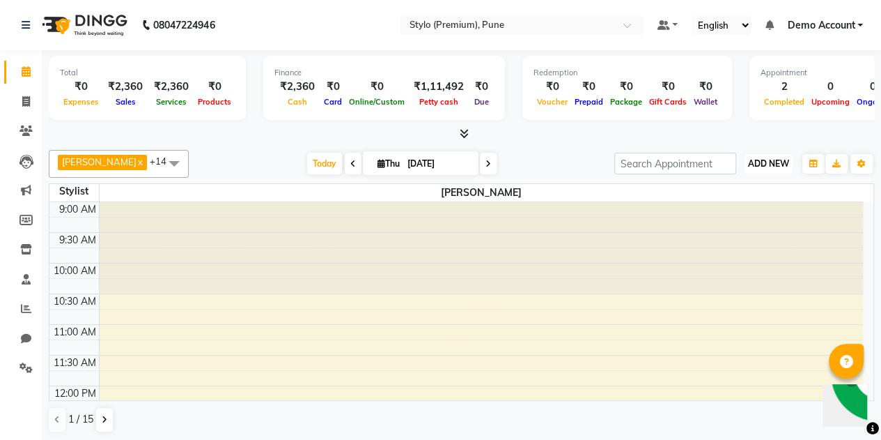
click at [761, 167] on span "ADD NEW" at bounding box center [768, 163] width 41 height 10
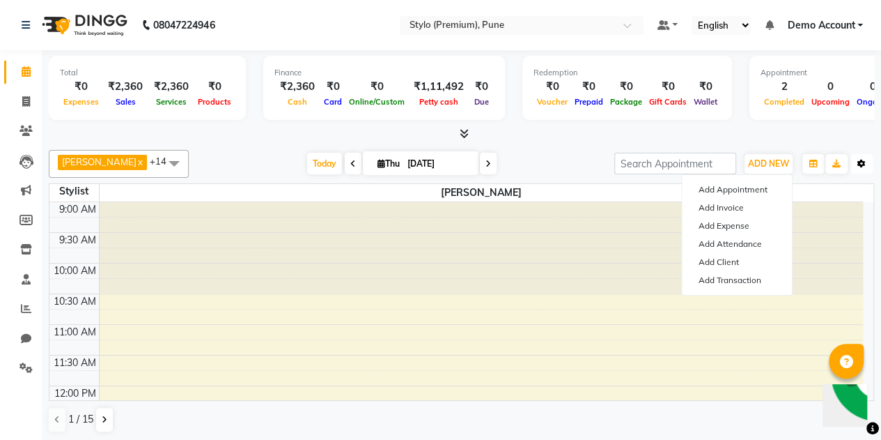
click at [863, 162] on icon "button" at bounding box center [862, 164] width 8 height 8
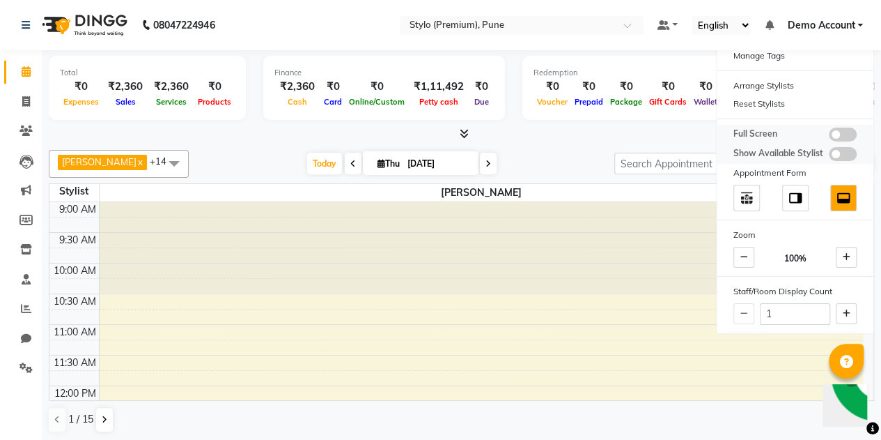
click at [833, 130] on span at bounding box center [843, 134] width 28 height 14
click at [829, 137] on input "checkbox" at bounding box center [829, 137] width 0 height 0
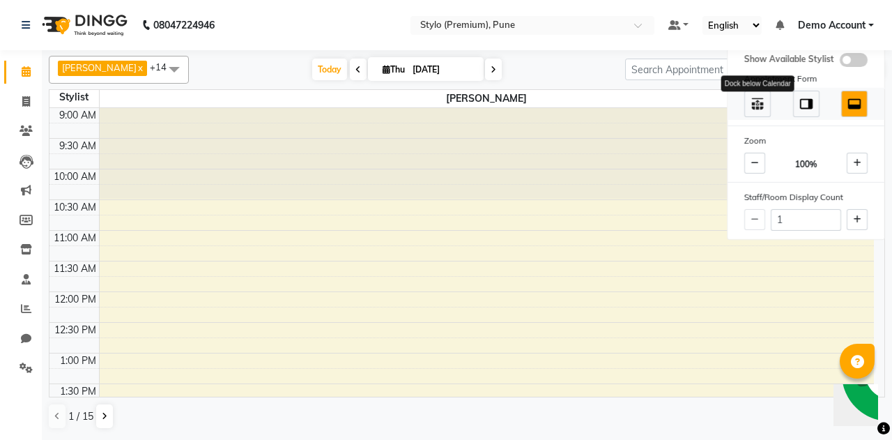
click at [755, 107] on img at bounding box center [757, 103] width 15 height 15
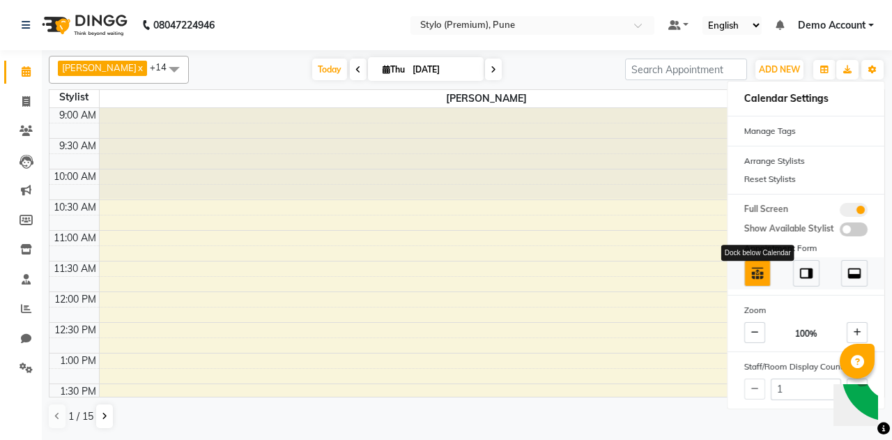
click at [765, 277] on img at bounding box center [757, 272] width 15 height 15
click at [807, 274] on img at bounding box center [805, 272] width 15 height 15
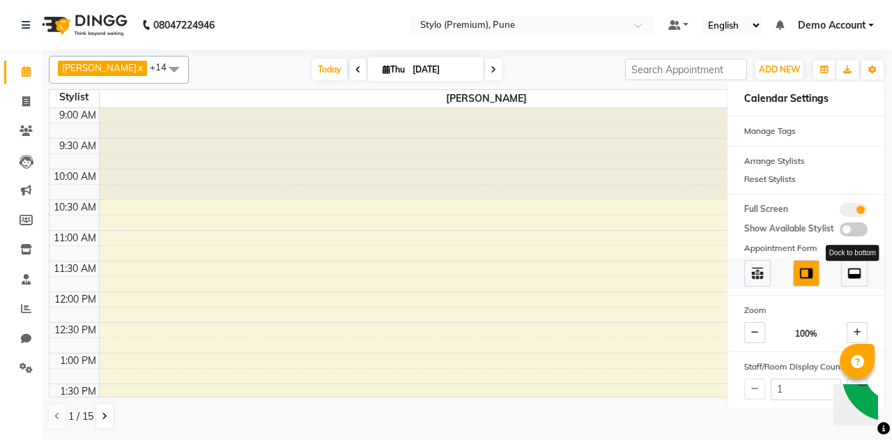
click at [856, 270] on img at bounding box center [854, 272] width 15 height 15
click at [847, 226] on span at bounding box center [854, 229] width 28 height 14
click at [840, 231] on input "checkbox" at bounding box center [840, 231] width 0 height 0
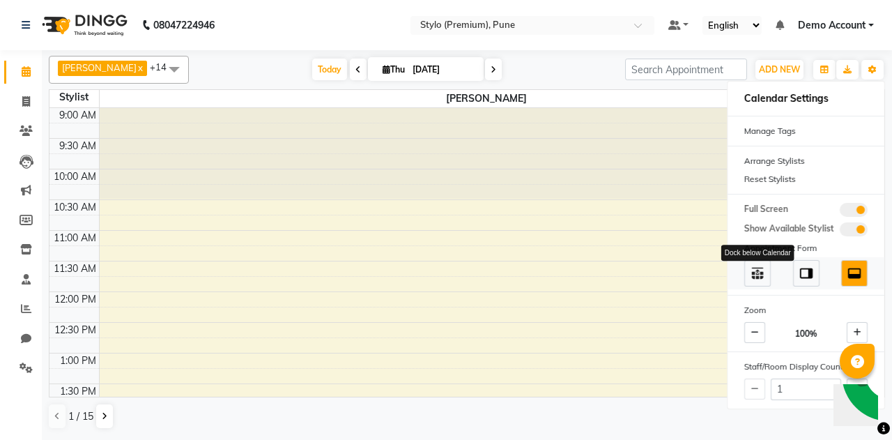
click at [753, 265] on img at bounding box center [757, 272] width 15 height 15
click at [635, 164] on div at bounding box center [487, 153] width 775 height 91
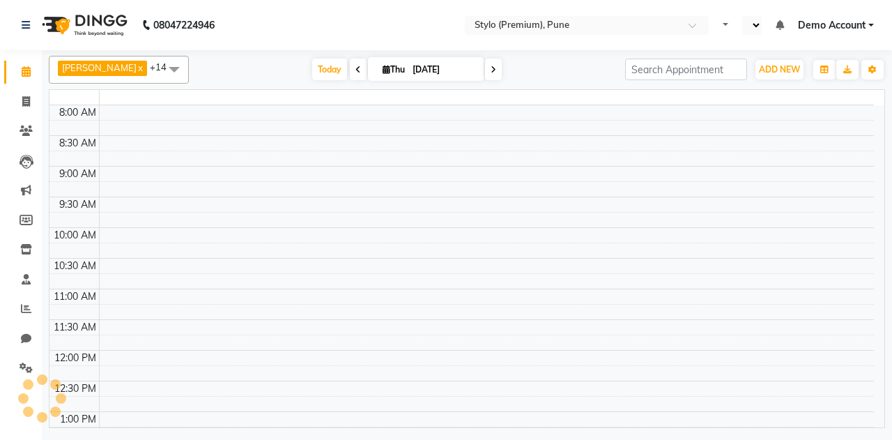
select select "en"
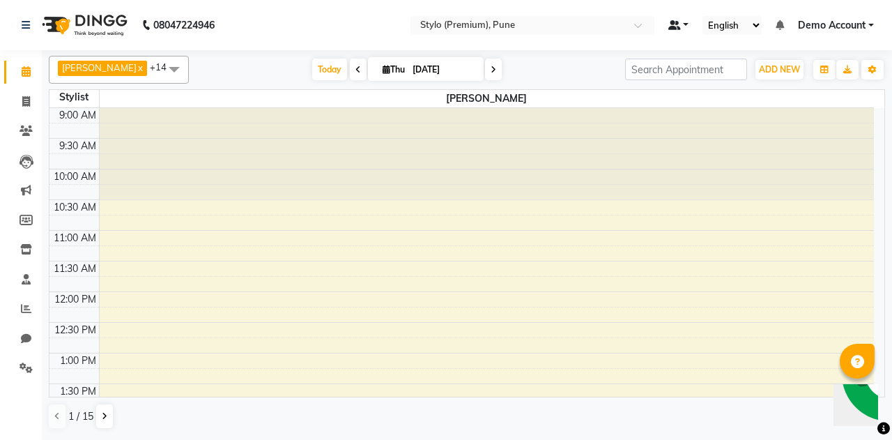
click at [677, 26] on span at bounding box center [674, 25] width 13 height 10
click at [729, 51] on span "Default Panel" at bounding box center [730, 49] width 57 height 11
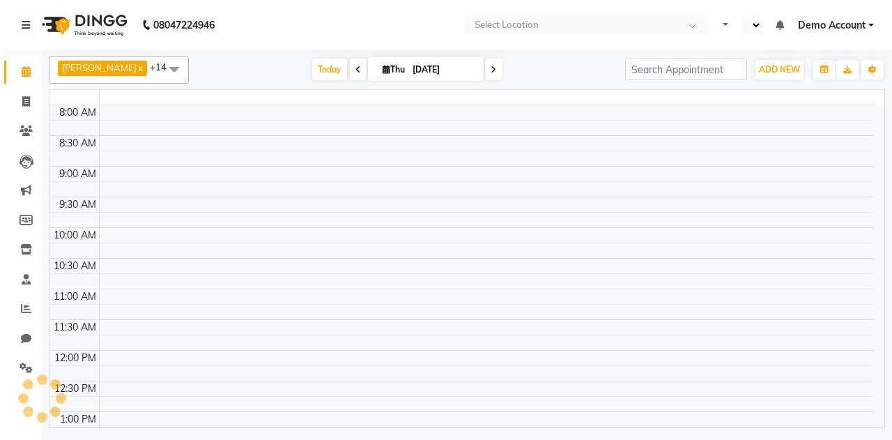
select select "en"
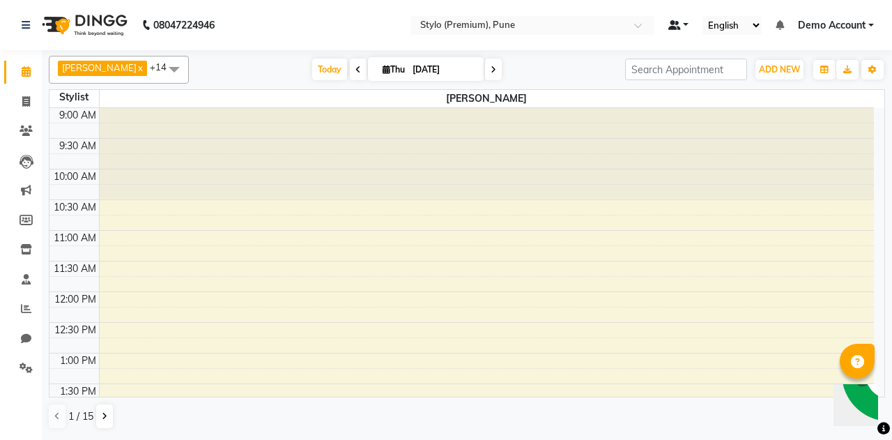
click at [682, 29] on link at bounding box center [678, 25] width 21 height 15
click at [703, 66] on span "My Panel" at bounding box center [718, 68] width 38 height 11
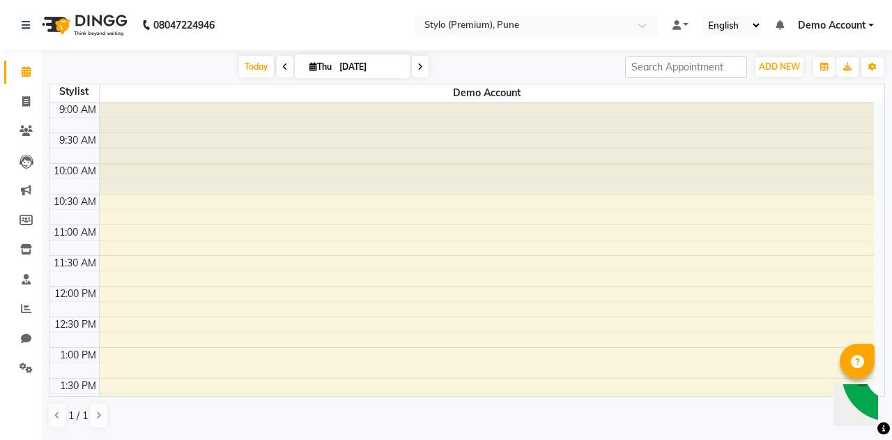
click at [830, 21] on span "Demo Account" at bounding box center [832, 25] width 68 height 15
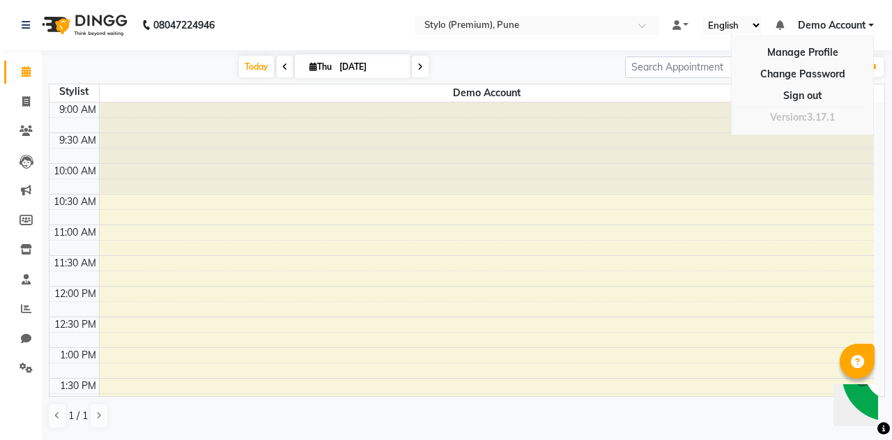
click at [543, 45] on nav "08047224946 Select Location × Stylo (Premium), Pune Default Panel My Panel Engl…" at bounding box center [446, 25] width 892 height 50
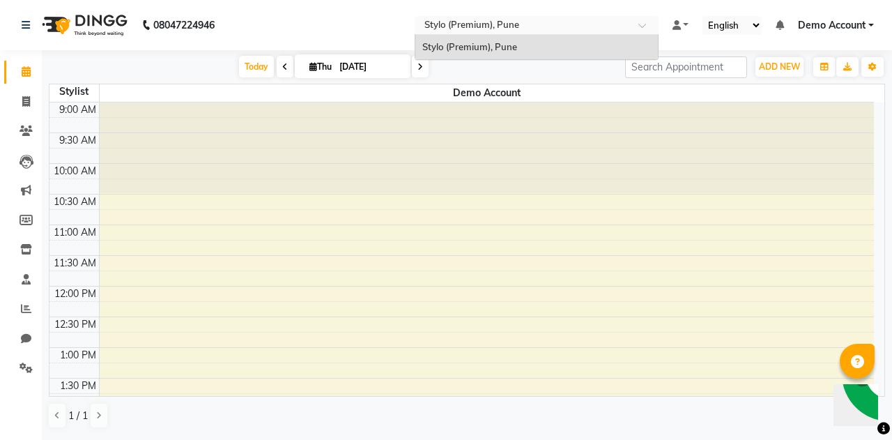
click at [475, 20] on input "text" at bounding box center [523, 27] width 202 height 14
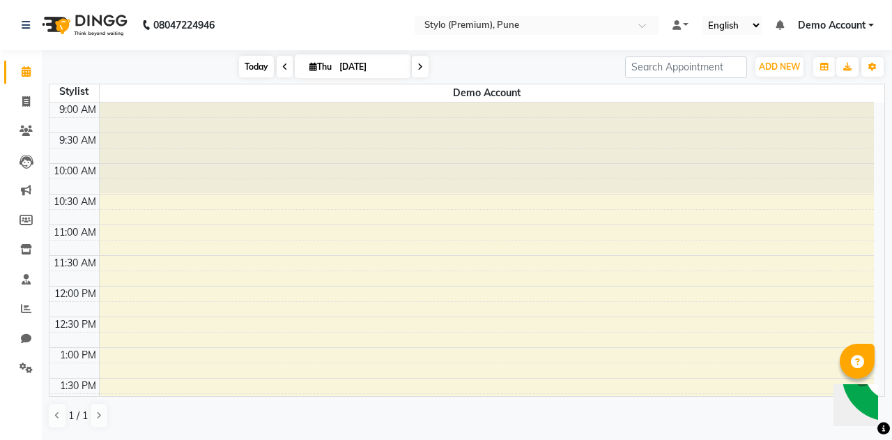
click at [260, 70] on span "Today" at bounding box center [256, 67] width 35 height 22
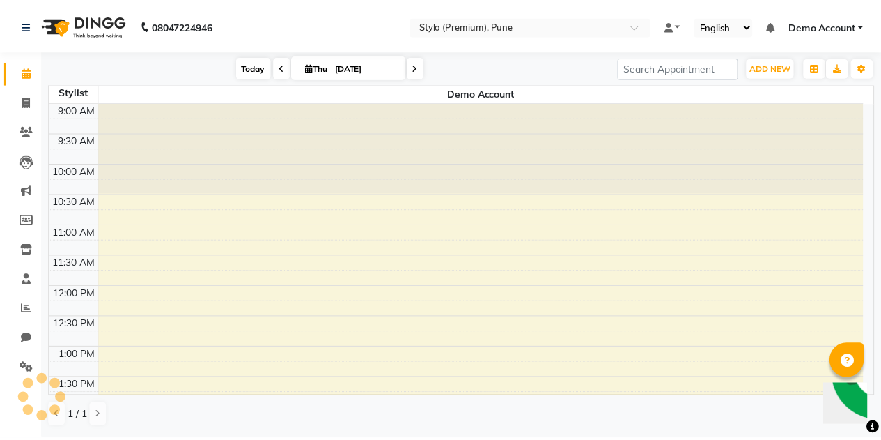
scroll to position [424, 0]
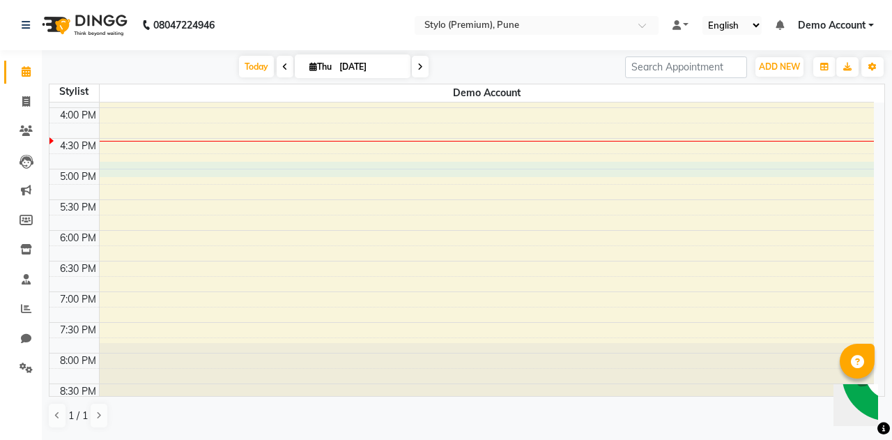
drag, startPoint x: 779, startPoint y: 94, endPoint x: 307, endPoint y: 176, distance: 479.5
click at [307, 185] on td at bounding box center [486, 192] width 775 height 15
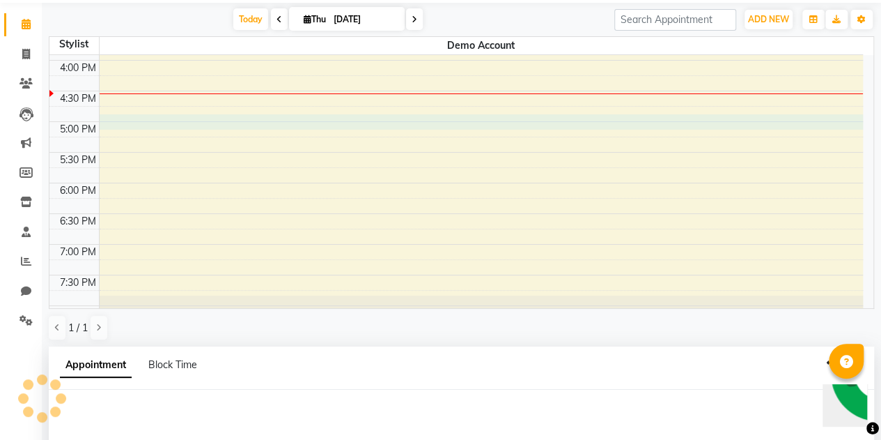
select select "84882"
select select "1020"
select select "tentative"
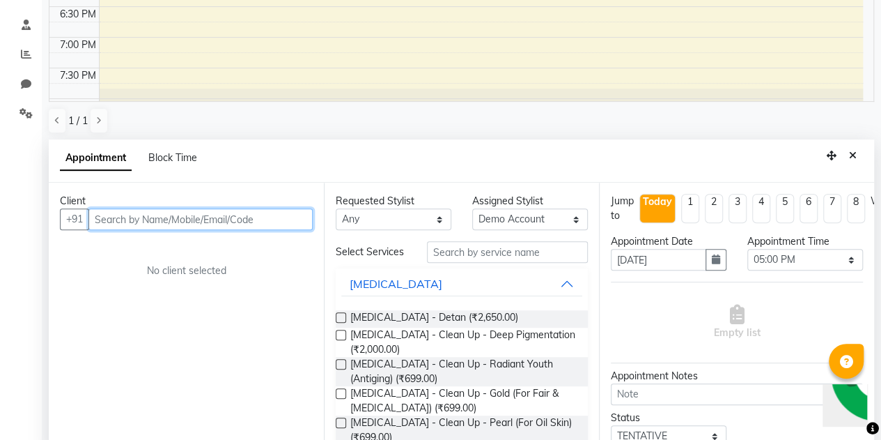
scroll to position [270, 0]
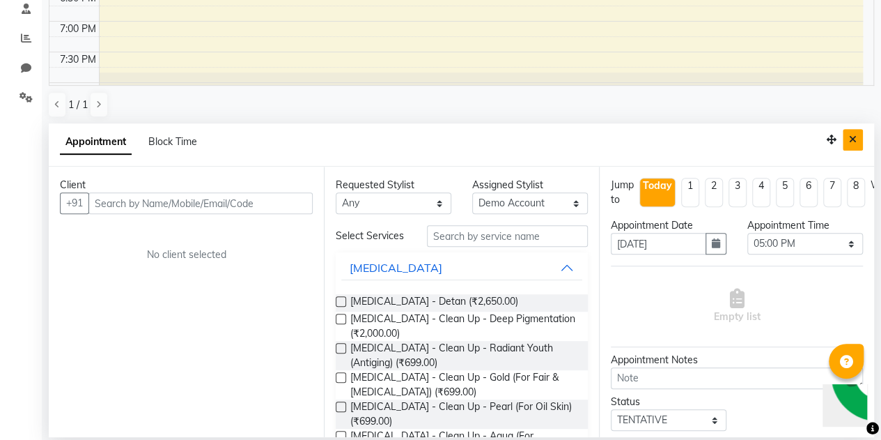
click at [848, 133] on button "Close" at bounding box center [853, 140] width 20 height 22
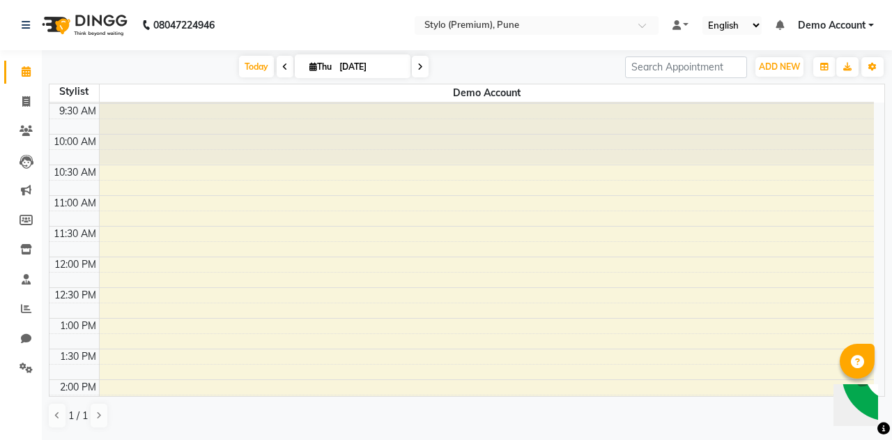
scroll to position [0, 0]
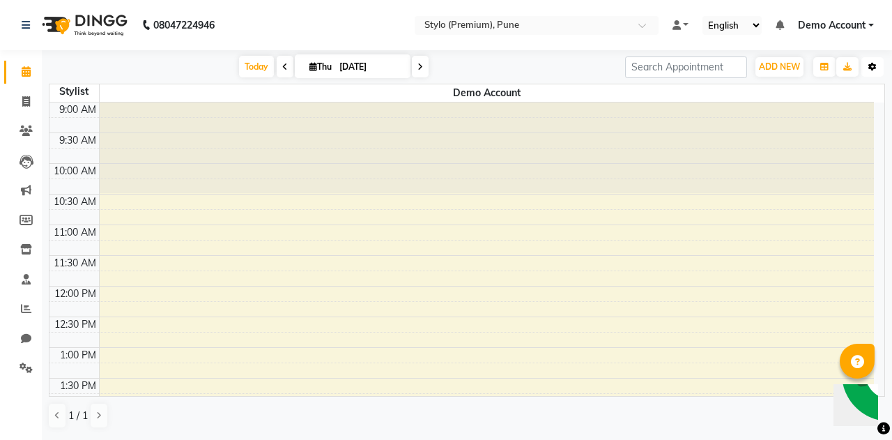
click at [879, 65] on button "Toggle Dropdown" at bounding box center [872, 67] width 22 height 20
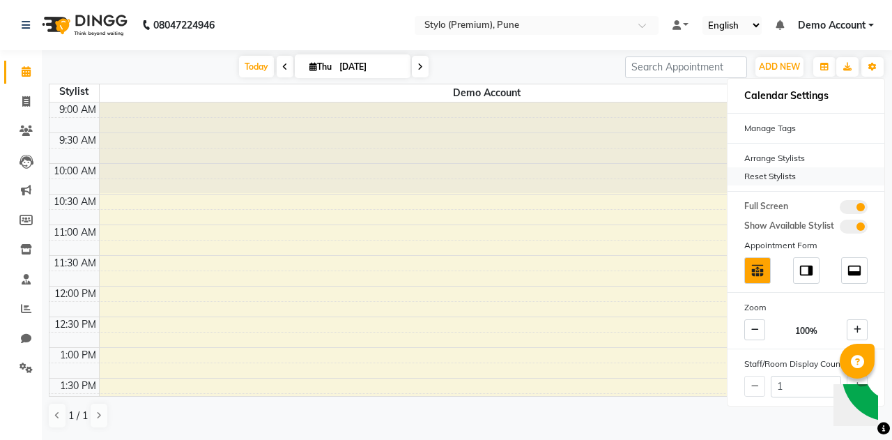
click at [789, 179] on div "Reset Stylists" at bounding box center [805, 176] width 157 height 18
click at [780, 171] on div "Reset Stylists" at bounding box center [805, 176] width 157 height 18
click at [780, 176] on div "Reset Stylists" at bounding box center [805, 176] width 157 height 18
click at [781, 157] on div "Arrange Stylists" at bounding box center [805, 158] width 157 height 18
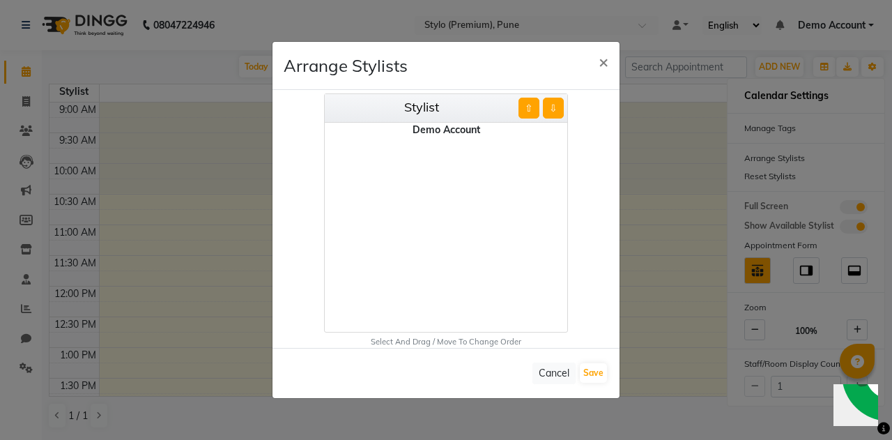
click at [456, 133] on div "Demo Account" at bounding box center [446, 130] width 242 height 15
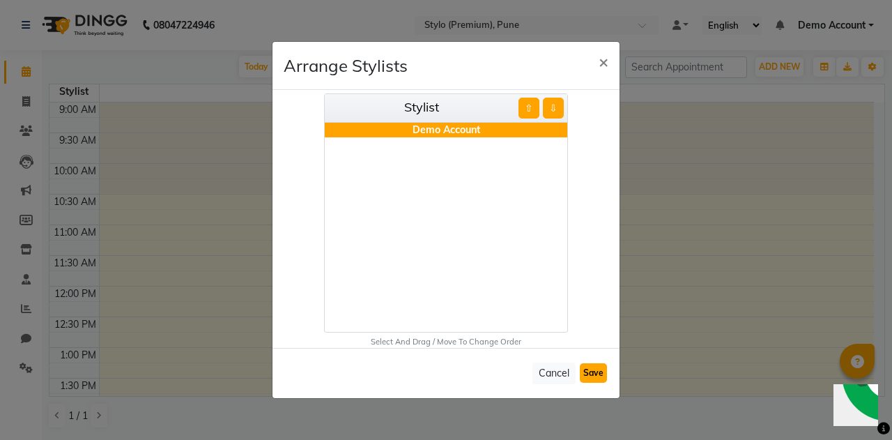
click at [602, 366] on button "Save" at bounding box center [593, 373] width 27 height 20
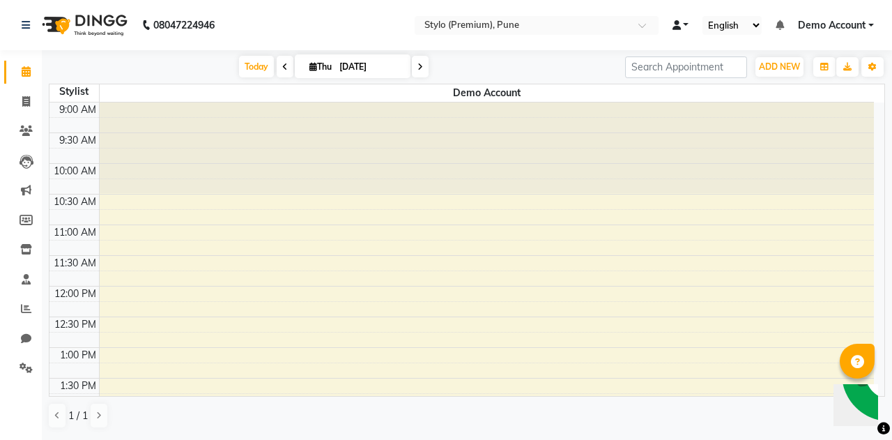
click at [683, 20] on link at bounding box center [680, 25] width 17 height 15
click at [727, 45] on span "Default Panel" at bounding box center [734, 49] width 57 height 11
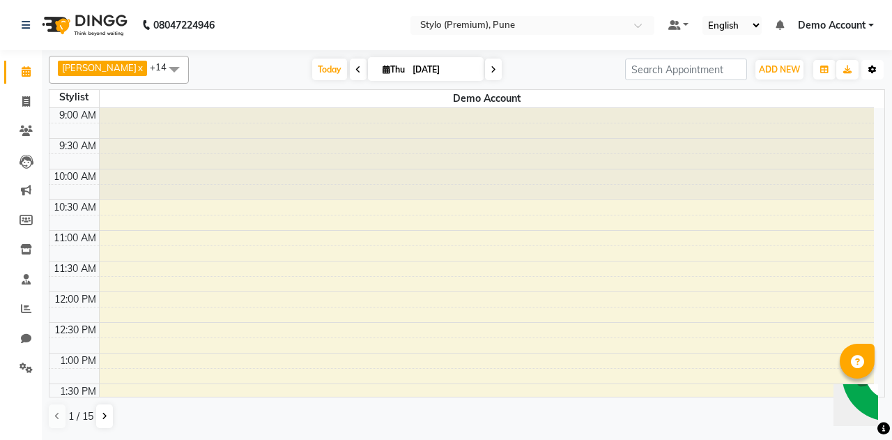
click at [869, 73] on icon "button" at bounding box center [872, 69] width 8 height 8
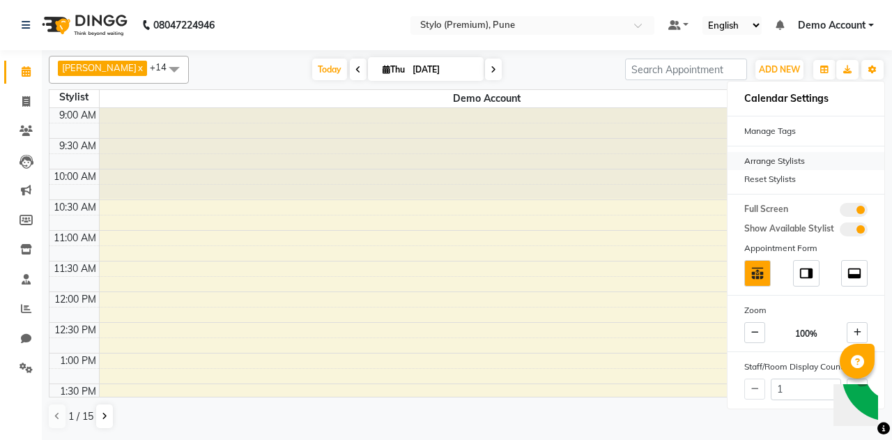
click at [777, 164] on div "Arrange Stylists" at bounding box center [805, 161] width 157 height 18
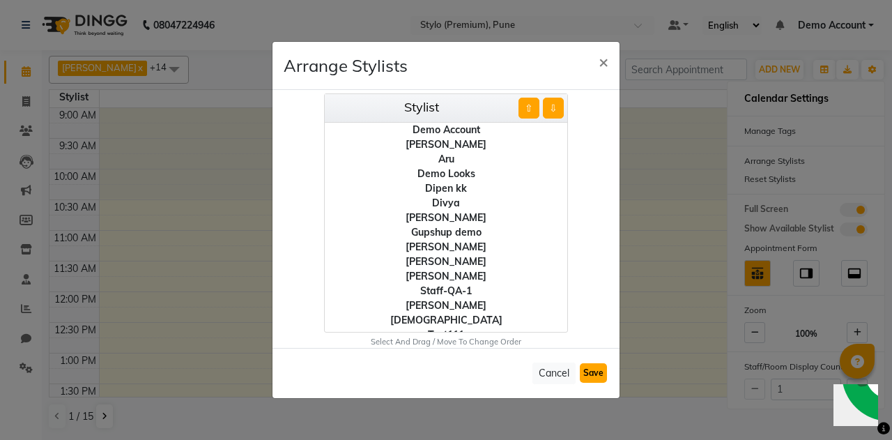
click at [591, 371] on button "Save" at bounding box center [593, 373] width 27 height 20
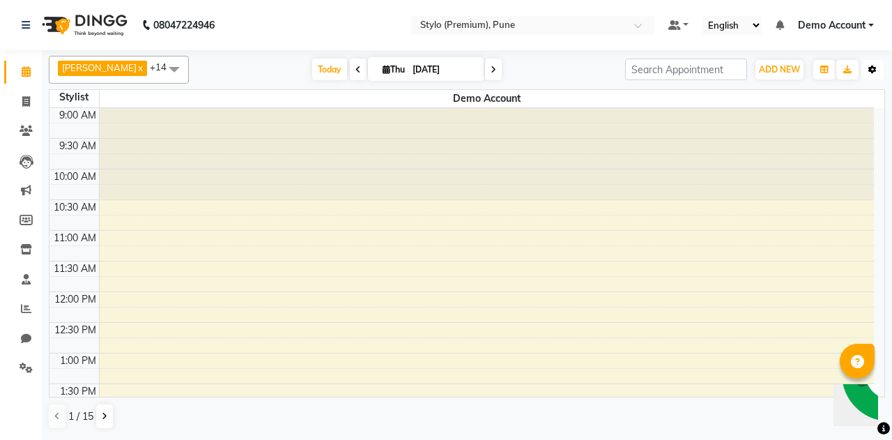
click at [874, 68] on icon "button" at bounding box center [872, 69] width 8 height 8
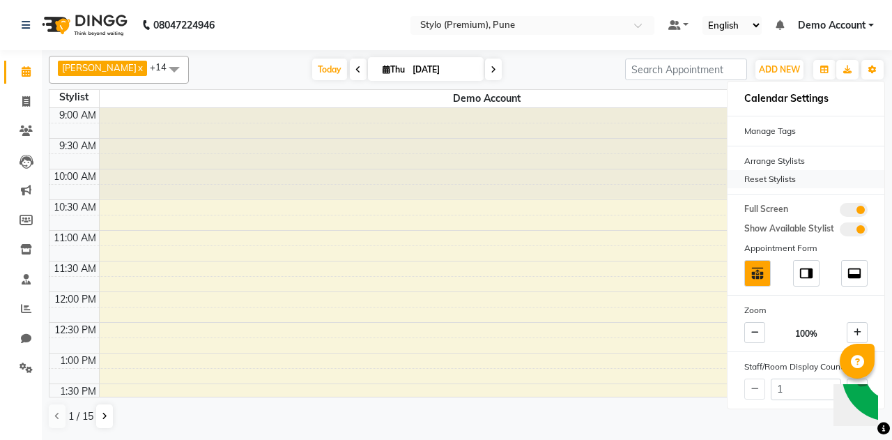
click at [764, 179] on div "Reset Stylists" at bounding box center [805, 179] width 157 height 18
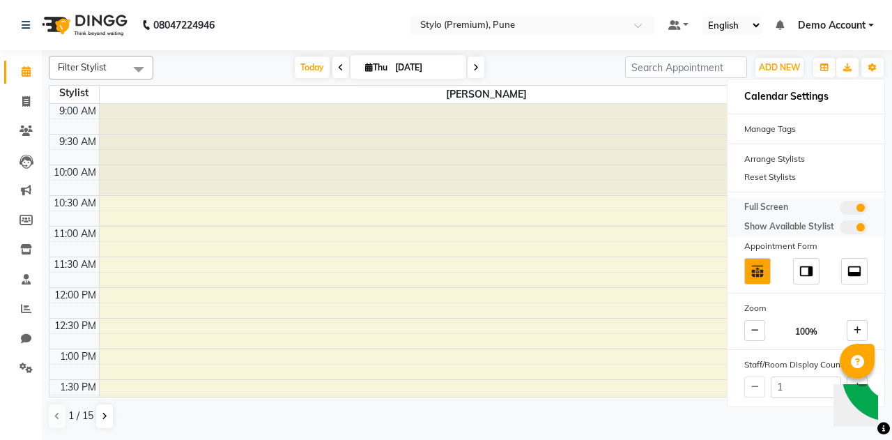
click at [860, 226] on span at bounding box center [854, 227] width 28 height 14
click at [840, 229] on input "checkbox" at bounding box center [840, 229] width 0 height 0
click at [801, 270] on img at bounding box center [805, 270] width 15 height 15
click at [757, 270] on img at bounding box center [757, 270] width 15 height 15
click at [847, 382] on button at bounding box center [857, 386] width 21 height 21
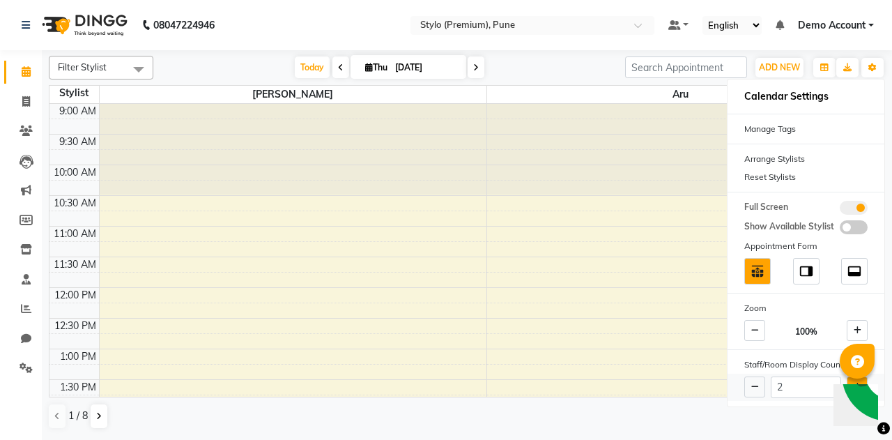
click at [847, 382] on button at bounding box center [857, 386] width 21 height 21
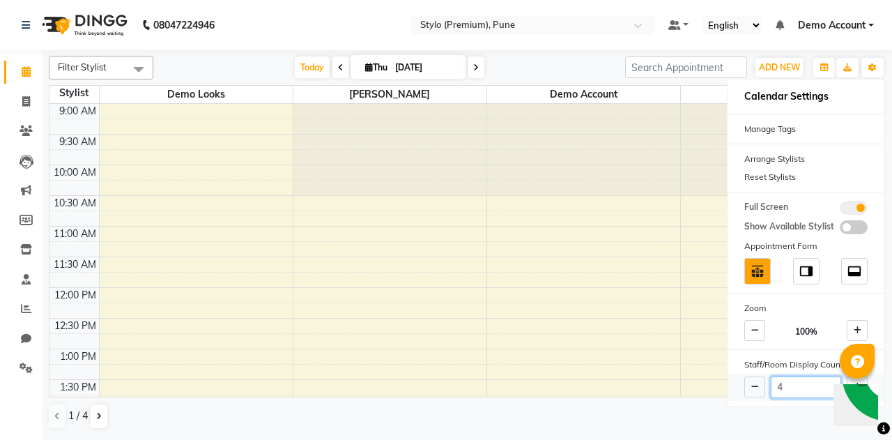
click at [823, 382] on input "4" at bounding box center [806, 387] width 70 height 22
click at [851, 379] on button at bounding box center [857, 386] width 21 height 21
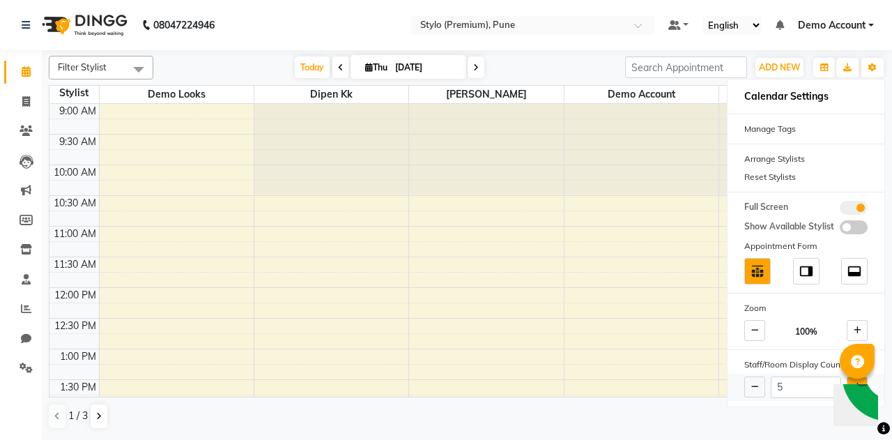
click at [851, 379] on button at bounding box center [857, 386] width 21 height 21
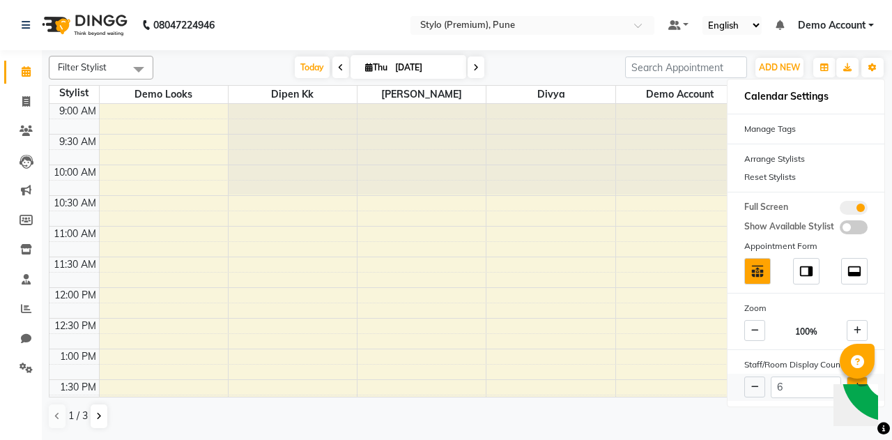
click at [851, 379] on button at bounding box center [857, 386] width 21 height 21
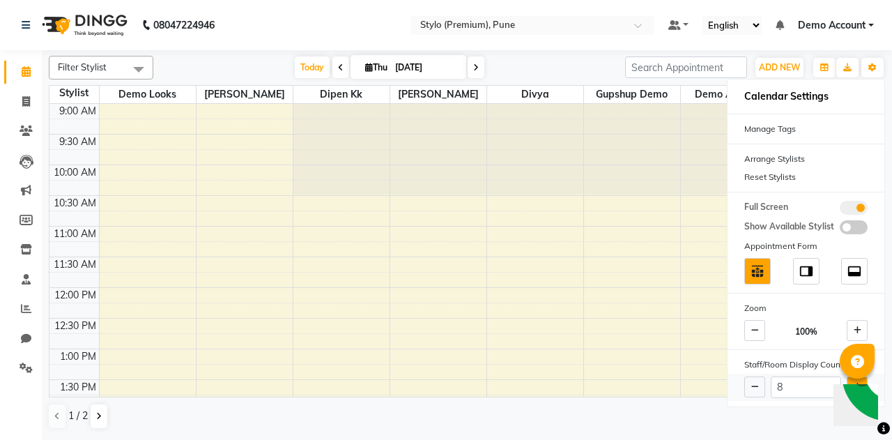
click at [851, 379] on button at bounding box center [857, 386] width 21 height 21
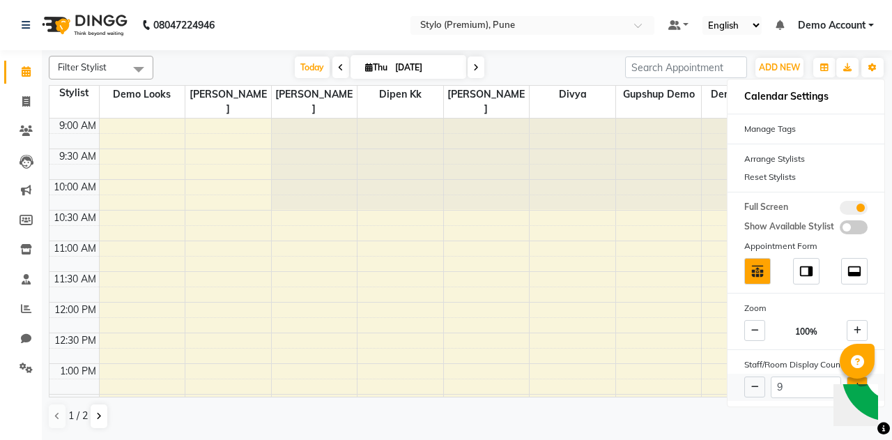
click at [851, 379] on button at bounding box center [857, 386] width 21 height 21
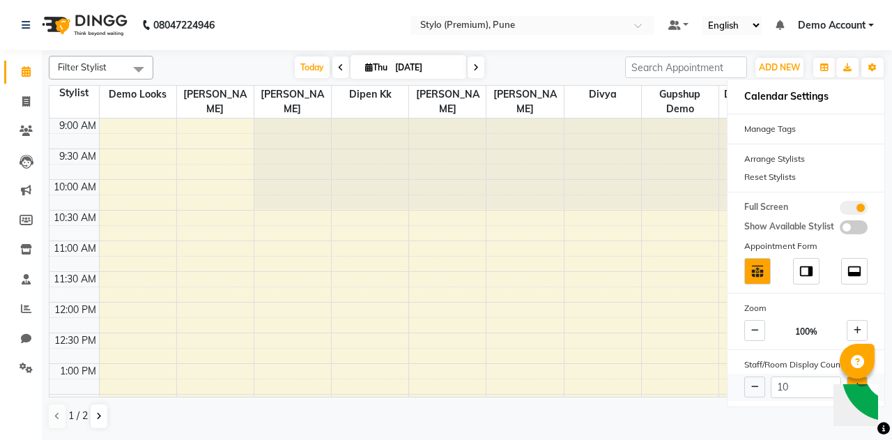
click at [851, 379] on button at bounding box center [857, 386] width 21 height 21
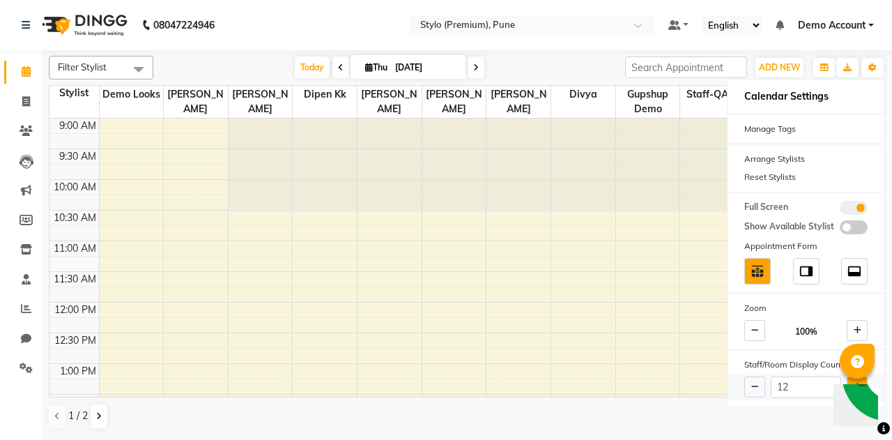
click at [851, 379] on button at bounding box center [857, 386] width 21 height 21
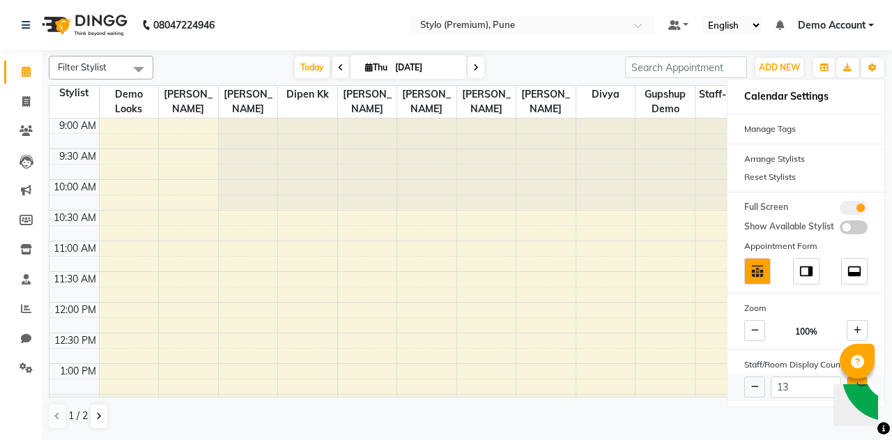
click at [851, 379] on button at bounding box center [857, 386] width 21 height 21
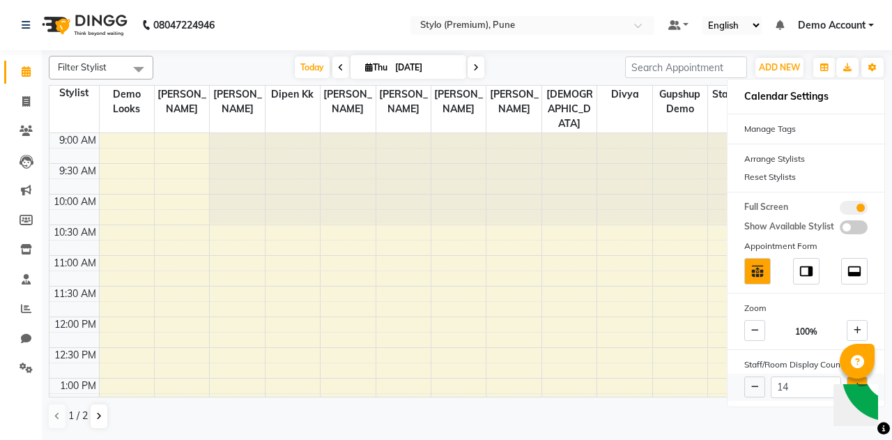
click at [851, 379] on button at bounding box center [857, 386] width 21 height 21
type input "15"
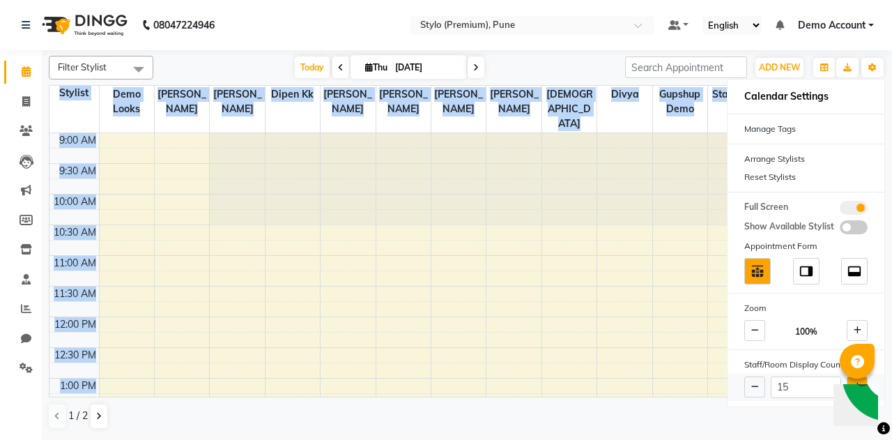
click at [851, 379] on div "15" at bounding box center [805, 386] width 157 height 27
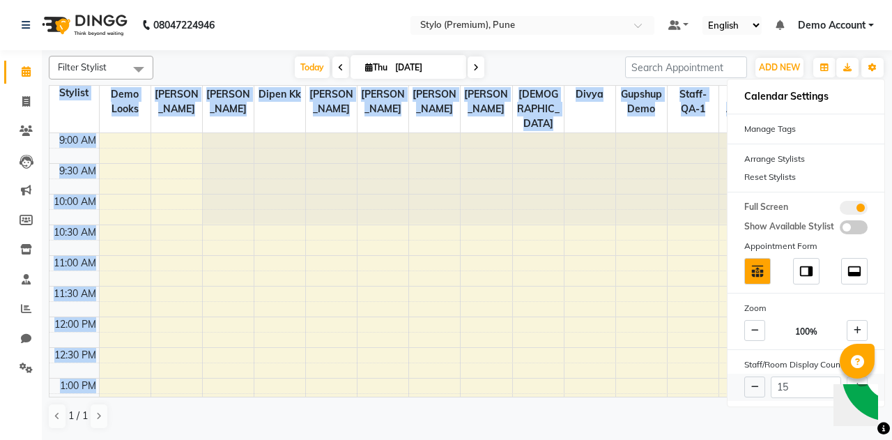
click at [851, 379] on div "15" at bounding box center [805, 386] width 157 height 27
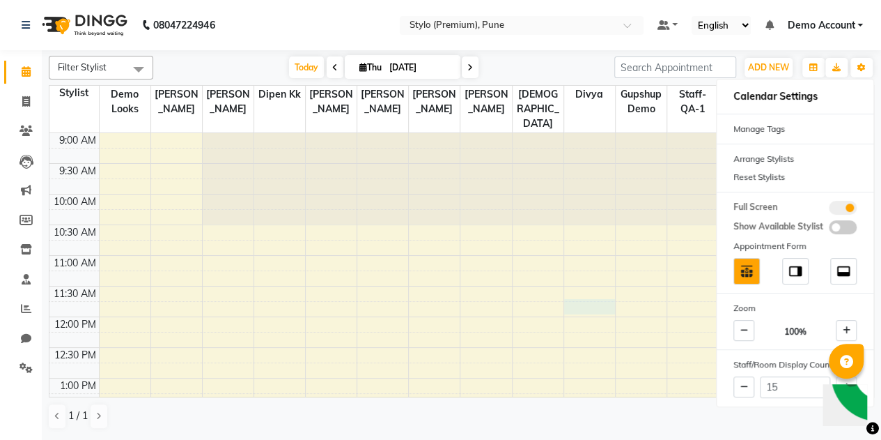
select select "82222"
select select "705"
select select "tentative"
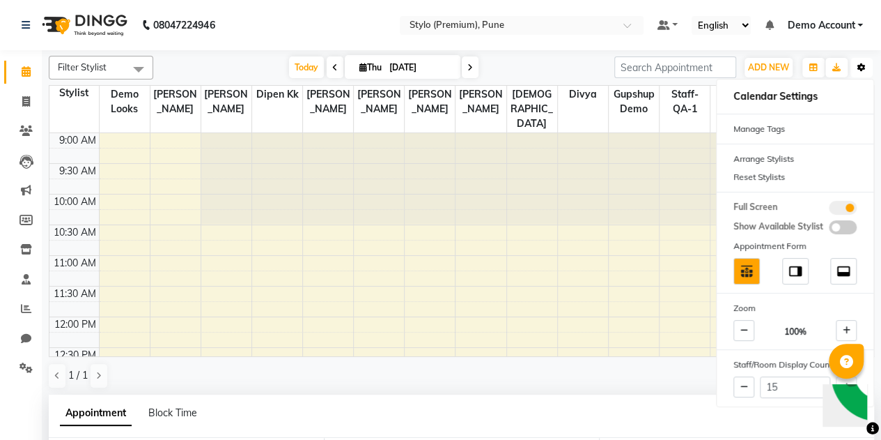
click at [865, 66] on icon "button" at bounding box center [862, 67] width 8 height 8
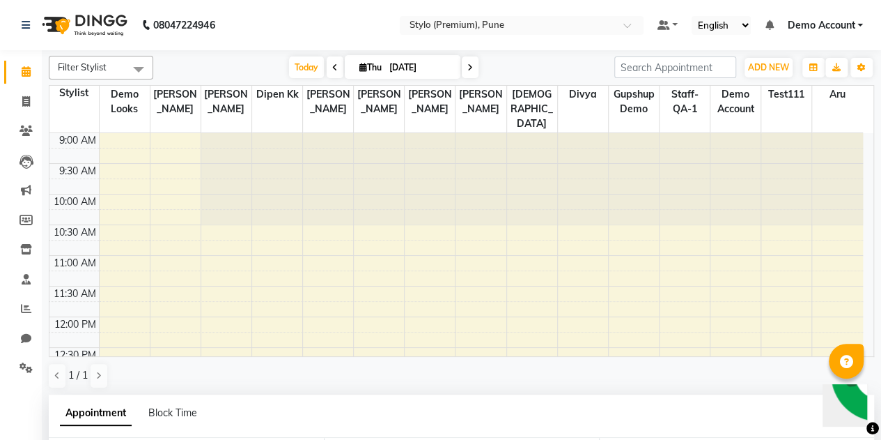
click at [188, 380] on div "1 / 1" at bounding box center [462, 375] width 826 height 26
click at [865, 69] on button "Toggle Dropdown" at bounding box center [862, 68] width 22 height 20
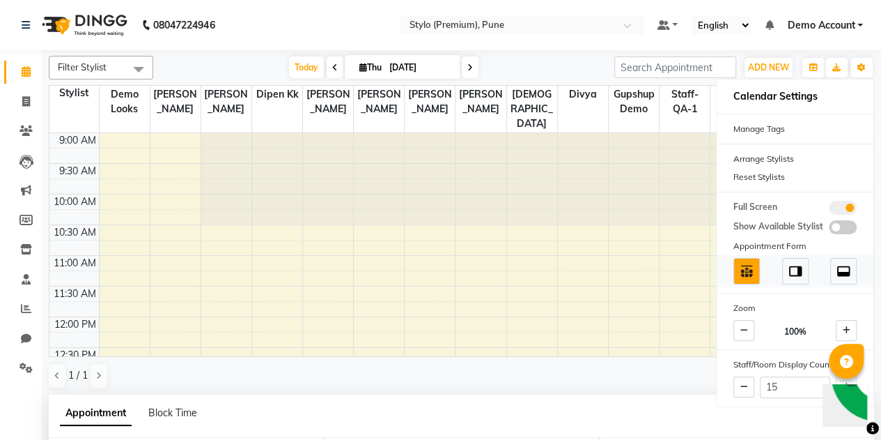
click at [803, 270] on span at bounding box center [795, 271] width 26 height 26
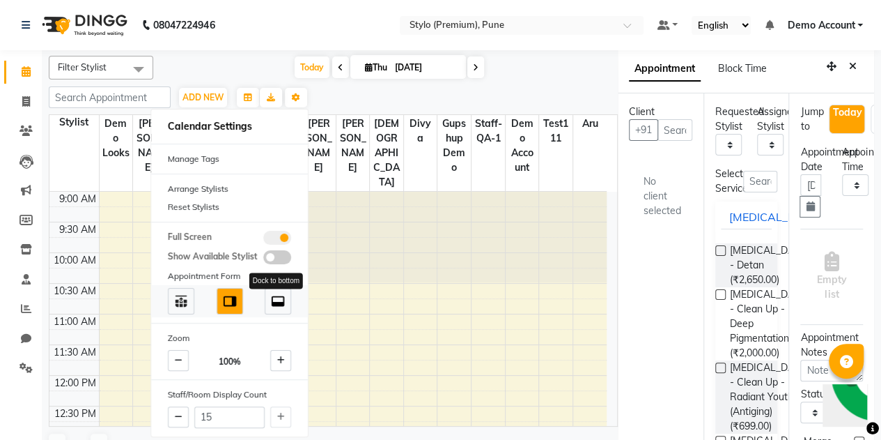
click at [281, 299] on img at bounding box center [277, 300] width 15 height 15
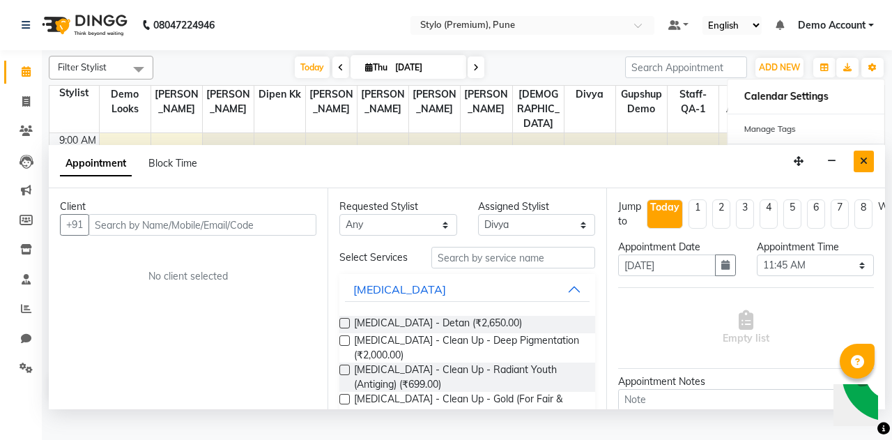
click at [860, 158] on icon "Close" at bounding box center [864, 161] width 8 height 10
